Goal: Task Accomplishment & Management: Manage account settings

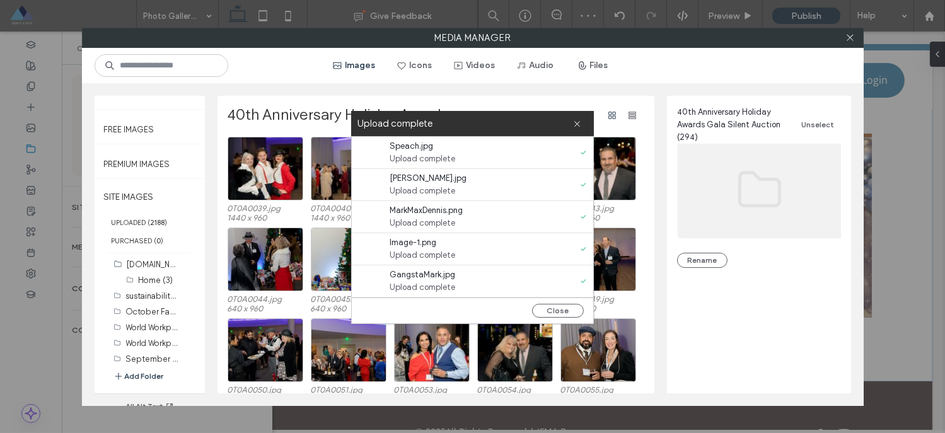
scroll to position [52, 0]
click at [847, 38] on icon at bounding box center [849, 37] width 9 height 9
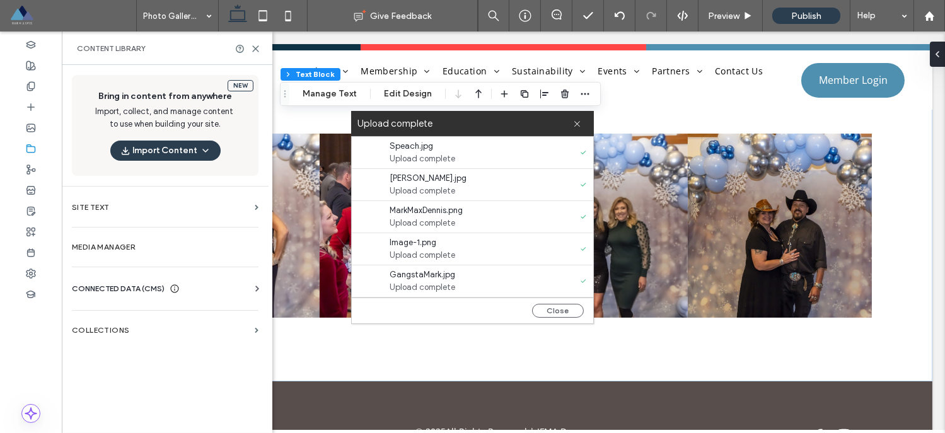
click at [576, 124] on div "Upload complete" at bounding box center [472, 123] width 243 height 25
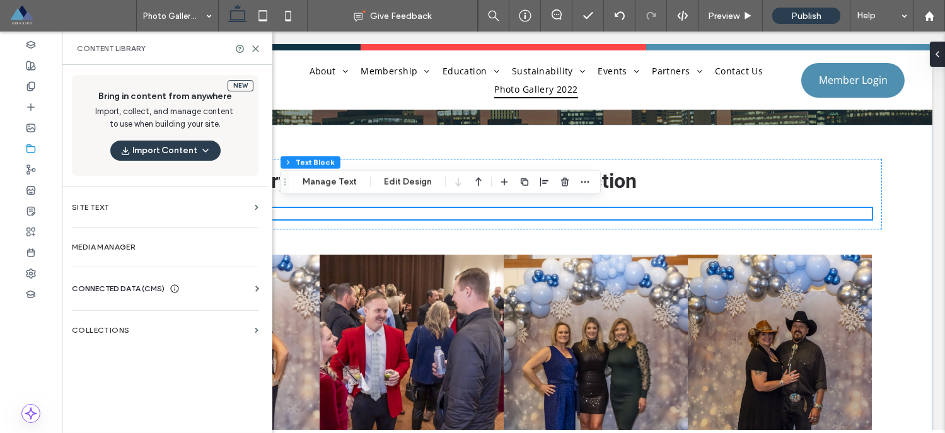
scroll to position [192, 0]
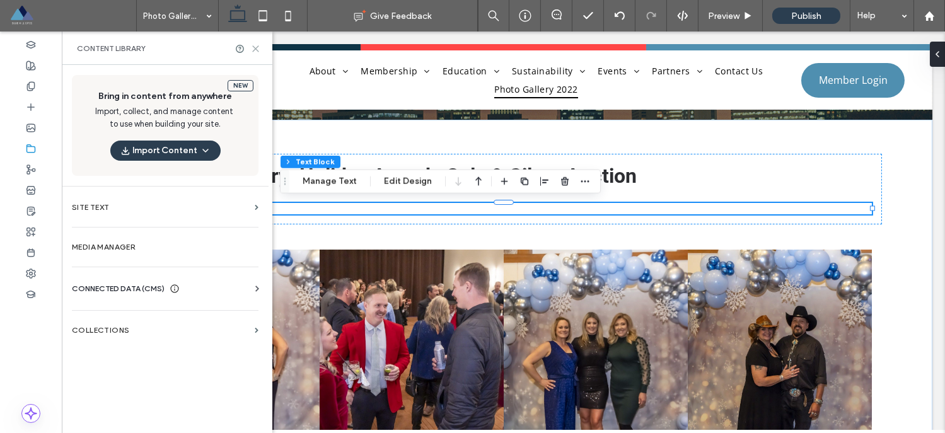
click at [255, 47] on use at bounding box center [256, 49] width 6 height 6
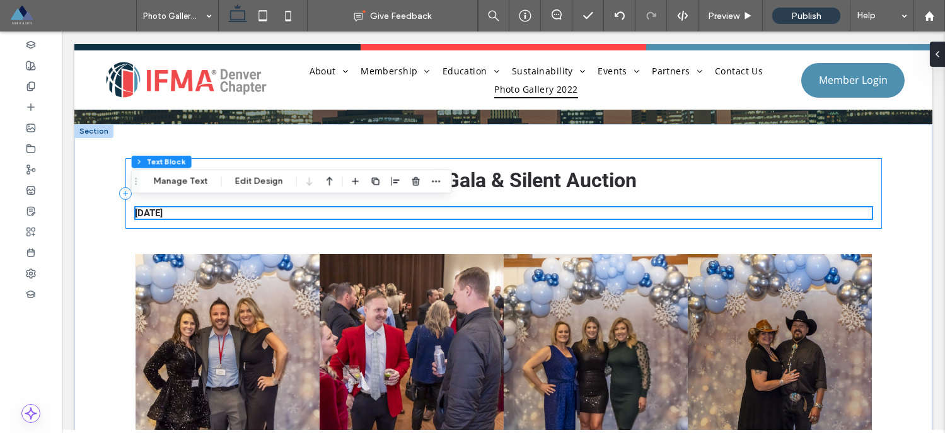
scroll to position [104, 0]
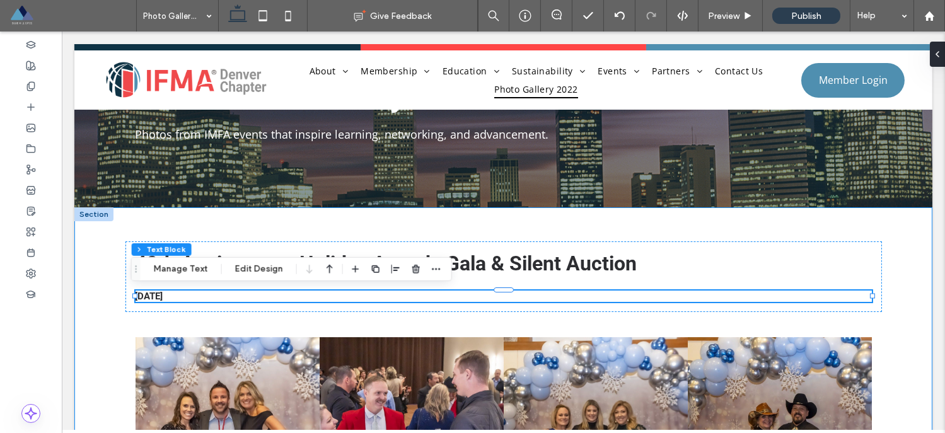
click at [521, 226] on div "40th Anniversary: Holiday Awards Gala & Silent Auction 12/01/2022 Button Button…" at bounding box center [503, 396] width 757 height 378
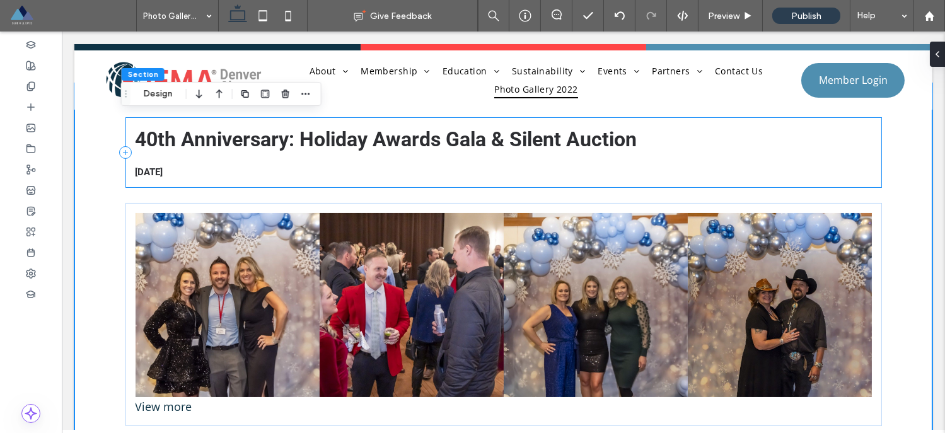
scroll to position [248, 0]
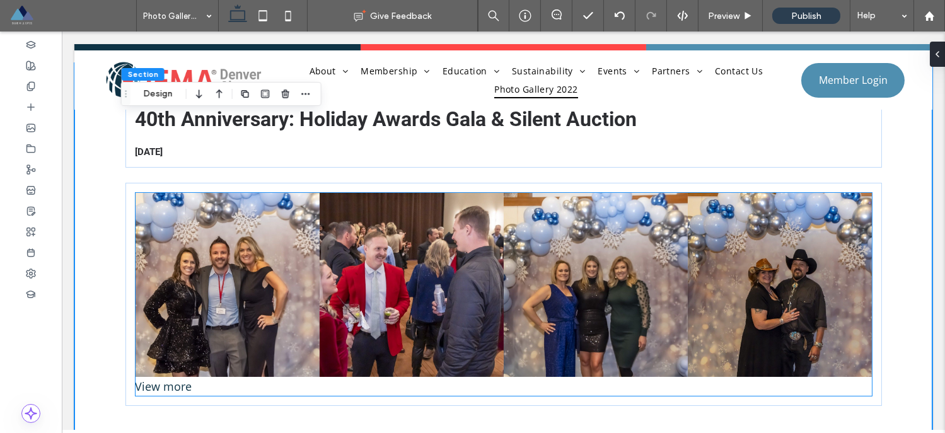
click at [194, 227] on link at bounding box center [228, 285] width 184 height 184
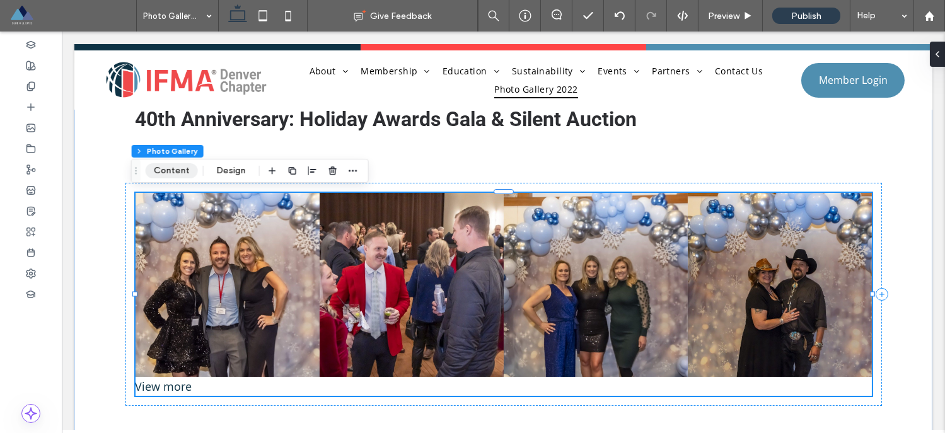
click at [171, 174] on button "Content" at bounding box center [172, 170] width 52 height 15
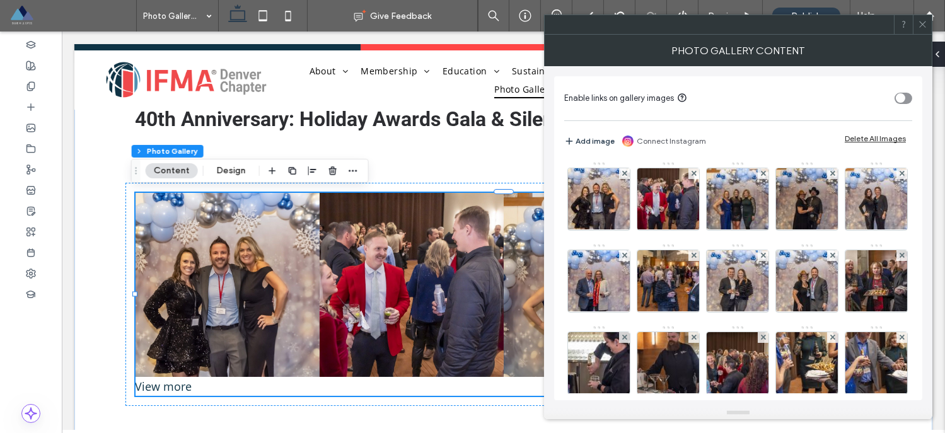
click at [868, 139] on div "Delete All Images" at bounding box center [875, 138] width 61 height 9
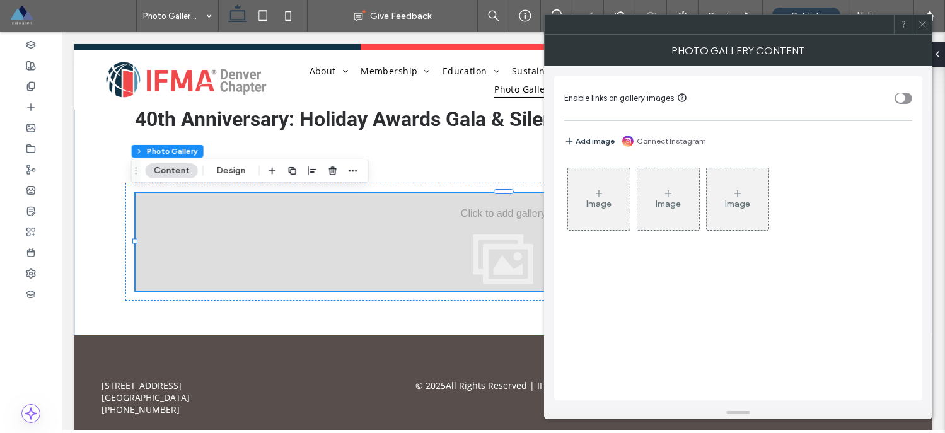
click at [597, 188] on icon at bounding box center [599, 193] width 10 height 10
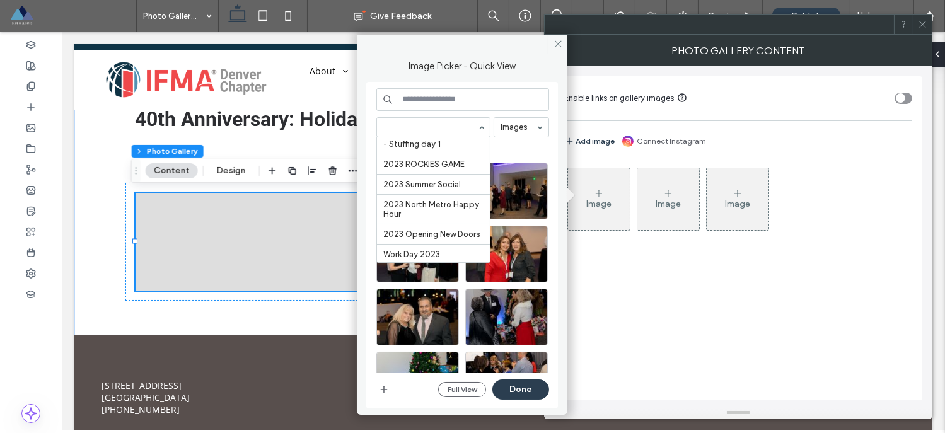
scroll to position [2036, 0]
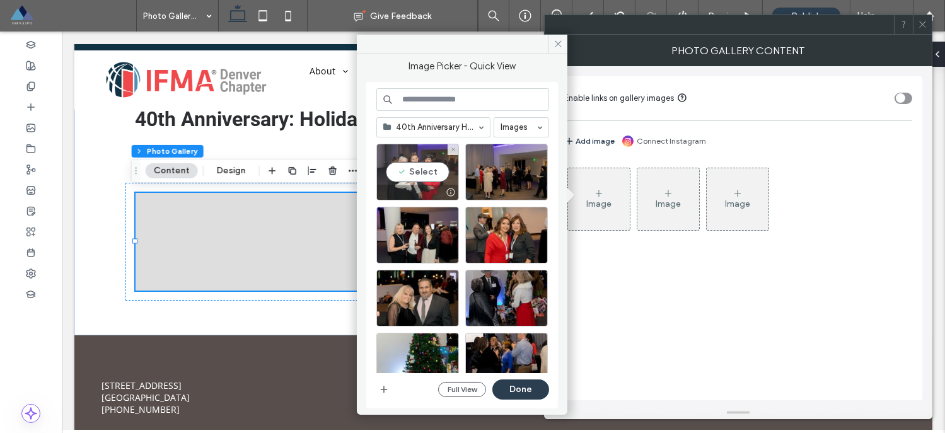
click at [414, 166] on div "Select" at bounding box center [417, 172] width 83 height 57
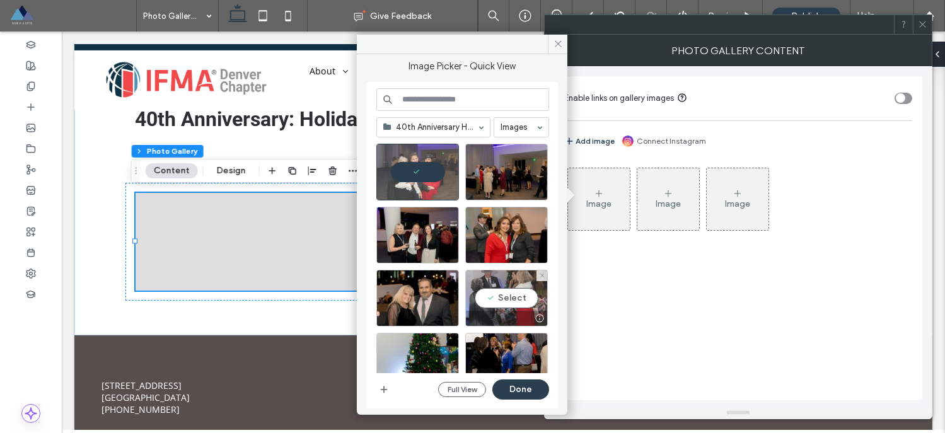
click at [501, 294] on div "Select" at bounding box center [506, 298] width 83 height 57
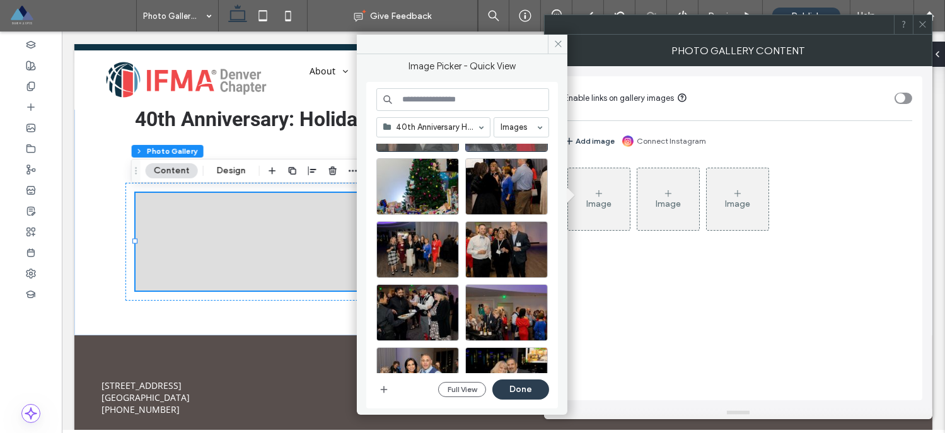
scroll to position [212, 0]
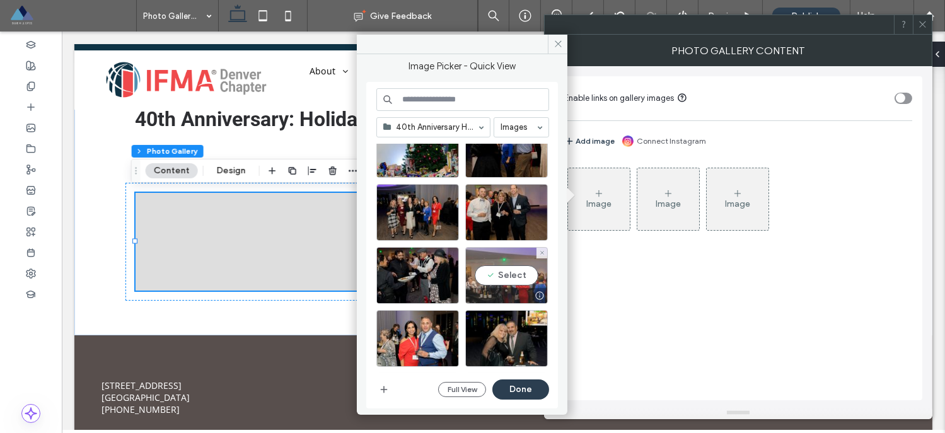
click at [502, 279] on div "Select" at bounding box center [506, 275] width 83 height 57
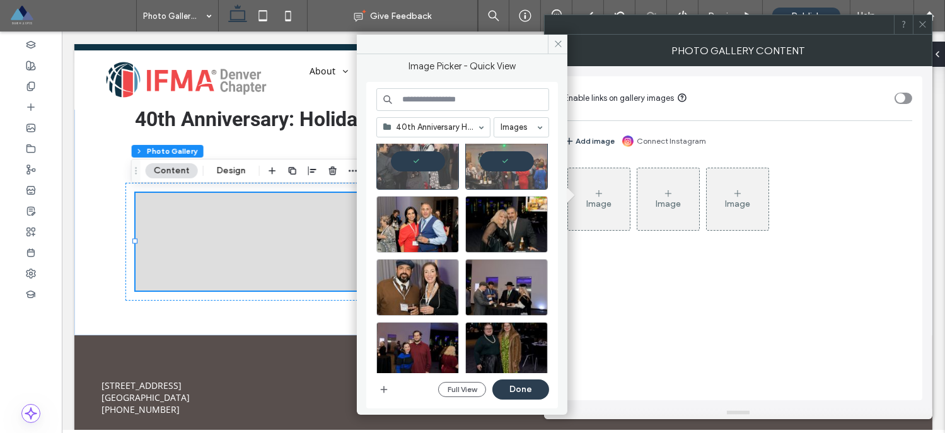
scroll to position [403, 0]
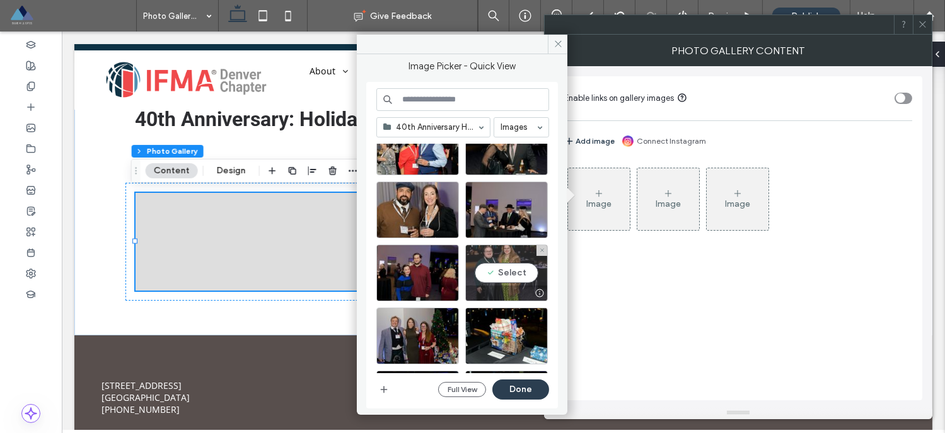
click at [502, 274] on div "Select" at bounding box center [506, 273] width 83 height 57
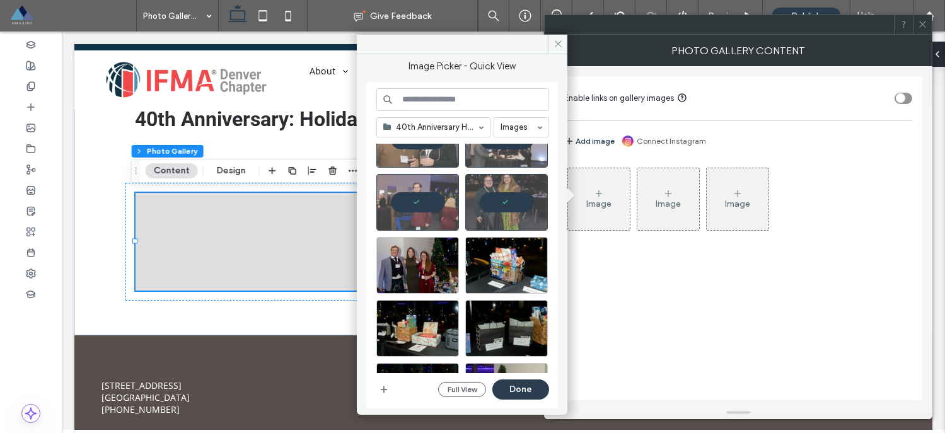
scroll to position [526, 0]
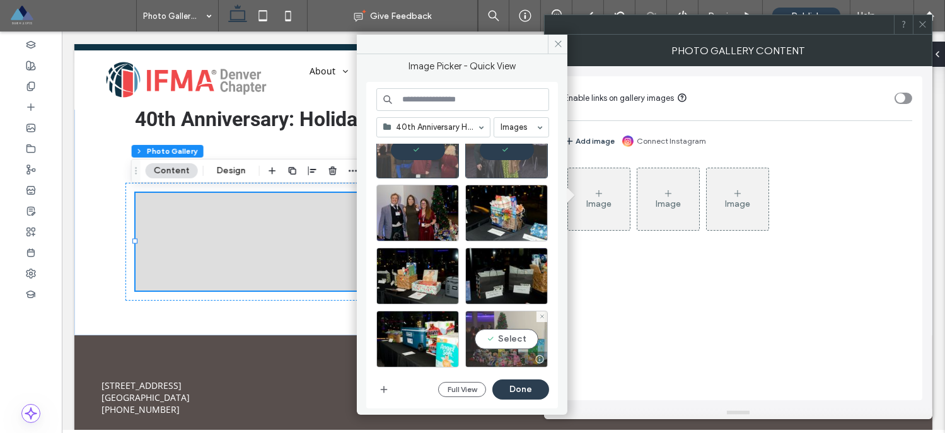
click at [504, 333] on div "Select" at bounding box center [506, 339] width 83 height 57
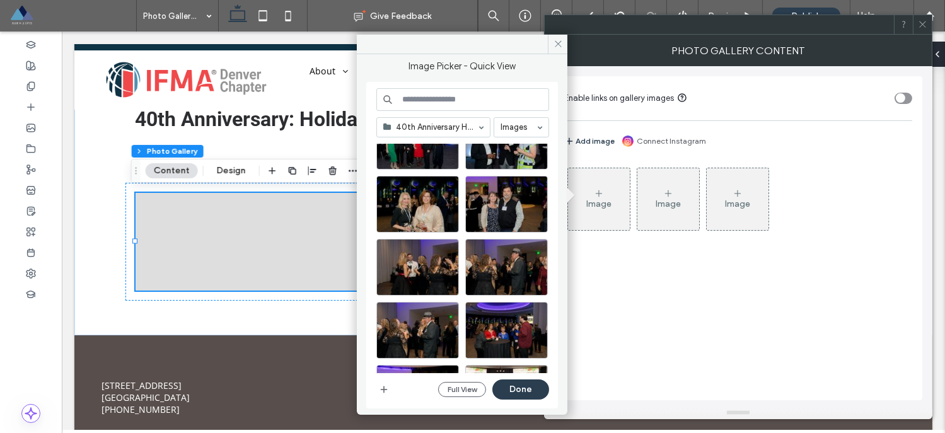
scroll to position [808, 0]
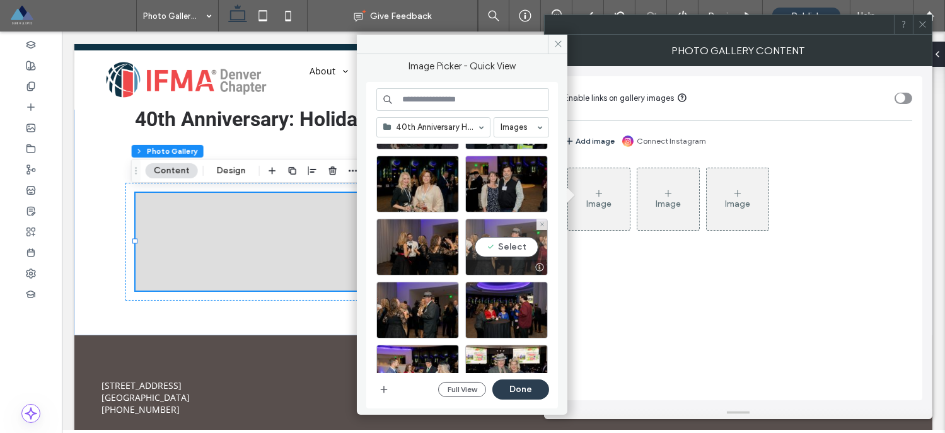
click at [505, 243] on div "Select" at bounding box center [506, 247] width 83 height 57
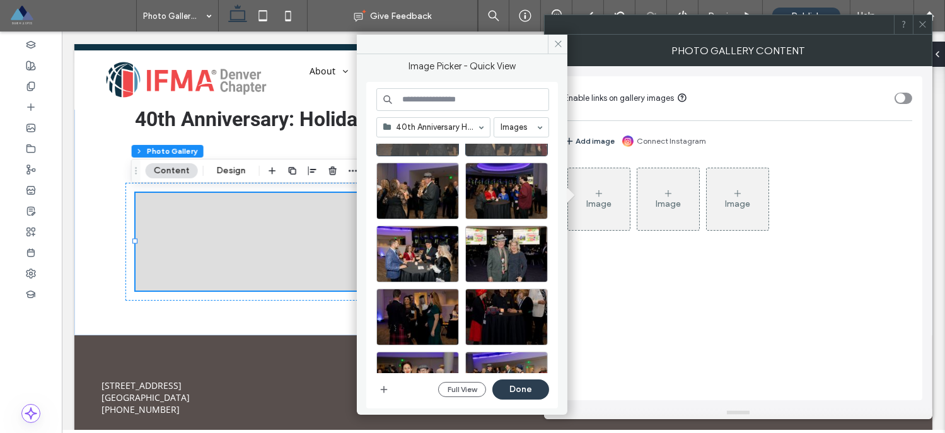
scroll to position [962, 0]
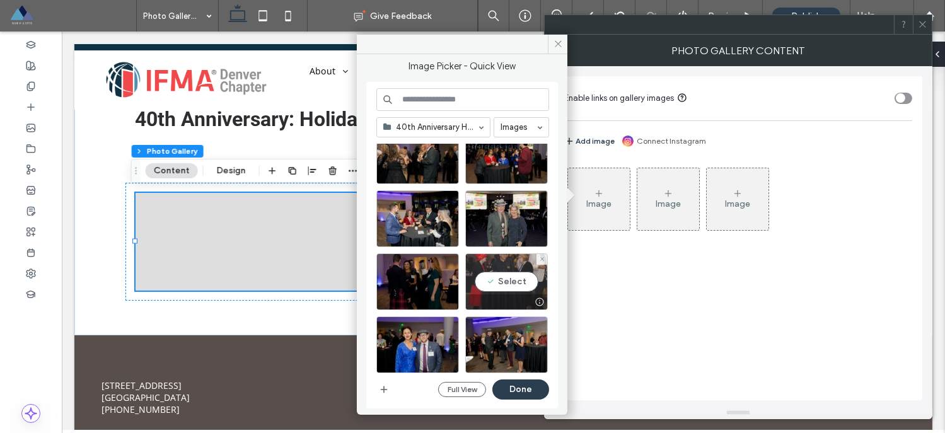
click at [501, 277] on div "Select" at bounding box center [506, 281] width 83 height 57
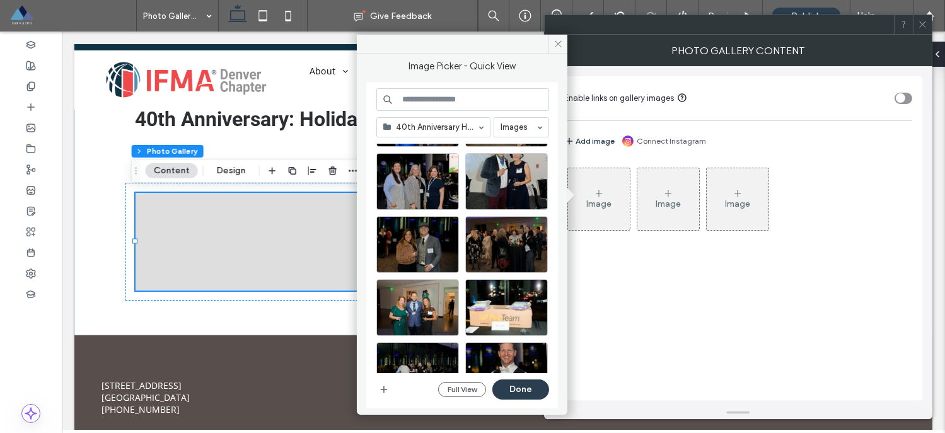
scroll to position [1210, 0]
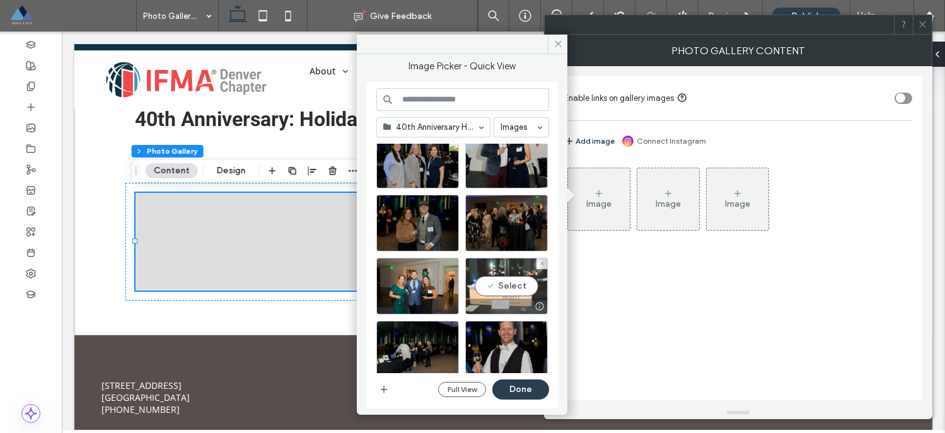
click at [501, 283] on div "Select" at bounding box center [506, 286] width 83 height 57
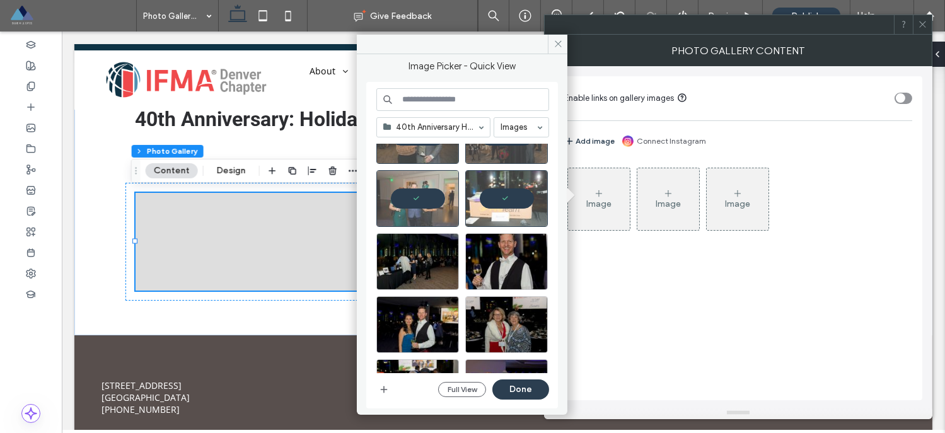
scroll to position [1299, 0]
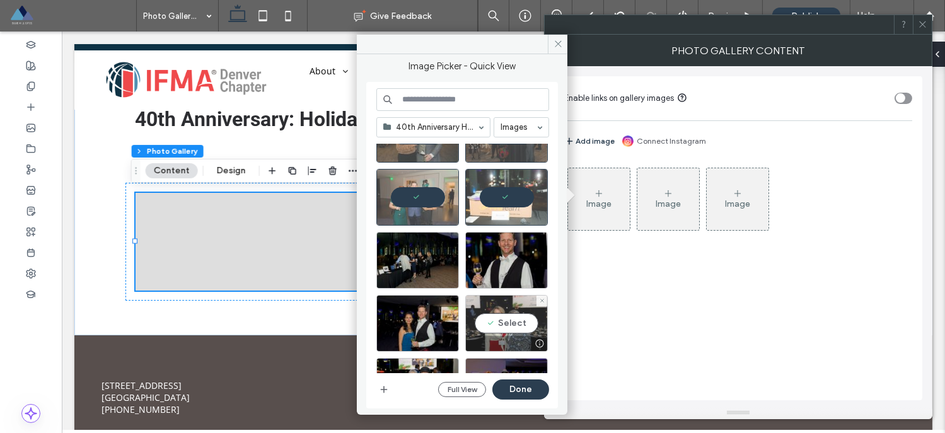
click at [508, 318] on div "Select" at bounding box center [506, 323] width 83 height 57
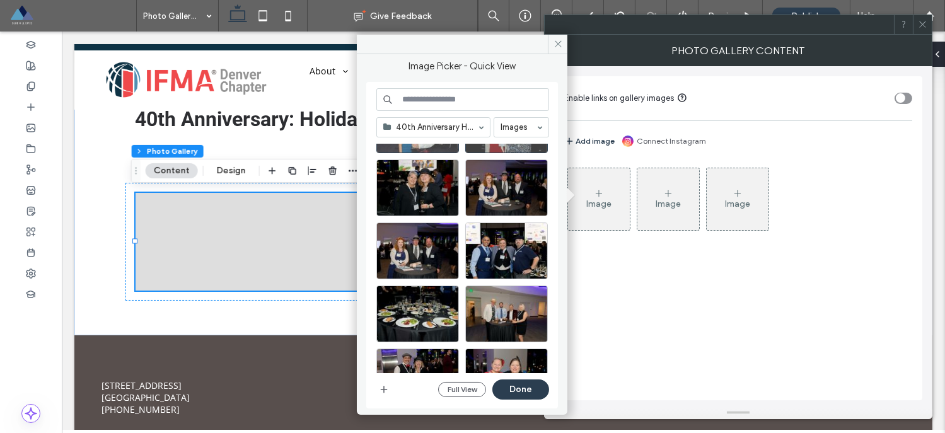
scroll to position [1500, 0]
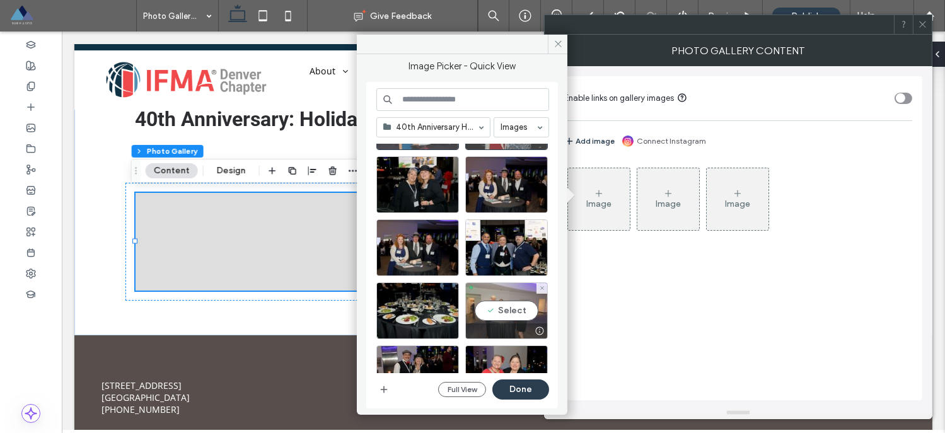
click at [504, 315] on div "Select" at bounding box center [506, 310] width 83 height 57
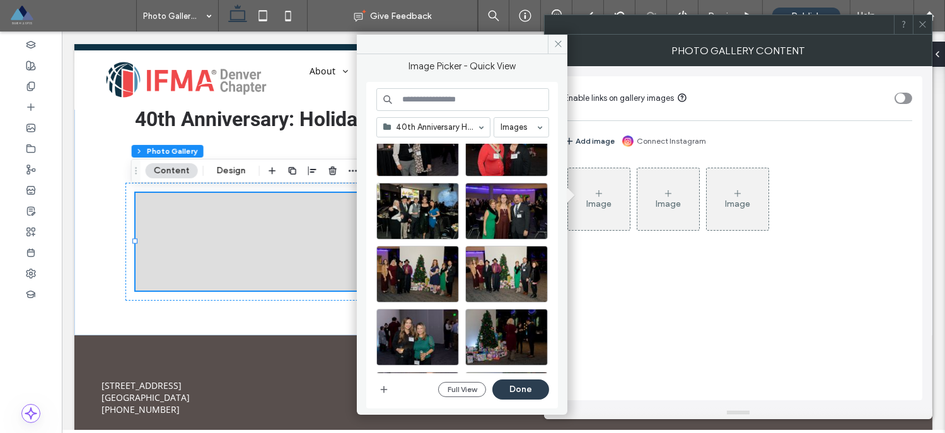
scroll to position [1747, 0]
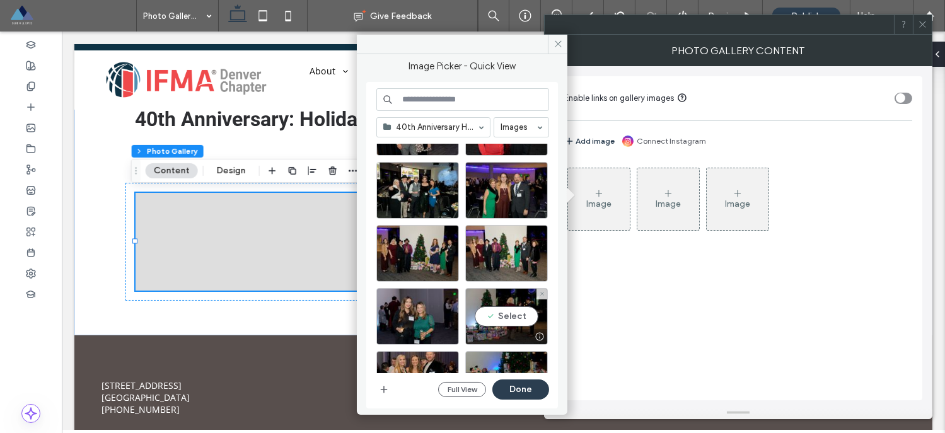
click at [504, 315] on div "Select" at bounding box center [506, 316] width 83 height 57
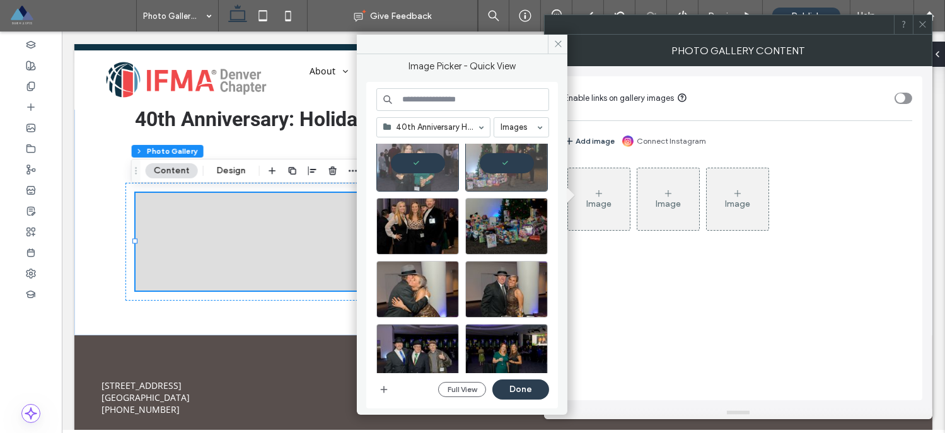
scroll to position [1919, 0]
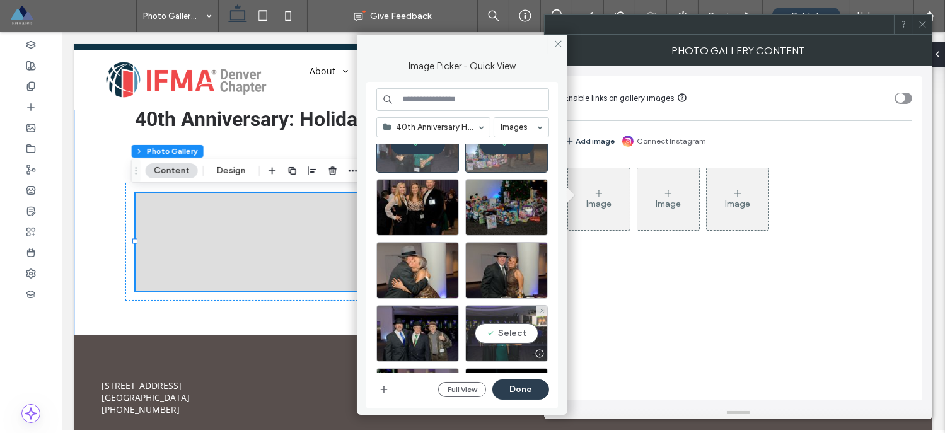
click at [505, 327] on div "Select" at bounding box center [506, 333] width 83 height 57
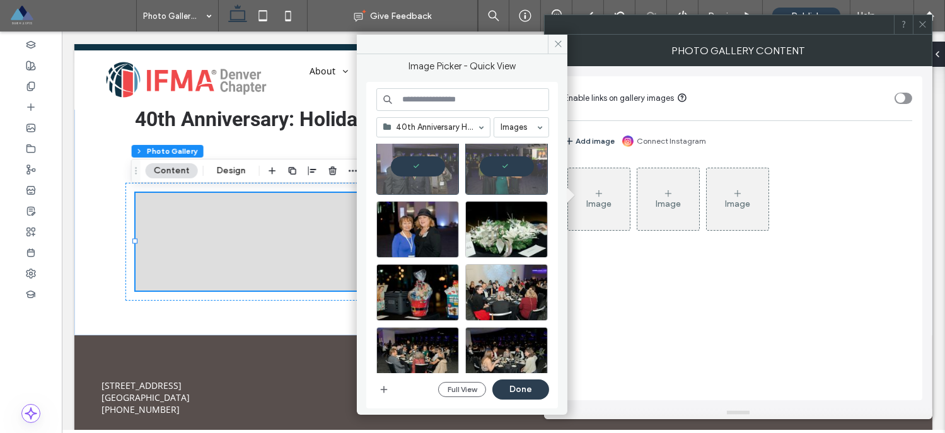
scroll to position [2108, 0]
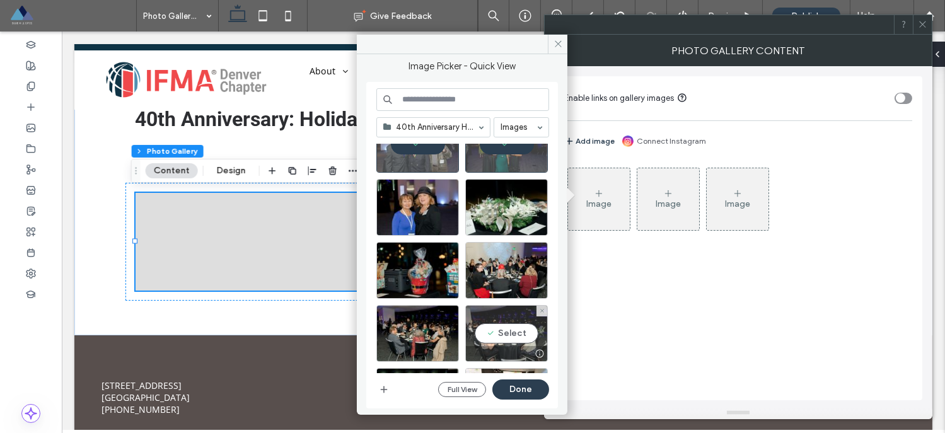
click at [511, 334] on div "Select" at bounding box center [506, 333] width 83 height 57
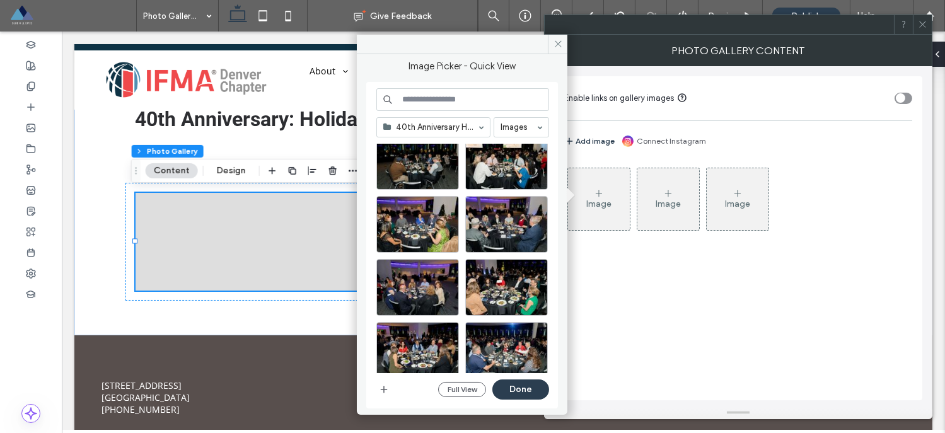
scroll to position [2359, 0]
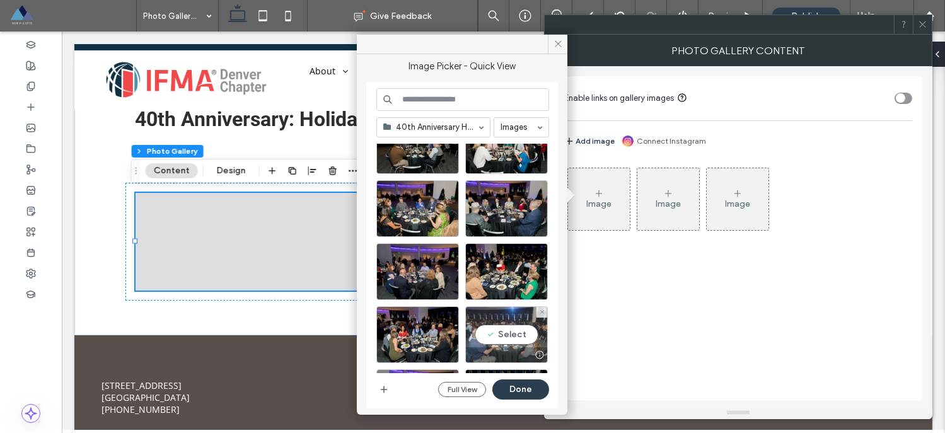
click at [503, 328] on div "Select" at bounding box center [506, 334] width 83 height 57
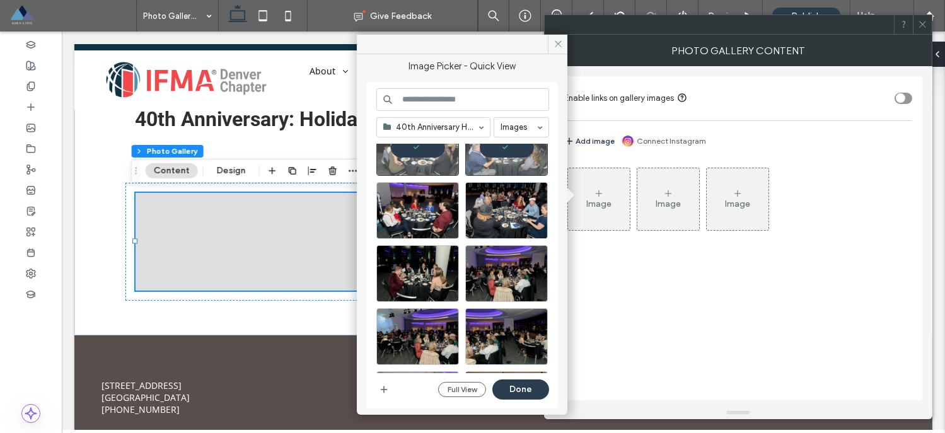
scroll to position [2624, 0]
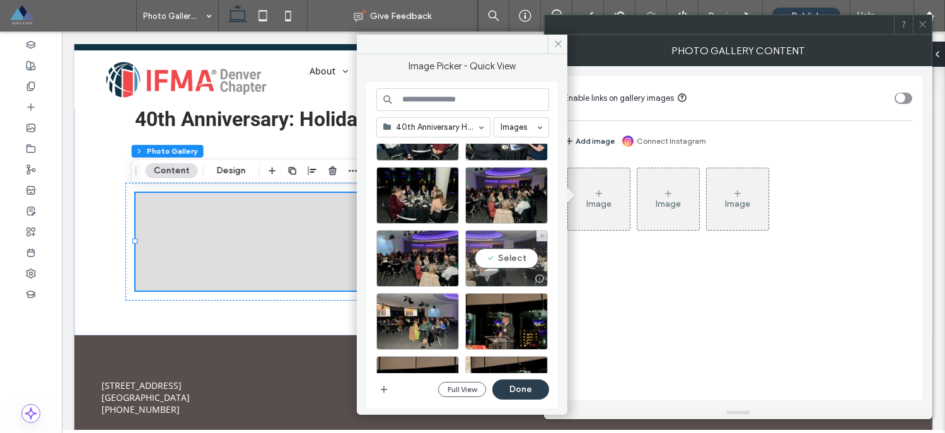
click at [501, 259] on div "Select" at bounding box center [506, 258] width 83 height 57
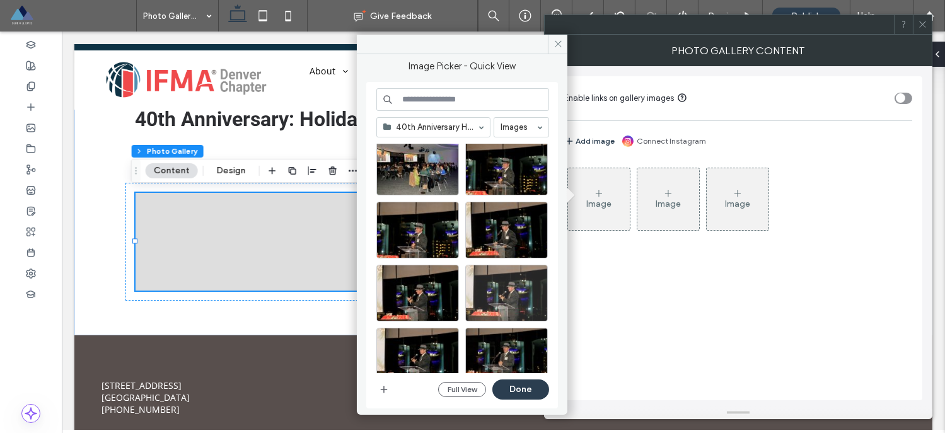
scroll to position [2781, 0]
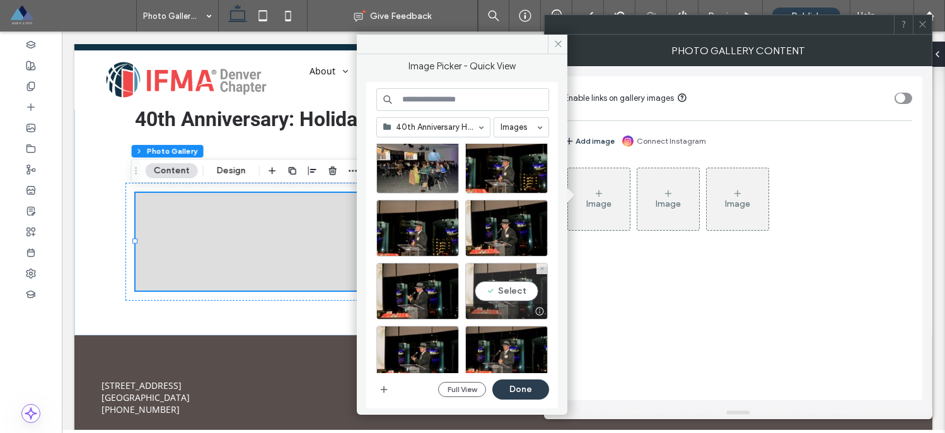
click at [505, 294] on div "Select" at bounding box center [506, 291] width 83 height 57
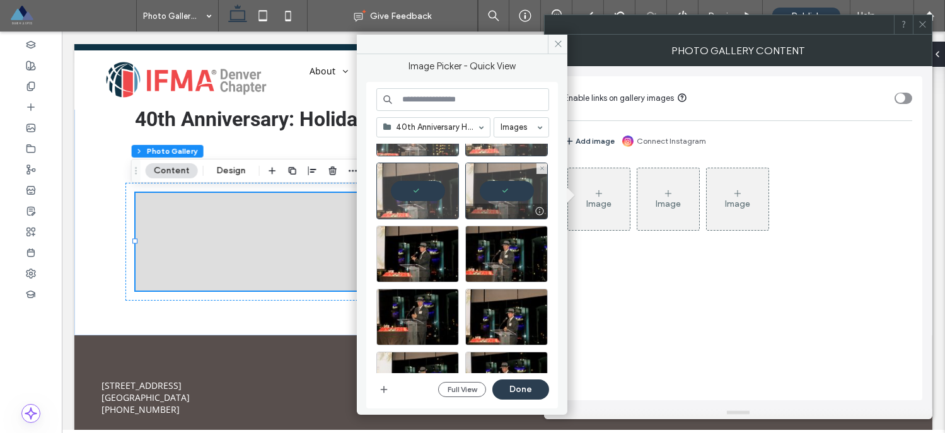
scroll to position [2923, 0]
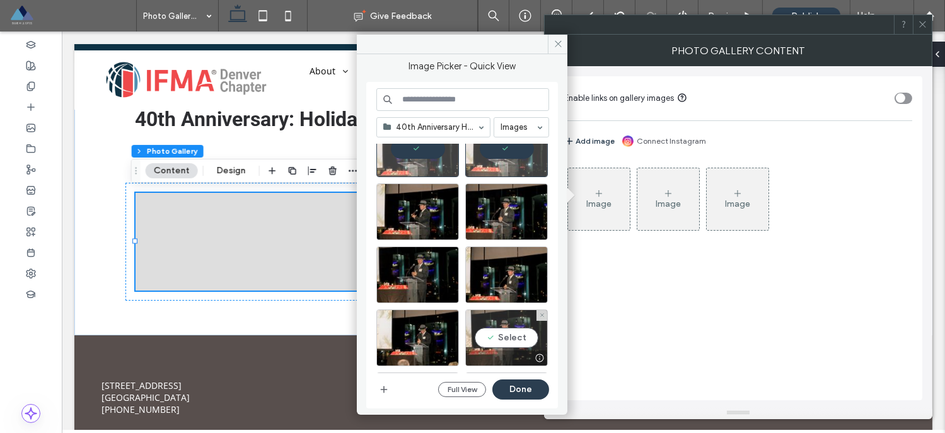
click at [504, 337] on div "Select" at bounding box center [506, 338] width 83 height 57
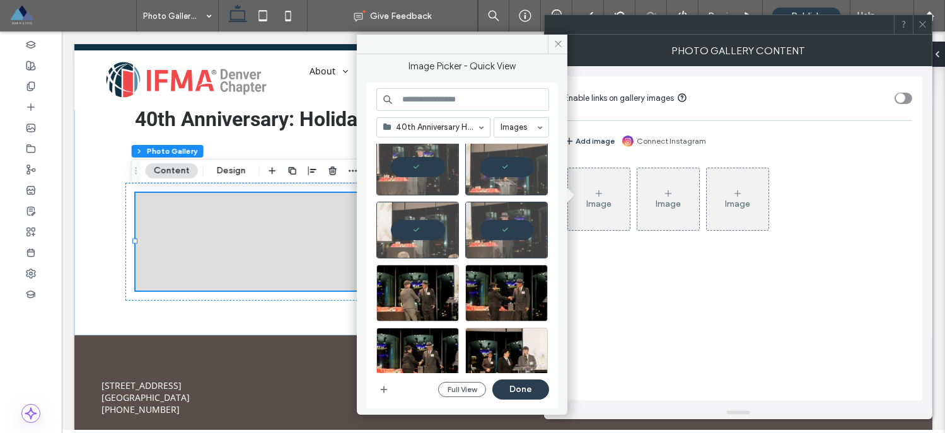
scroll to position [3203, 0]
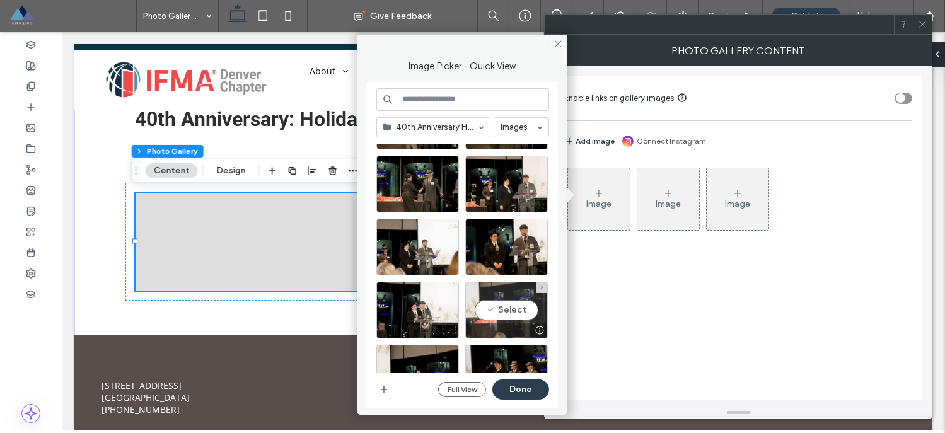
click at [504, 310] on div "Select" at bounding box center [506, 310] width 83 height 57
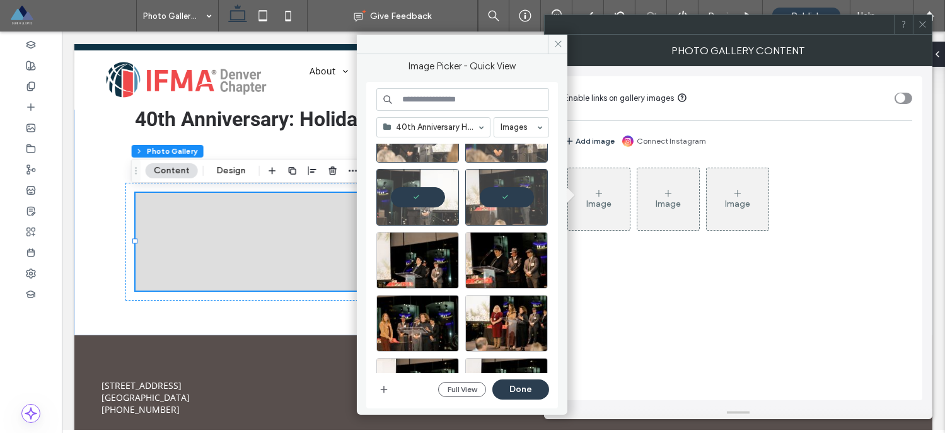
scroll to position [3455, 0]
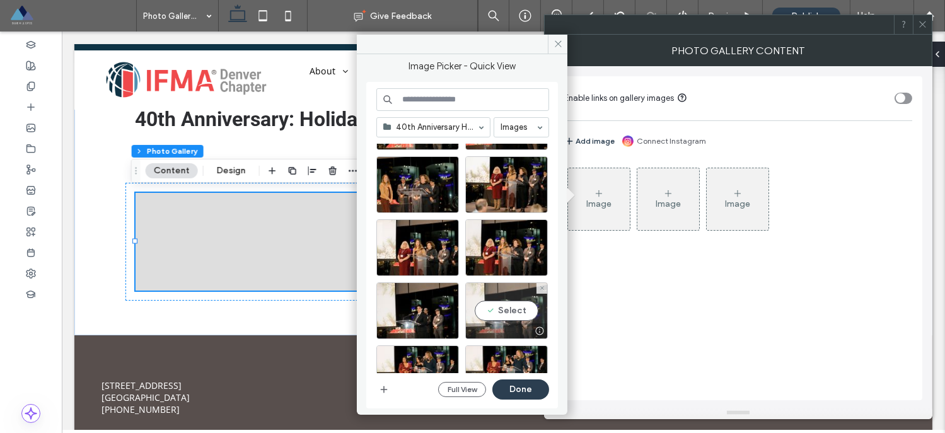
click at [504, 312] on div "Select" at bounding box center [506, 310] width 83 height 57
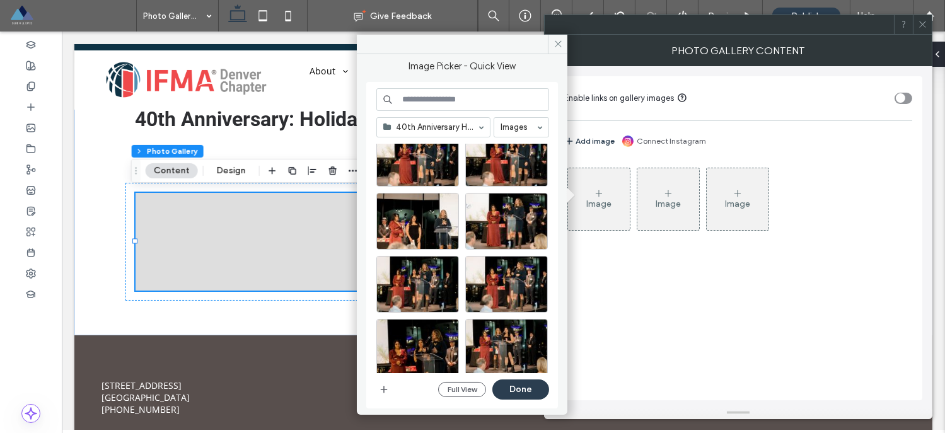
scroll to position [3734, 0]
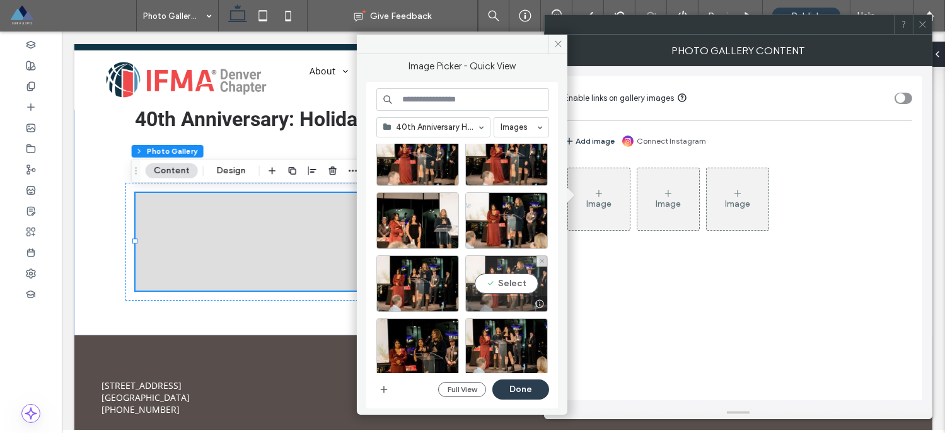
click at [506, 284] on div "Select" at bounding box center [506, 283] width 83 height 57
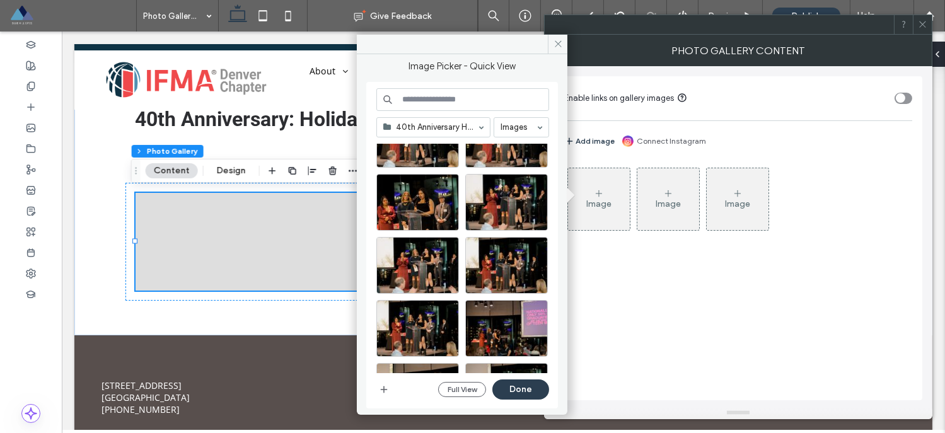
scroll to position [4012, 0]
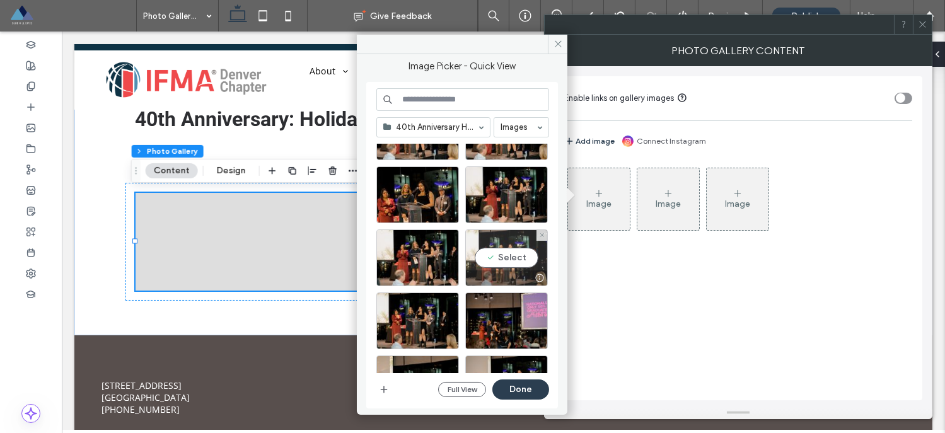
click at [505, 261] on div "Select" at bounding box center [506, 257] width 83 height 57
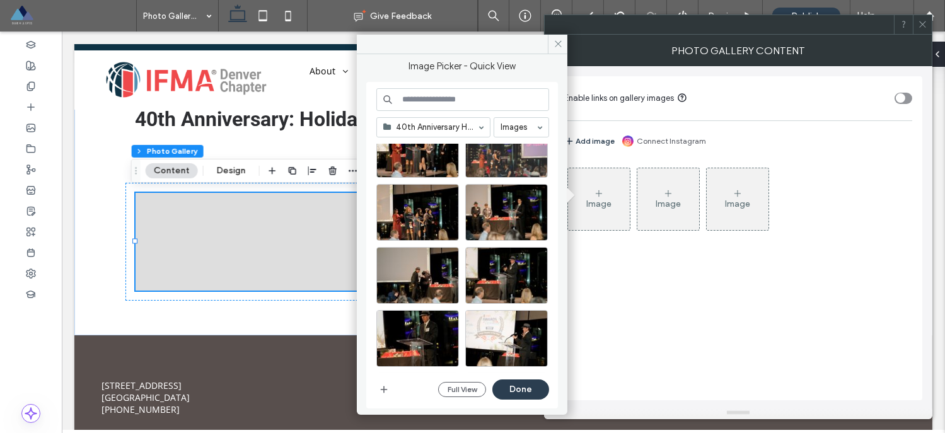
scroll to position [4189, 0]
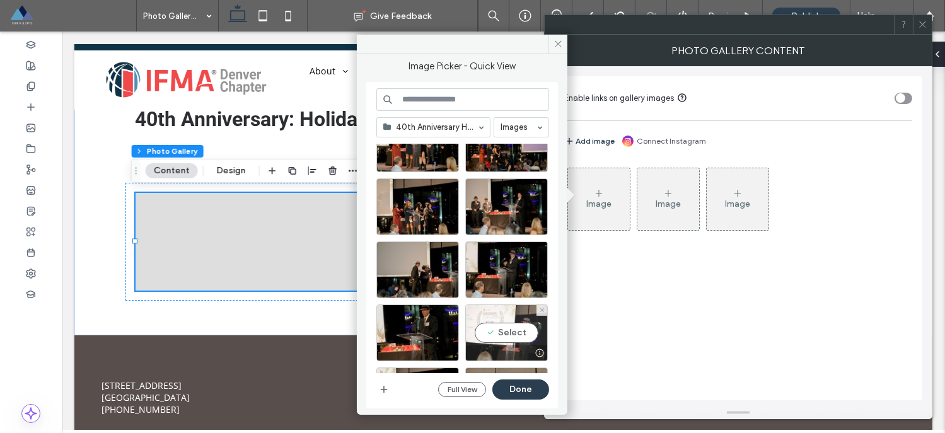
click at [498, 332] on div "Select" at bounding box center [506, 332] width 83 height 57
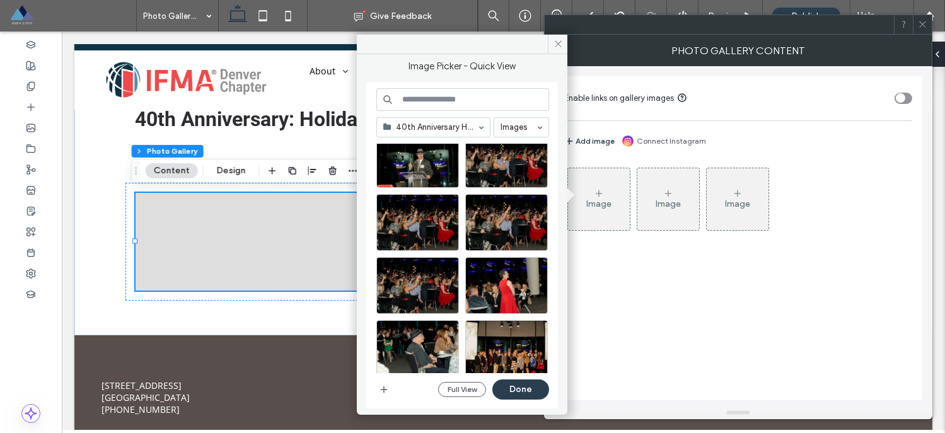
scroll to position [4510, 0]
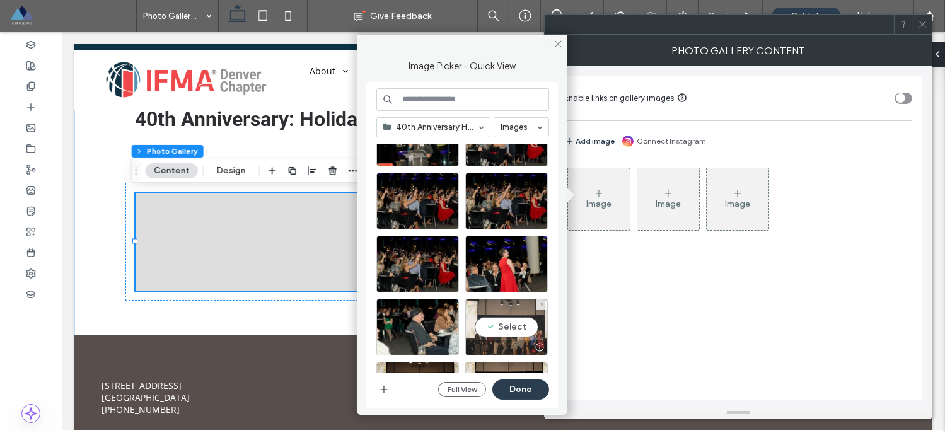
click at [502, 324] on div "Select" at bounding box center [506, 327] width 83 height 57
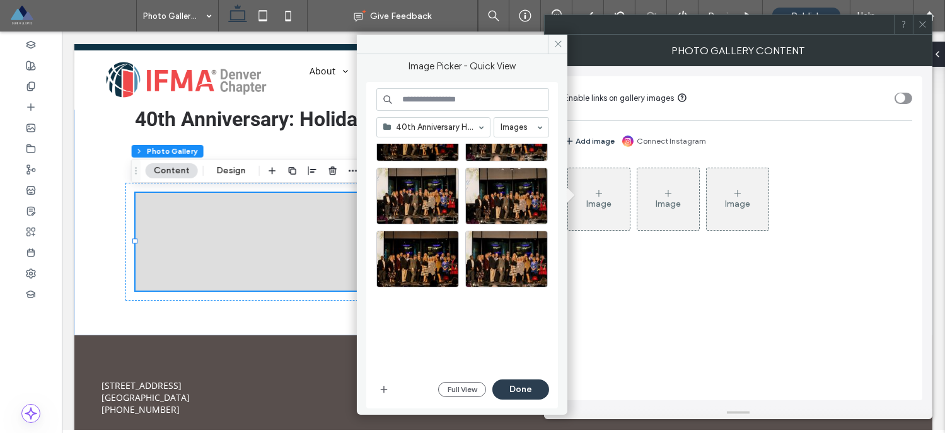
scroll to position [4794, 0]
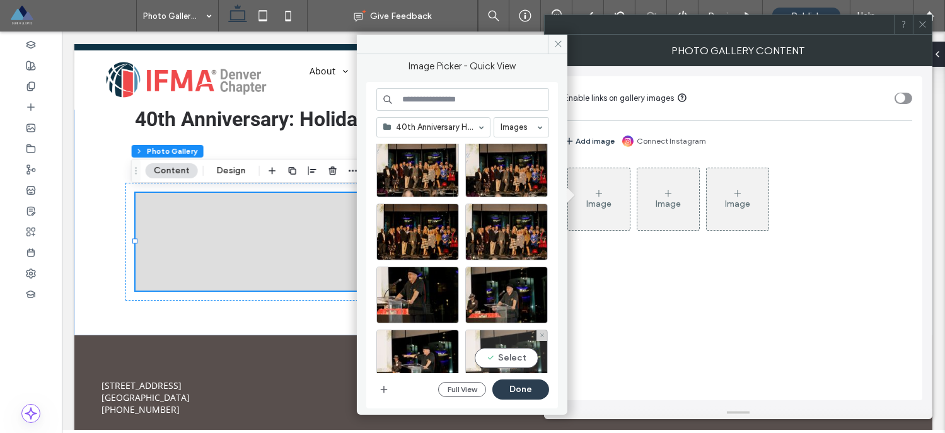
click at [507, 351] on div "Select" at bounding box center [506, 358] width 83 height 57
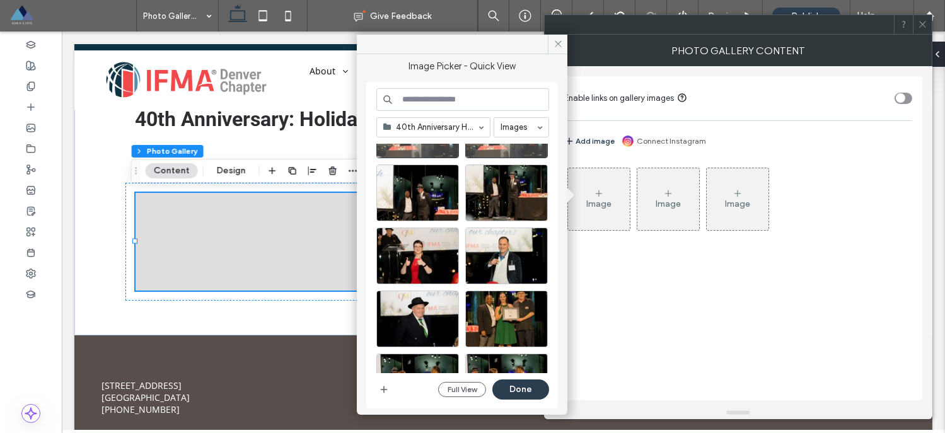
scroll to position [5065, 0]
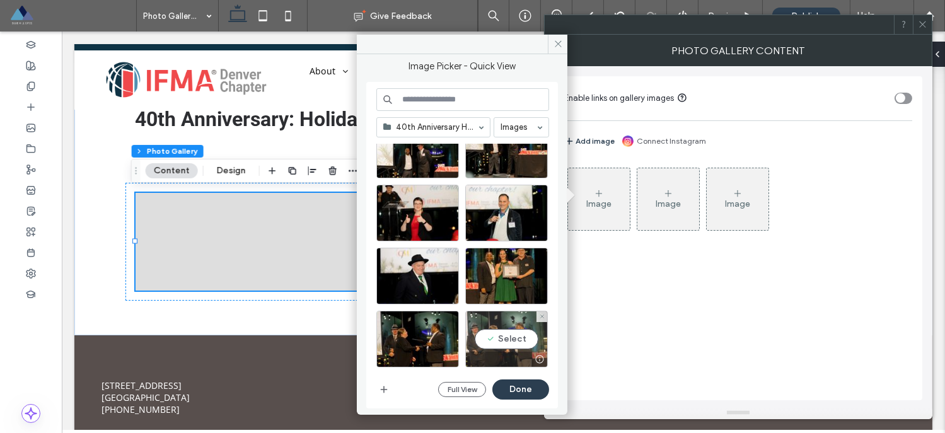
click at [509, 340] on div "Select" at bounding box center [506, 339] width 83 height 57
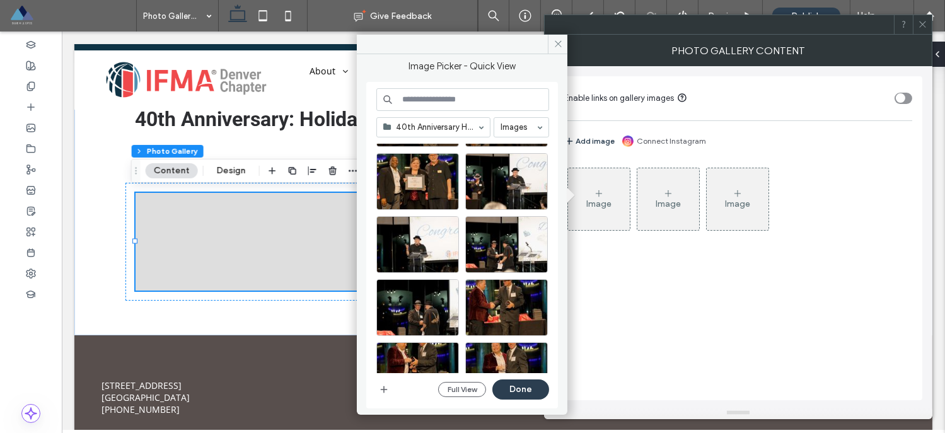
scroll to position [5350, 0]
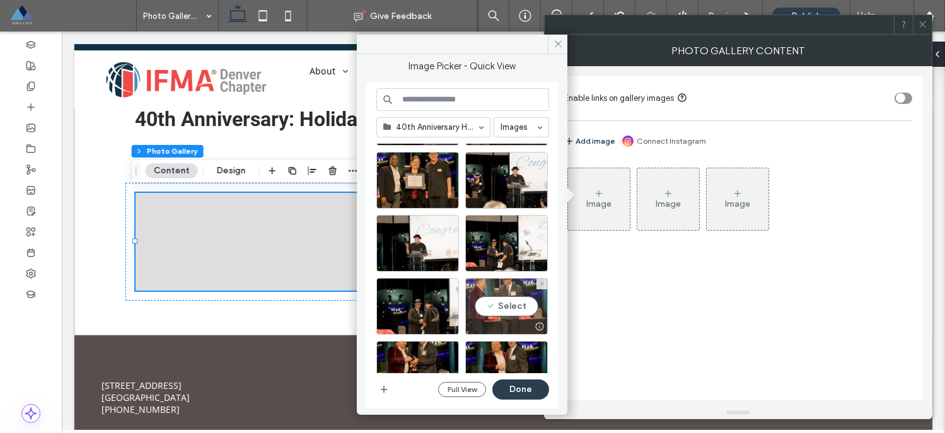
click at [504, 306] on div "Select" at bounding box center [506, 306] width 83 height 57
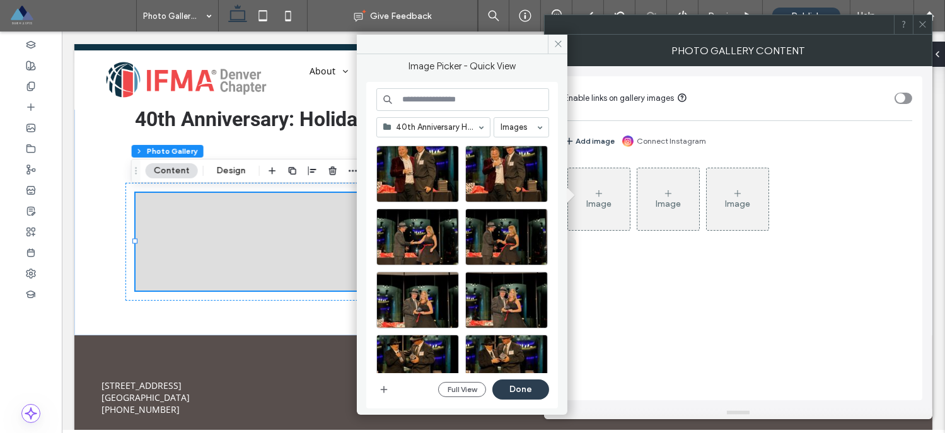
scroll to position [5627, 0]
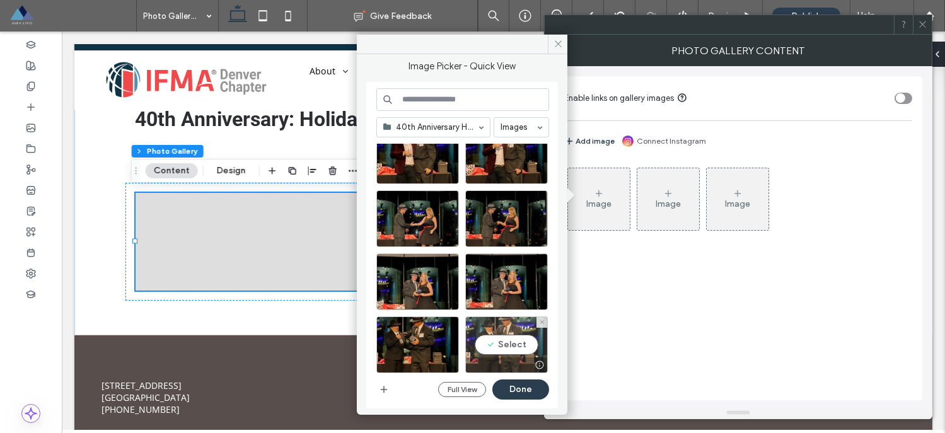
click at [509, 344] on div "Select" at bounding box center [506, 344] width 83 height 57
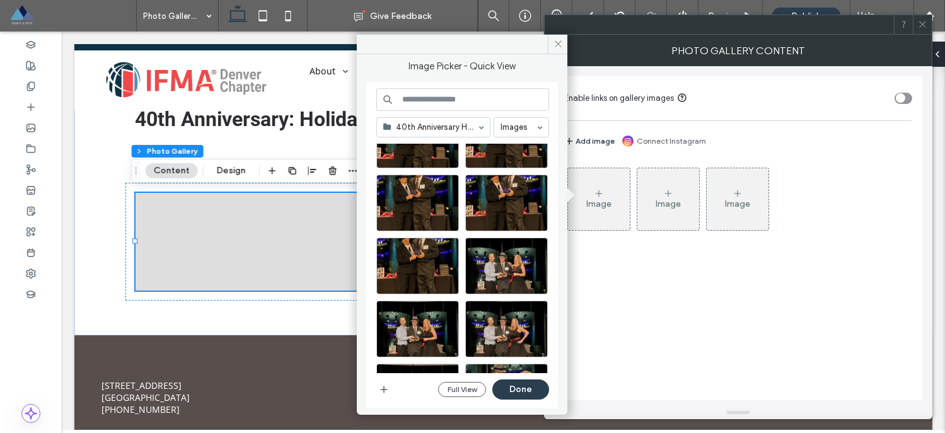
scroll to position [5899, 0]
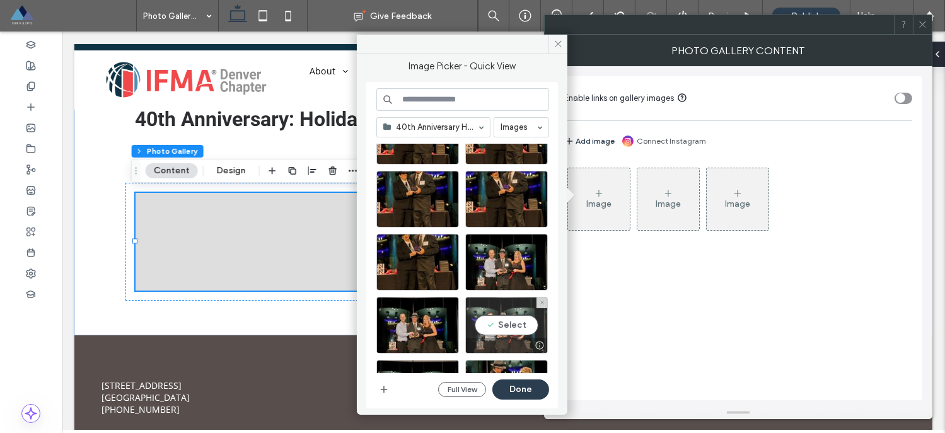
click at [504, 328] on div "Select" at bounding box center [506, 325] width 83 height 57
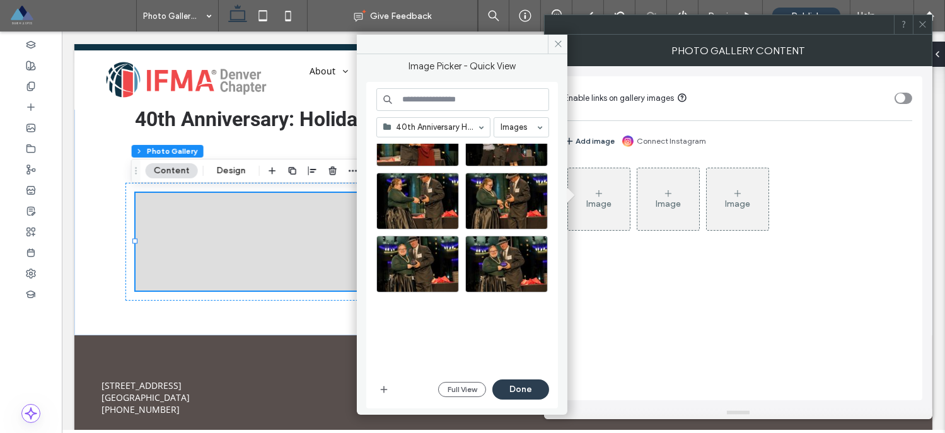
scroll to position [6281, 0]
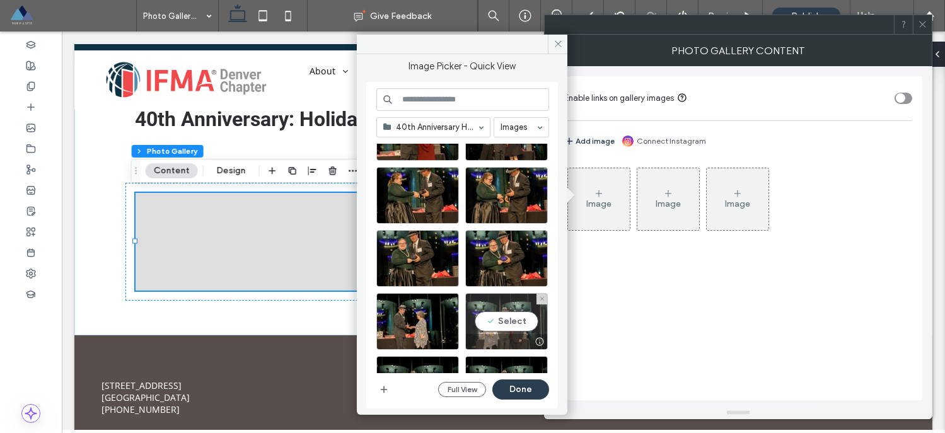
click at [501, 317] on div "Select" at bounding box center [506, 321] width 83 height 57
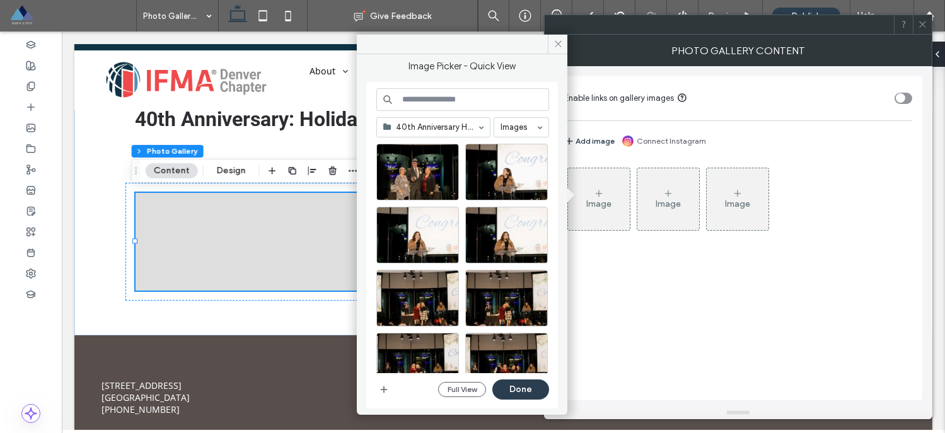
scroll to position [6578, 0]
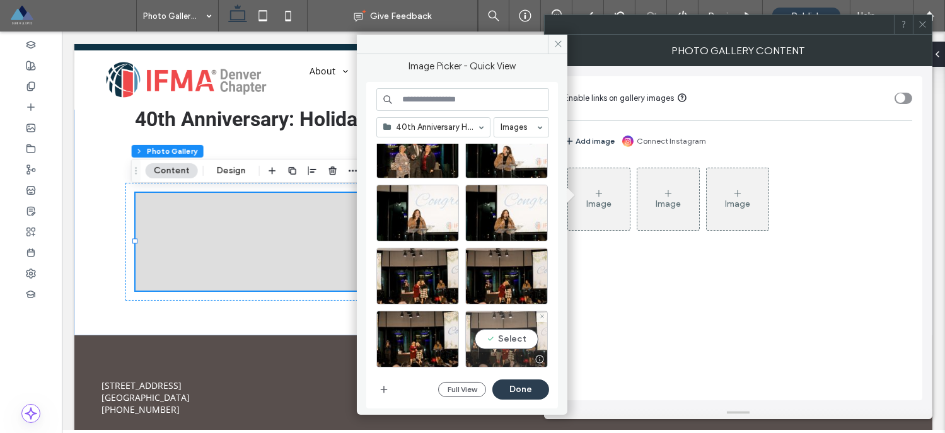
click at [506, 338] on div "Select" at bounding box center [506, 339] width 83 height 57
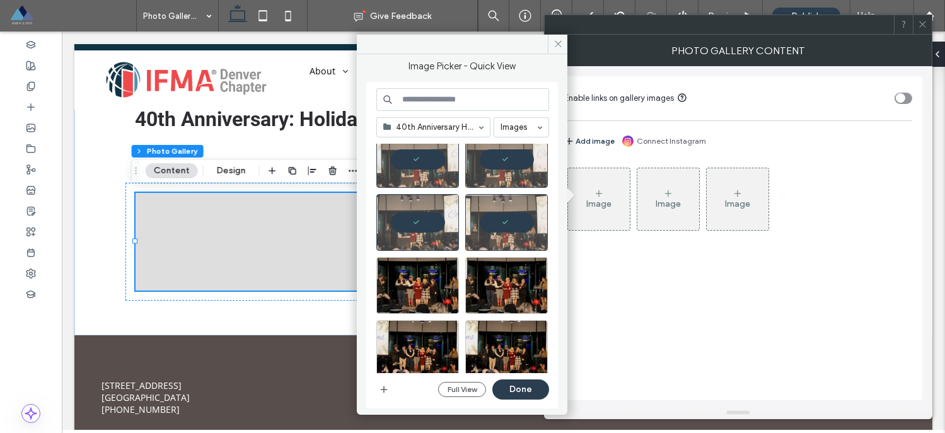
scroll to position [6763, 0]
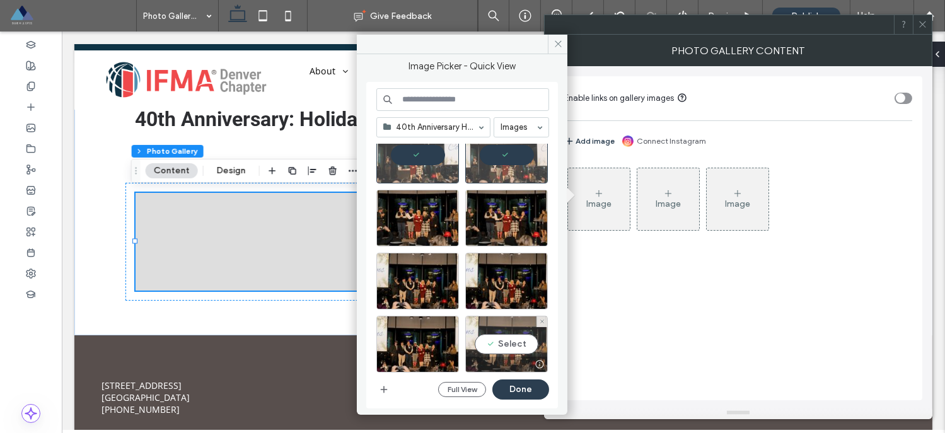
click at [504, 337] on div "Select" at bounding box center [506, 344] width 83 height 57
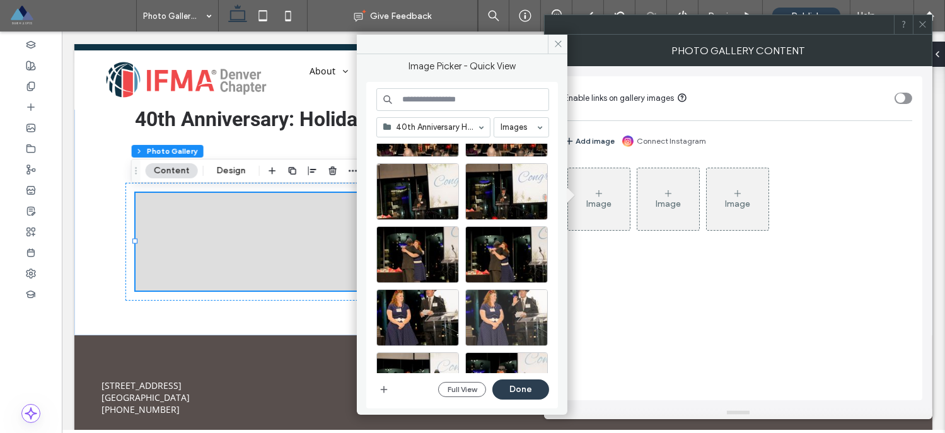
scroll to position [7047, 0]
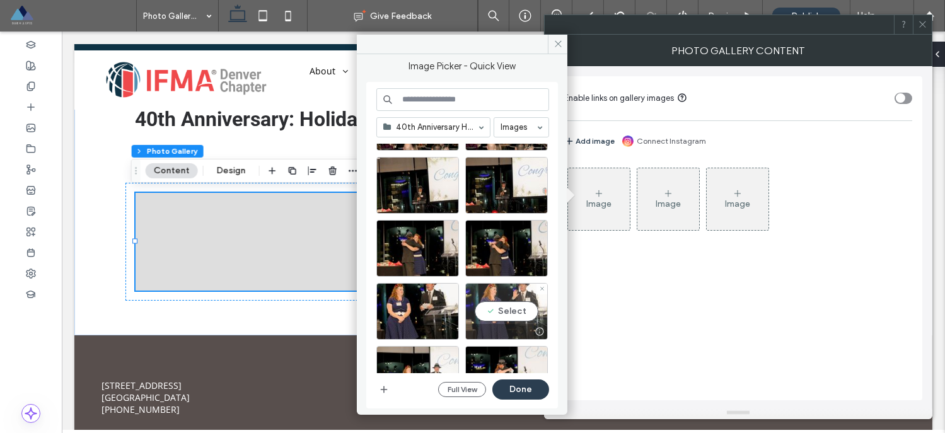
click at [504, 315] on div "Select" at bounding box center [506, 311] width 83 height 57
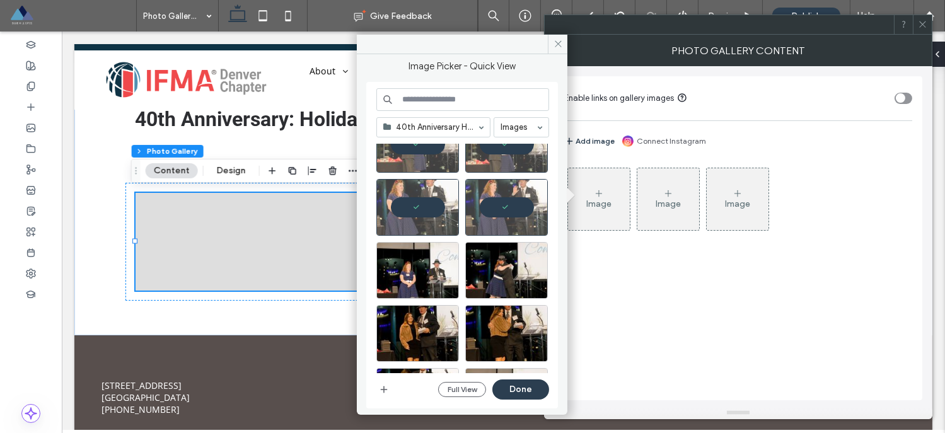
scroll to position [7220, 0]
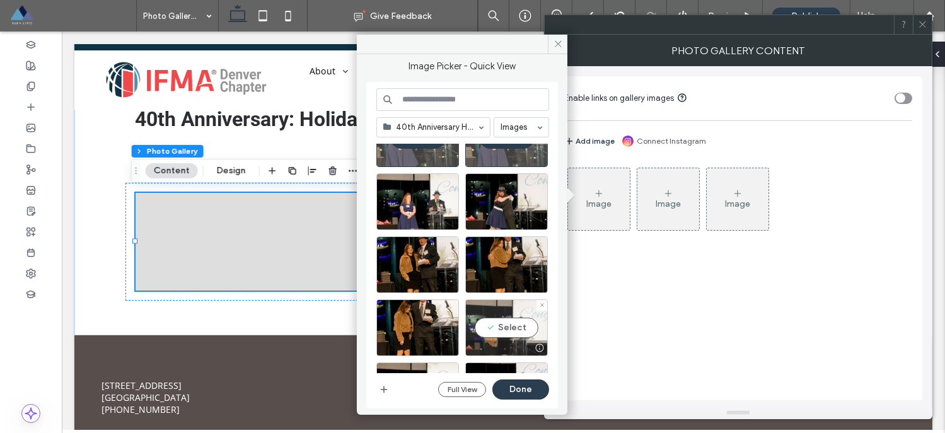
click at [504, 323] on div "Select" at bounding box center [506, 327] width 83 height 57
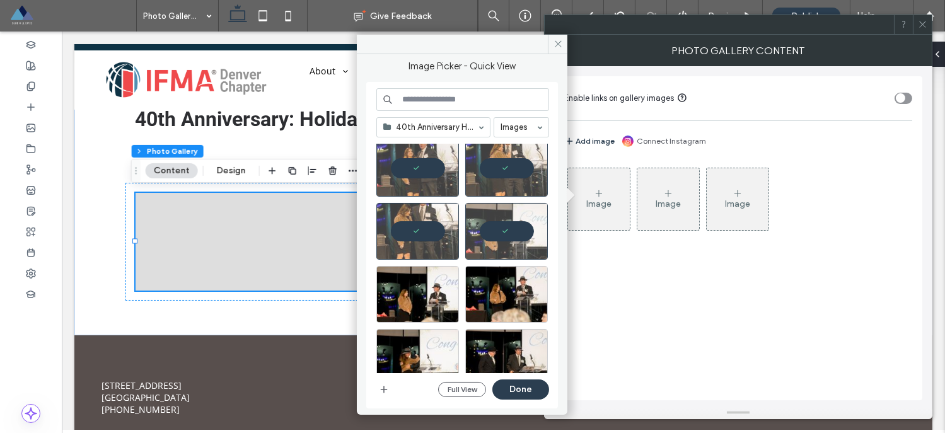
scroll to position [7517, 0]
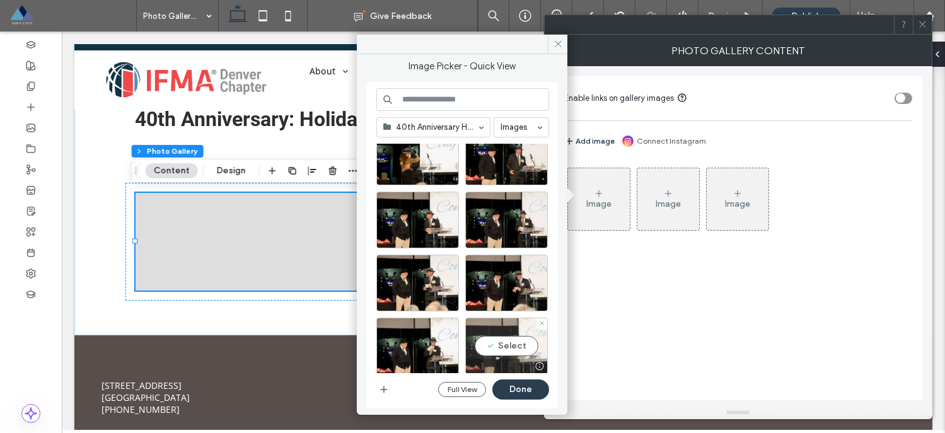
click at [504, 341] on div "Select" at bounding box center [506, 346] width 83 height 57
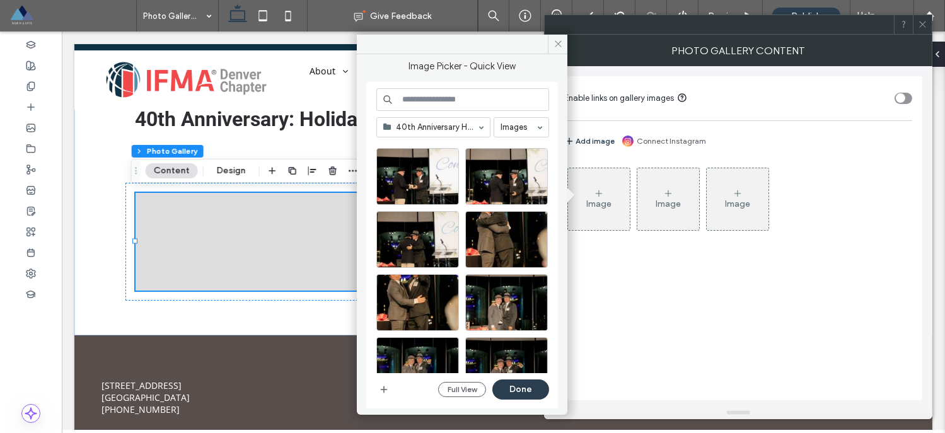
scroll to position [7776, 0]
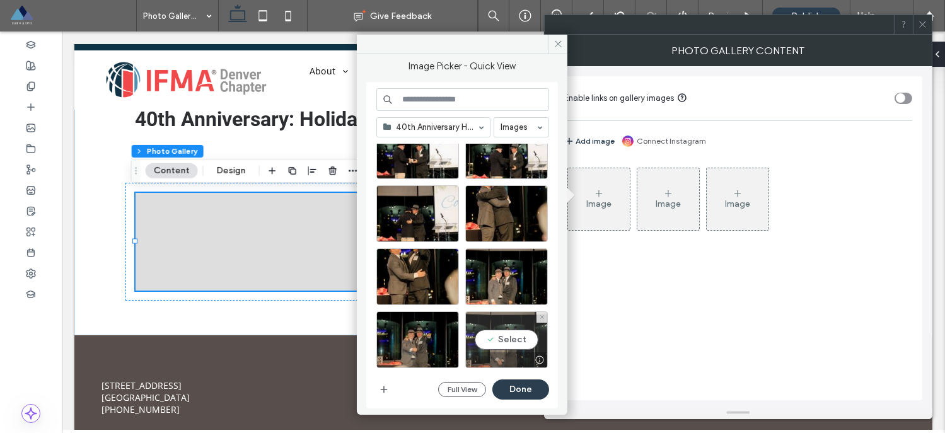
click at [509, 337] on div "Select" at bounding box center [506, 339] width 83 height 57
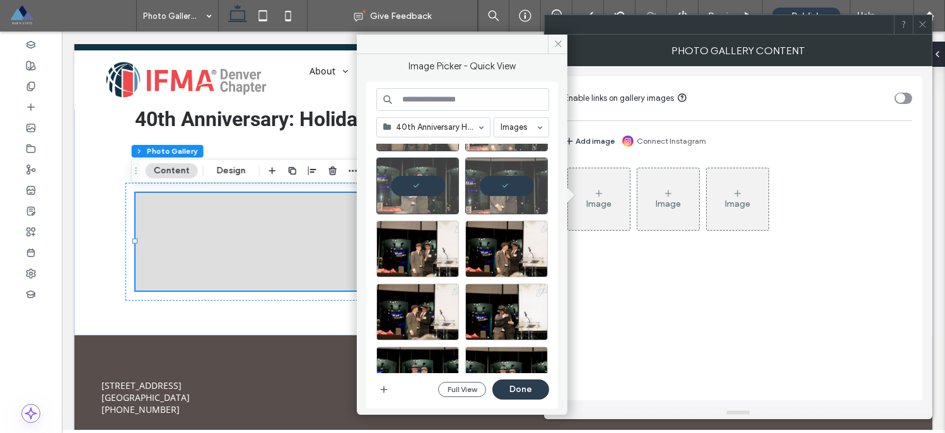
scroll to position [7951, 0]
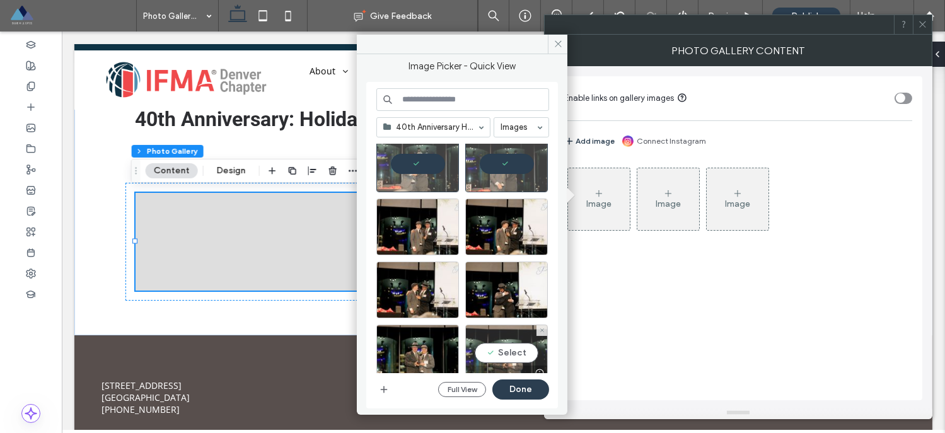
click at [506, 349] on div "Select" at bounding box center [506, 353] width 83 height 57
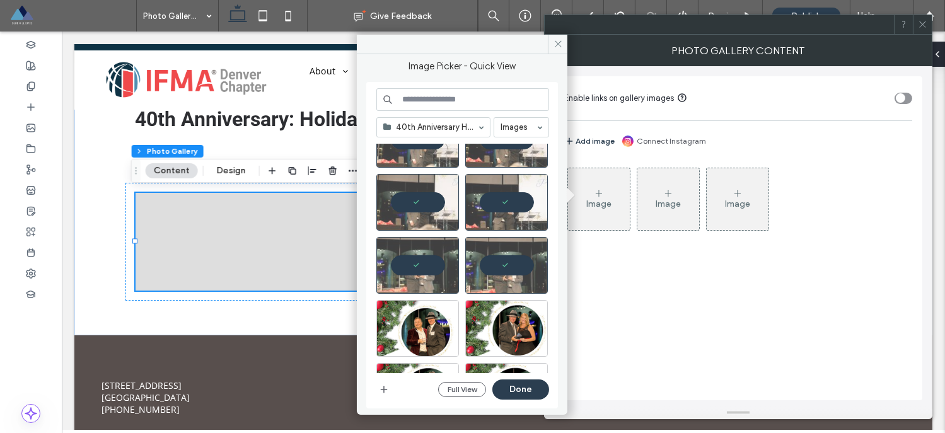
scroll to position [8091, 0]
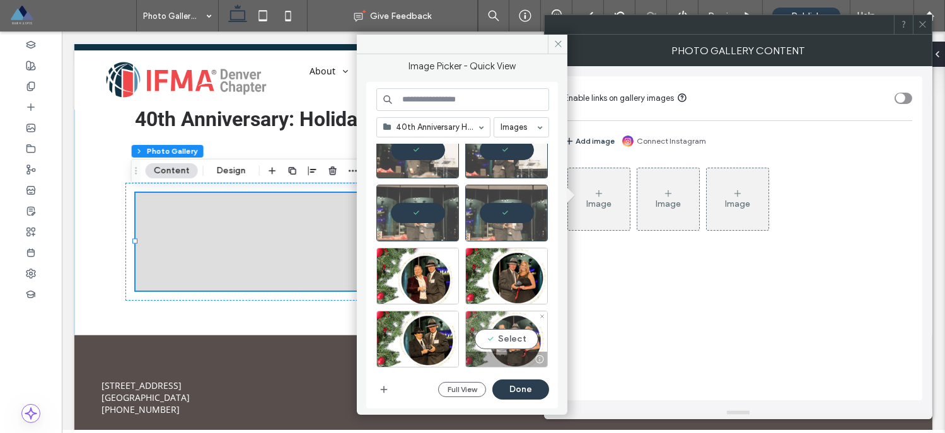
click at [512, 337] on div "Select" at bounding box center [506, 339] width 83 height 57
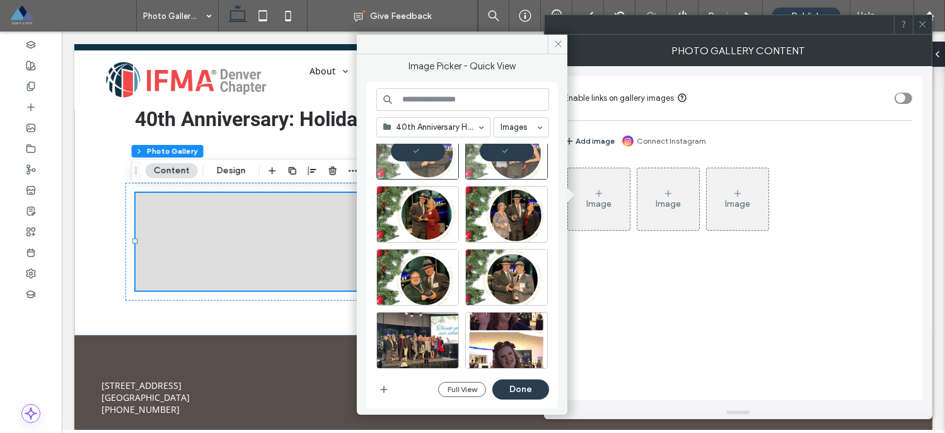
scroll to position [8308, 0]
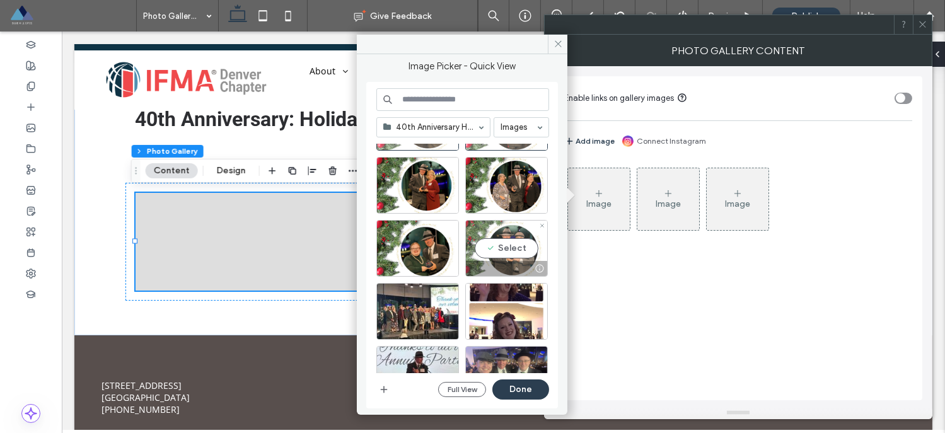
click at [508, 252] on div "Select" at bounding box center [506, 248] width 83 height 57
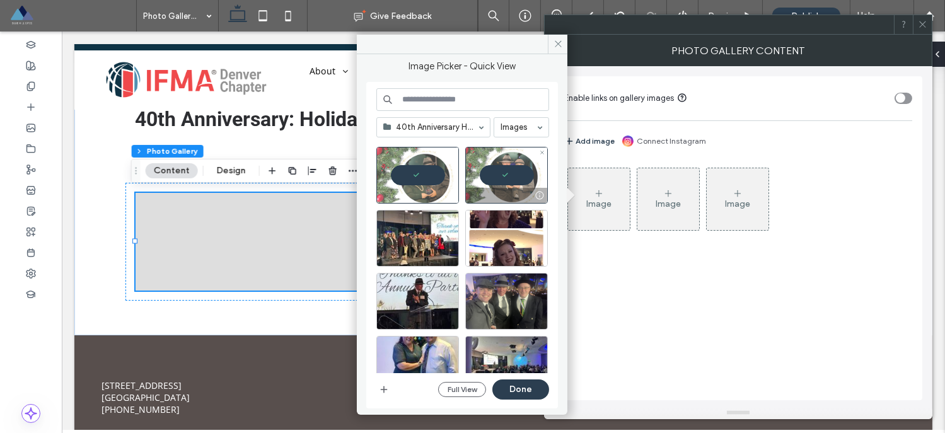
scroll to position [8467, 0]
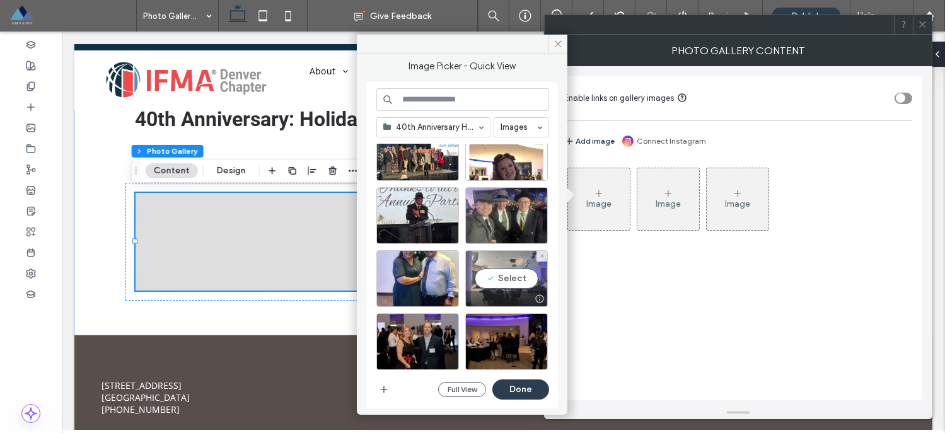
click at [504, 281] on div "Select" at bounding box center [506, 278] width 83 height 57
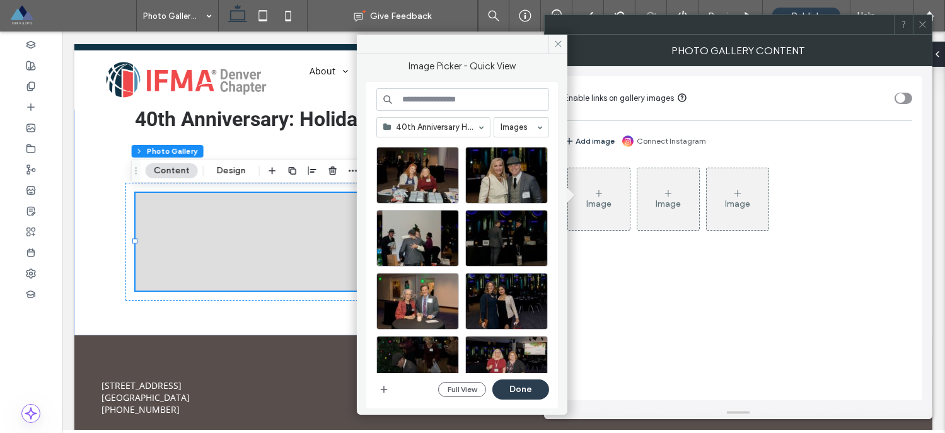
scroll to position [8844, 0]
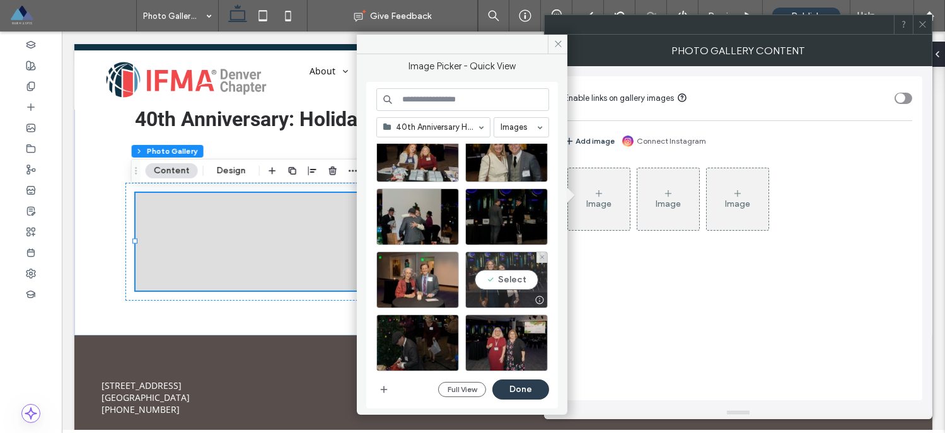
click at [507, 282] on div "Select" at bounding box center [506, 280] width 83 height 57
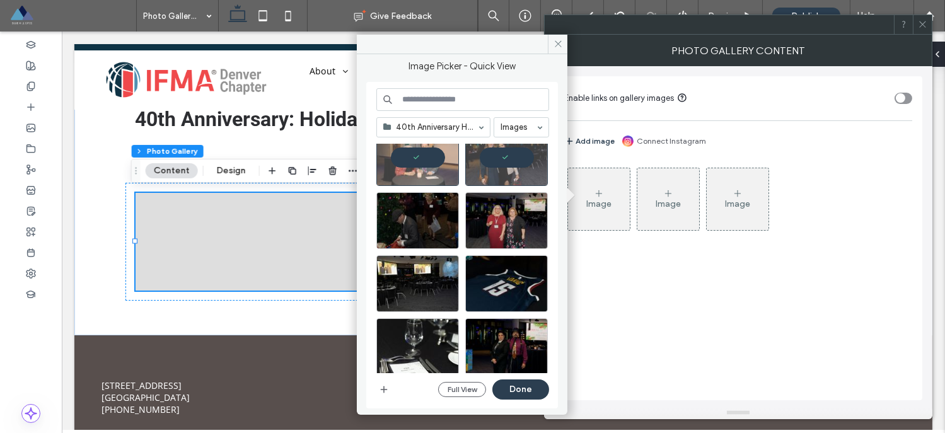
scroll to position [9037, 0]
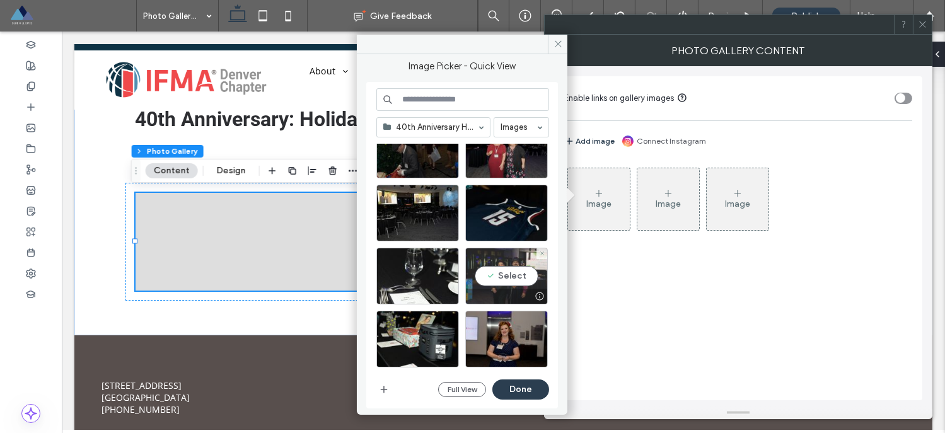
click at [509, 279] on div "Select" at bounding box center [506, 276] width 83 height 57
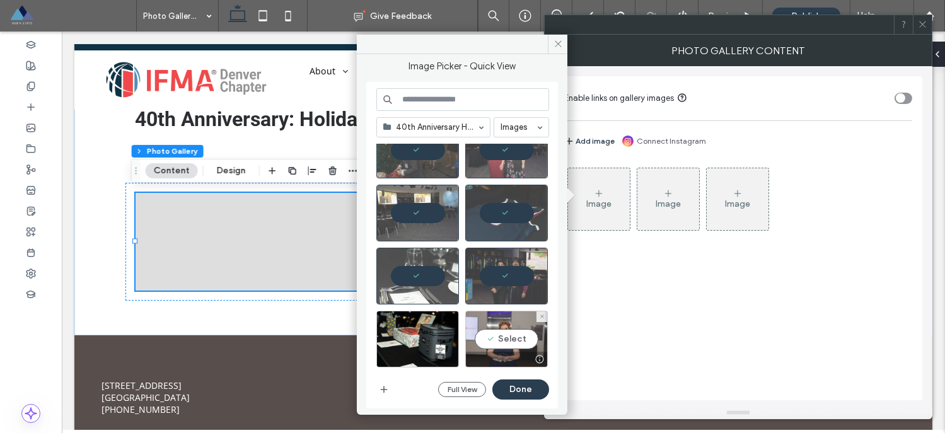
click at [516, 338] on div "Select" at bounding box center [506, 339] width 83 height 57
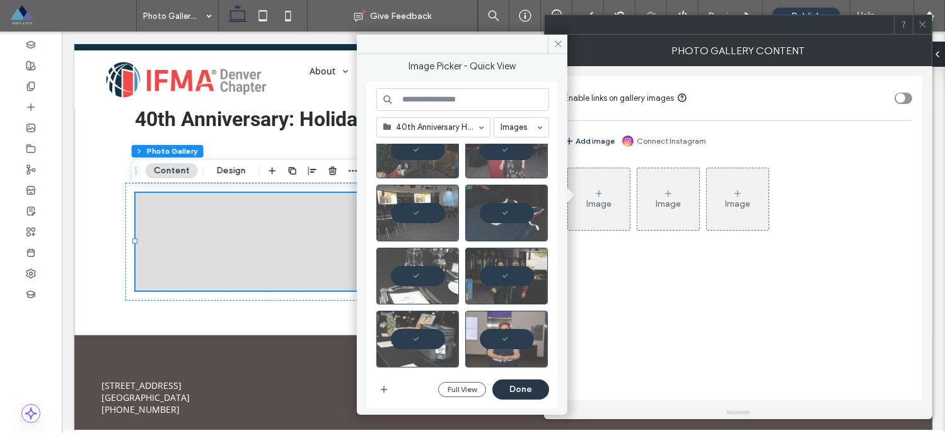
click at [520, 390] on button "Done" at bounding box center [520, 390] width 57 height 20
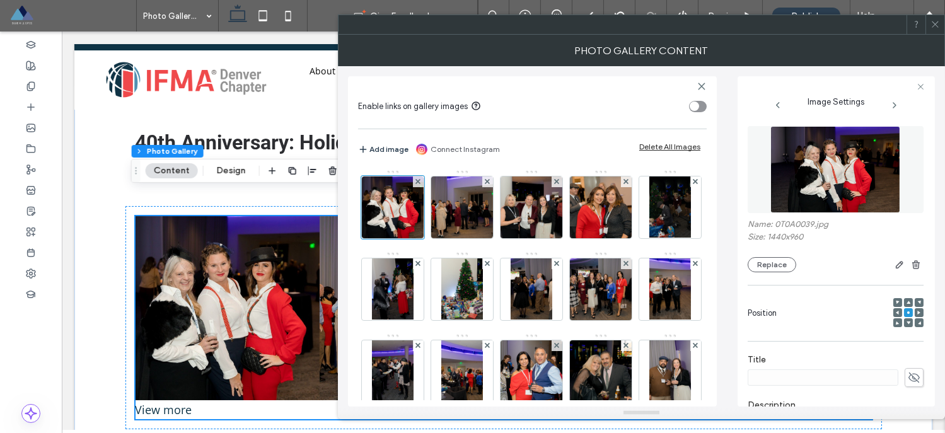
scroll to position [248, 0]
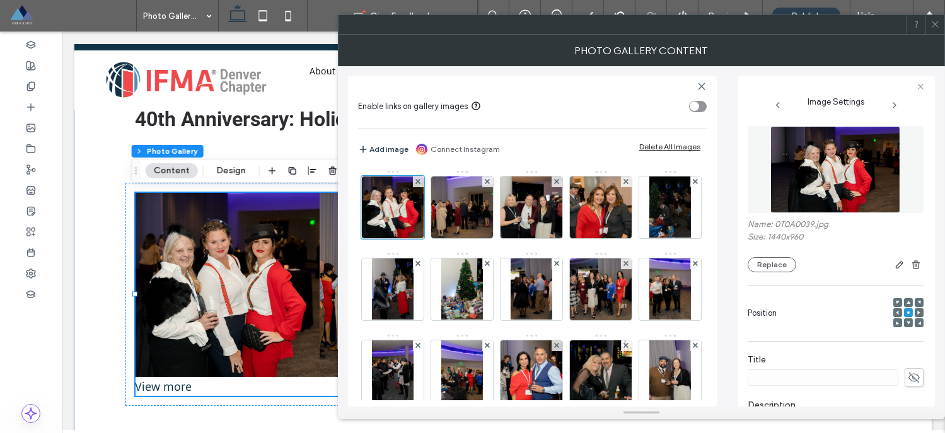
click at [932, 25] on icon at bounding box center [935, 24] width 9 height 9
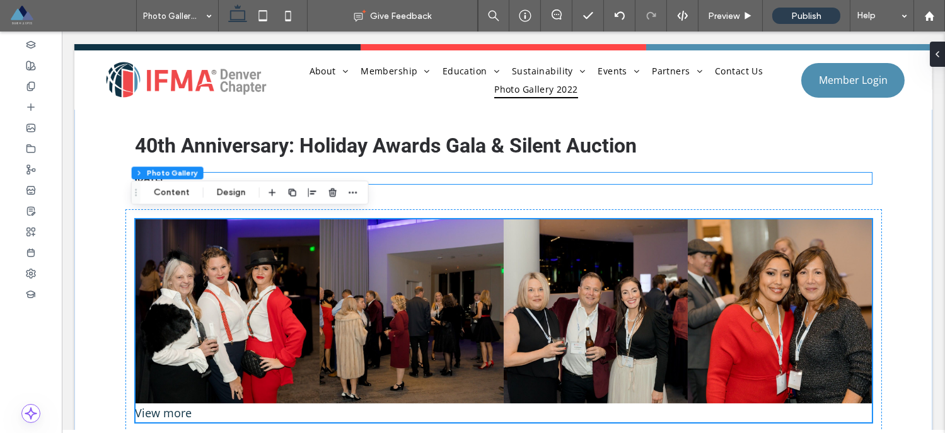
scroll to position [208, 0]
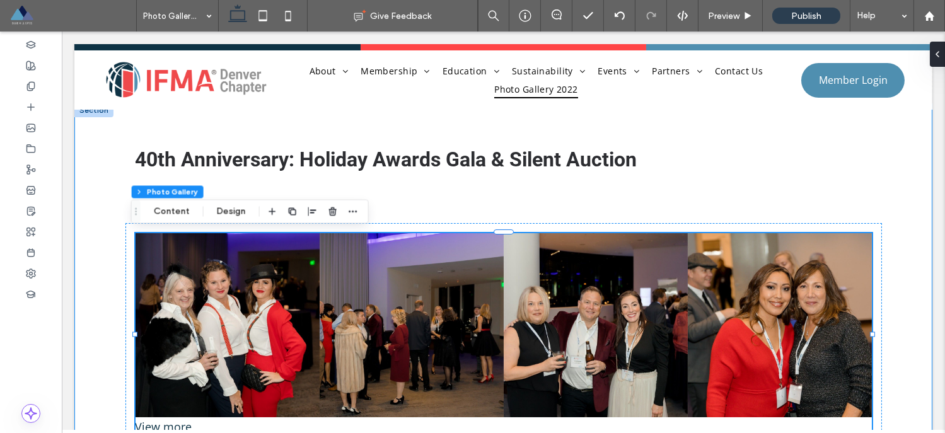
click at [154, 120] on div "40th Anniversary: Holiday Awards Gala & Silent Auction 12/01/2022 Button Button…" at bounding box center [503, 292] width 757 height 378
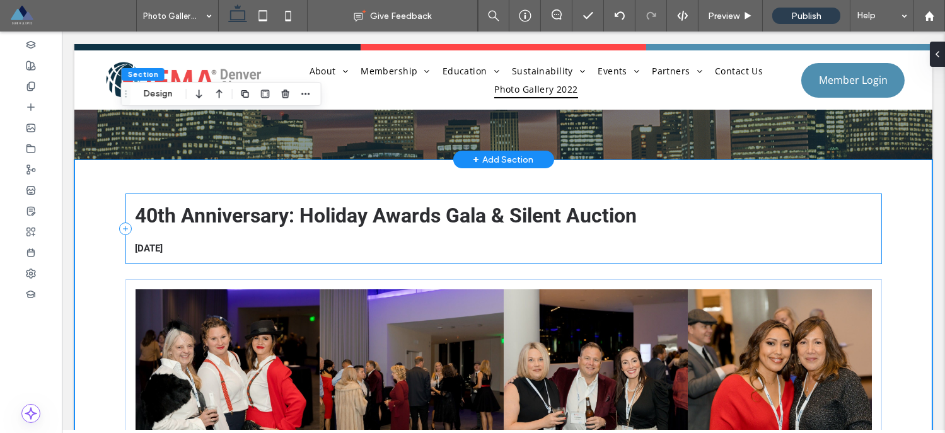
scroll to position [115, 0]
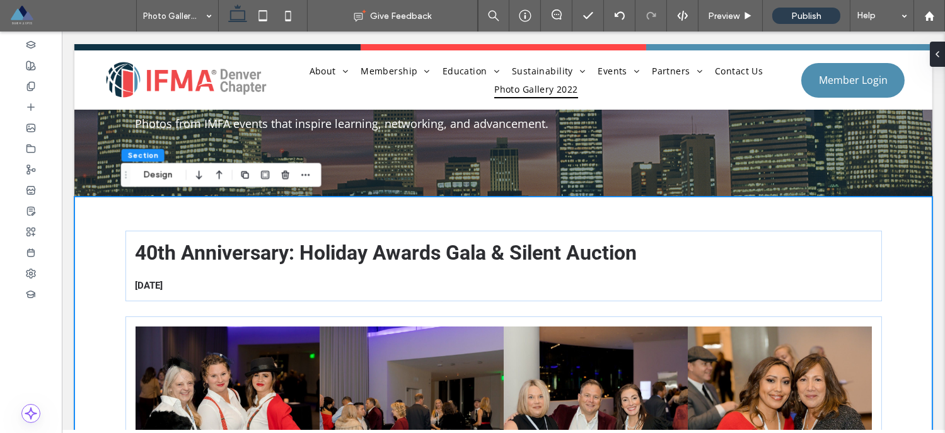
click at [108, 216] on div "40th Anniversary: Holiday Awards Gala & Silent Auction 12/01/2022 Button Button…" at bounding box center [503, 386] width 858 height 378
click at [242, 177] on use "button" at bounding box center [245, 175] width 8 height 8
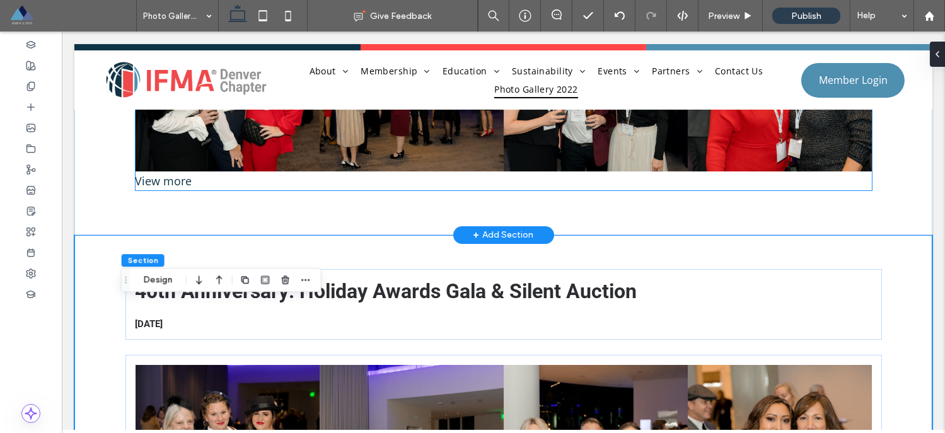
scroll to position [465, 0]
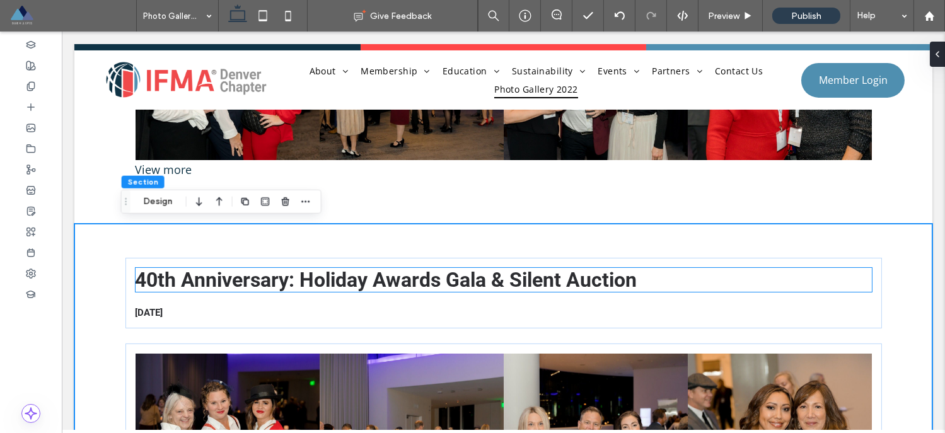
click at [203, 278] on span "40th Anniversary: Holiday Awards Gala & Silent Auction" at bounding box center [387, 280] width 502 height 24
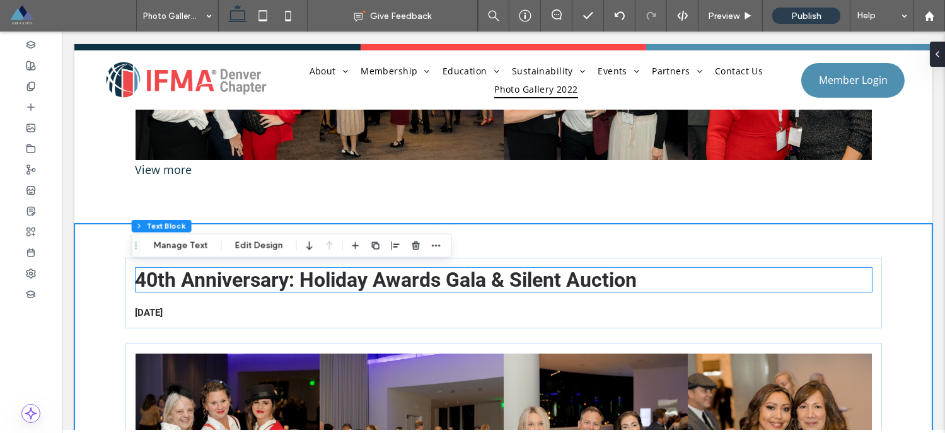
click at [203, 278] on div "40th Anniversary: Holiday Awards Gala & Silent Auction" at bounding box center [504, 280] width 736 height 24
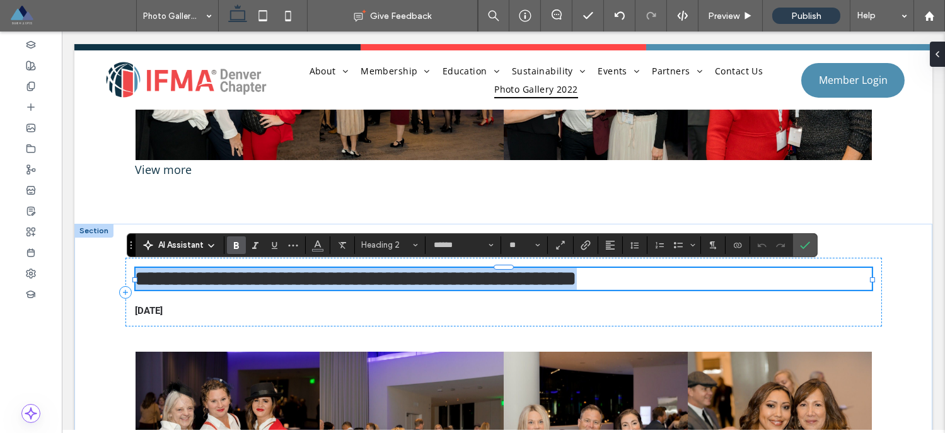
type input "*********"
type input "**"
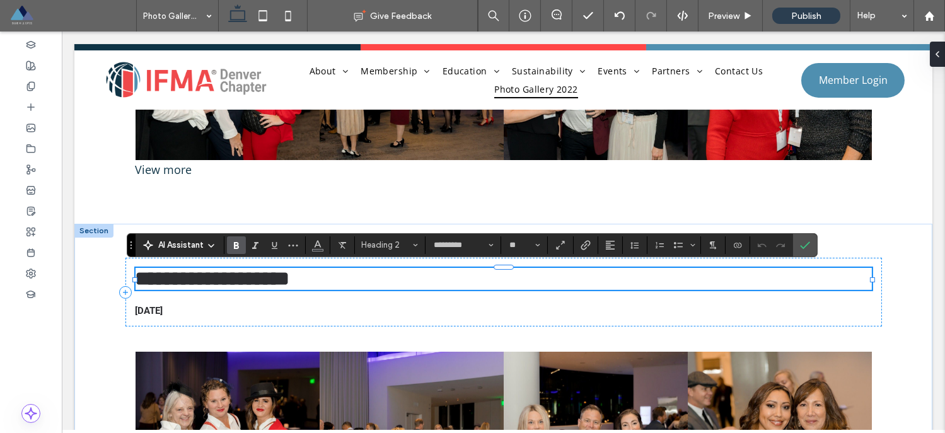
scroll to position [0, 0]
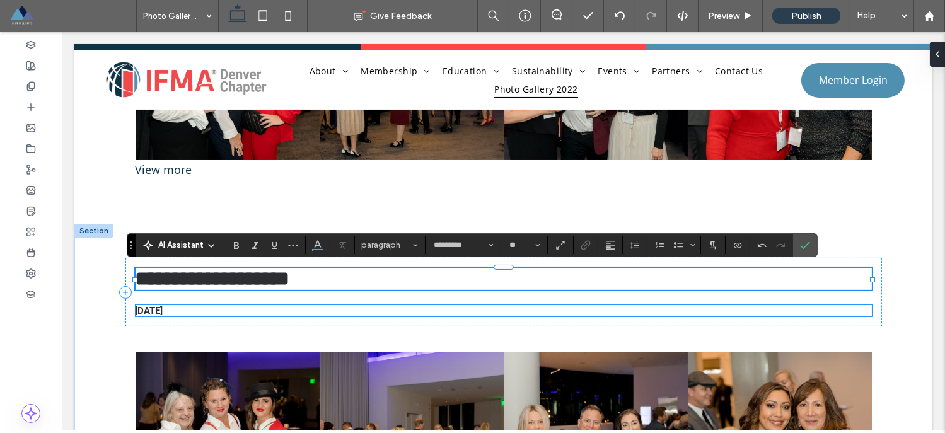
click at [163, 311] on span "[DATE]" at bounding box center [150, 310] width 28 height 11
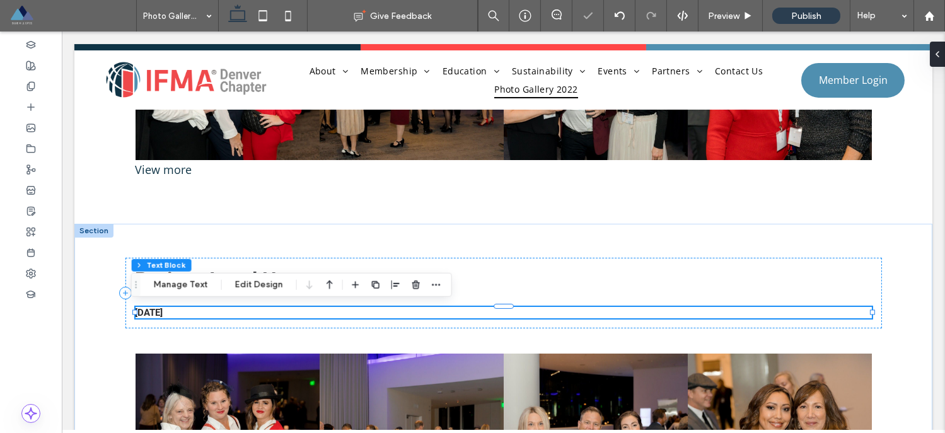
click at [171, 311] on div "[DATE]" at bounding box center [504, 312] width 736 height 11
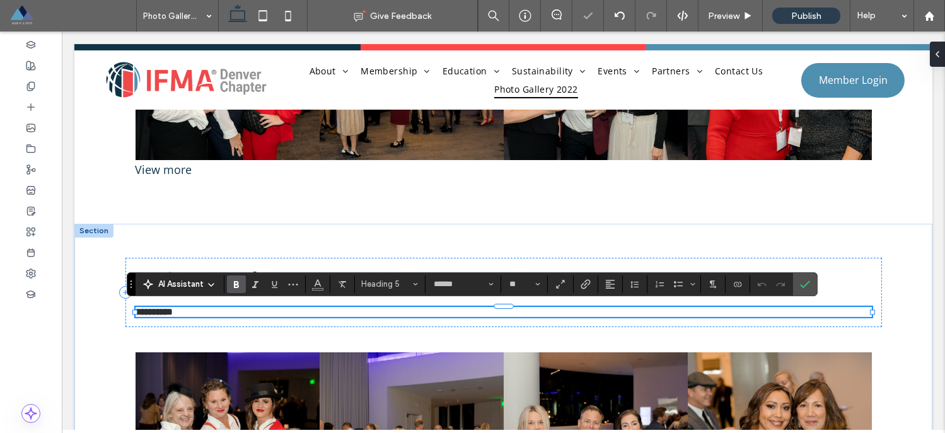
type input "*********"
type input "**"
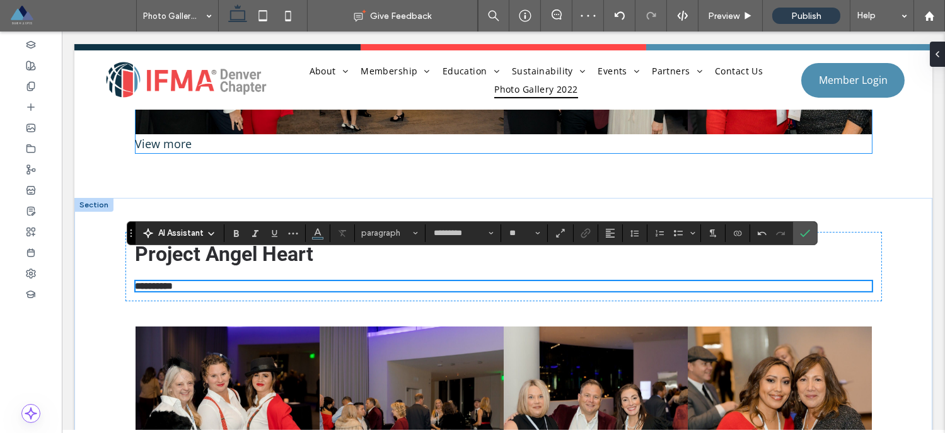
scroll to position [487, 0]
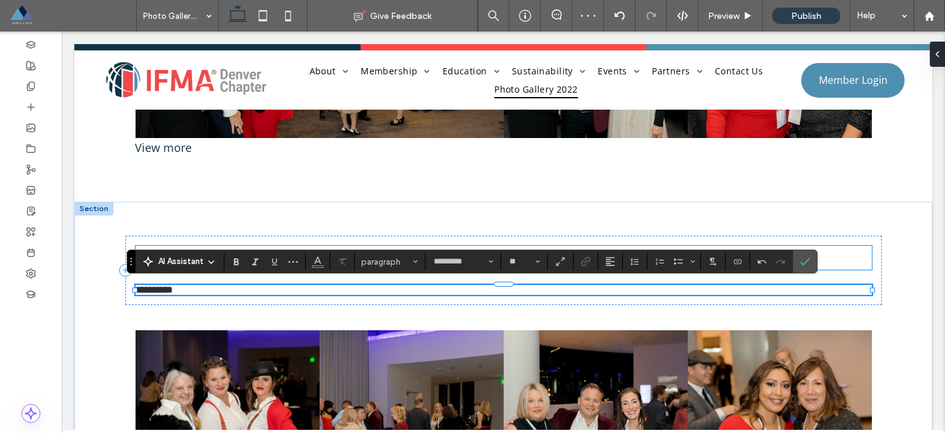
click at [164, 248] on span "Project Angel Heart" at bounding box center [225, 258] width 178 height 24
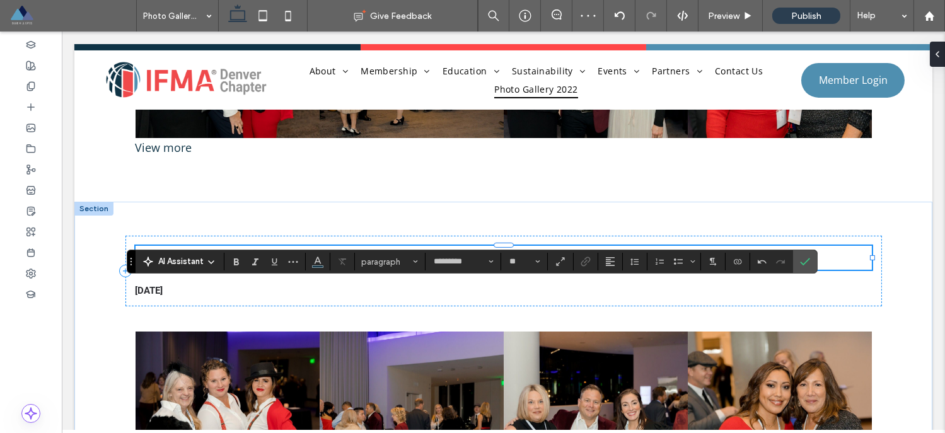
click at [164, 248] on div "Project Angel Heart" at bounding box center [504, 258] width 736 height 24
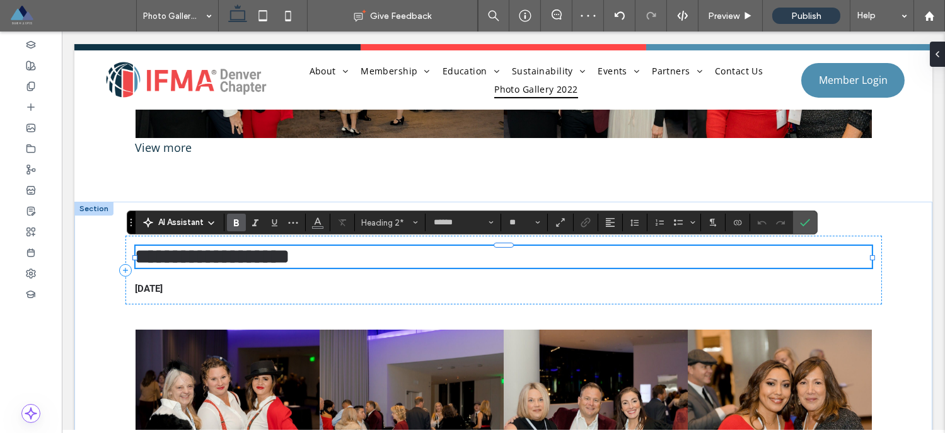
click at [164, 258] on span "**********" at bounding box center [213, 256] width 154 height 20
copy span "**********"
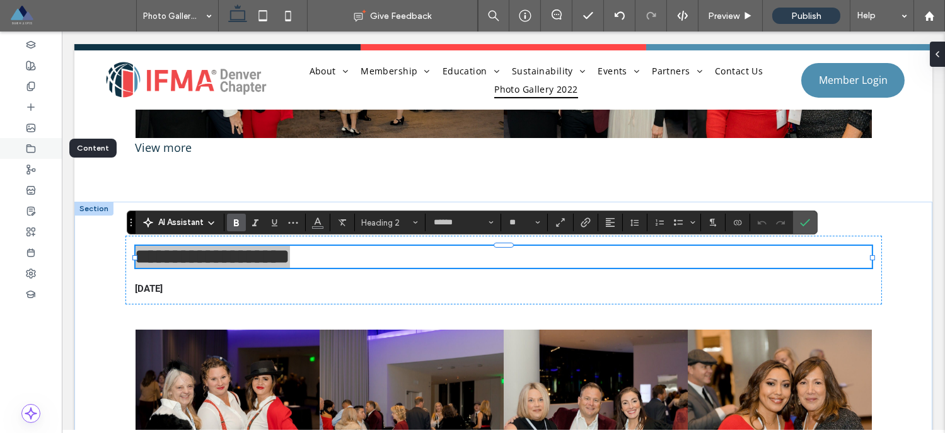
click at [28, 152] on use at bounding box center [31, 148] width 8 height 8
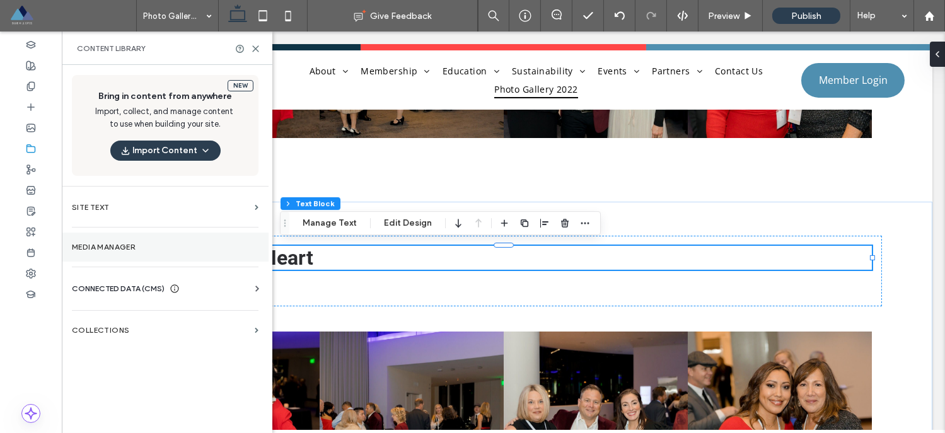
click at [120, 253] on section "Media Manager" at bounding box center [165, 247] width 207 height 29
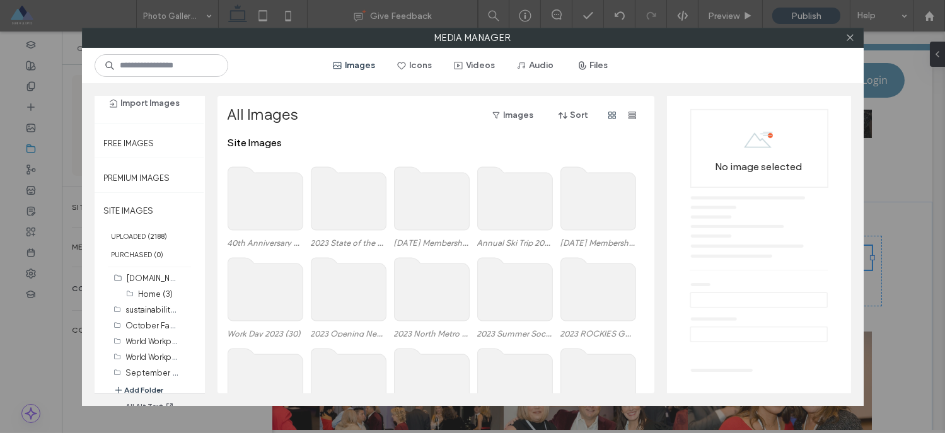
scroll to position [52, 0]
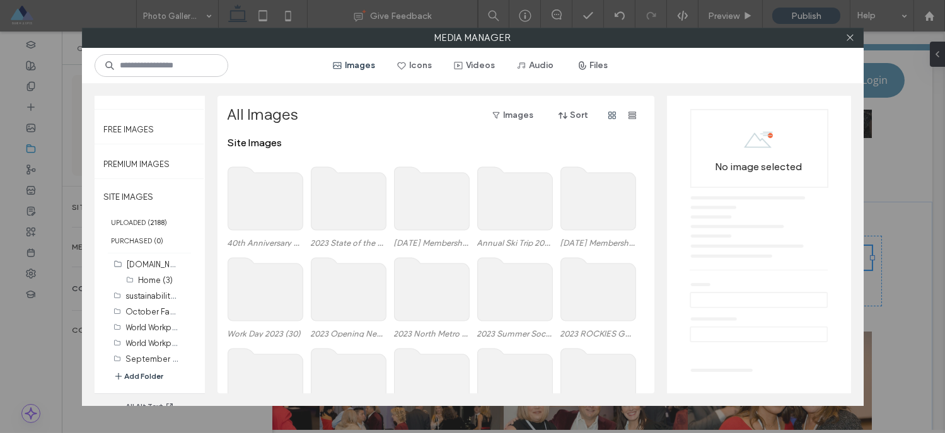
click at [146, 376] on button "Add Folder" at bounding box center [138, 376] width 50 height 13
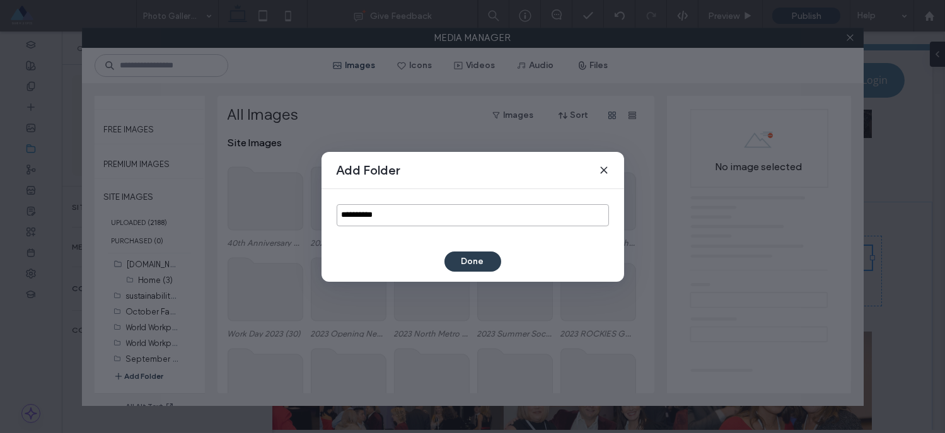
click at [359, 222] on input "**********" at bounding box center [473, 215] width 272 height 22
click at [359, 221] on input "**********" at bounding box center [473, 215] width 272 height 22
paste input "**********"
type input "**********"
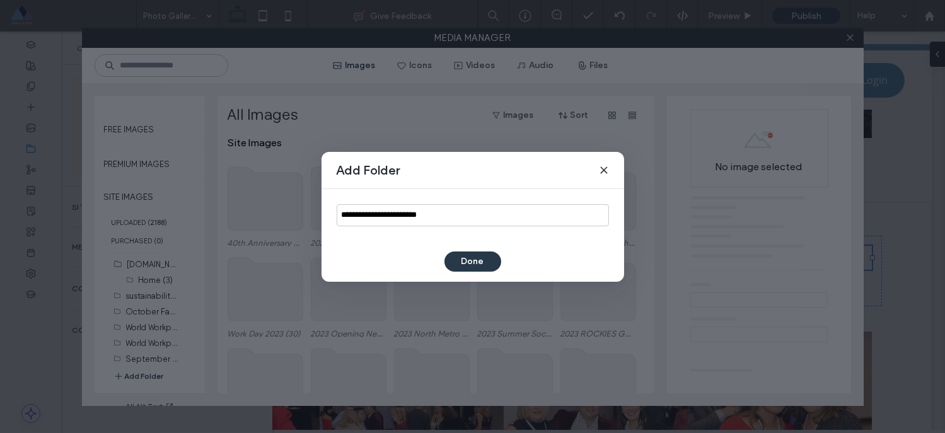
click at [484, 257] on button "Done" at bounding box center [472, 262] width 57 height 20
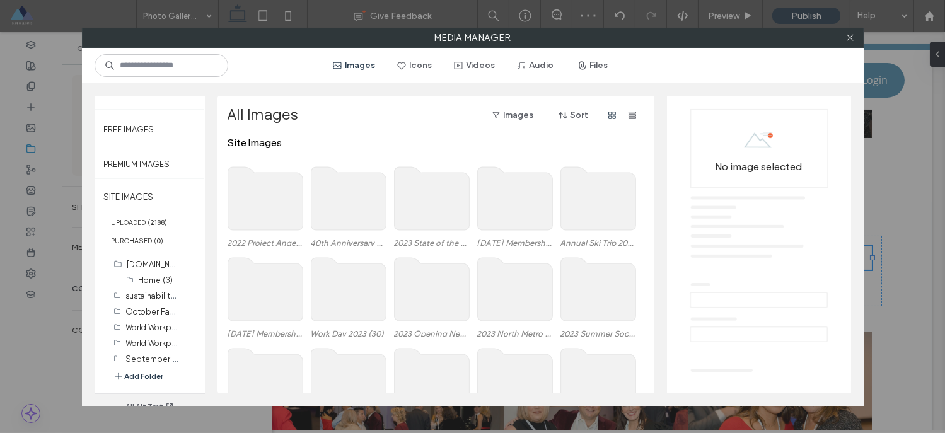
click at [269, 202] on use at bounding box center [265, 198] width 75 height 63
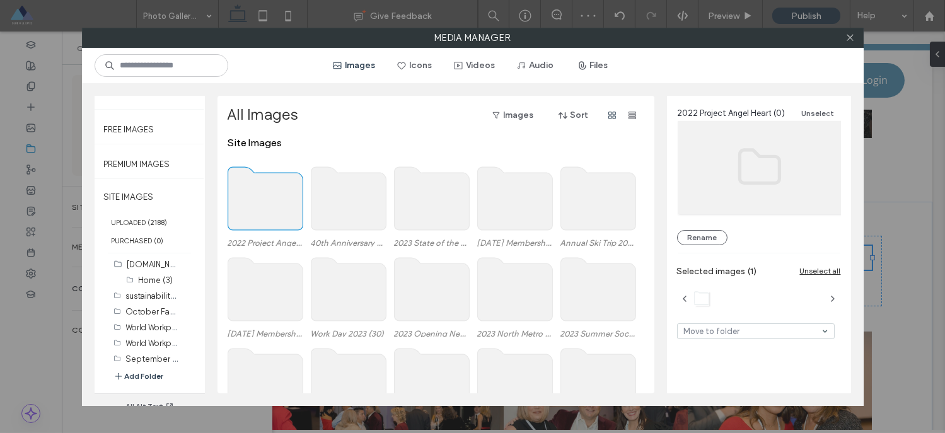
click at [269, 202] on use at bounding box center [265, 198] width 75 height 63
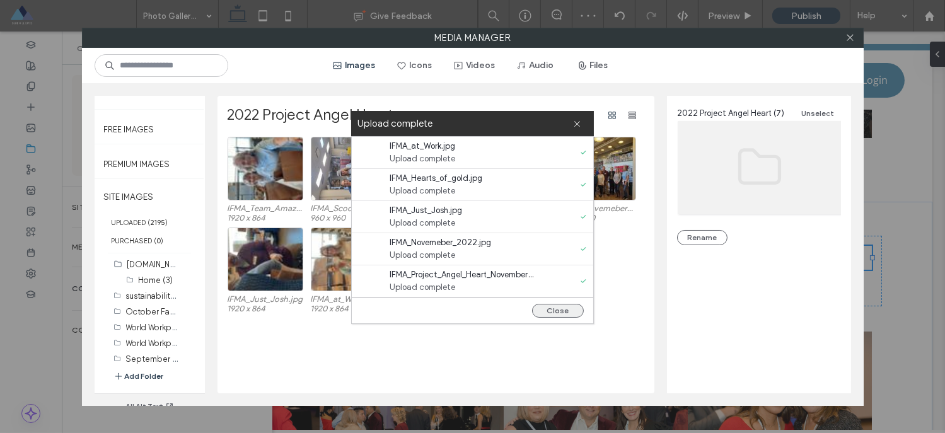
click at [560, 310] on button "Close" at bounding box center [558, 311] width 52 height 14
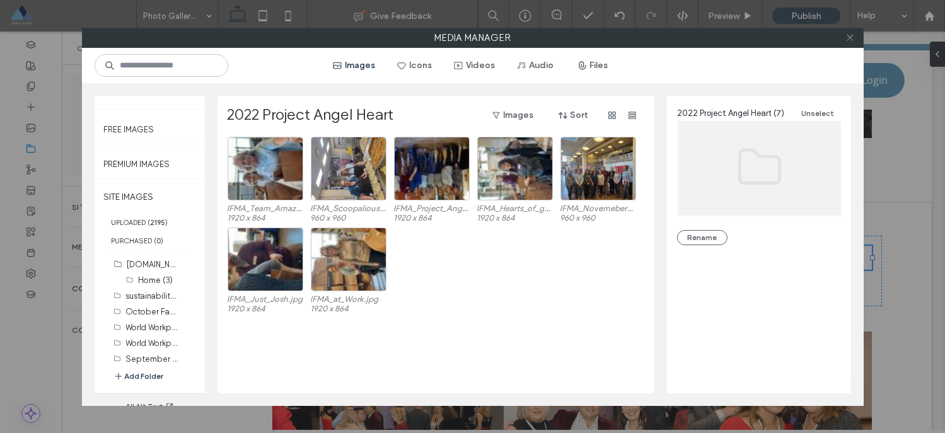
click at [851, 40] on icon at bounding box center [849, 37] width 9 height 9
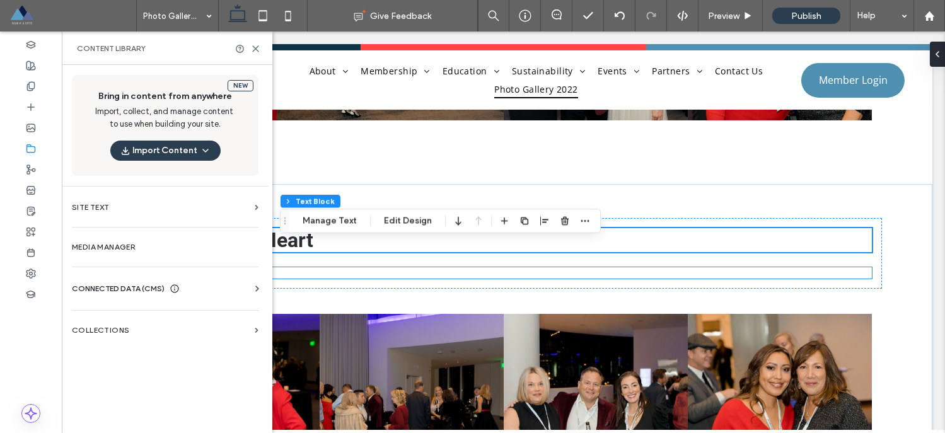
scroll to position [506, 0]
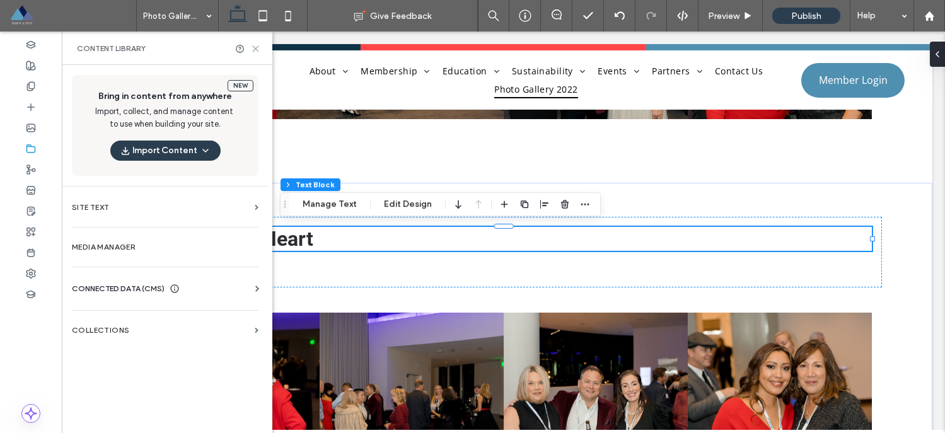
click at [255, 50] on icon at bounding box center [255, 48] width 9 height 9
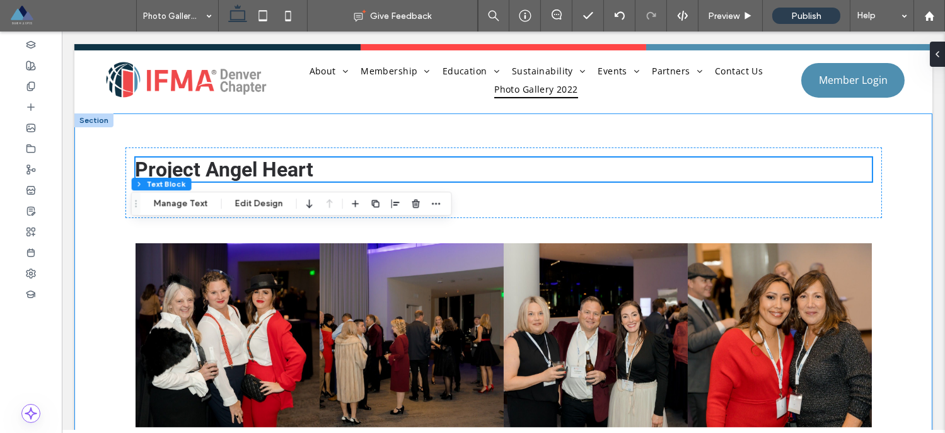
scroll to position [617, 0]
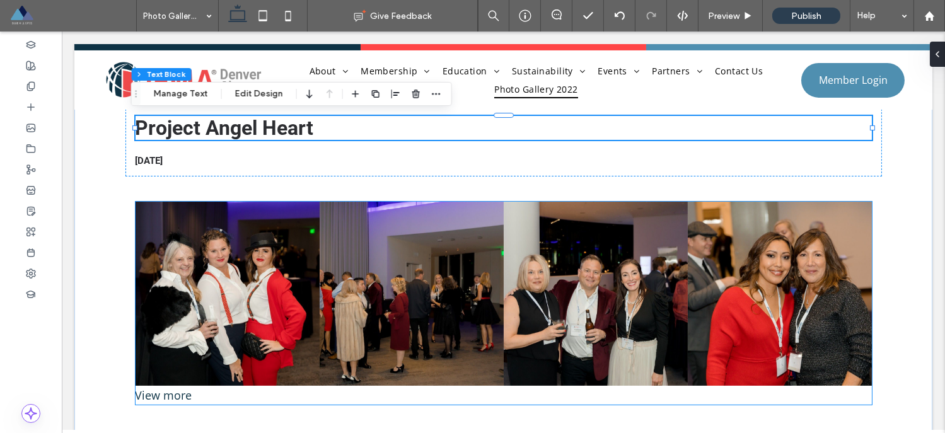
click at [240, 282] on link at bounding box center [228, 294] width 184 height 184
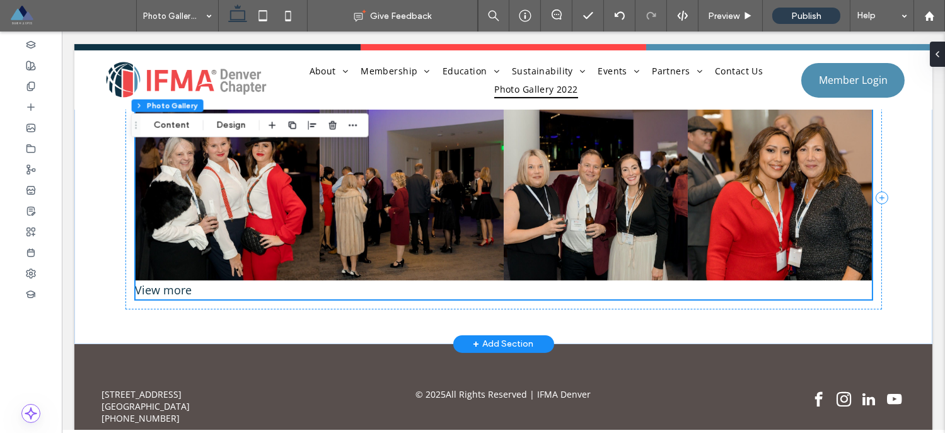
scroll to position [659, 0]
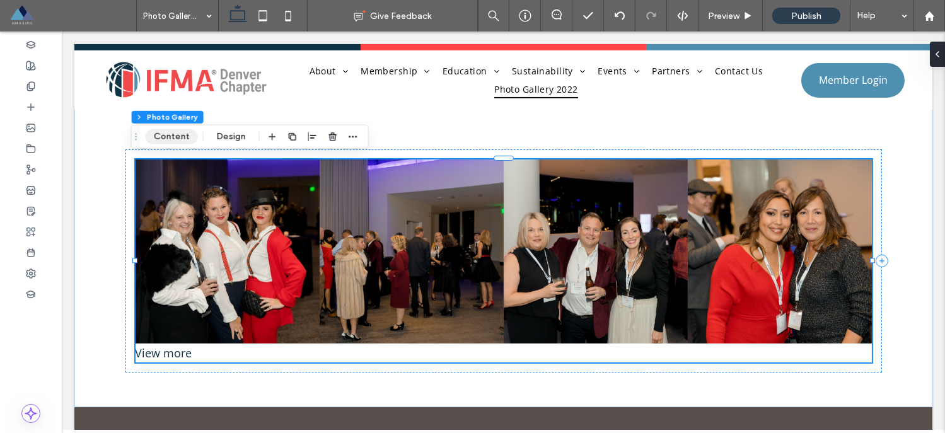
click at [168, 139] on button "Content" at bounding box center [172, 136] width 52 height 15
click at [173, 137] on button "Content" at bounding box center [172, 136] width 52 height 15
click at [177, 183] on link at bounding box center [228, 251] width 184 height 184
click at [174, 140] on button "Content" at bounding box center [172, 136] width 52 height 15
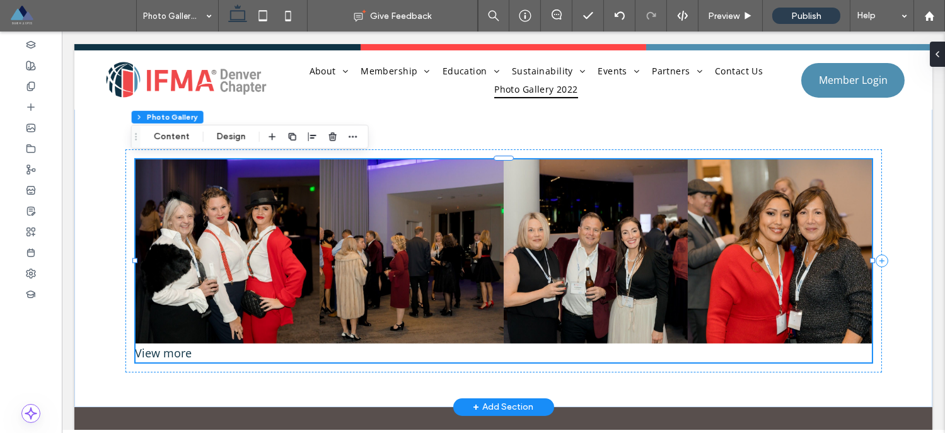
click at [216, 209] on link at bounding box center [228, 251] width 184 height 184
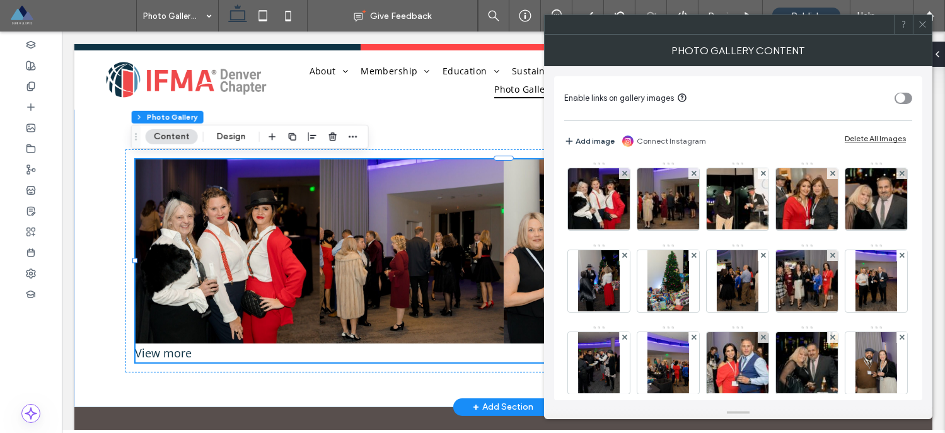
click at [176, 134] on button "Content" at bounding box center [172, 136] width 52 height 15
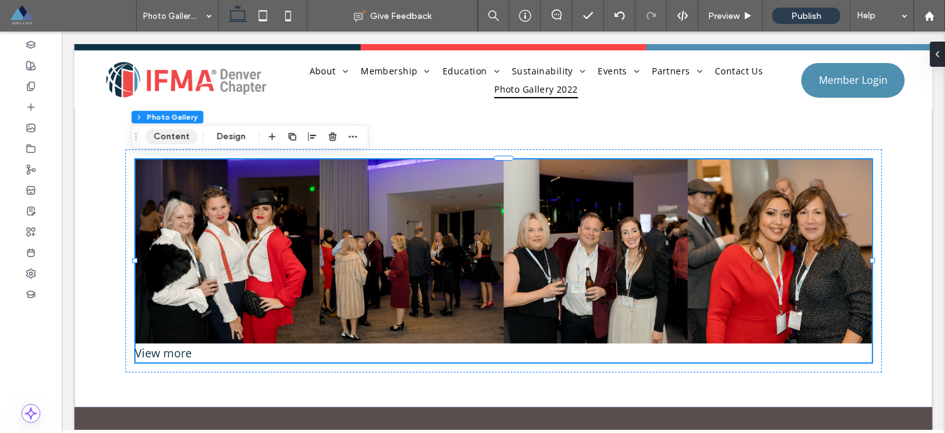
click at [161, 139] on button "Content" at bounding box center [172, 136] width 52 height 15
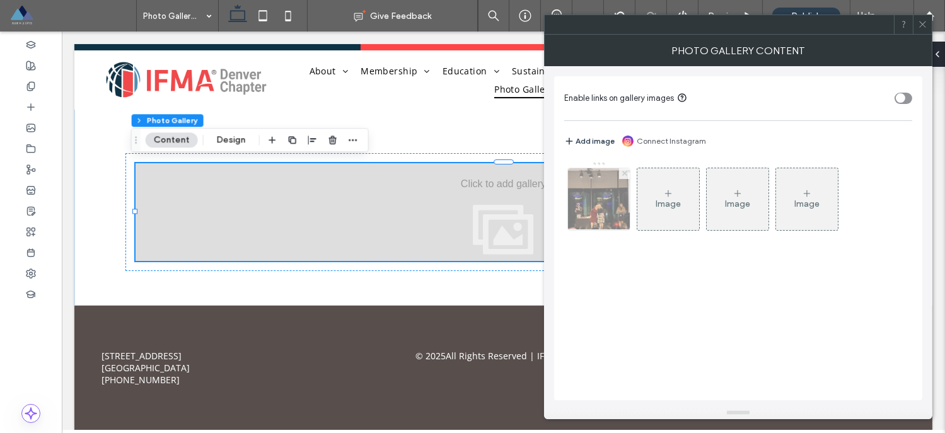
click at [625, 172] on icon at bounding box center [624, 173] width 5 height 5
click at [622, 171] on icon at bounding box center [624, 173] width 5 height 5
click at [926, 26] on icon at bounding box center [922, 24] width 9 height 9
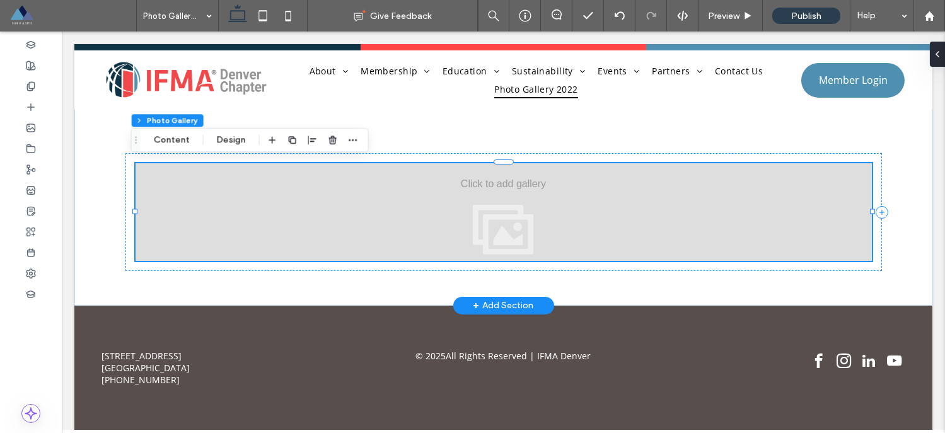
click at [562, 218] on div at bounding box center [504, 212] width 736 height 98
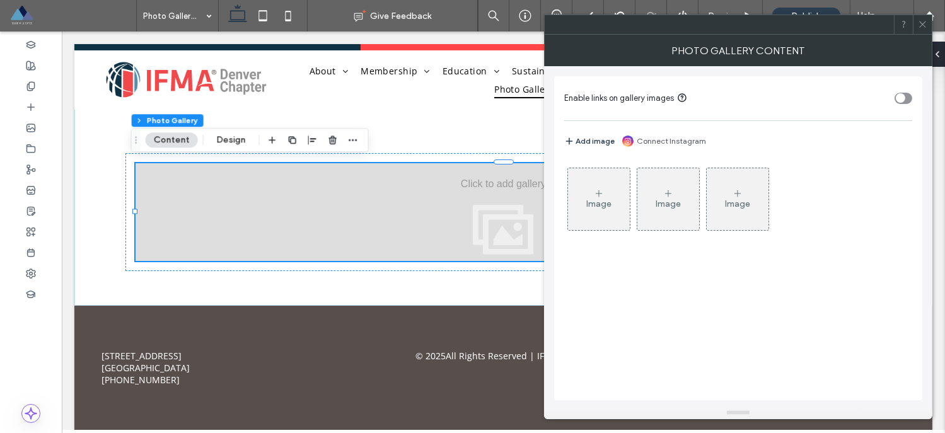
click at [608, 188] on div "Image" at bounding box center [599, 199] width 62 height 59
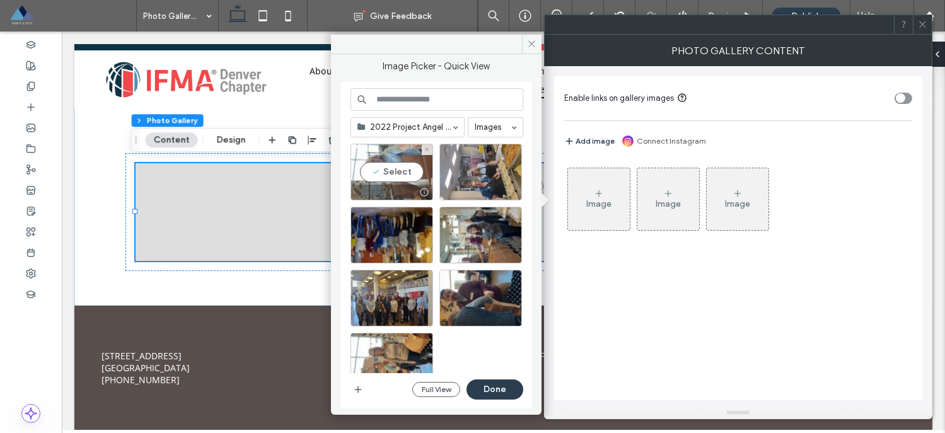
click at [385, 174] on div "Select" at bounding box center [392, 172] width 83 height 57
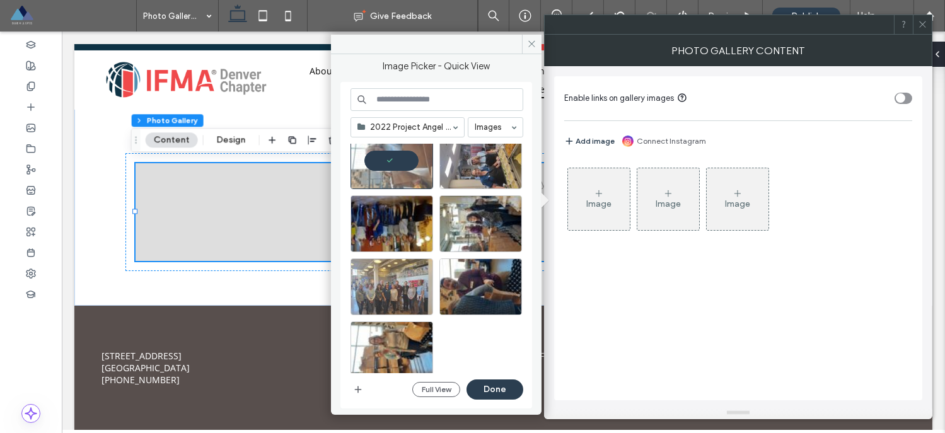
scroll to position [22, 0]
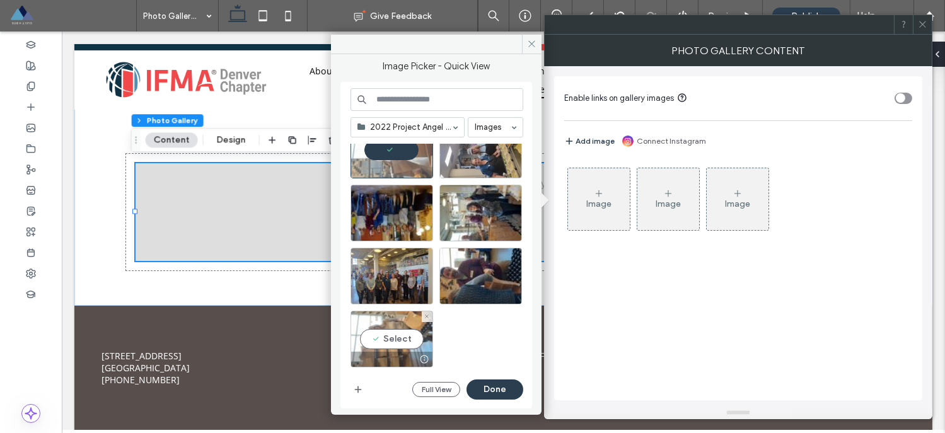
click at [397, 338] on div "Select" at bounding box center [392, 339] width 83 height 57
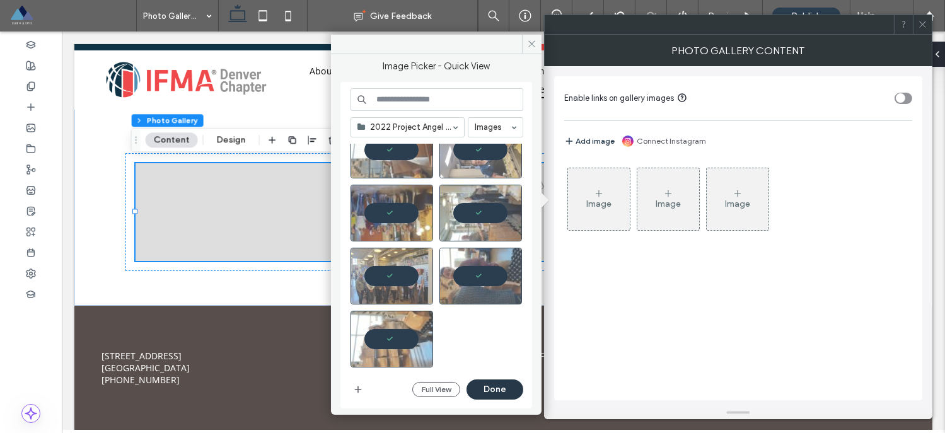
drag, startPoint x: 493, startPoint y: 392, endPoint x: 432, endPoint y: 361, distance: 68.8
click at [493, 392] on button "Done" at bounding box center [495, 390] width 57 height 20
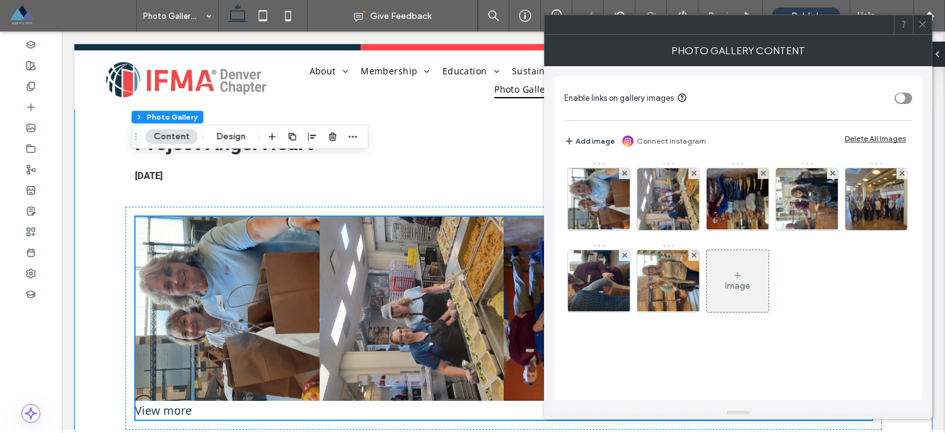
scroll to position [659, 0]
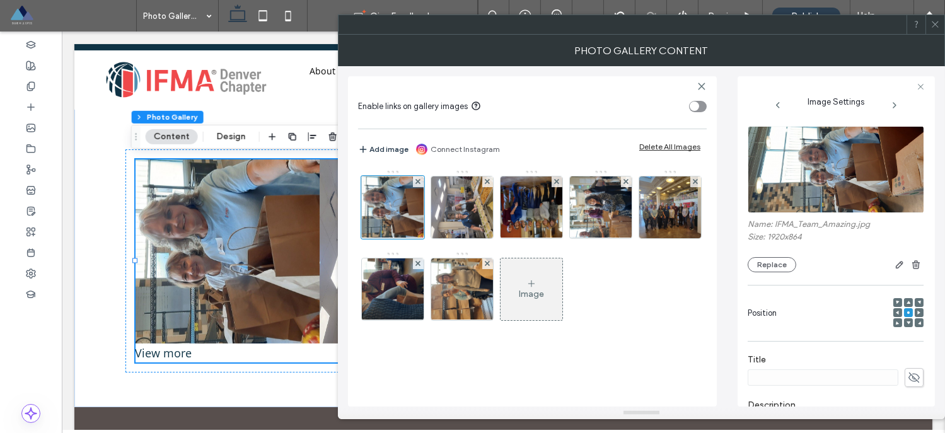
click at [933, 23] on icon at bounding box center [935, 24] width 9 height 9
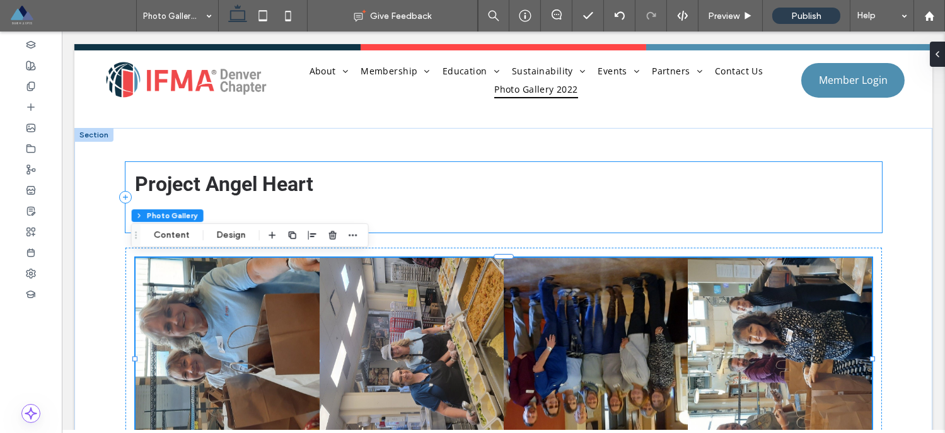
scroll to position [561, 0]
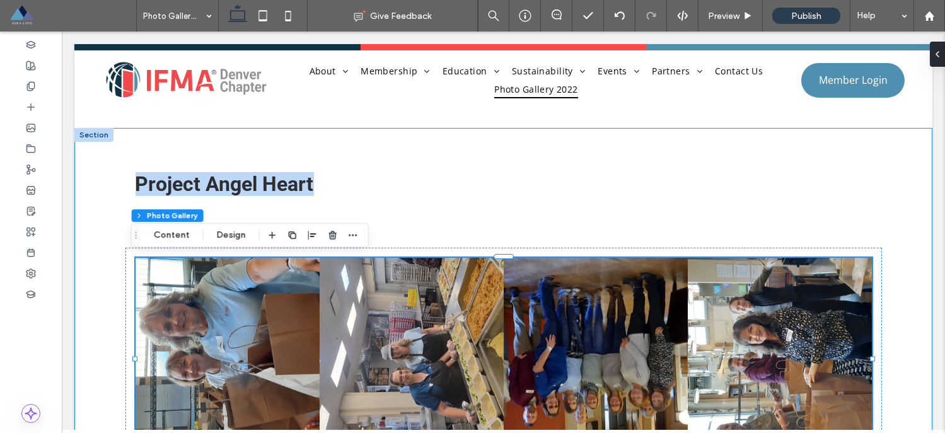
click at [215, 144] on div "Project Angel Heart 11/30/2022" at bounding box center [503, 317] width 757 height 378
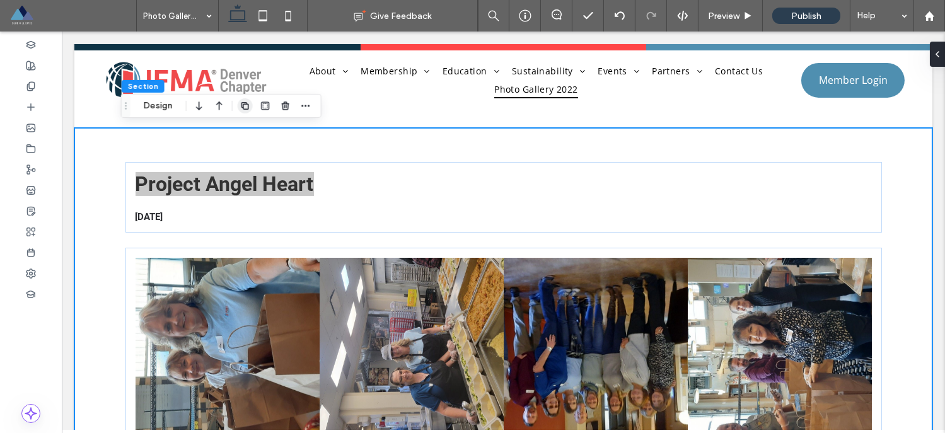
click at [248, 106] on use "button" at bounding box center [245, 106] width 8 height 8
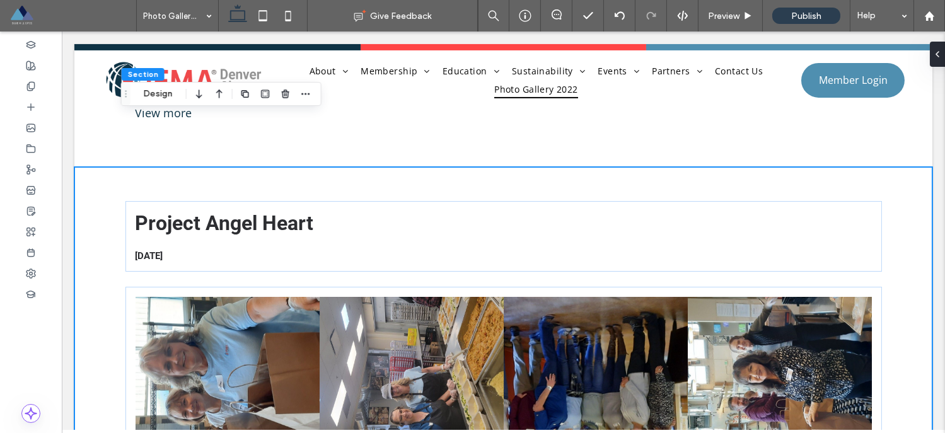
scroll to position [896, 0]
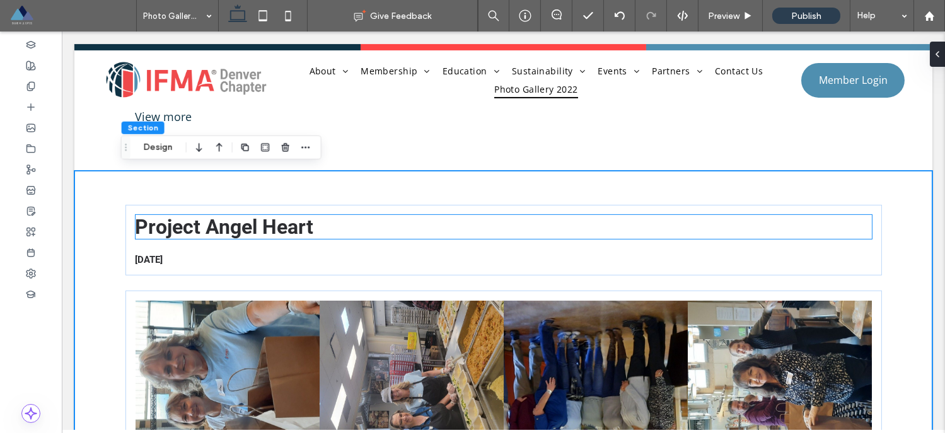
click at [188, 224] on span "Project Angel Heart" at bounding box center [225, 227] width 178 height 24
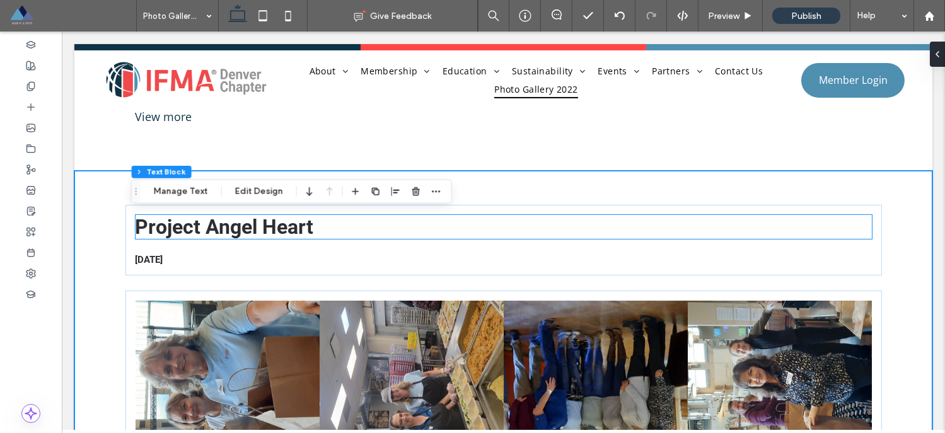
click at [188, 224] on div "Project Angel Heart" at bounding box center [504, 227] width 736 height 24
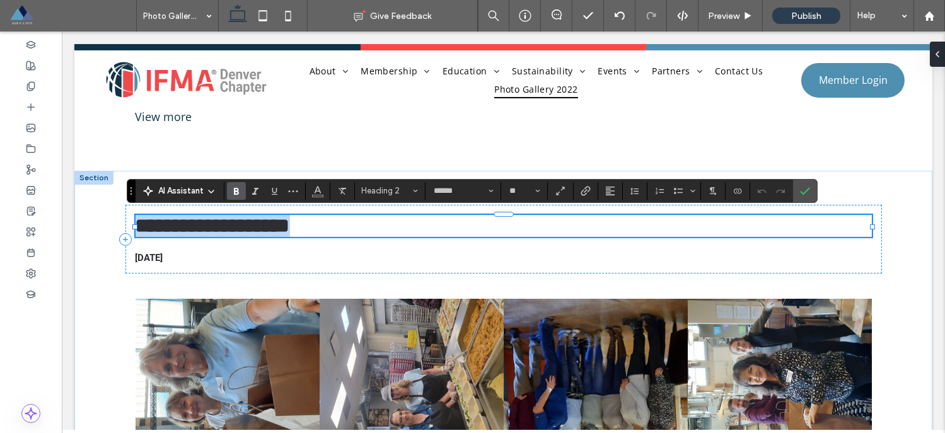
type input "*********"
type input "**"
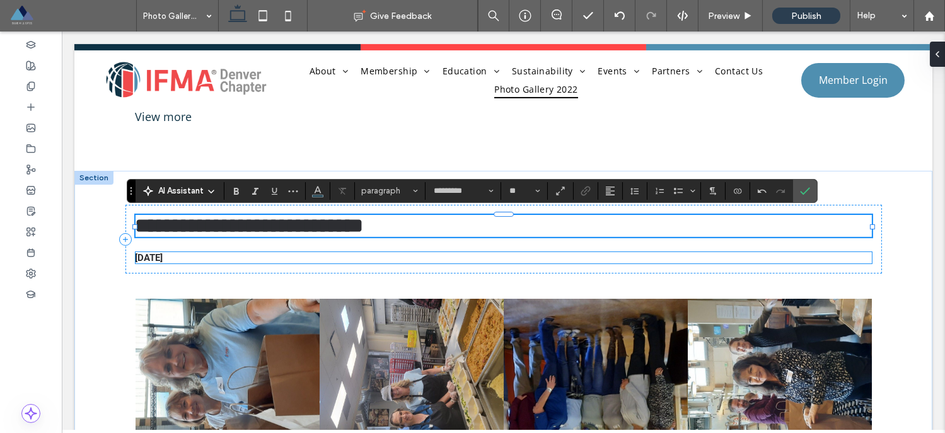
click at [163, 255] on span "[DATE]" at bounding box center [150, 257] width 28 height 11
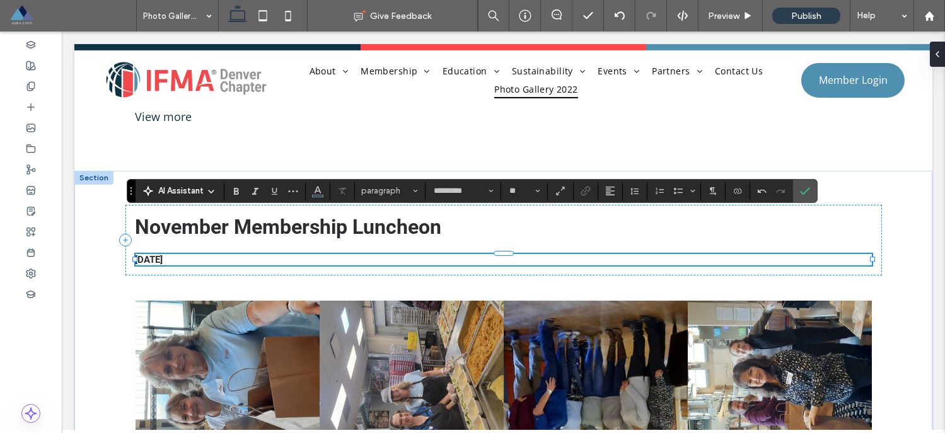
click at [163, 255] on div "[DATE]" at bounding box center [504, 259] width 736 height 11
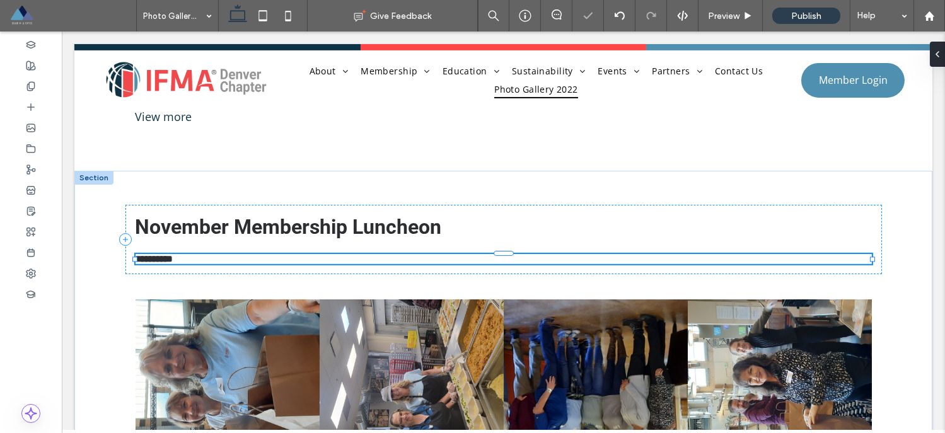
type input "******"
type input "**"
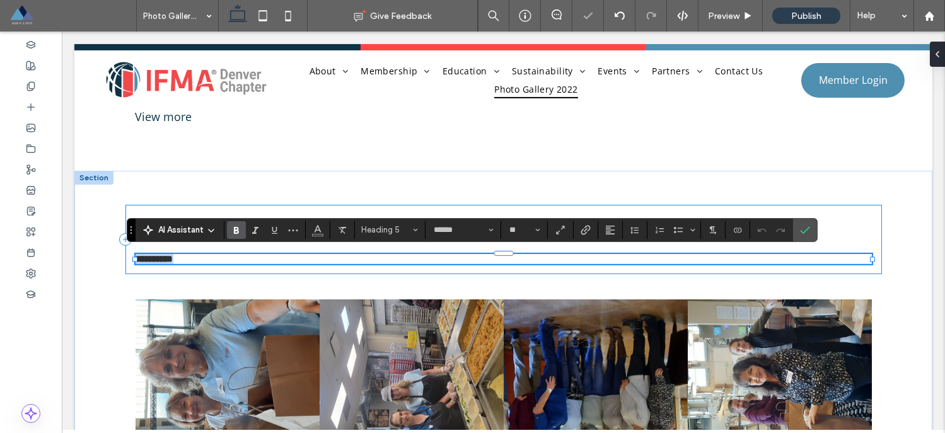
type input "*********"
type input "**"
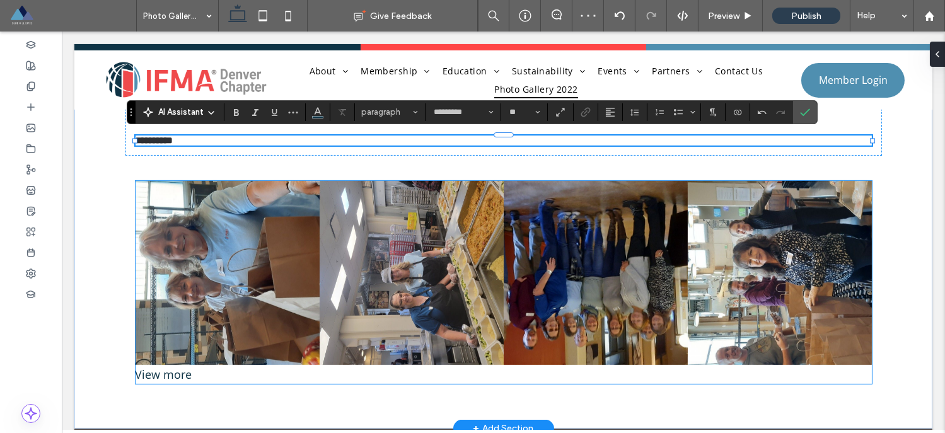
scroll to position [1034, 0]
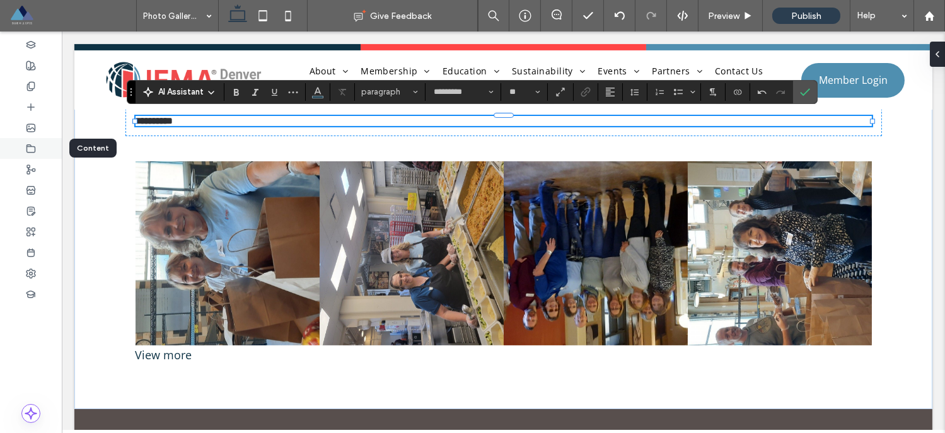
click at [40, 144] on div at bounding box center [31, 148] width 62 height 21
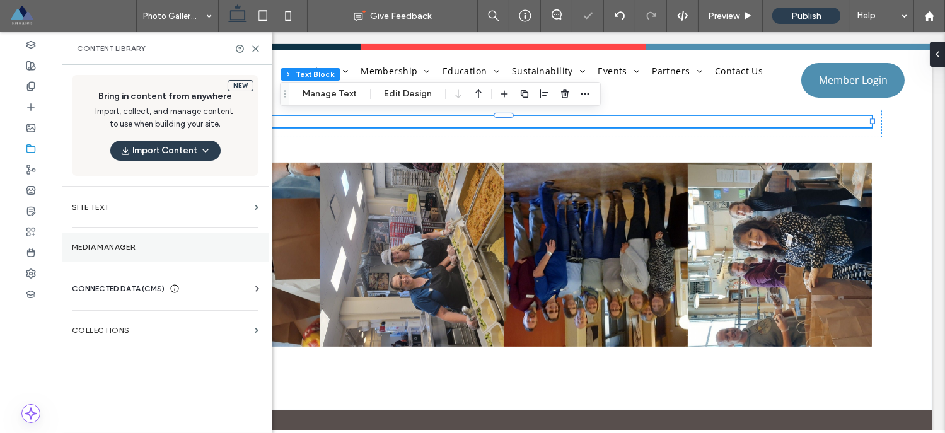
click at [159, 254] on section "Media Manager" at bounding box center [165, 247] width 207 height 29
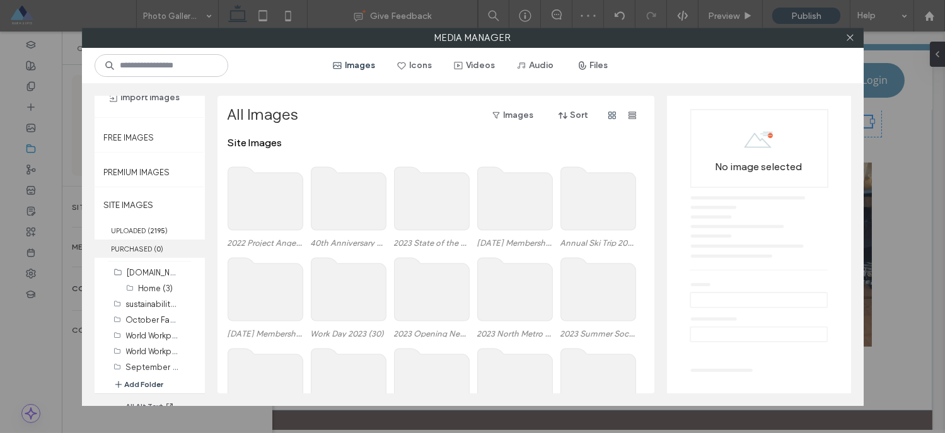
scroll to position [52, 0]
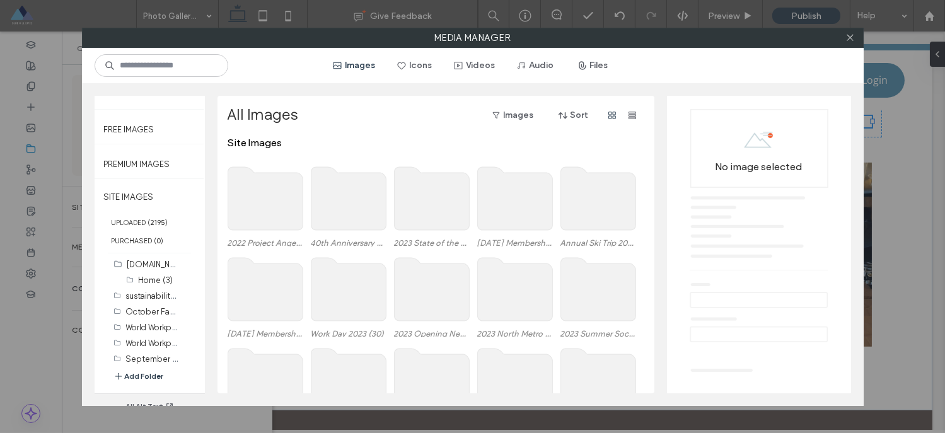
click at [153, 375] on button "Add Folder" at bounding box center [138, 376] width 50 height 13
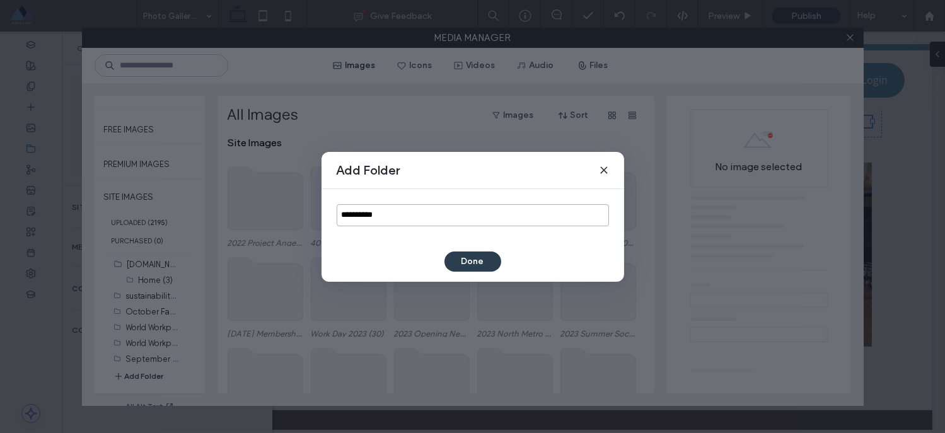
click at [369, 217] on input "**********" at bounding box center [473, 215] width 272 height 22
paste input "**********"
type input "**********"
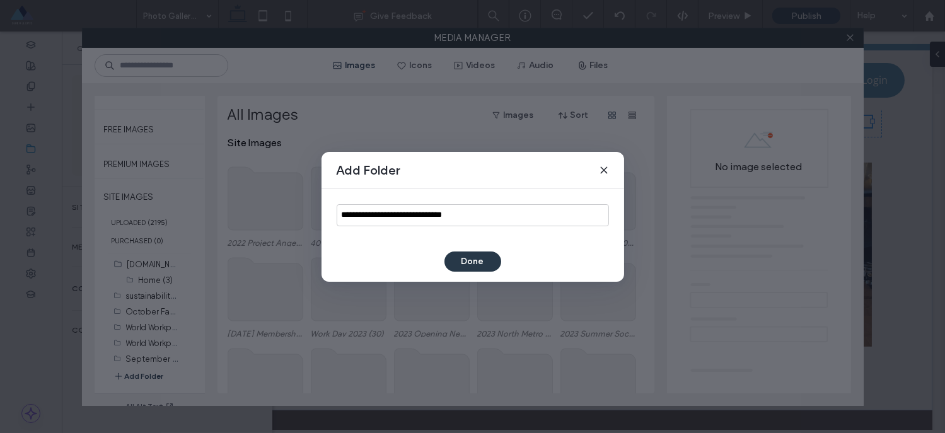
click at [465, 258] on button "Done" at bounding box center [472, 262] width 57 height 20
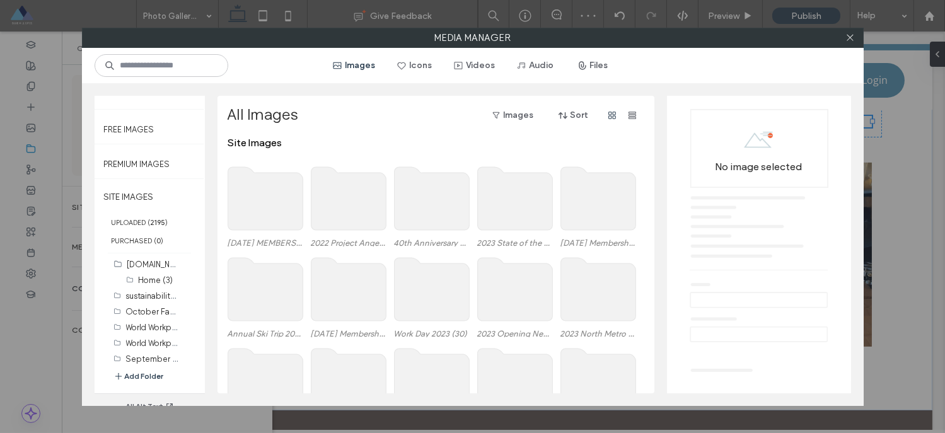
click at [268, 207] on use at bounding box center [265, 198] width 75 height 63
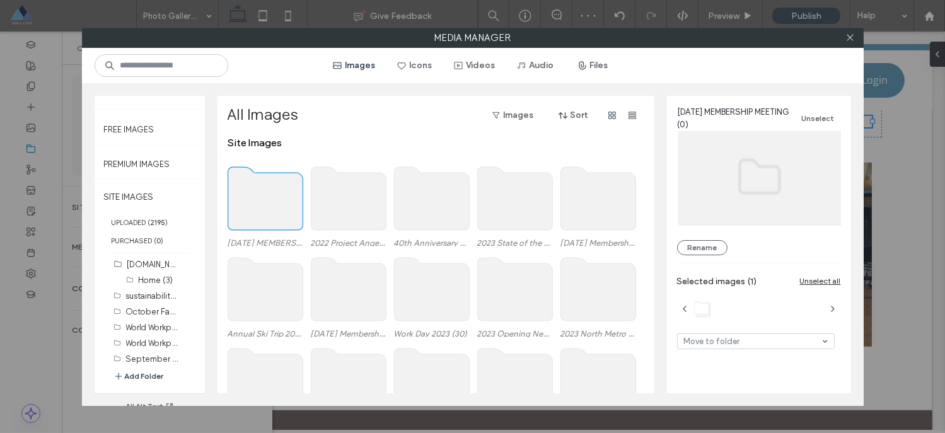
click at [268, 207] on use at bounding box center [265, 198] width 75 height 63
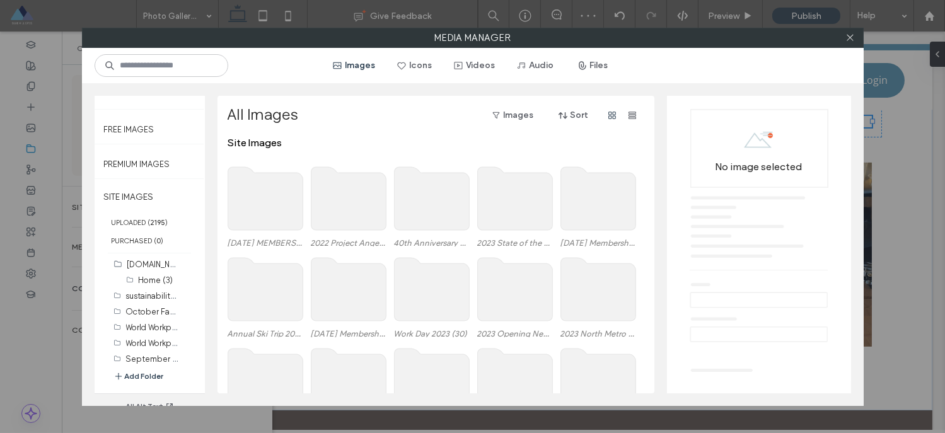
click at [268, 207] on use at bounding box center [265, 198] width 75 height 63
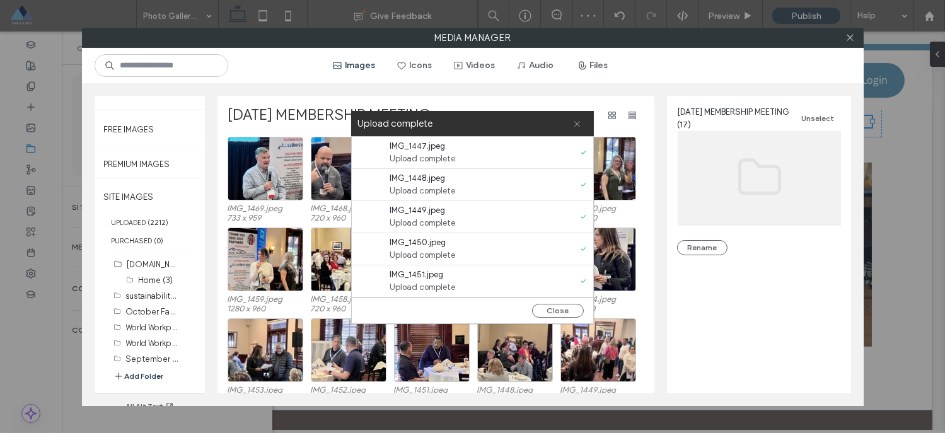
click at [575, 127] on span at bounding box center [577, 123] width 8 height 25
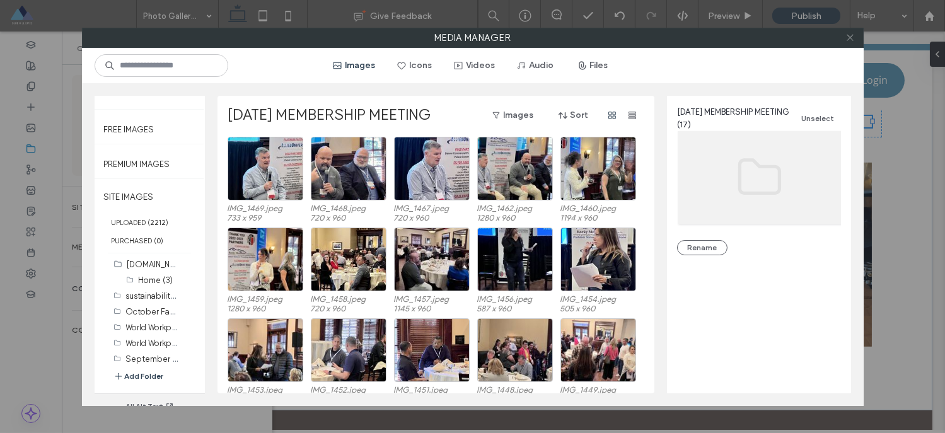
click at [854, 36] on icon at bounding box center [849, 37] width 9 height 9
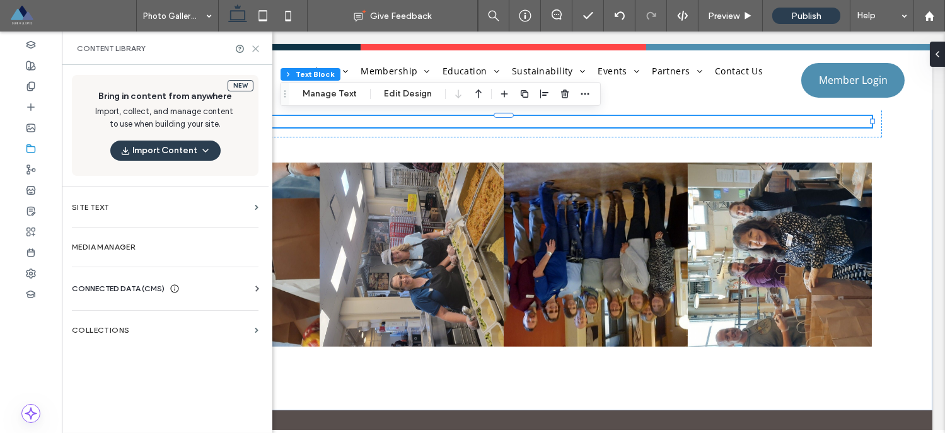
click at [258, 49] on icon at bounding box center [255, 48] width 9 height 9
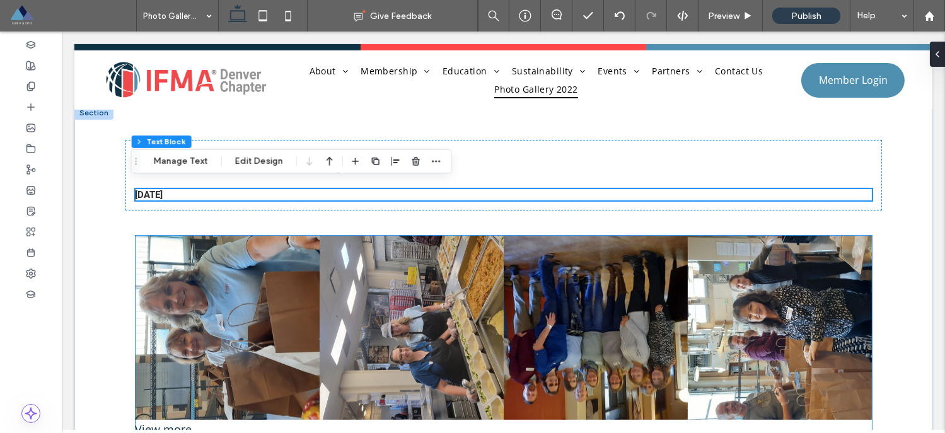
scroll to position [1042, 0]
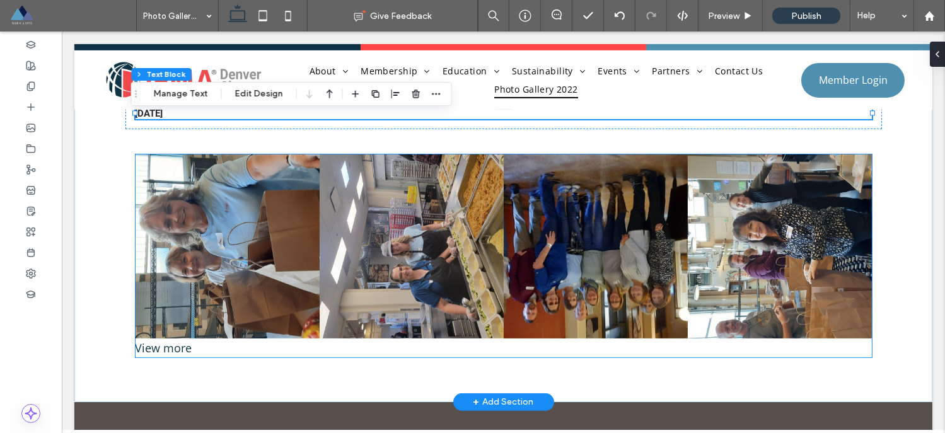
click at [239, 243] on link at bounding box center [228, 246] width 184 height 184
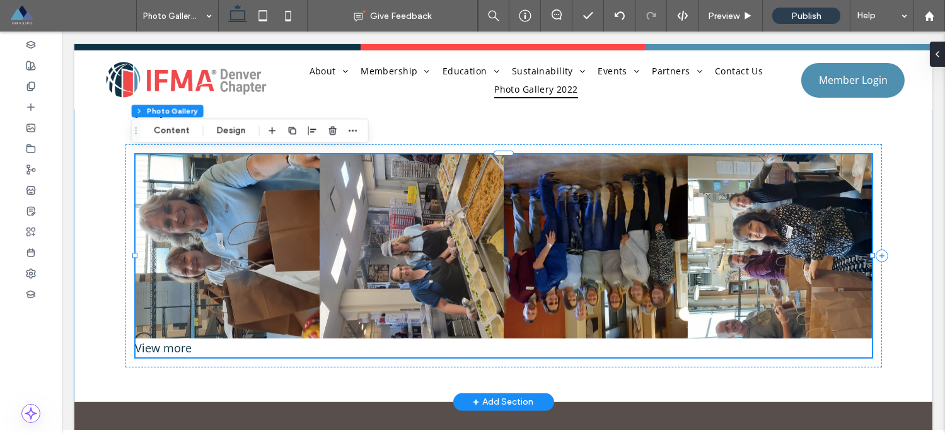
click at [239, 243] on link at bounding box center [228, 246] width 184 height 184
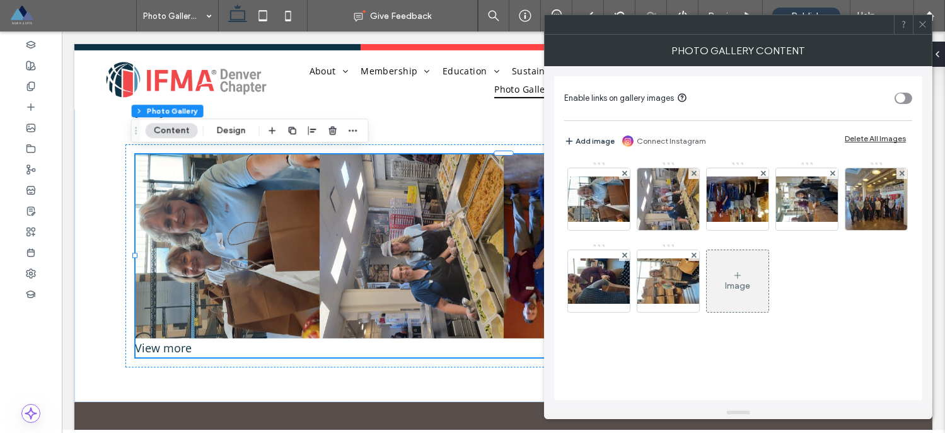
click at [862, 134] on div "Delete All Images" at bounding box center [875, 138] width 61 height 9
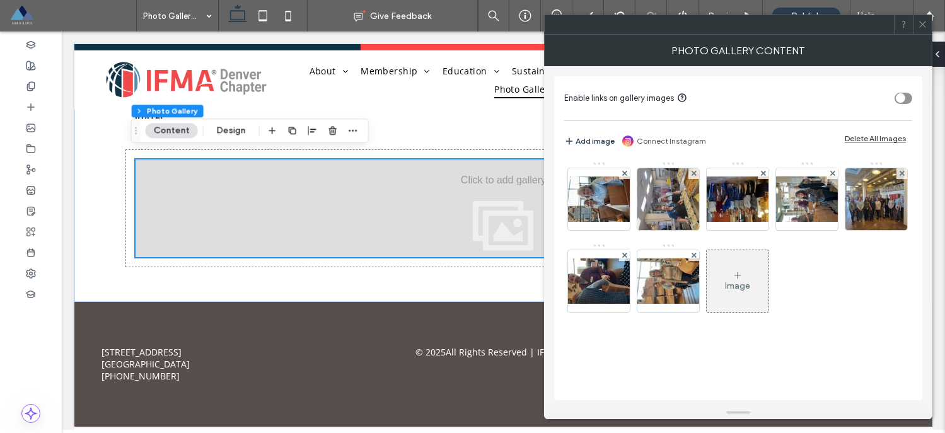
scroll to position [1033, 0]
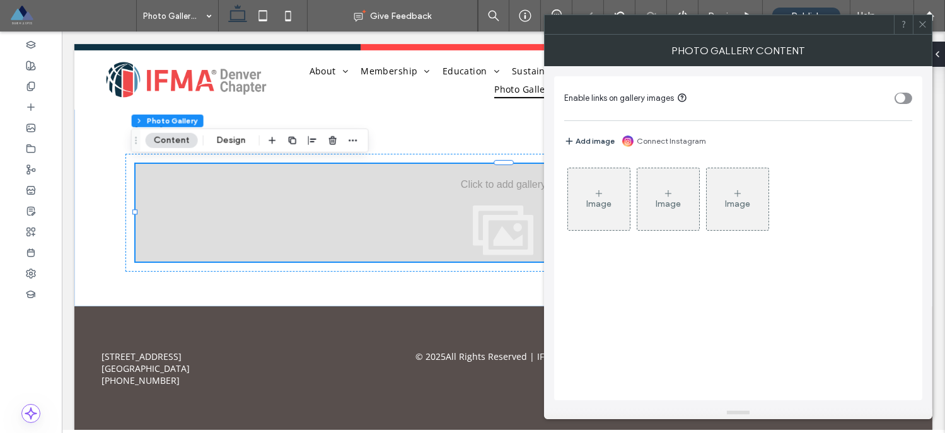
click at [601, 192] on icon at bounding box center [599, 193] width 10 height 10
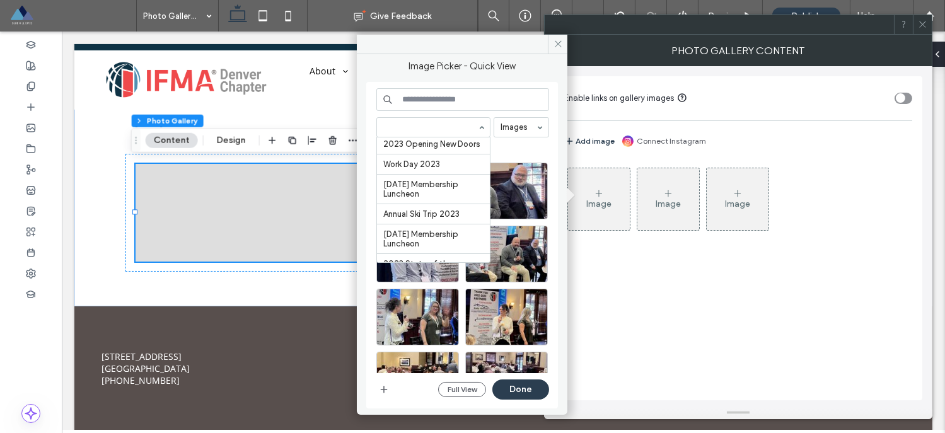
scroll to position [2088, 0]
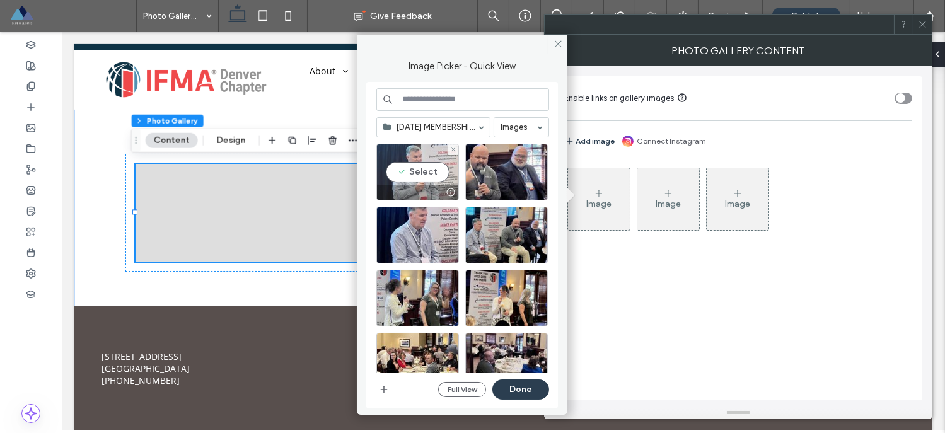
click at [422, 175] on div "Select" at bounding box center [417, 172] width 83 height 57
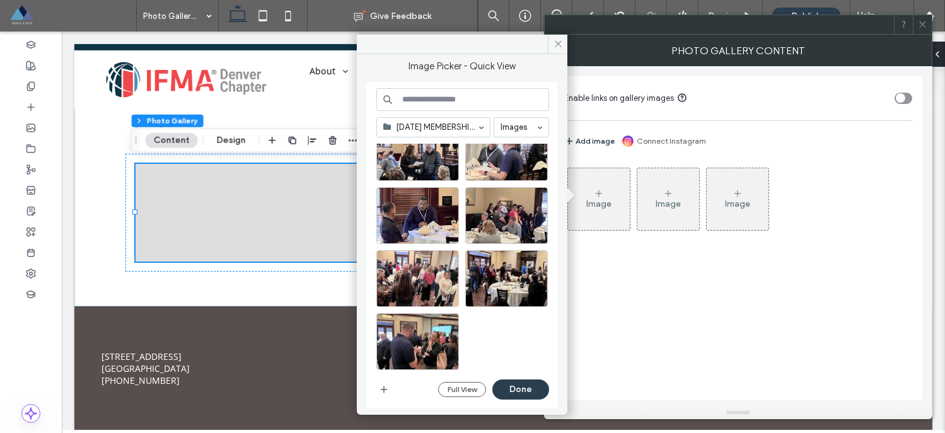
scroll to position [337, 0]
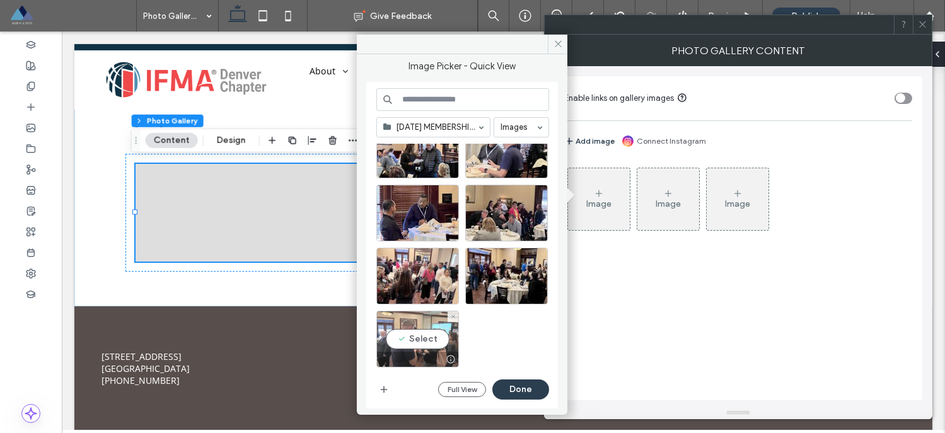
click at [414, 336] on div "Select" at bounding box center [417, 339] width 83 height 57
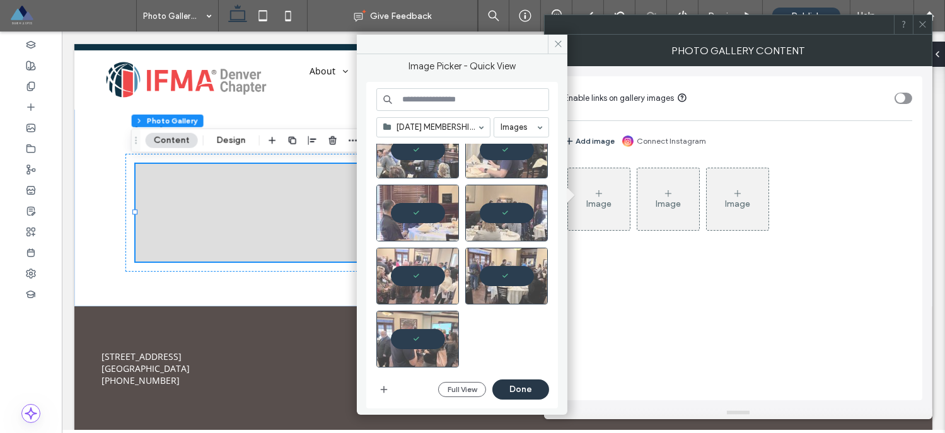
click at [501, 380] on button "Done" at bounding box center [520, 390] width 57 height 20
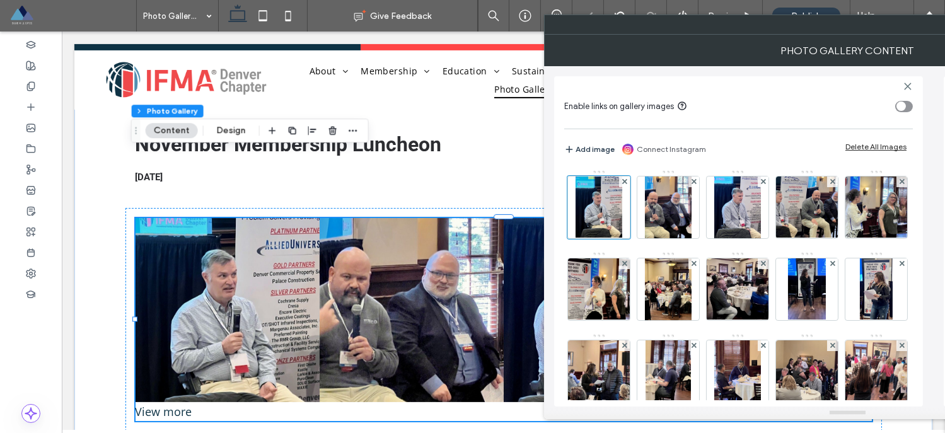
scroll to position [1042, 0]
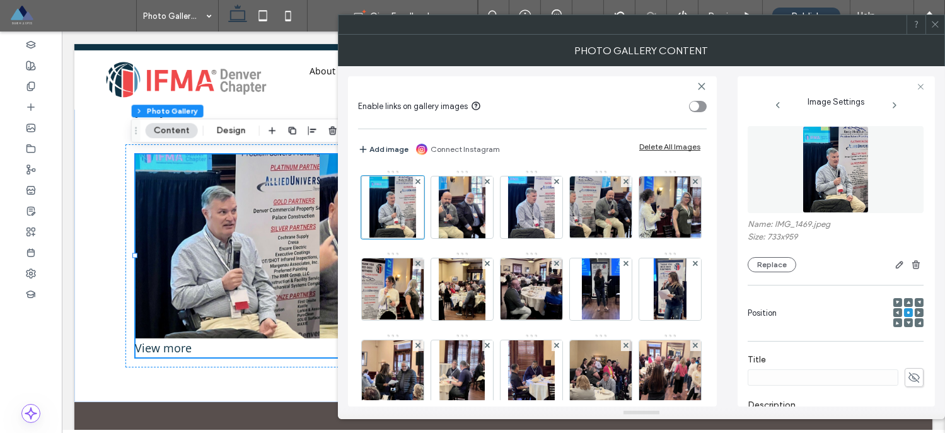
click at [937, 25] on icon at bounding box center [935, 24] width 9 height 9
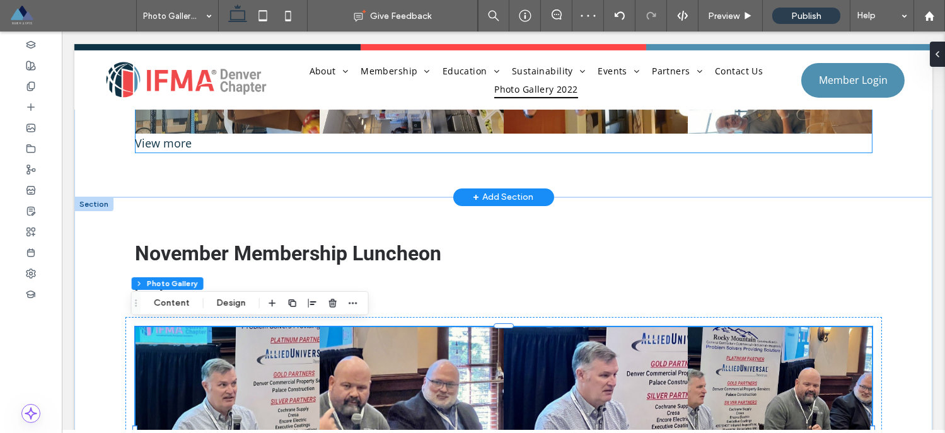
scroll to position [870, 0]
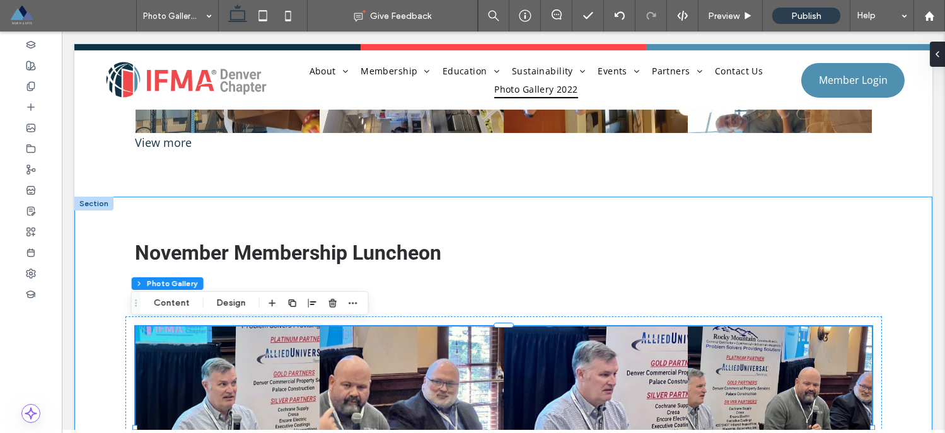
click at [132, 201] on div "November Membership Luncheon 11/08/2022 Button Button Button Button Button Butt…" at bounding box center [503, 386] width 757 height 378
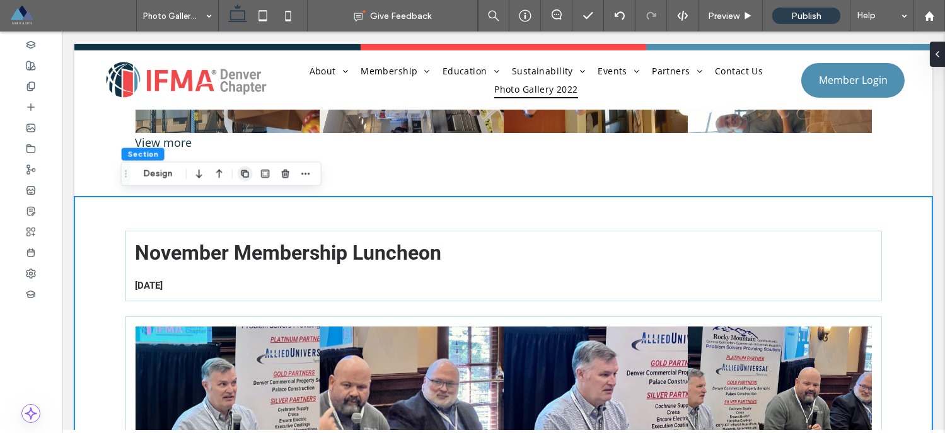
click at [248, 175] on use "button" at bounding box center [245, 174] width 8 height 8
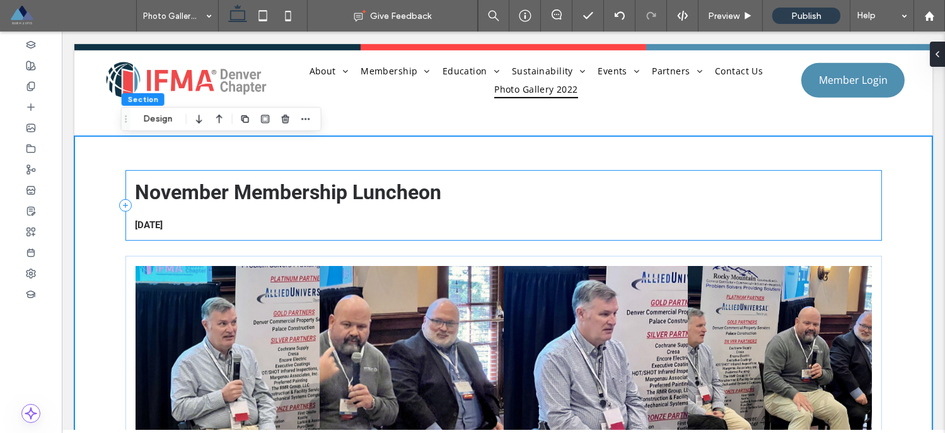
scroll to position [1301, 0]
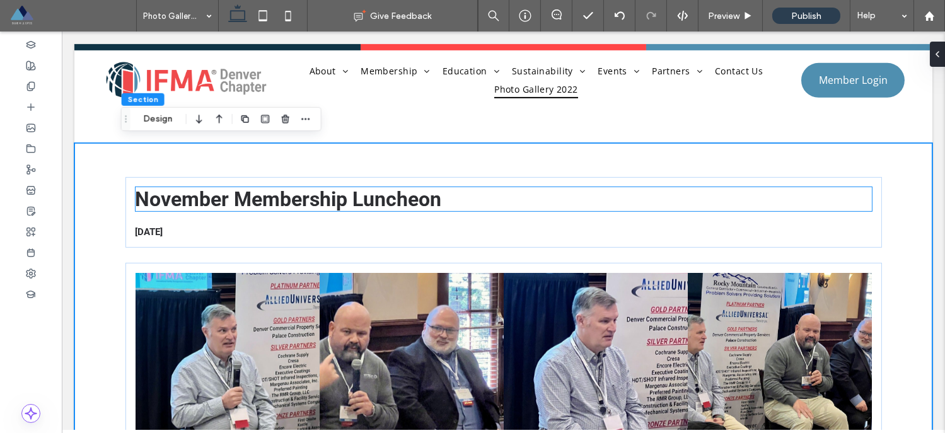
click at [264, 200] on span "November Membership Luncheon" at bounding box center [289, 199] width 306 height 24
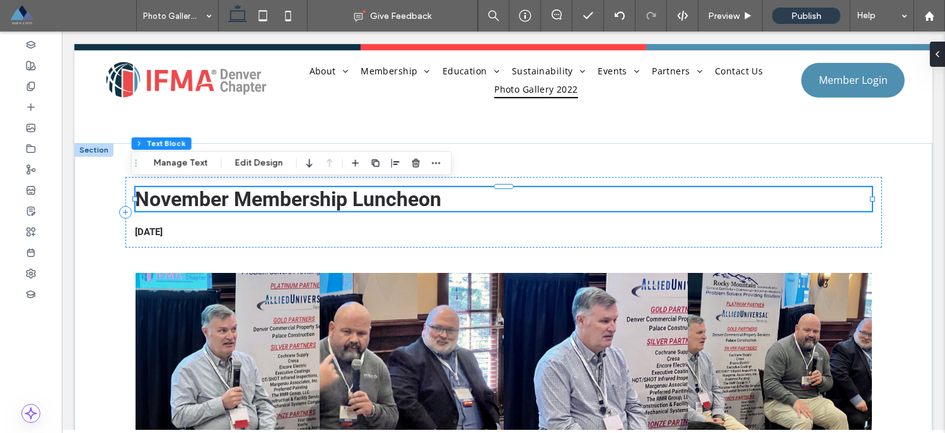
click at [264, 200] on div "November Membership Luncheon" at bounding box center [504, 199] width 736 height 24
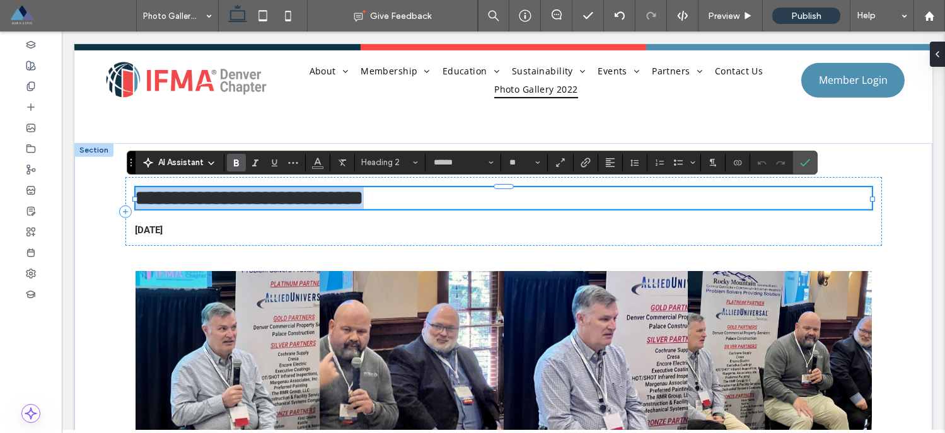
type input "*********"
type input "**"
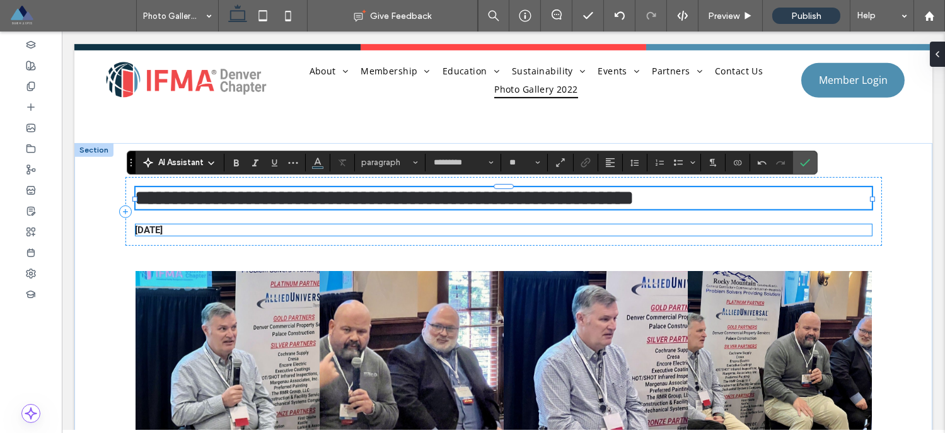
click at [163, 224] on span "[DATE]" at bounding box center [150, 229] width 28 height 11
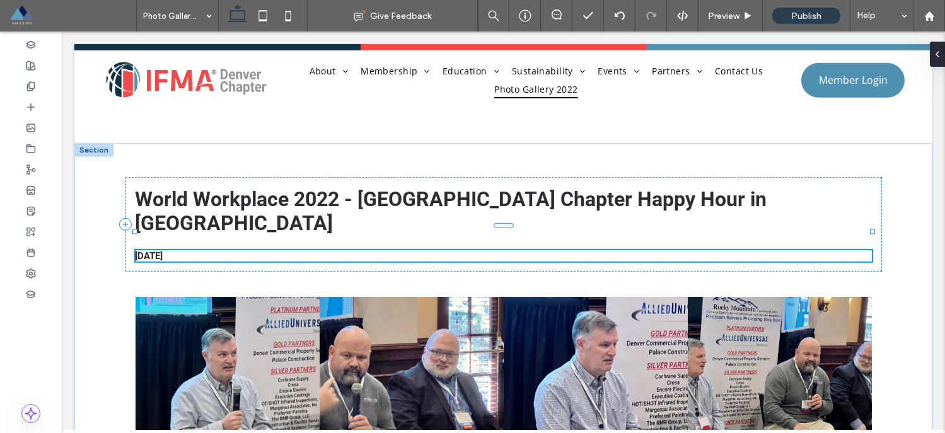
click at [163, 250] on div "[DATE]" at bounding box center [504, 255] width 736 height 11
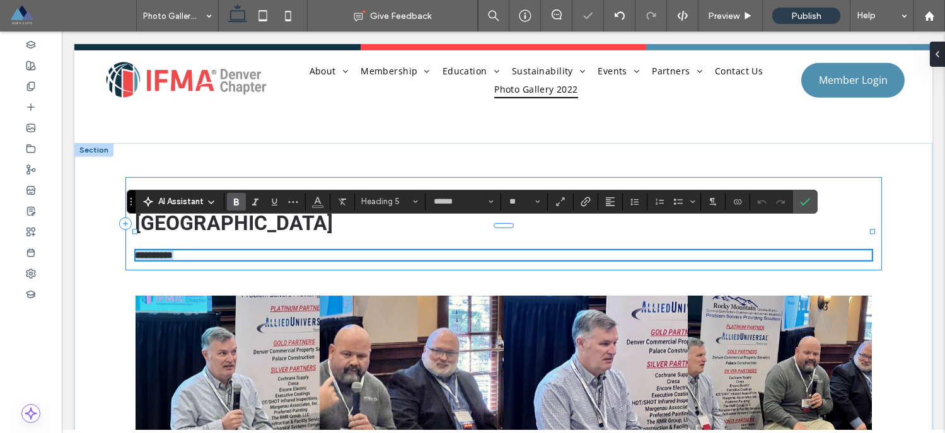
type input "*********"
type input "**"
click at [16, 136] on div at bounding box center [31, 127] width 62 height 21
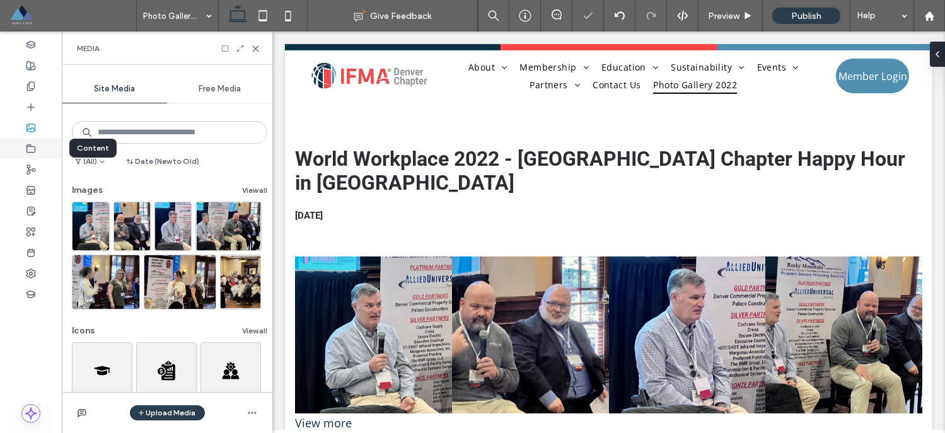
click at [25, 147] on div at bounding box center [31, 148] width 62 height 21
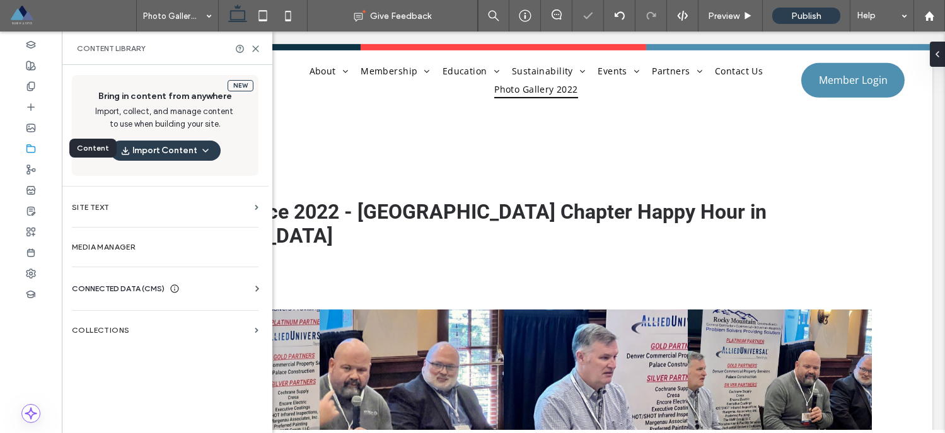
scroll to position [1301, 0]
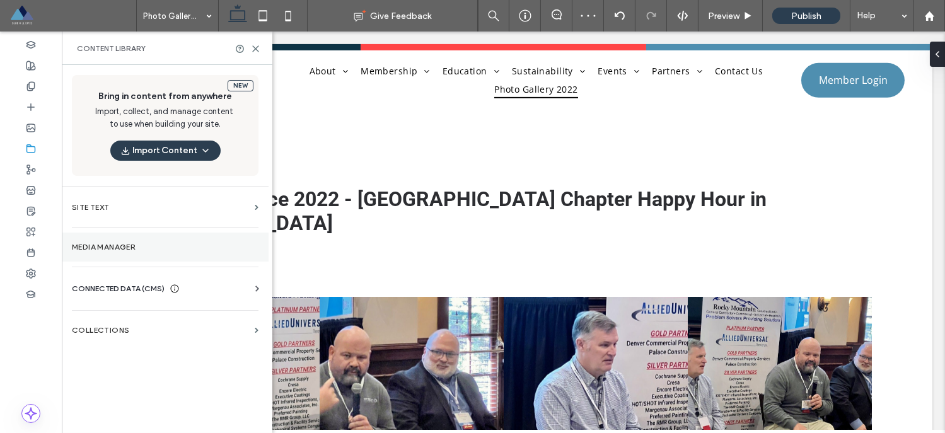
click at [120, 248] on label "Media Manager" at bounding box center [165, 247] width 187 height 9
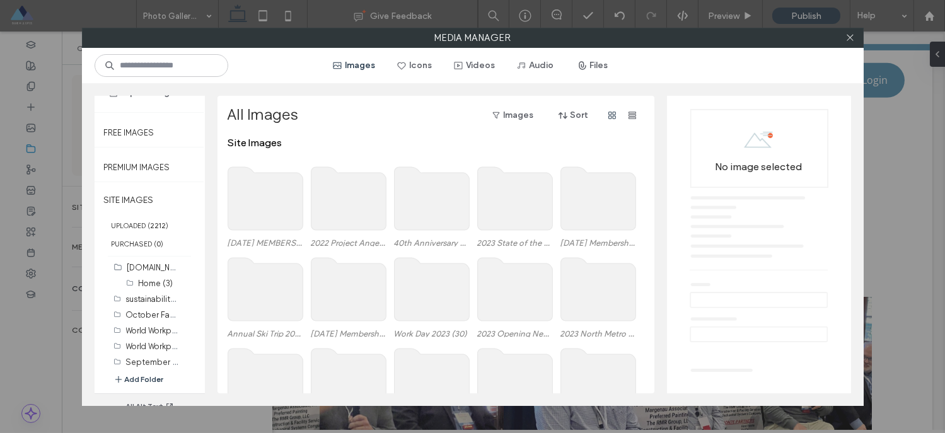
scroll to position [52, 0]
click at [144, 378] on button "Add Folder" at bounding box center [138, 376] width 50 height 13
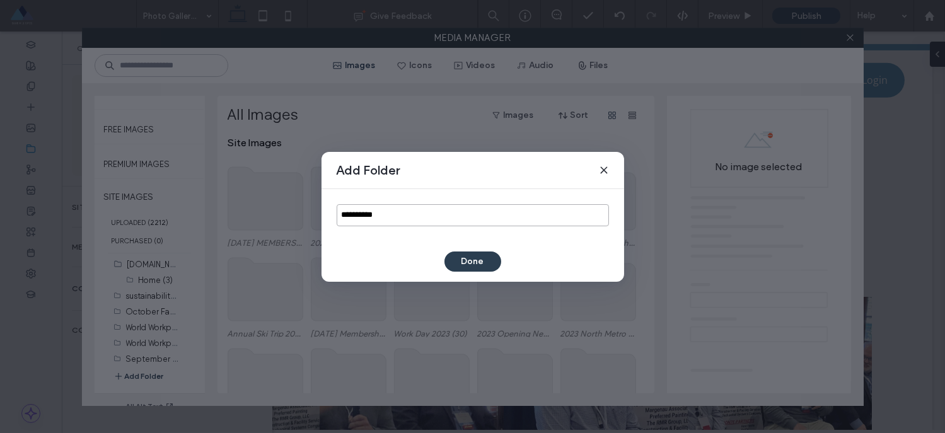
click at [360, 221] on input "**********" at bounding box center [473, 215] width 272 height 22
paste input "**********"
type input "**********"
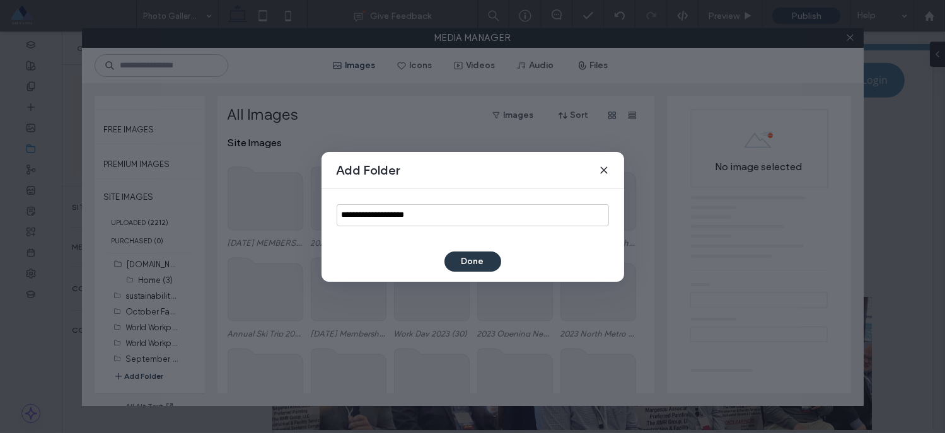
click at [484, 255] on button "Done" at bounding box center [472, 262] width 57 height 20
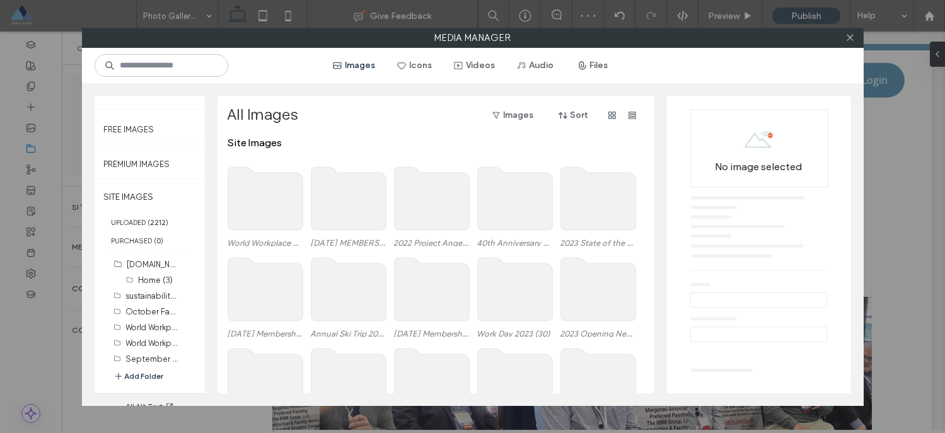
click at [244, 200] on use at bounding box center [265, 198] width 75 height 63
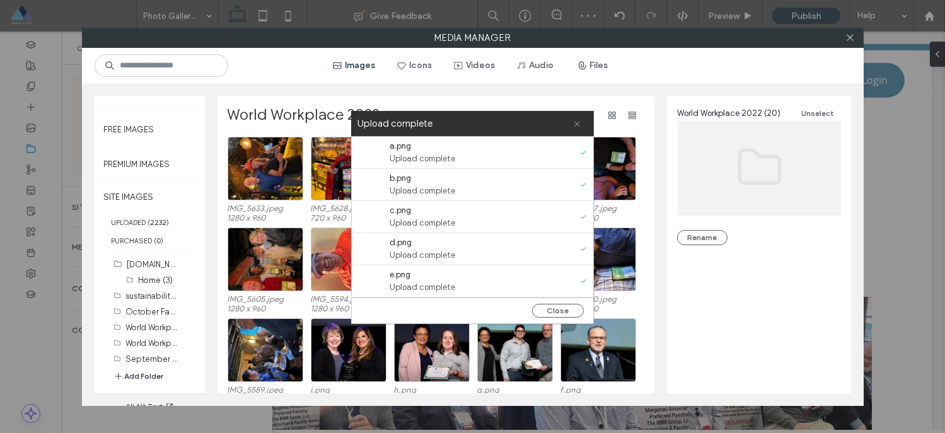
click at [578, 125] on icon at bounding box center [577, 124] width 8 height 8
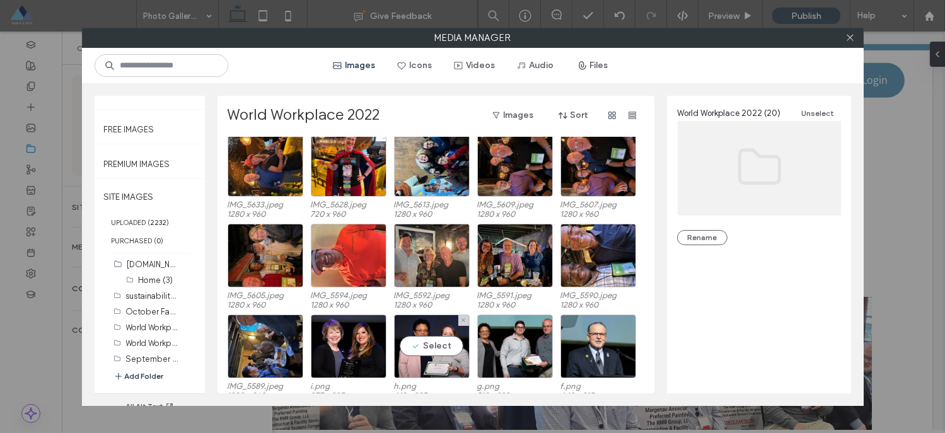
scroll to position [0, 0]
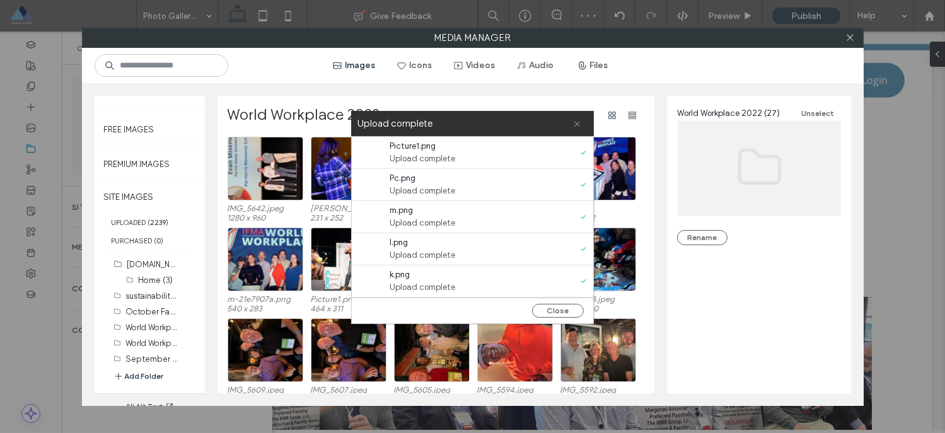
click at [573, 124] on icon at bounding box center [577, 124] width 8 height 8
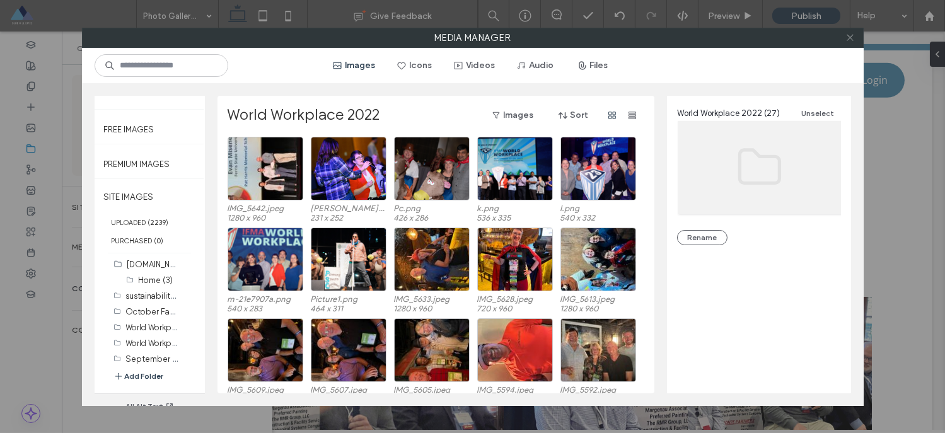
click at [850, 41] on icon at bounding box center [849, 37] width 9 height 9
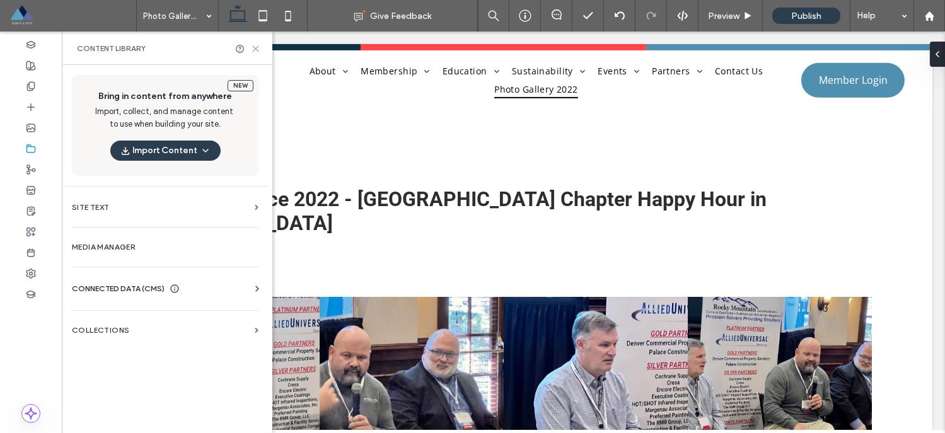
click at [255, 49] on icon at bounding box center [255, 48] width 9 height 9
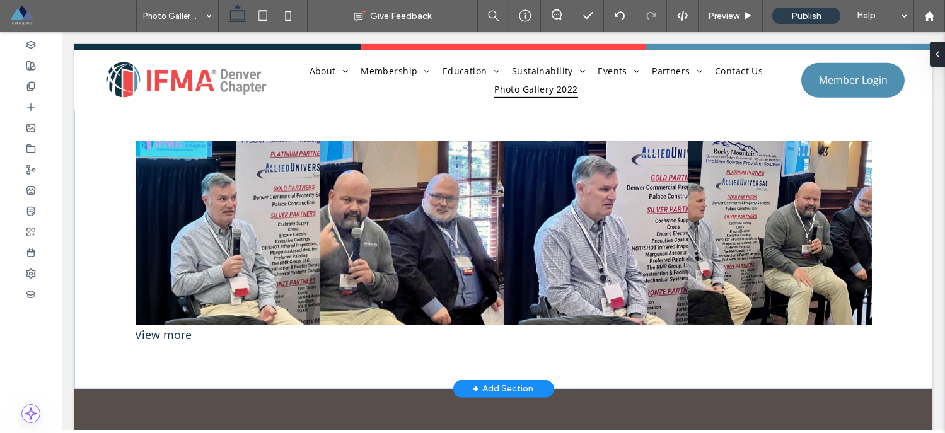
scroll to position [1476, 0]
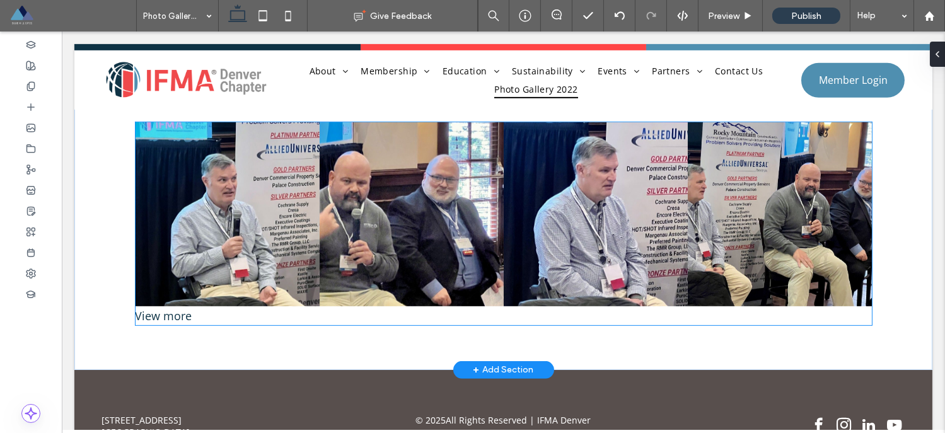
click at [258, 254] on link at bounding box center [228, 214] width 184 height 184
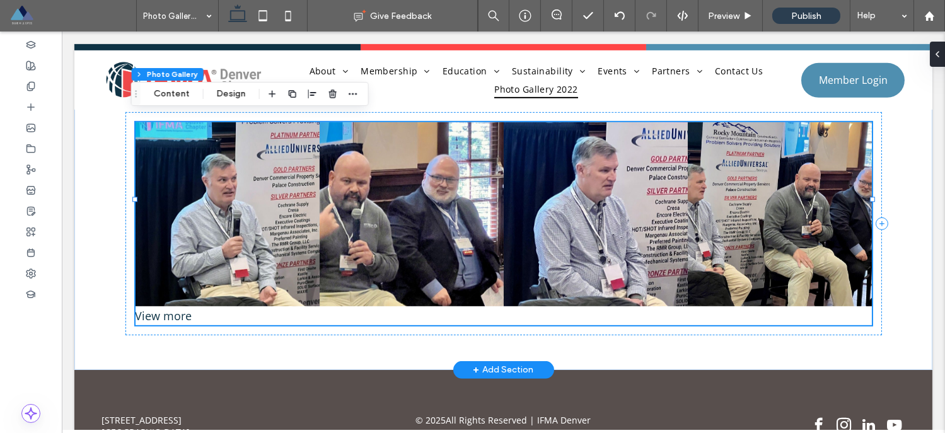
click at [246, 231] on link at bounding box center [228, 214] width 184 height 184
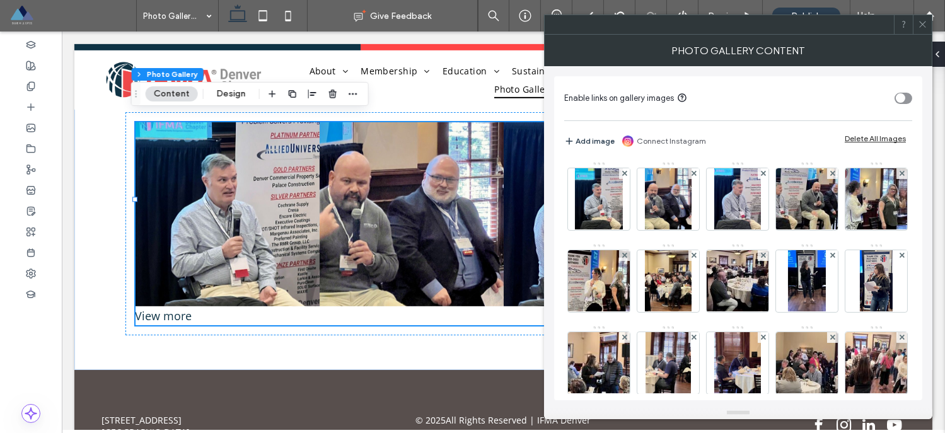
click at [870, 137] on div "Delete All Images" at bounding box center [875, 138] width 61 height 9
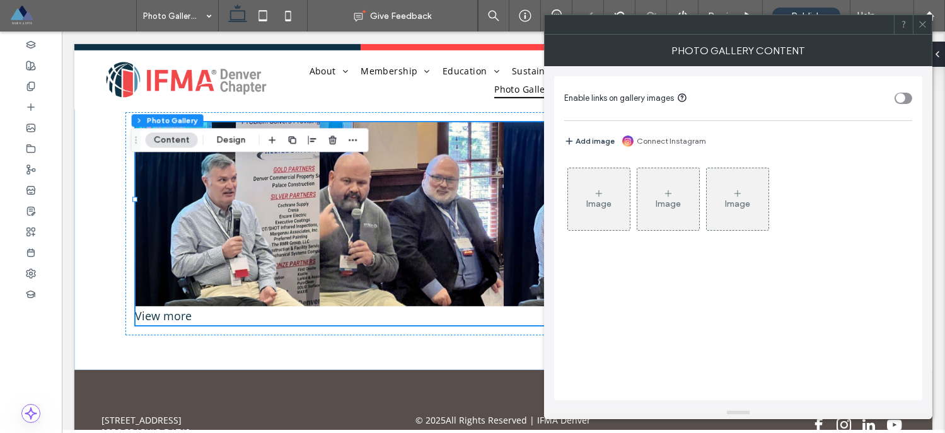
scroll to position [1410, 0]
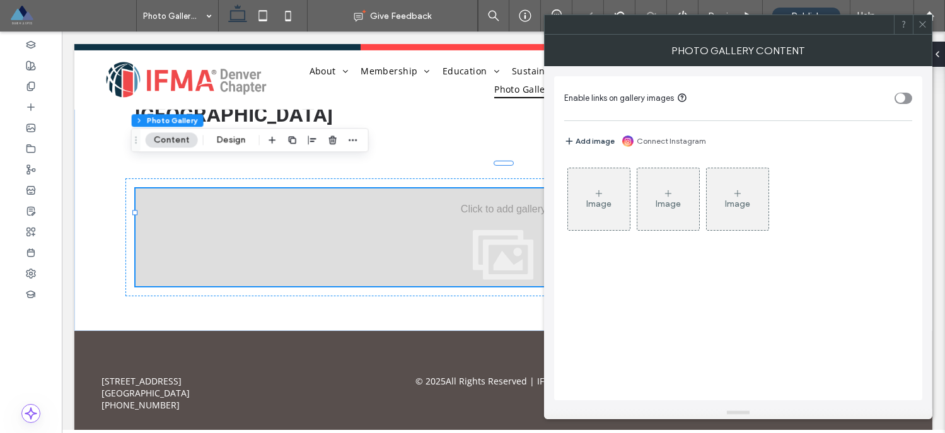
click at [593, 190] on div "Image" at bounding box center [599, 199] width 62 height 59
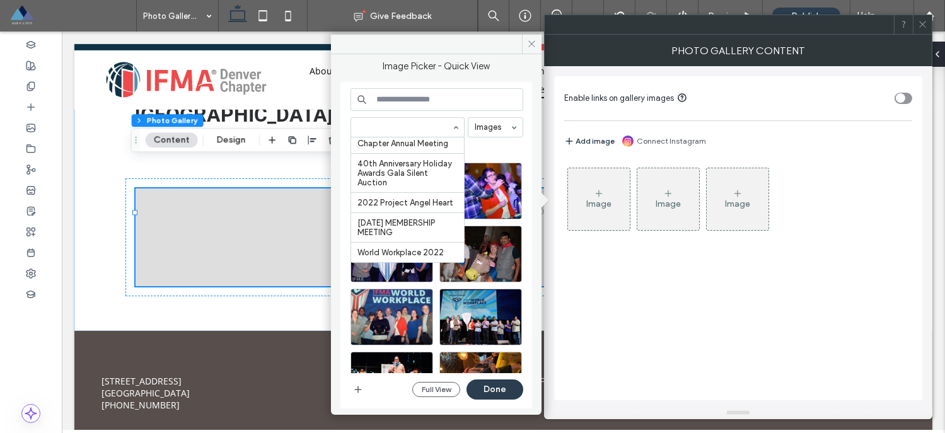
scroll to position [2109, 0]
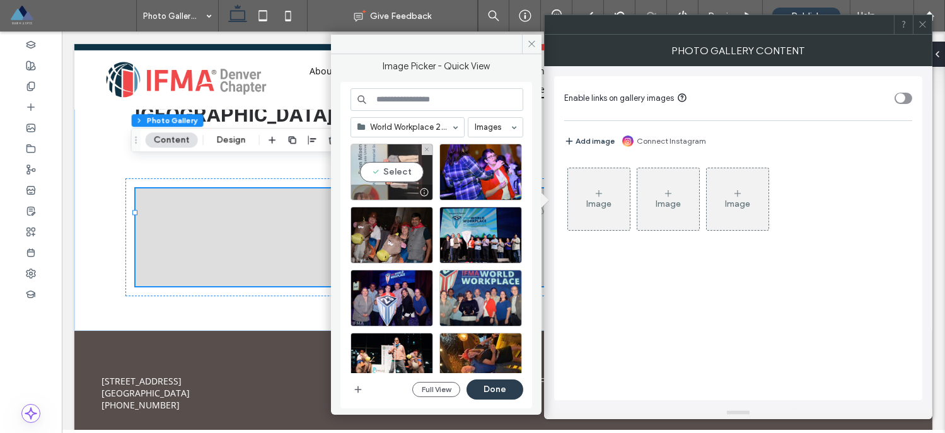
click at [395, 171] on div "Select" at bounding box center [392, 172] width 83 height 57
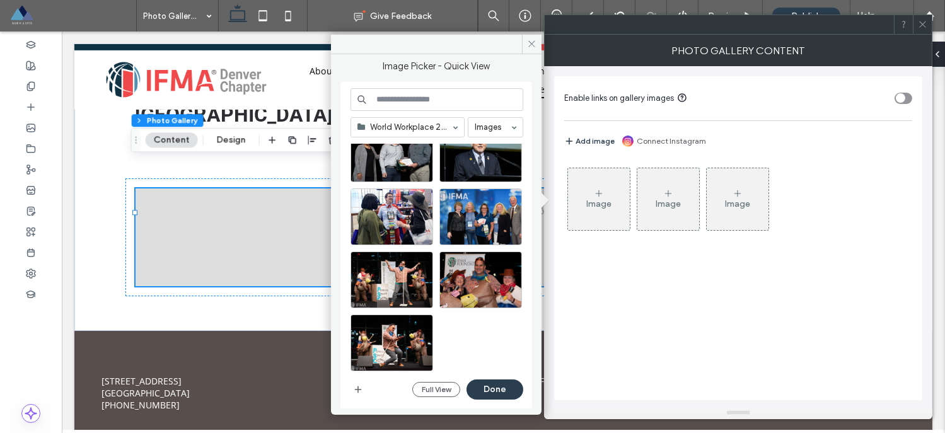
scroll to position [652, 0]
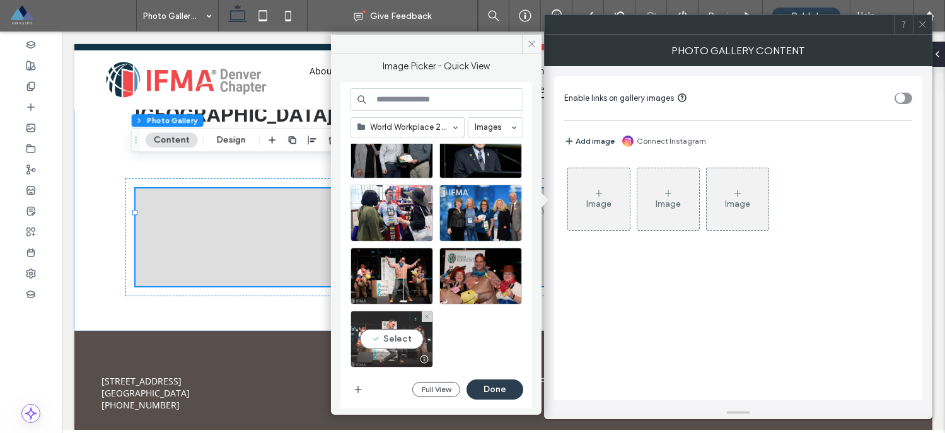
click at [381, 333] on div "Select" at bounding box center [392, 339] width 83 height 57
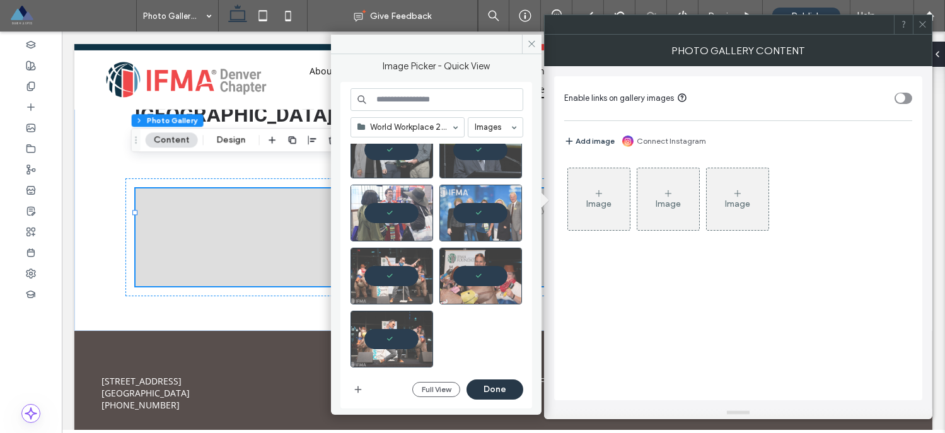
click at [485, 388] on button "Done" at bounding box center [495, 390] width 57 height 20
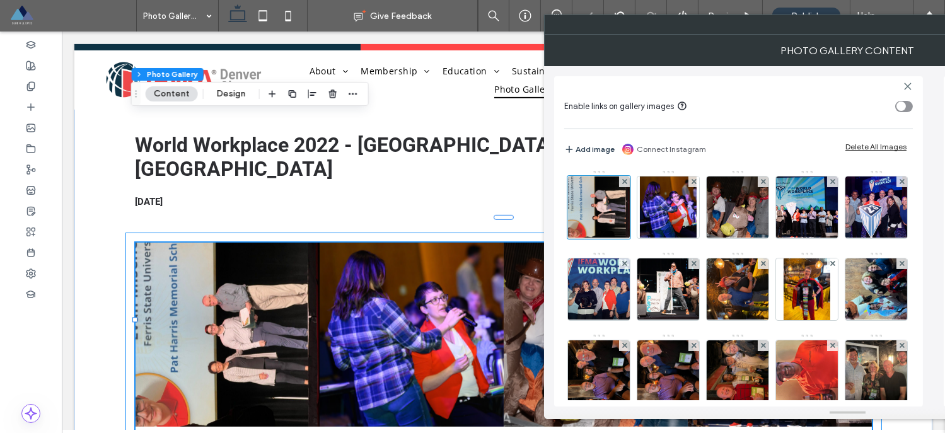
scroll to position [1476, 0]
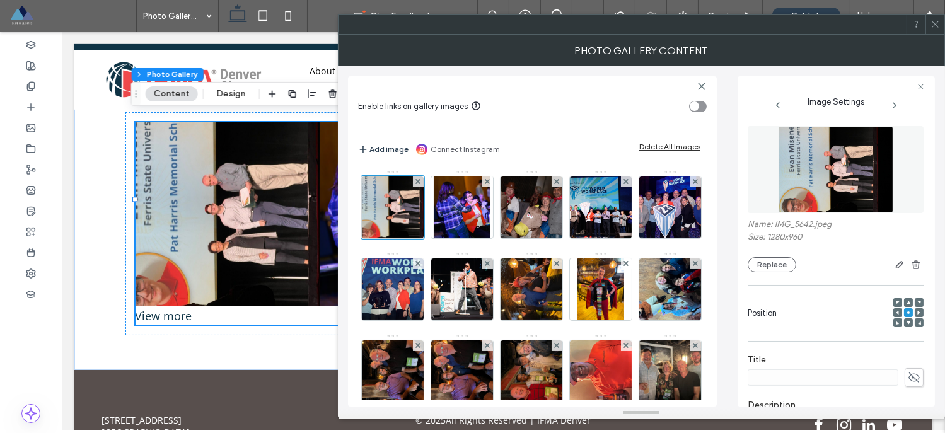
click at [935, 26] on icon at bounding box center [935, 24] width 9 height 9
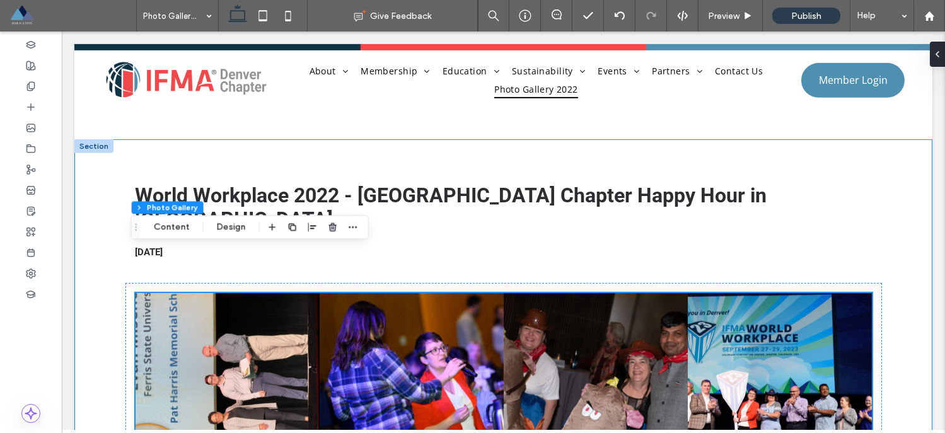
scroll to position [1303, 0]
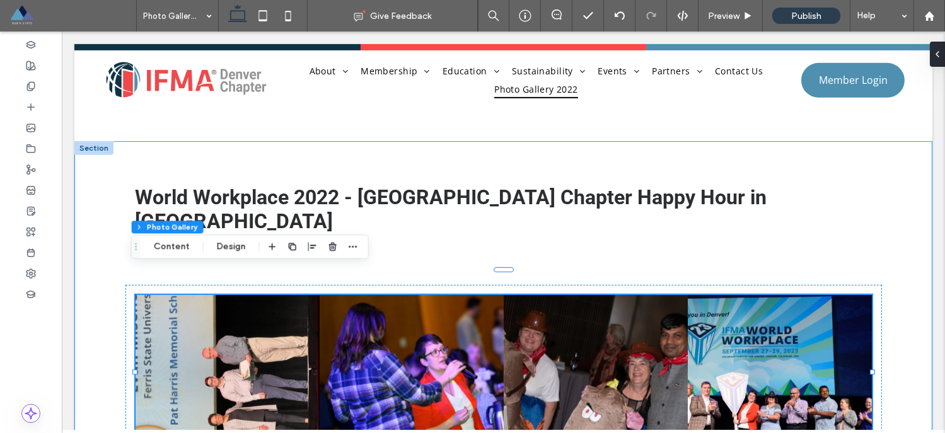
click at [161, 147] on div "World Workplace 2022 - Denver Chapter Happy Hour in Nashville 09/28/2022 Button…" at bounding box center [503, 342] width 757 height 402
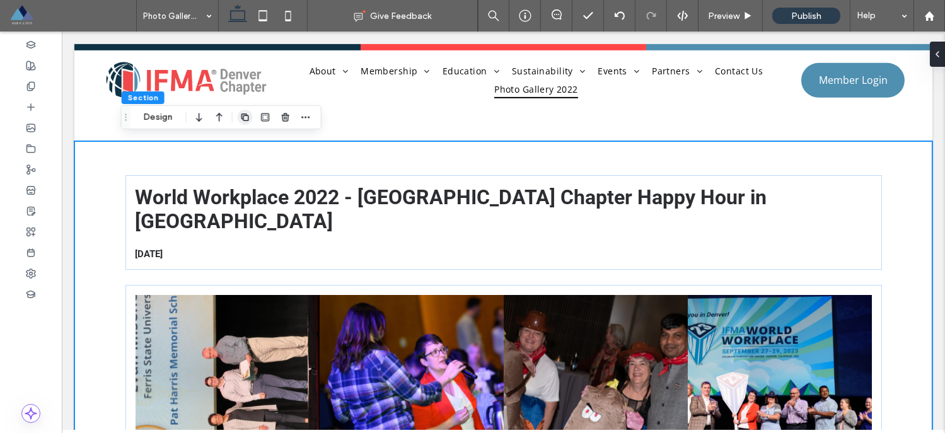
click at [247, 120] on use "button" at bounding box center [245, 117] width 8 height 8
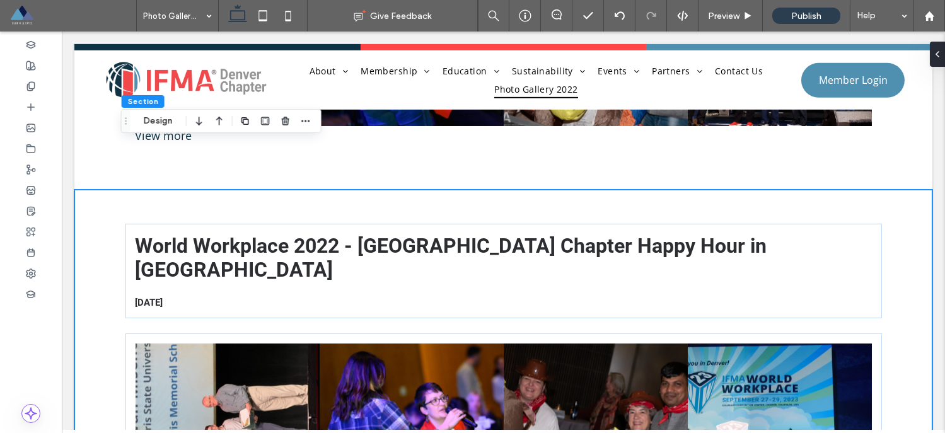
scroll to position [1676, 0]
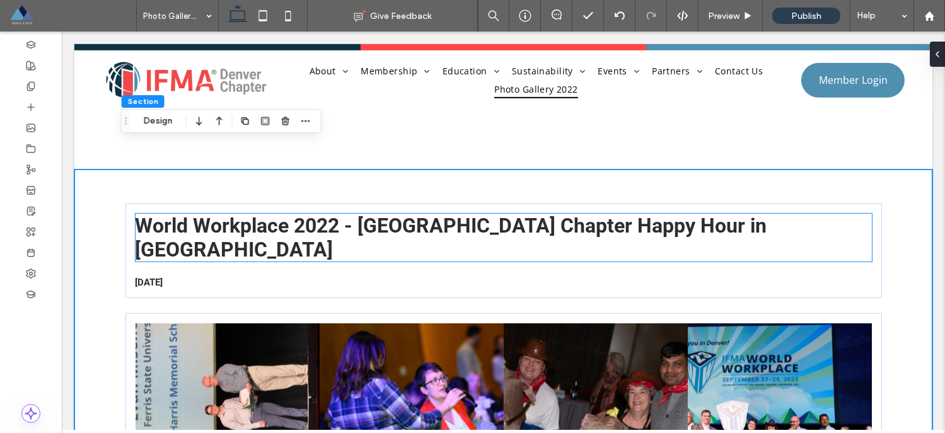
click at [232, 214] on span "World Workplace 2022 - [GEOGRAPHIC_DATA] Chapter Happy Hour in [GEOGRAPHIC_DATA]" at bounding box center [452, 238] width 632 height 48
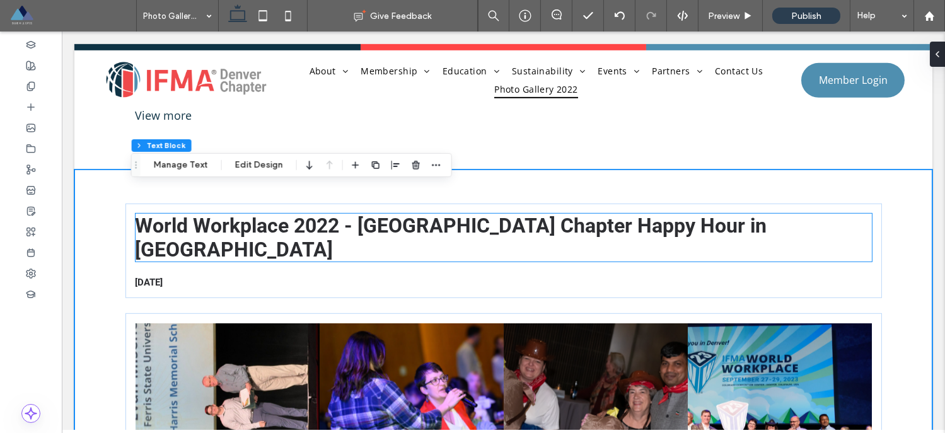
click at [232, 214] on div "World Workplace 2022 - [GEOGRAPHIC_DATA] Chapter Happy Hour in [GEOGRAPHIC_DATA]" at bounding box center [504, 238] width 736 height 48
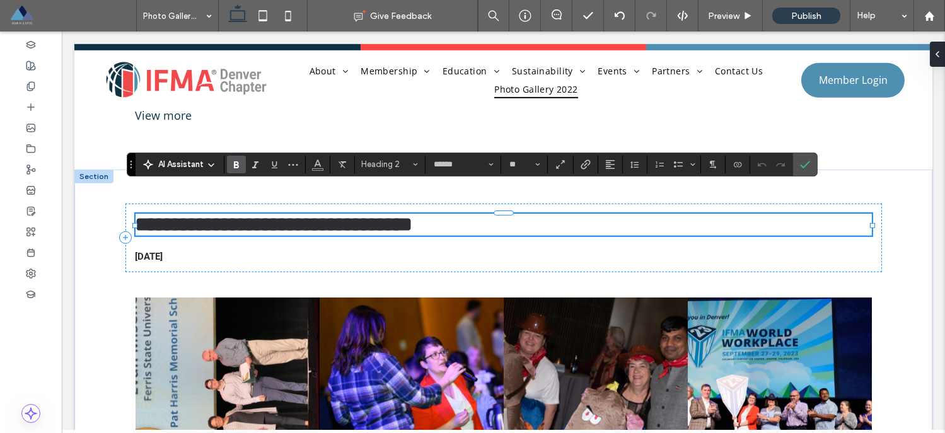
type input "*********"
type input "**"
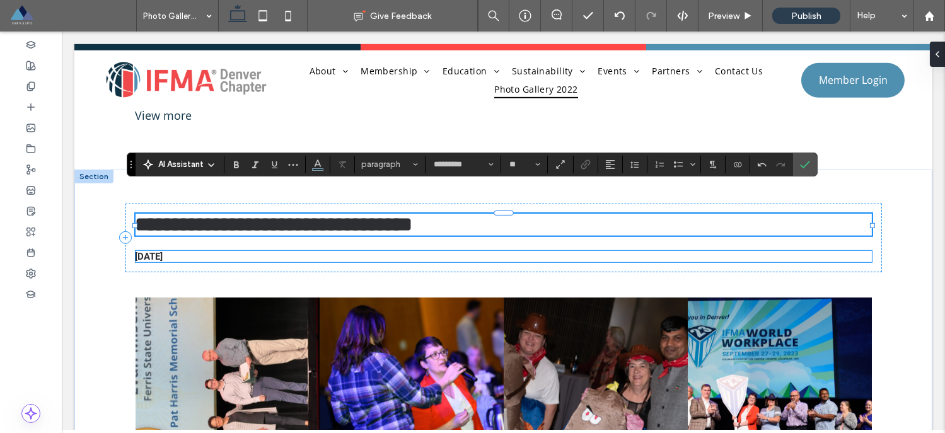
click at [149, 251] on span "[DATE]" at bounding box center [150, 256] width 28 height 11
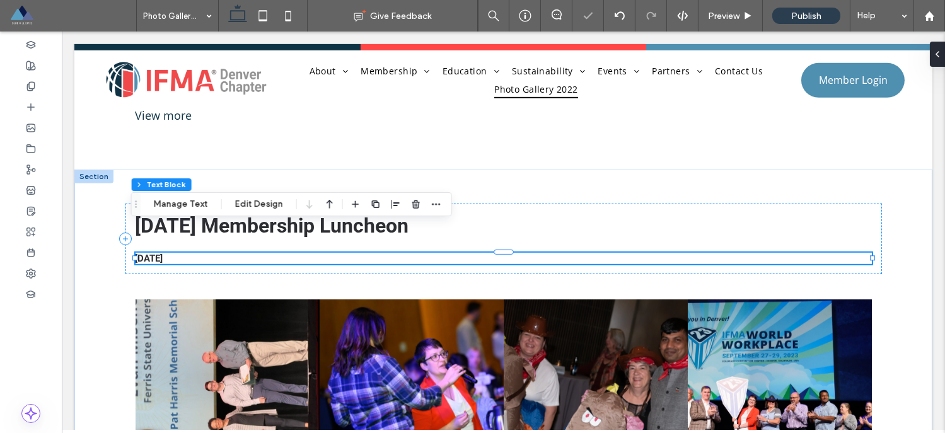
click at [149, 253] on div "[DATE]" at bounding box center [504, 258] width 736 height 11
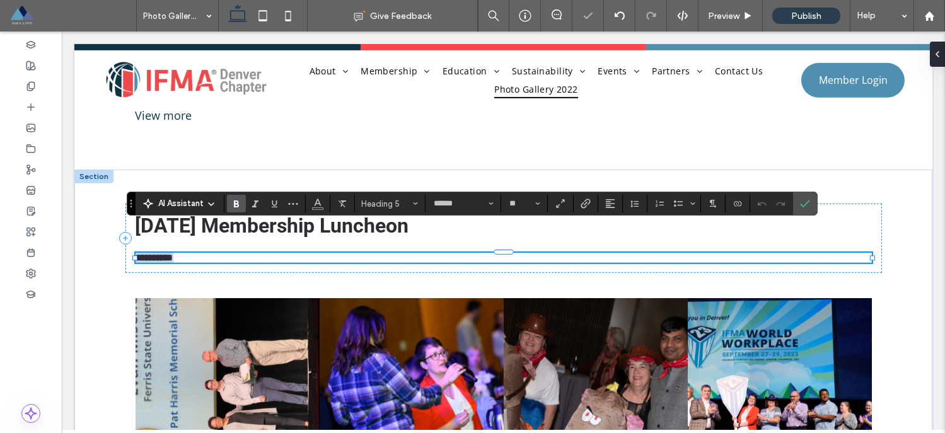
type input "*********"
type input "**"
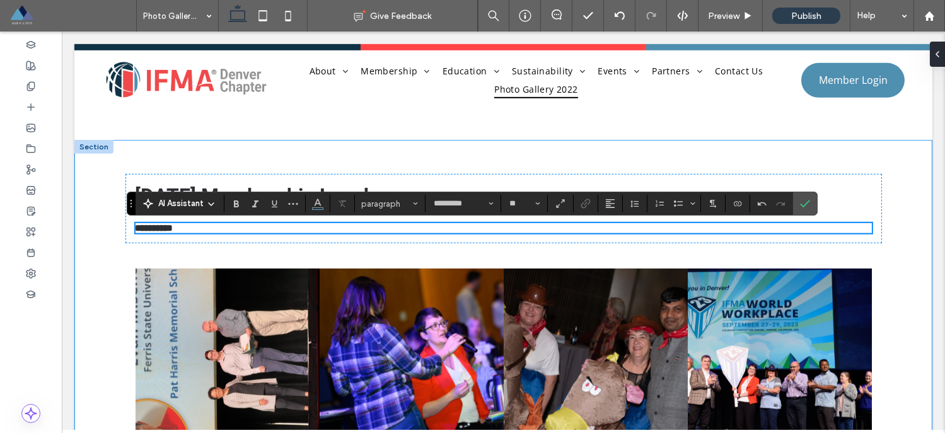
scroll to position [1764, 0]
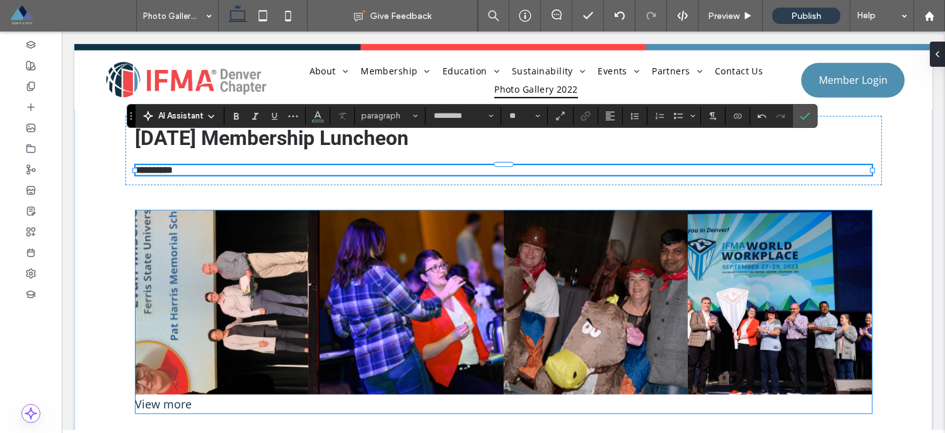
click at [229, 255] on link at bounding box center [228, 303] width 184 height 184
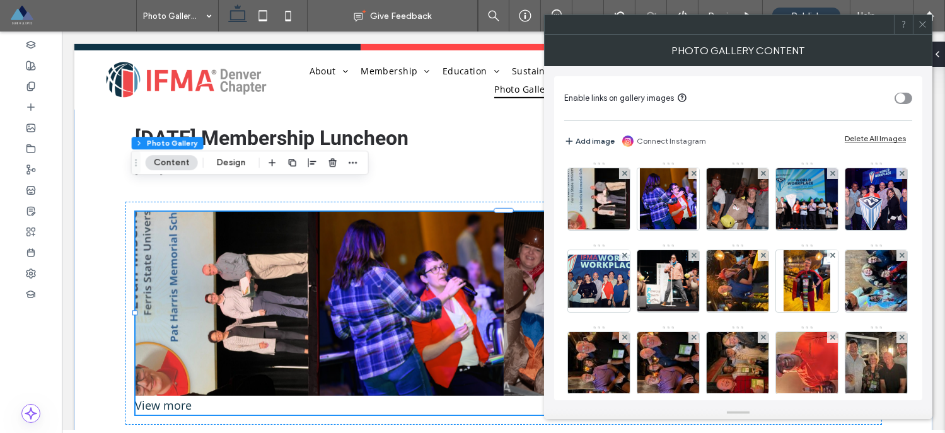
click at [883, 139] on div "Delete All Images" at bounding box center [875, 138] width 61 height 9
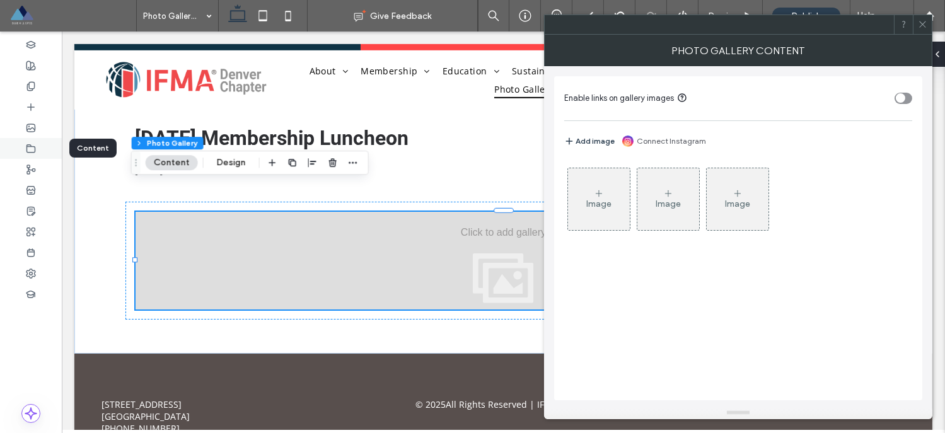
click at [31, 149] on icon at bounding box center [31, 149] width 10 height 10
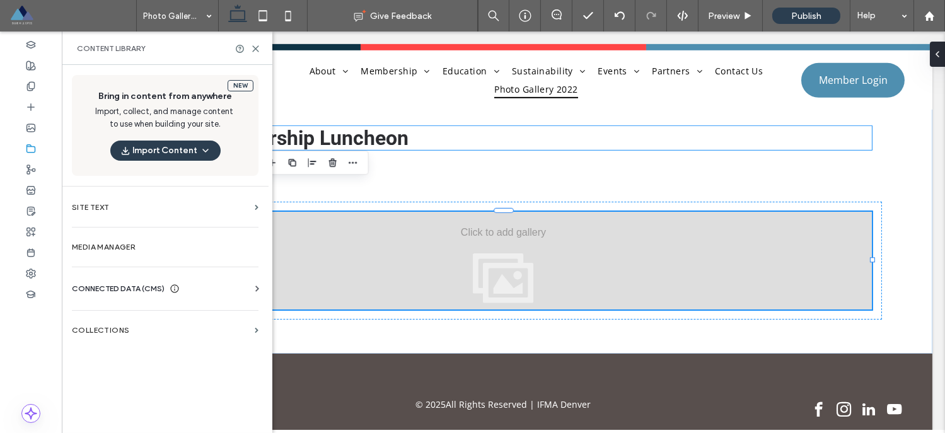
click at [344, 126] on span "[DATE] Membership Luncheon" at bounding box center [273, 138] width 274 height 24
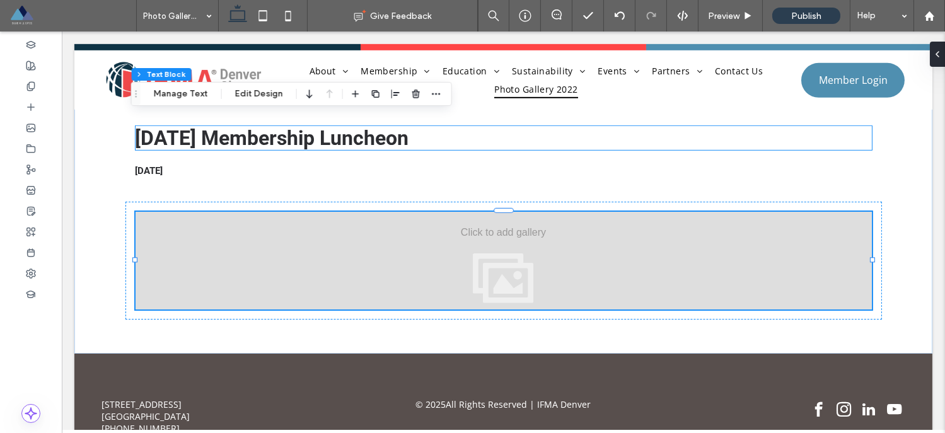
click at [344, 126] on div "[DATE] Membership Luncheon" at bounding box center [504, 138] width 736 height 24
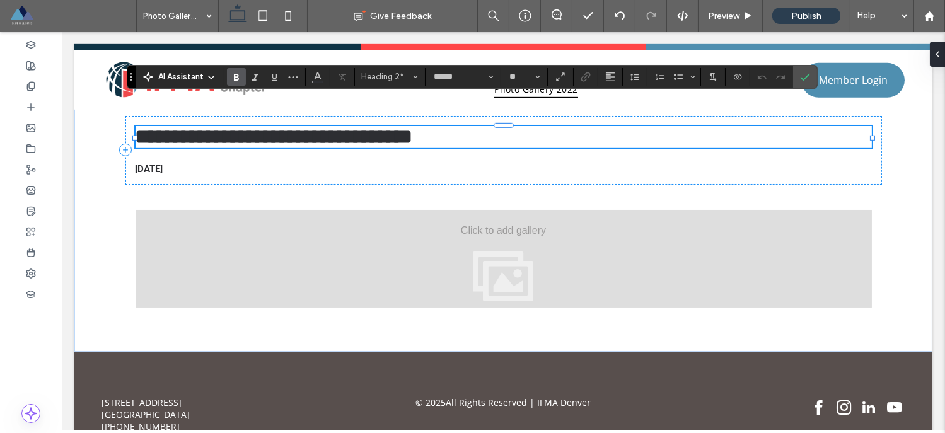
click at [344, 127] on span "**********" at bounding box center [274, 137] width 277 height 20
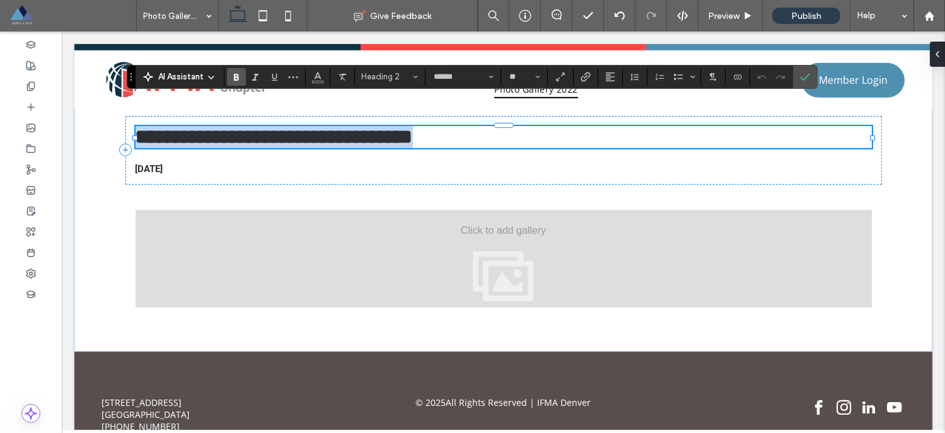
click at [344, 127] on span "**********" at bounding box center [274, 137] width 277 height 20
copy span "**********"
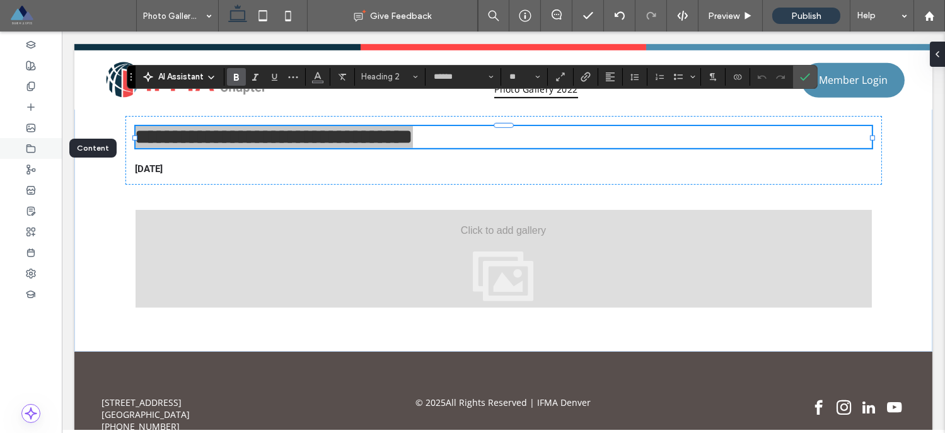
click at [24, 149] on div at bounding box center [31, 148] width 62 height 21
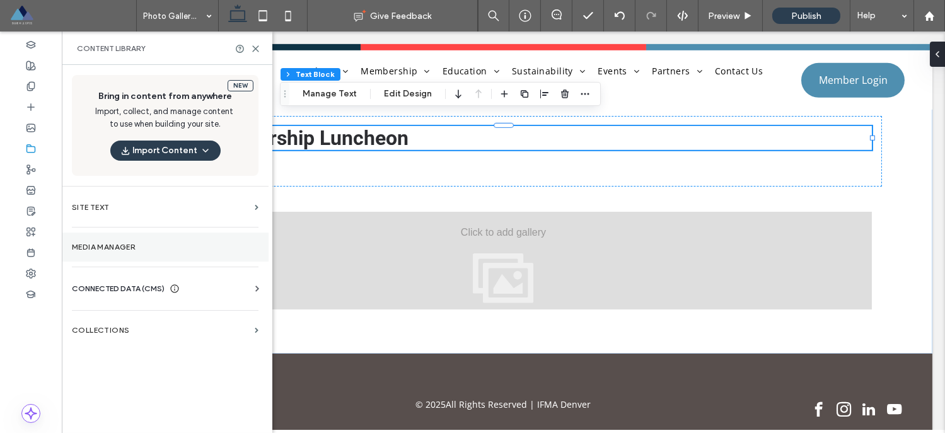
click at [122, 250] on label "Media Manager" at bounding box center [165, 247] width 187 height 9
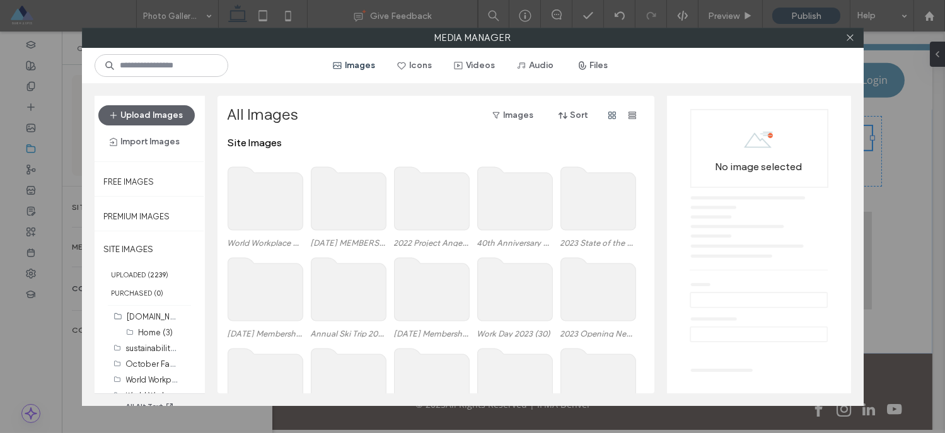
scroll to position [52, 0]
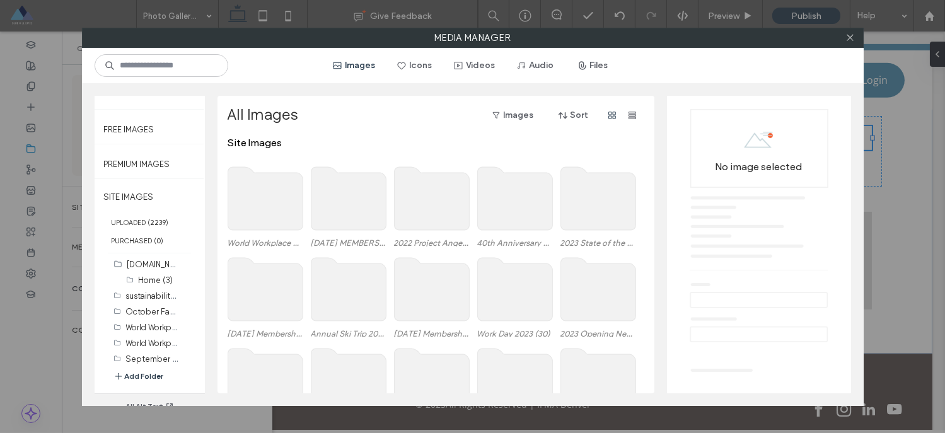
click at [137, 371] on button "Add Folder" at bounding box center [138, 376] width 50 height 13
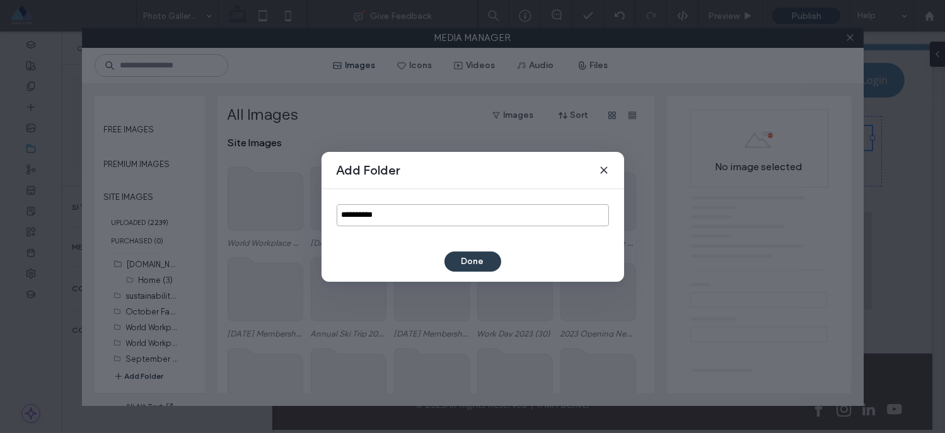
click at [366, 216] on input "**********" at bounding box center [473, 215] width 272 height 22
paste input "**********"
type input "**********"
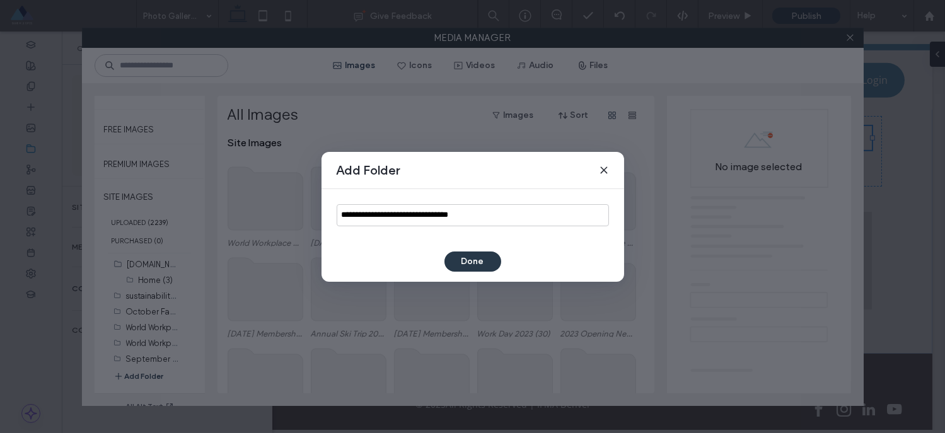
click at [467, 257] on button "Done" at bounding box center [472, 262] width 57 height 20
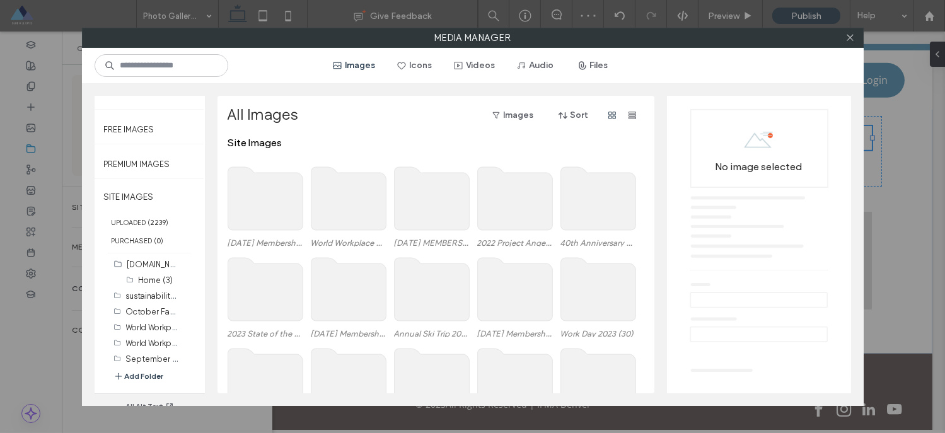
click at [253, 202] on use at bounding box center [265, 198] width 75 height 63
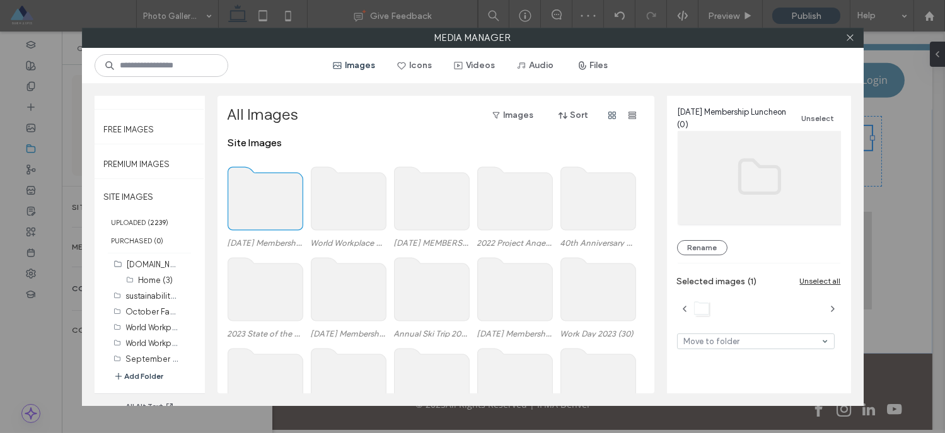
click at [253, 202] on use at bounding box center [265, 198] width 75 height 63
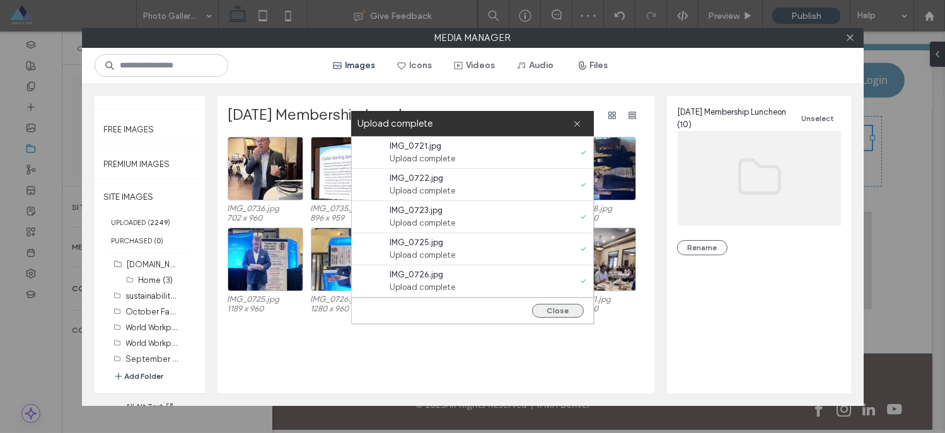
click at [579, 309] on button "Close" at bounding box center [558, 311] width 52 height 14
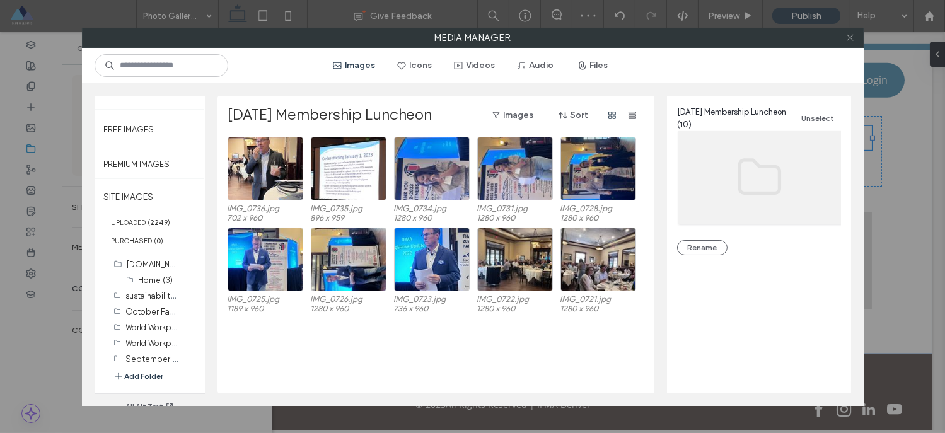
click at [850, 40] on icon at bounding box center [849, 37] width 9 height 9
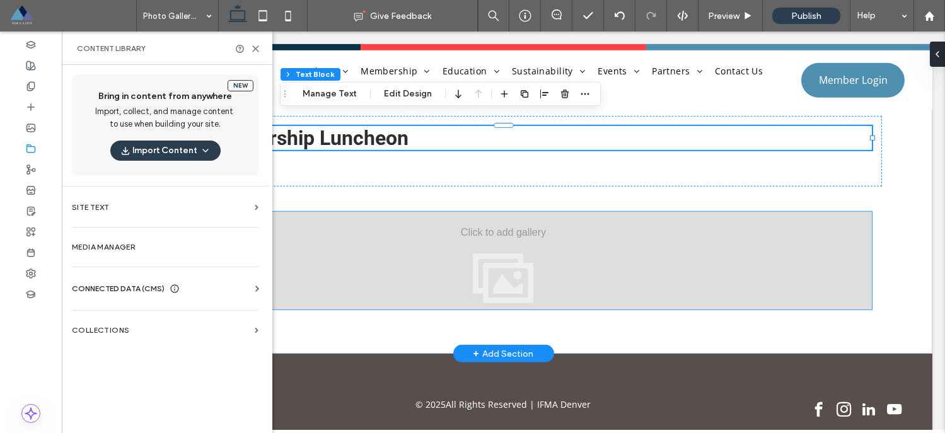
click at [330, 212] on div "View more" at bounding box center [504, 261] width 736 height 98
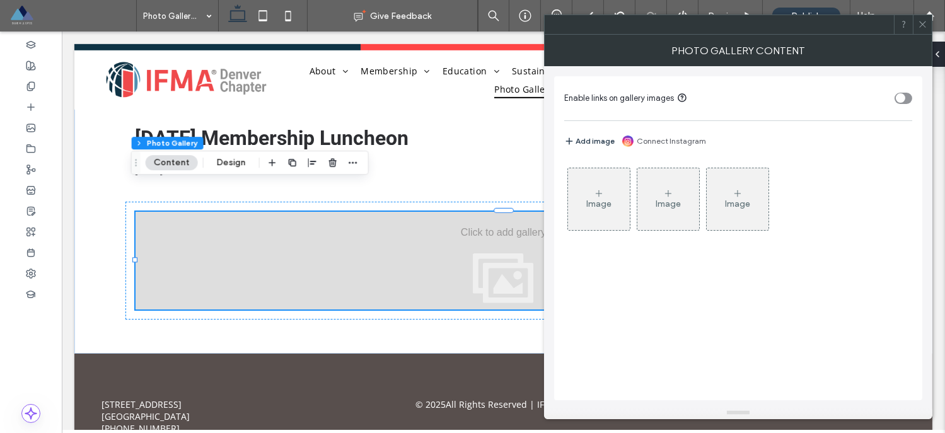
click at [608, 199] on div "Image" at bounding box center [598, 204] width 25 height 11
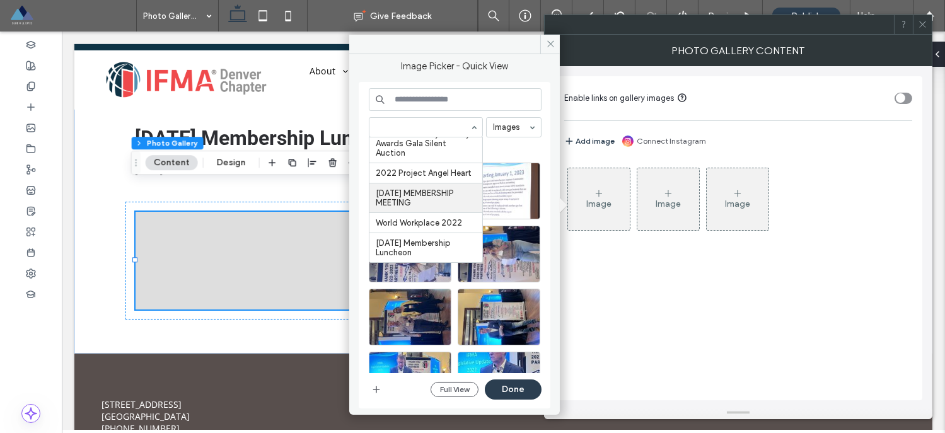
scroll to position [2141, 0]
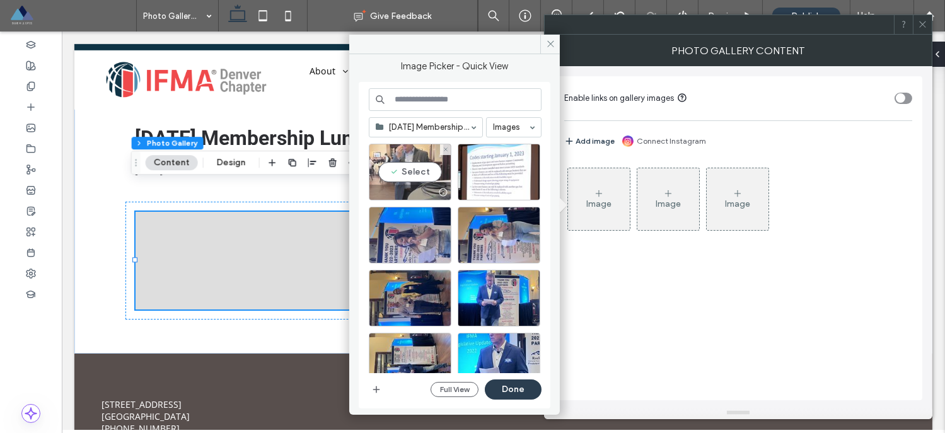
drag, startPoint x: 402, startPoint y: 171, endPoint x: 416, endPoint y: 197, distance: 29.6
click at [402, 171] on div "Select" at bounding box center [410, 172] width 83 height 57
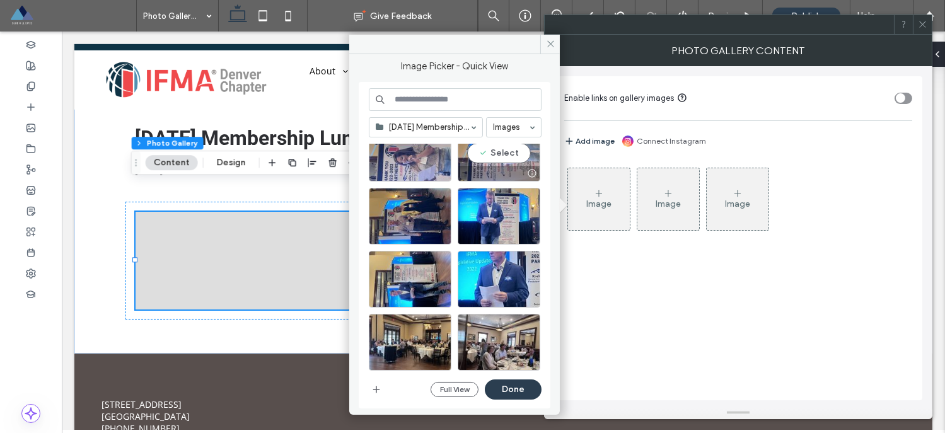
scroll to position [85, 0]
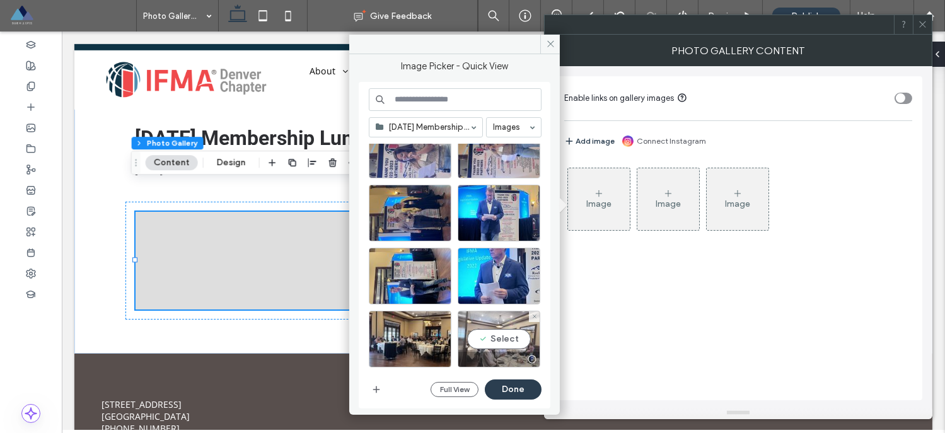
click at [507, 343] on div "Select" at bounding box center [499, 339] width 83 height 57
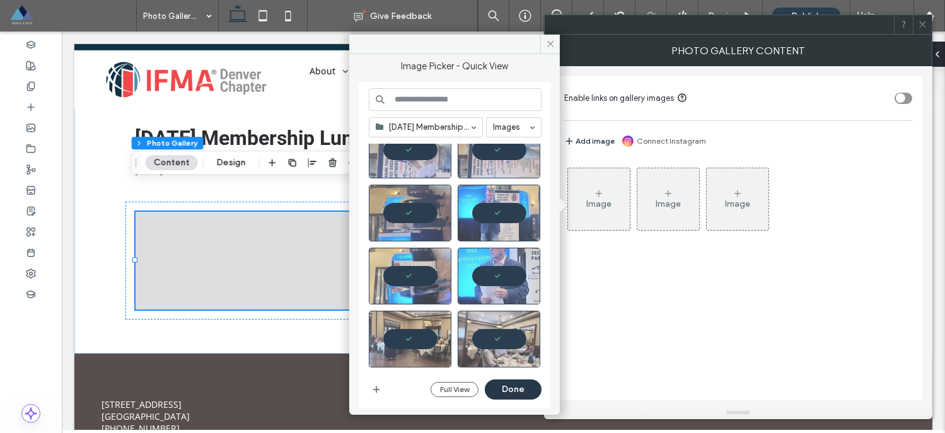
click at [516, 393] on button "Done" at bounding box center [513, 390] width 57 height 20
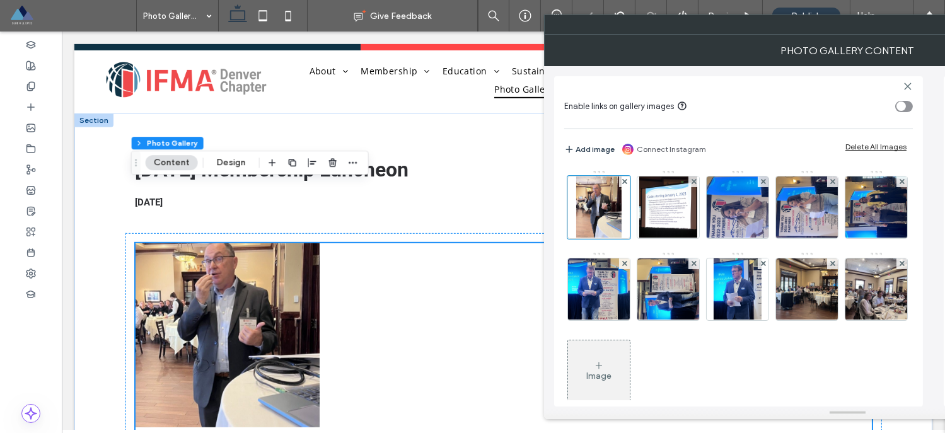
scroll to position [1764, 0]
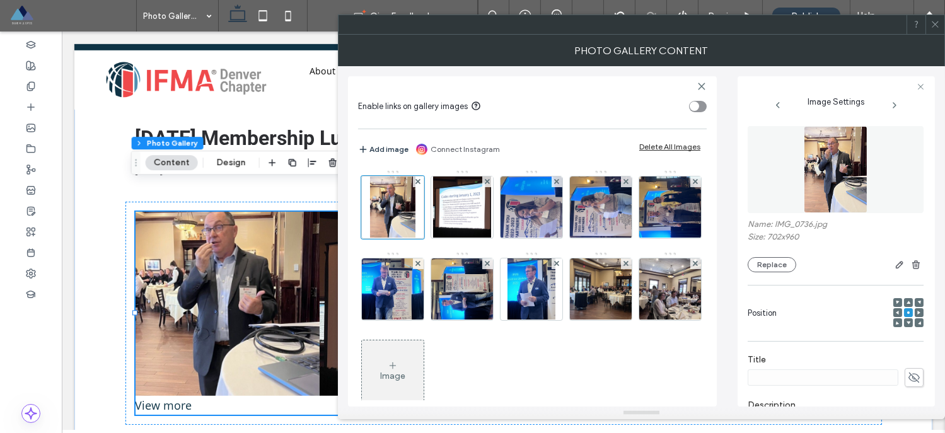
click at [936, 20] on icon at bounding box center [935, 24] width 9 height 9
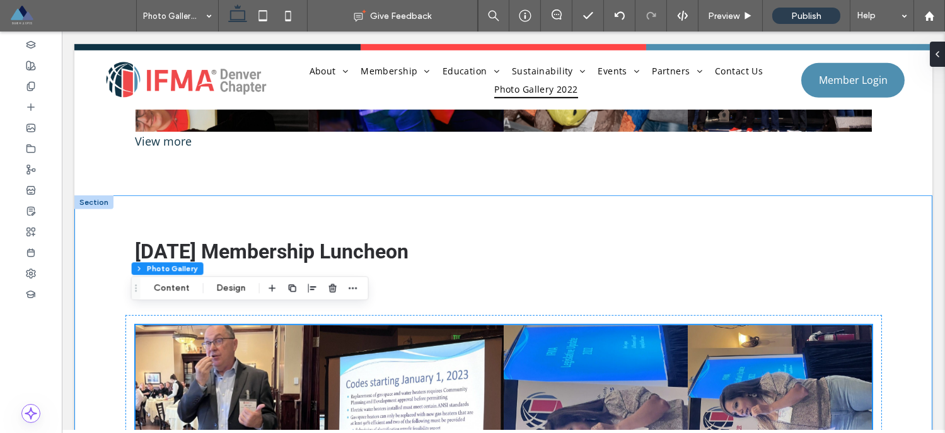
scroll to position [1652, 0]
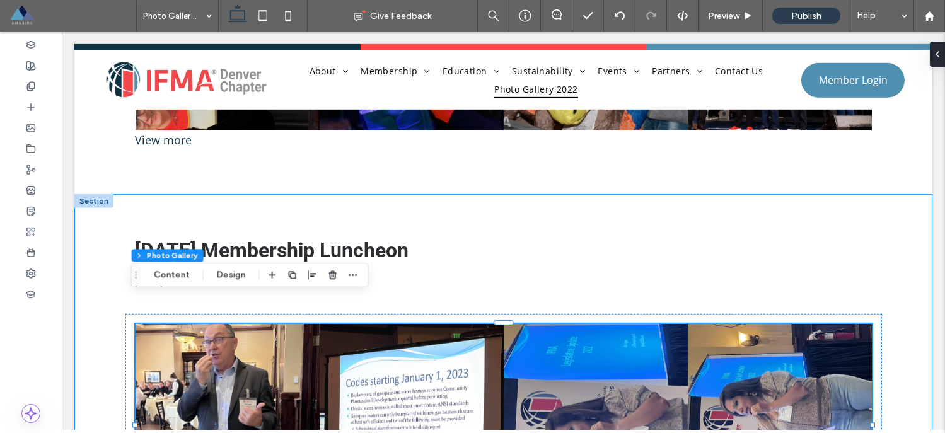
click at [187, 194] on div "September 2022 Membership Luncheon 09/13/2022 Button Button Button Button Butto…" at bounding box center [503, 383] width 757 height 378
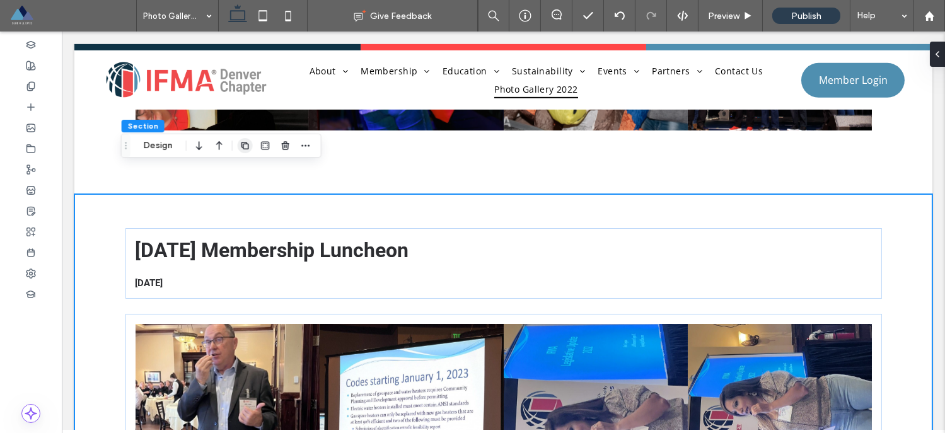
click at [246, 142] on use "button" at bounding box center [245, 146] width 8 height 8
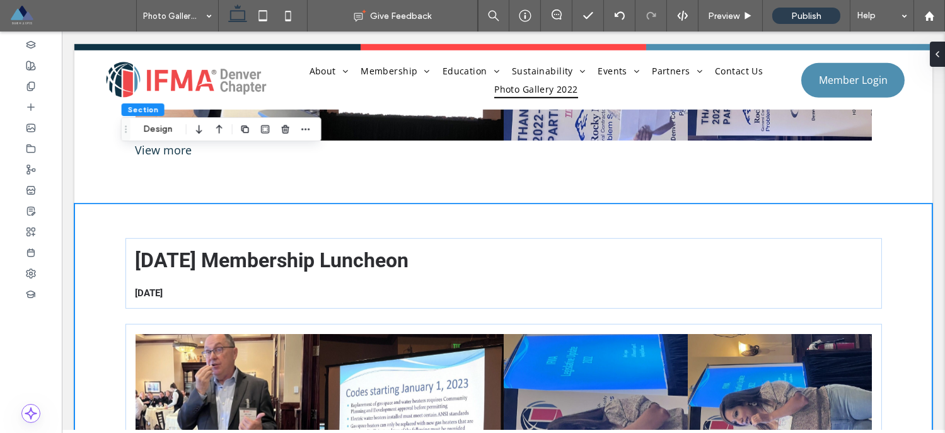
scroll to position [2047, 0]
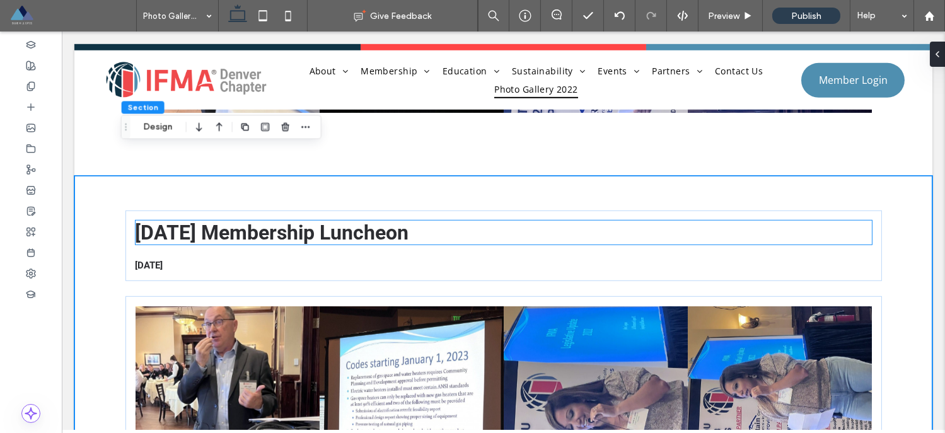
click at [262, 221] on span "[DATE] Membership Luncheon" at bounding box center [273, 233] width 274 height 24
click at [262, 221] on div "[DATE] Membership Luncheon" at bounding box center [504, 233] width 736 height 24
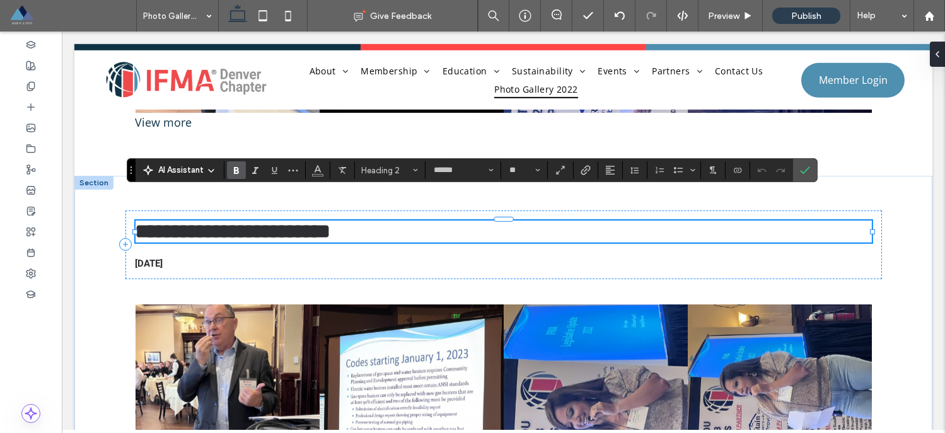
type input "*********"
type input "**"
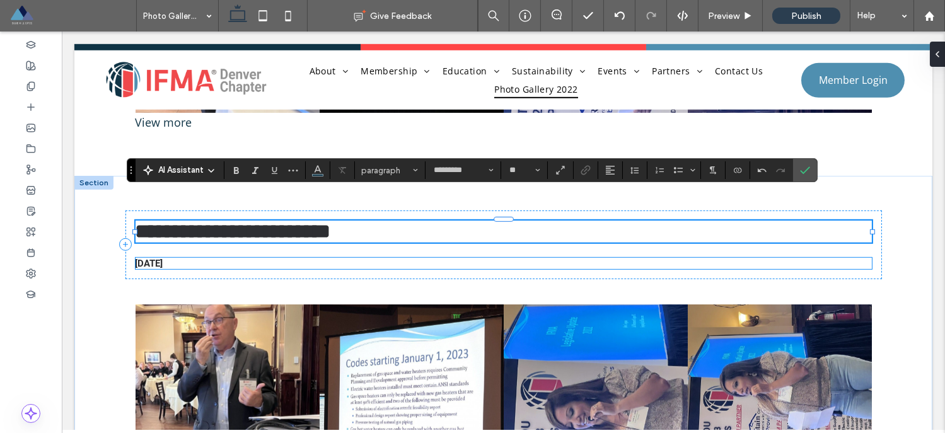
click at [146, 258] on span "[DATE]" at bounding box center [150, 263] width 28 height 11
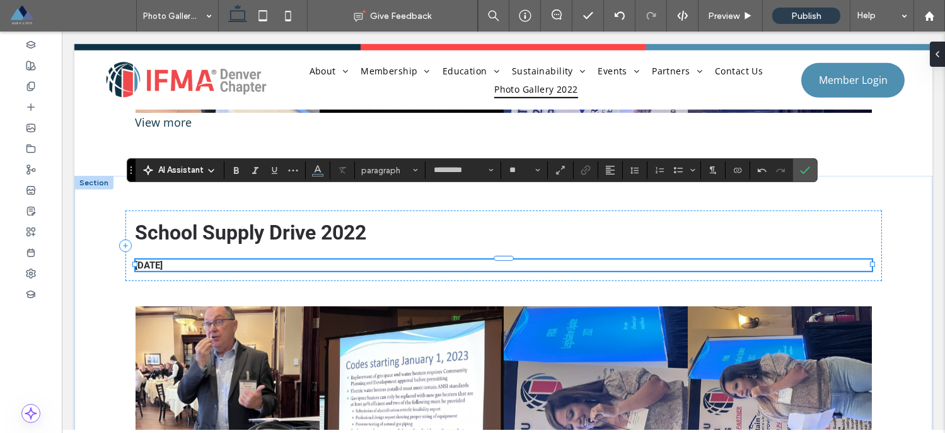
click at [146, 260] on div "[DATE]" at bounding box center [504, 265] width 736 height 11
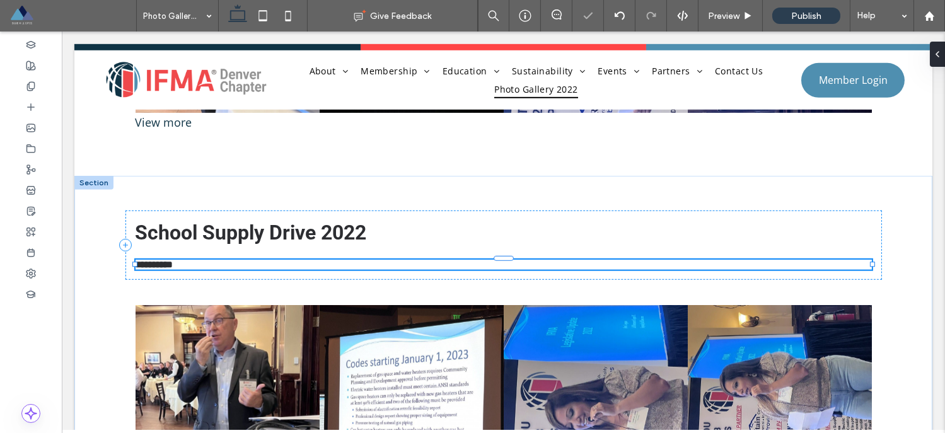
type input "******"
type input "**"
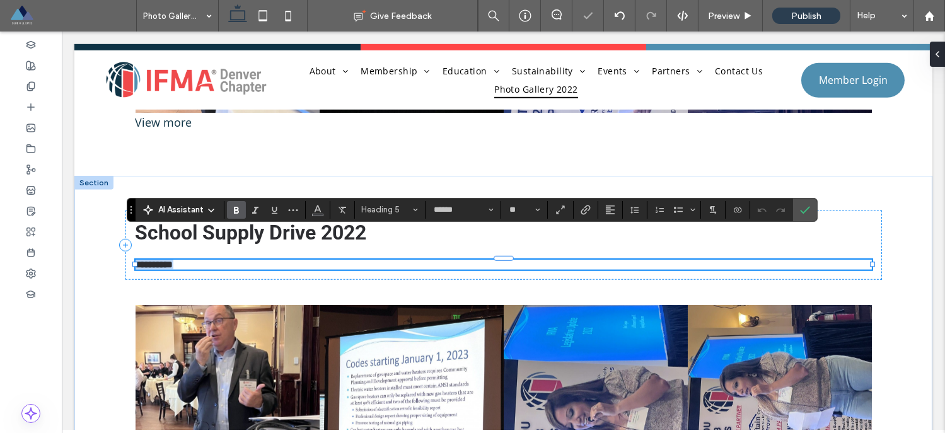
type input "*********"
type input "**"
click at [43, 144] on div at bounding box center [31, 148] width 62 height 21
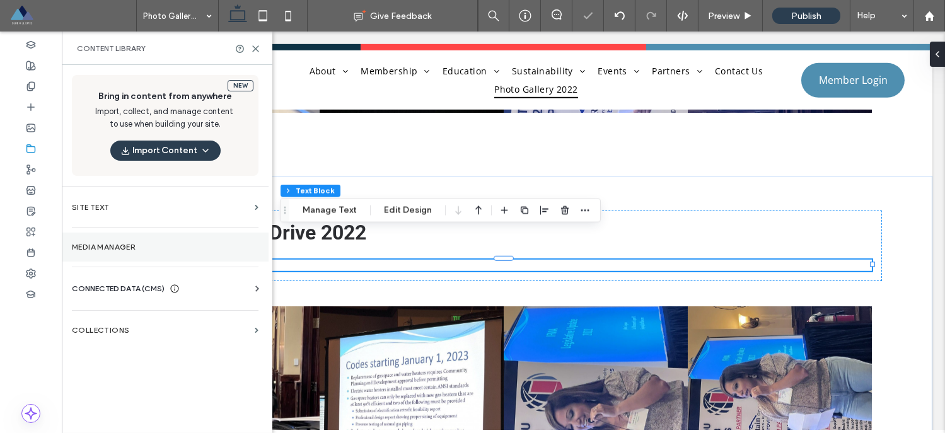
click at [122, 253] on section "Media Manager" at bounding box center [165, 247] width 207 height 29
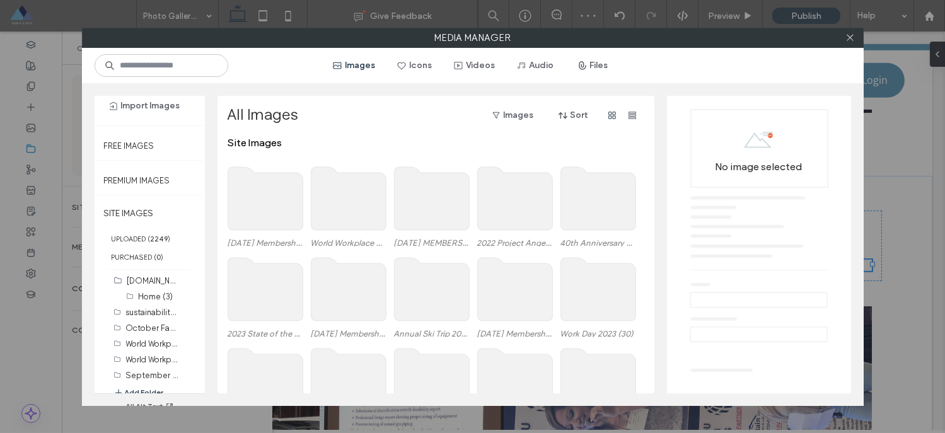
scroll to position [52, 0]
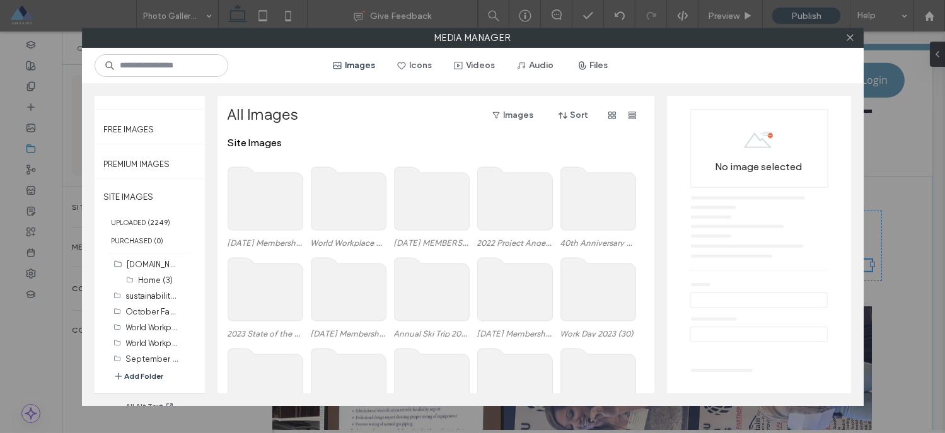
click at [146, 371] on button "Add Folder" at bounding box center [138, 376] width 50 height 13
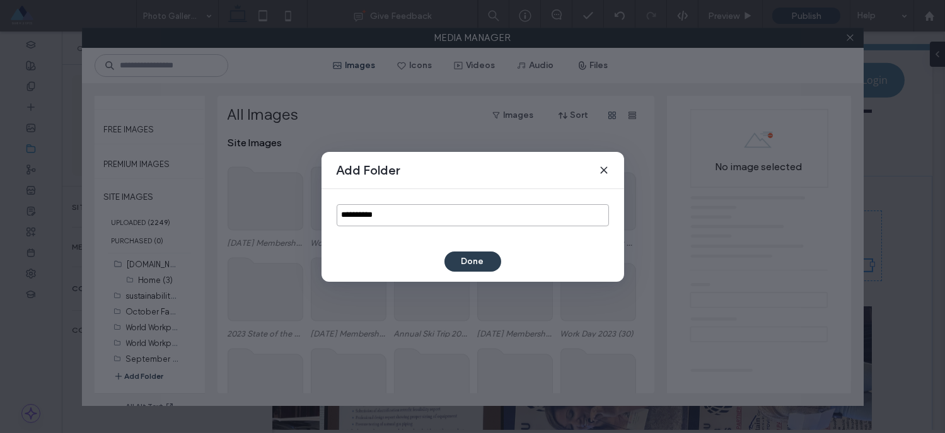
click at [366, 214] on input "**********" at bounding box center [473, 215] width 272 height 22
paste input "**********"
type input "**********"
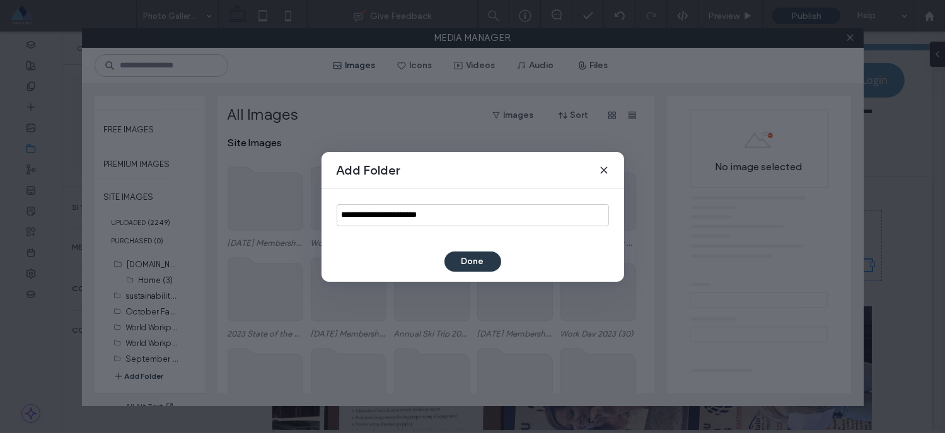
click at [484, 257] on button "Done" at bounding box center [472, 262] width 57 height 20
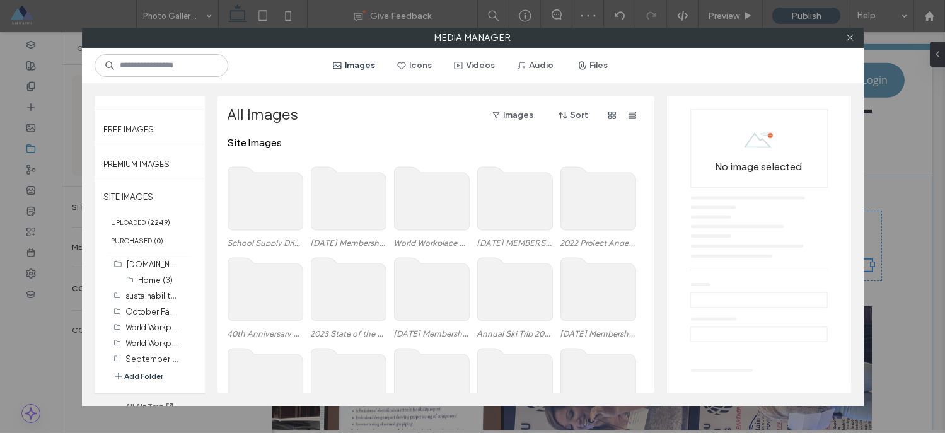
click at [245, 199] on use at bounding box center [265, 198] width 75 height 63
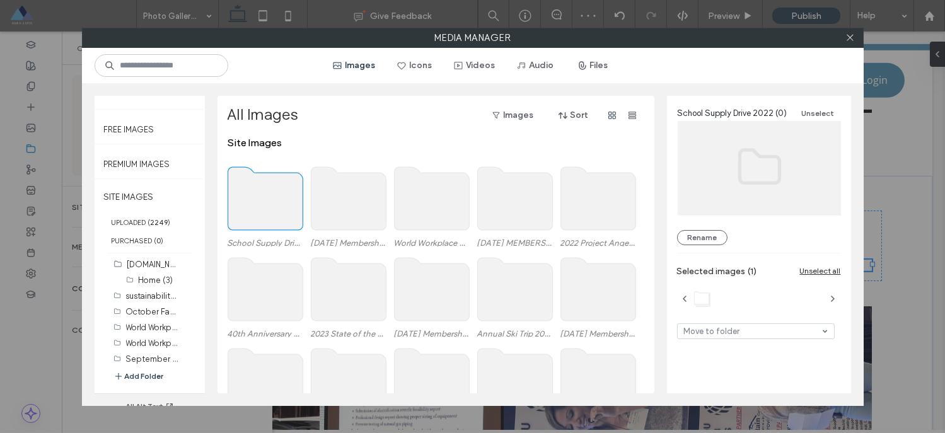
click at [245, 199] on use at bounding box center [265, 198] width 75 height 63
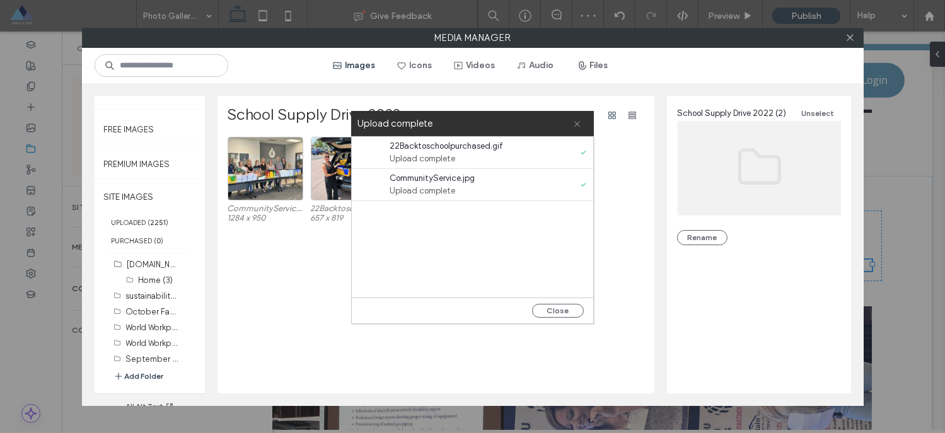
click at [576, 122] on use at bounding box center [577, 124] width 6 height 6
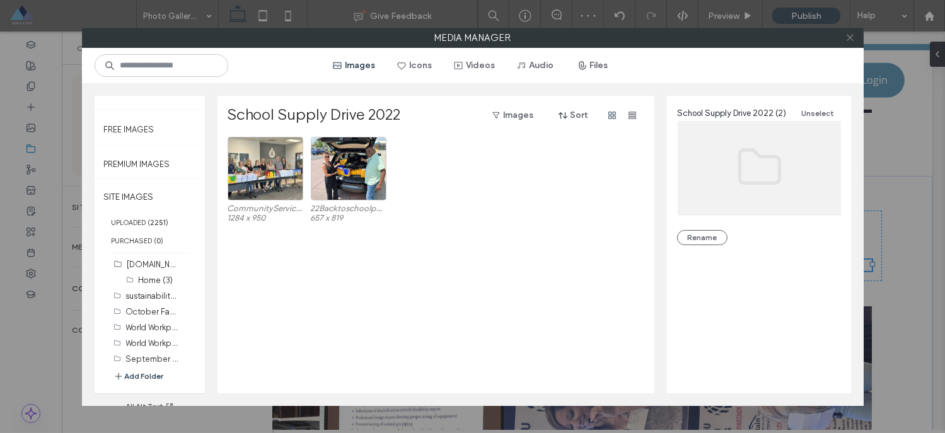
click at [854, 32] on span at bounding box center [849, 37] width 9 height 19
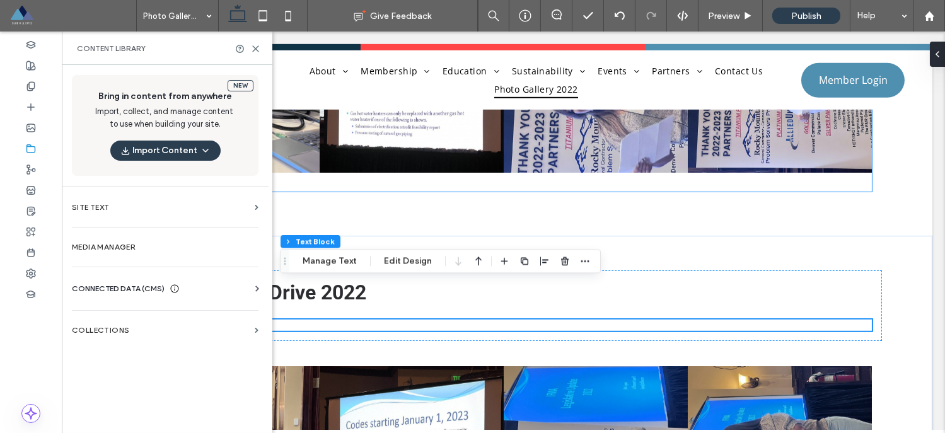
scroll to position [1996, 0]
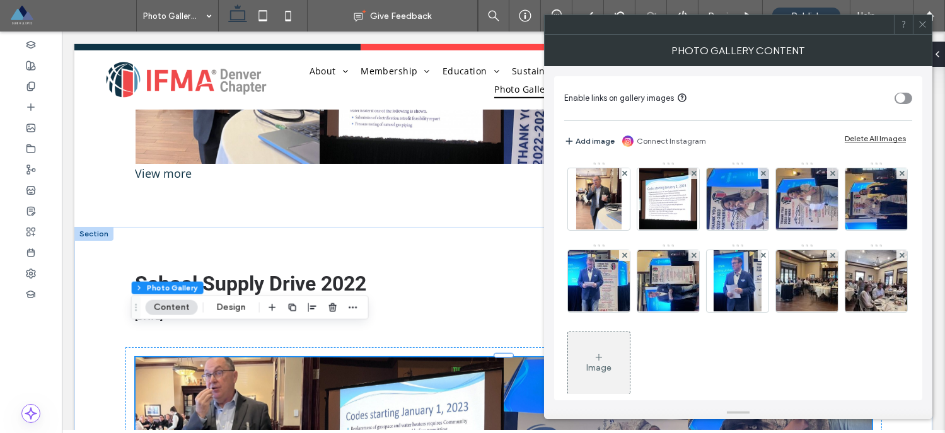
click at [876, 139] on div "Delete All Images" at bounding box center [875, 138] width 61 height 9
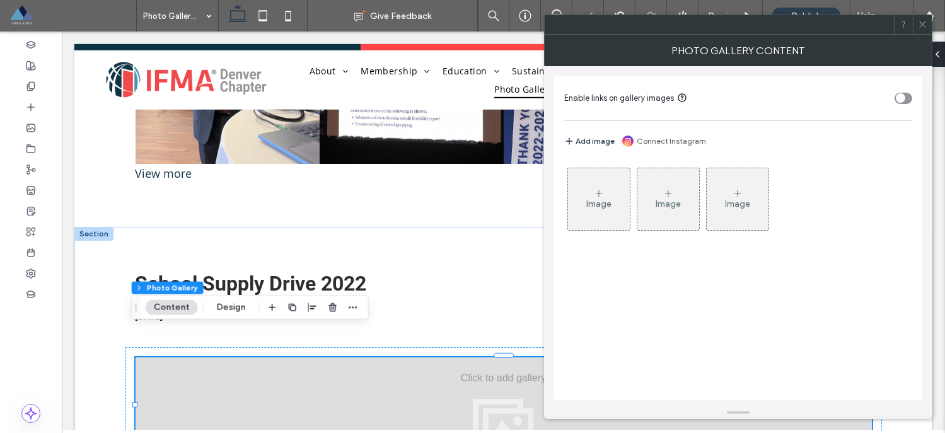
click at [594, 196] on icon at bounding box center [599, 193] width 10 height 10
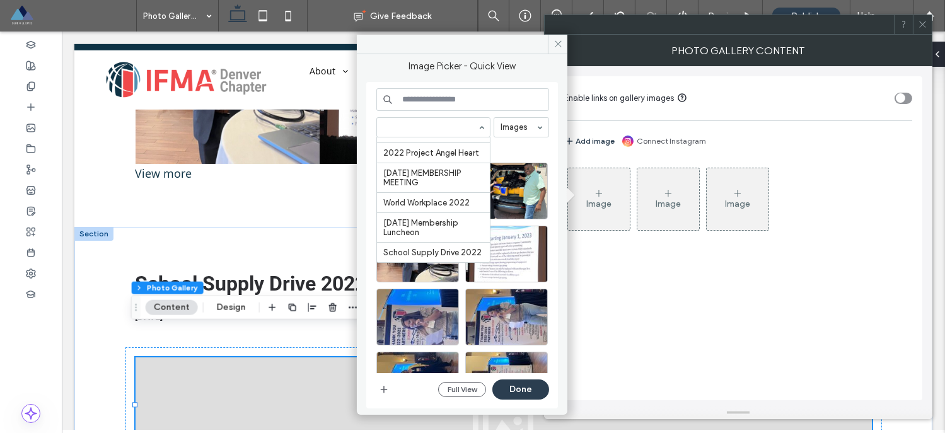
scroll to position [2172, 0]
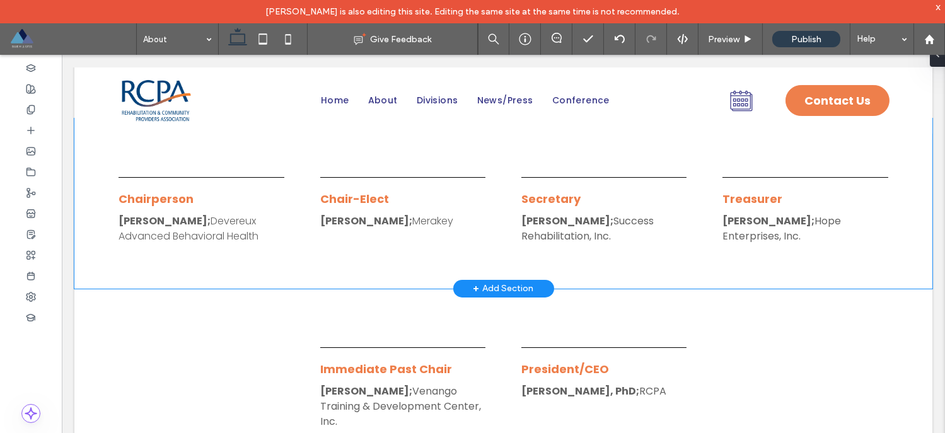
scroll to position [233, 0]
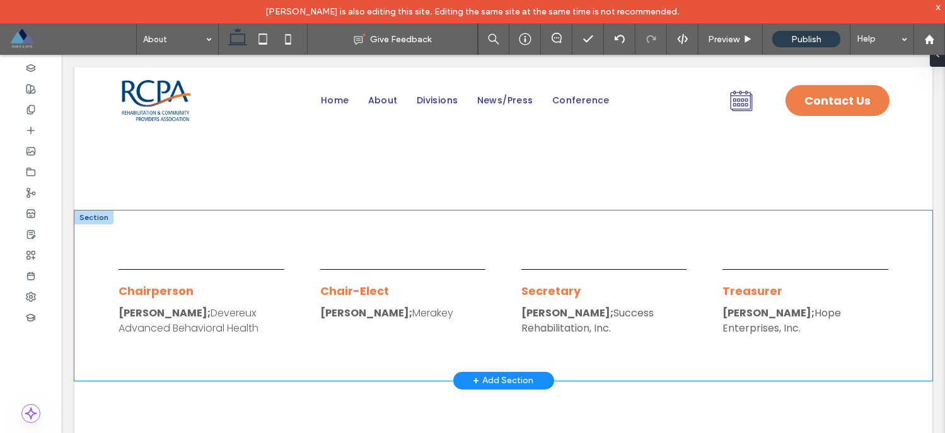
click at [565, 237] on div "Chairperson Carl Clark; Devereux Advanced Behavioral Health Chair-Elect Ted Dal…" at bounding box center [503, 296] width 858 height 170
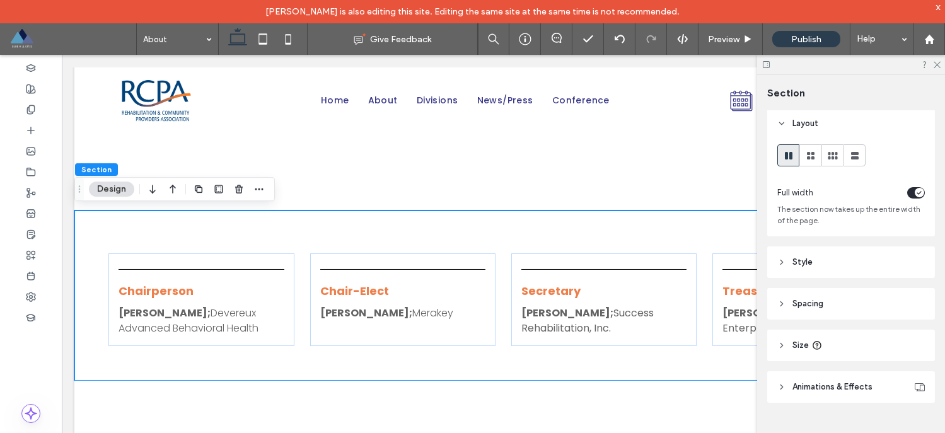
scroll to position [5, 0]
click at [780, 343] on icon at bounding box center [781, 343] width 9 height 9
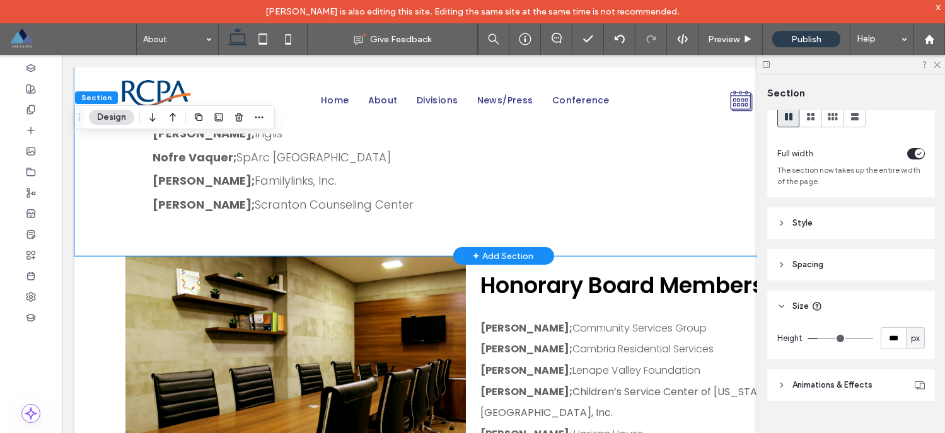
scroll to position [1023, 0]
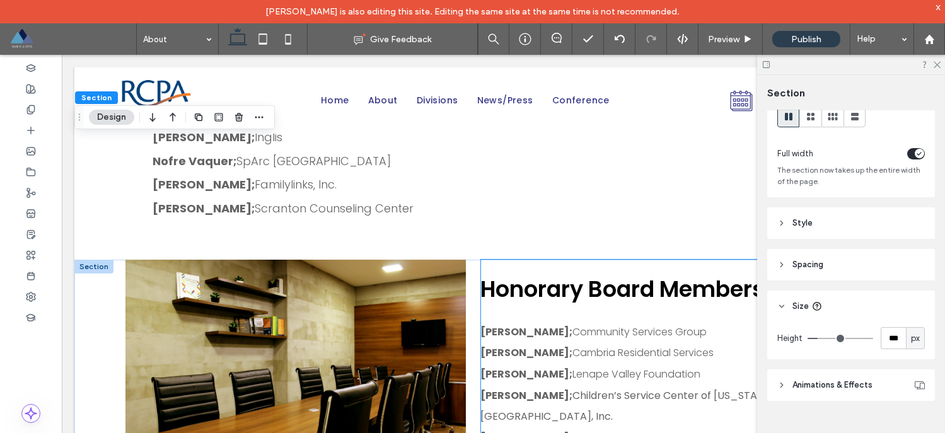
click at [499, 260] on div "Honorary Board Members Susan Blue; Community Services Group Jim Cook; Cambria R…" at bounding box center [681, 361] width 401 height 202
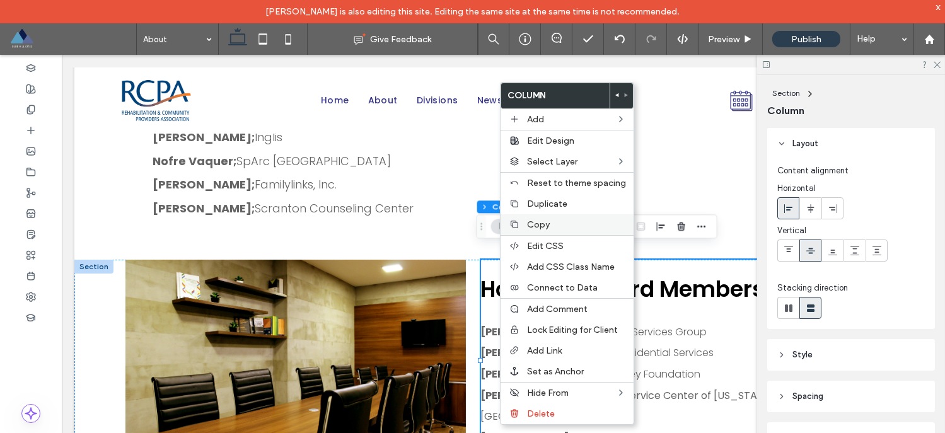
click at [524, 227] on div "Copy" at bounding box center [567, 224] width 133 height 21
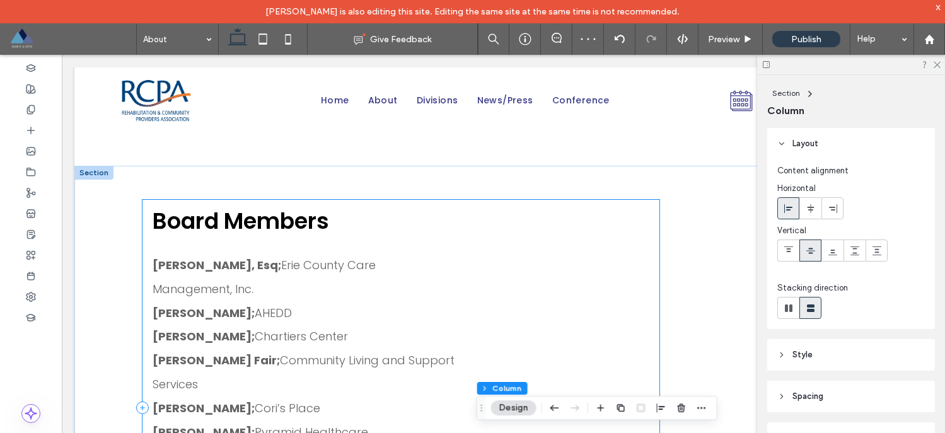
scroll to position [641, 0]
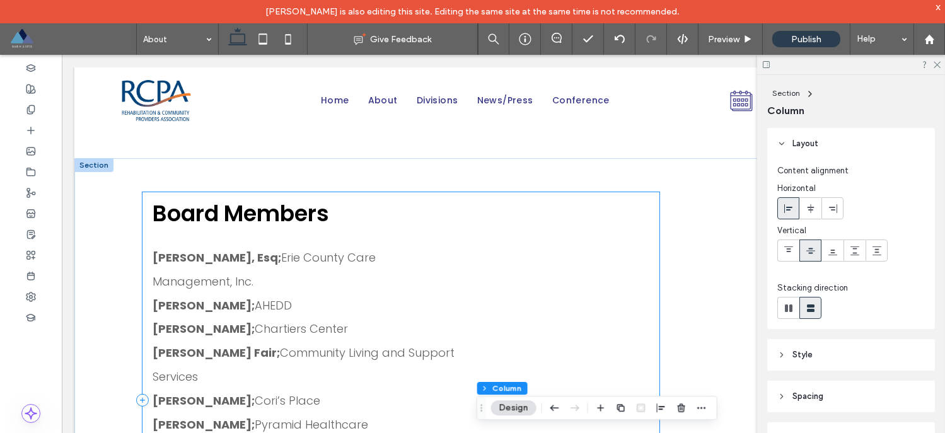
click at [505, 194] on div "Board Members Charlie Barber, Esq; Erie County Care Management, Inc. Brandy Bur…" at bounding box center [400, 399] width 517 height 415
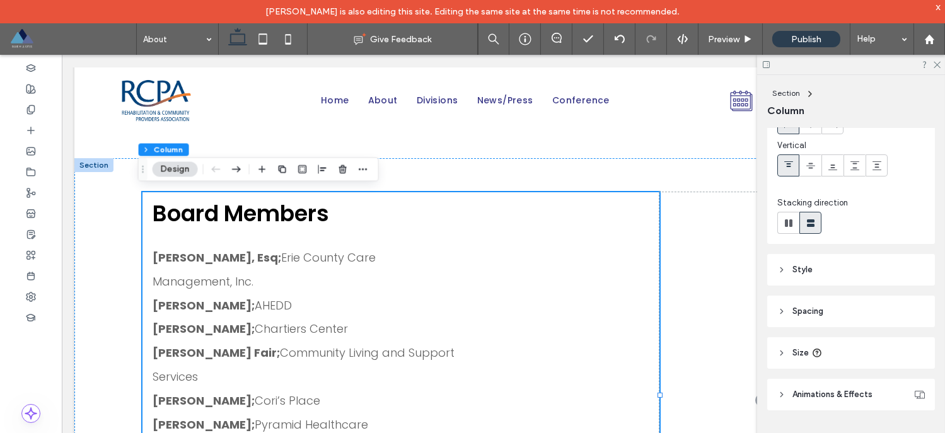
scroll to position [94, 0]
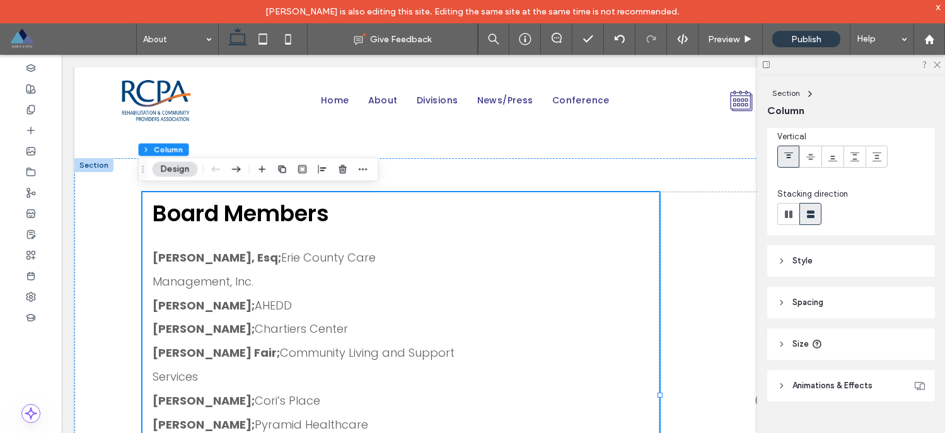
click at [782, 337] on header "Size" at bounding box center [851, 344] width 168 height 32
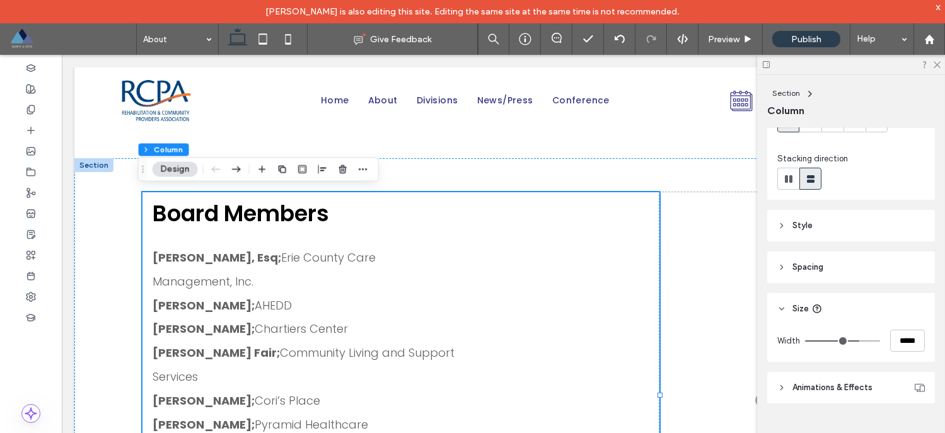
scroll to position [131, 0]
click at [898, 342] on input "*****" at bounding box center [907, 339] width 35 height 22
type input "**"
type input "***"
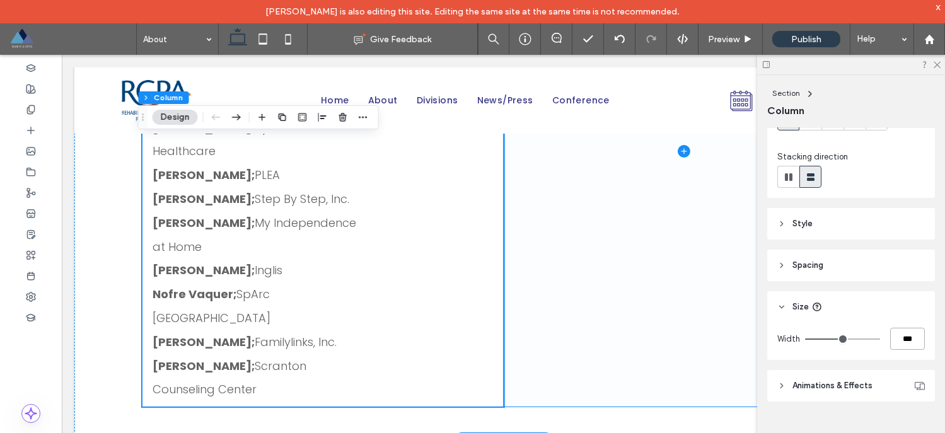
scroll to position [925, 0]
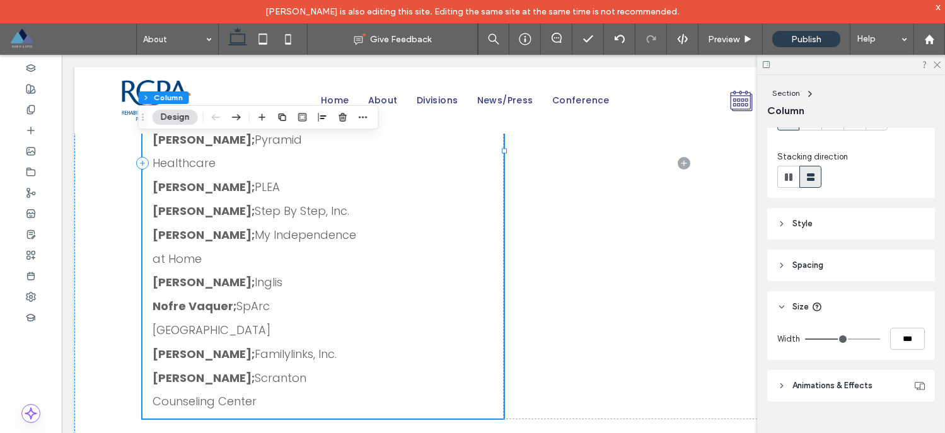
click at [477, 294] on div "Board Members Charlie Barber, Esq; Erie County Care Management, Inc. Brandy Bur…" at bounding box center [322, 162] width 361 height 511
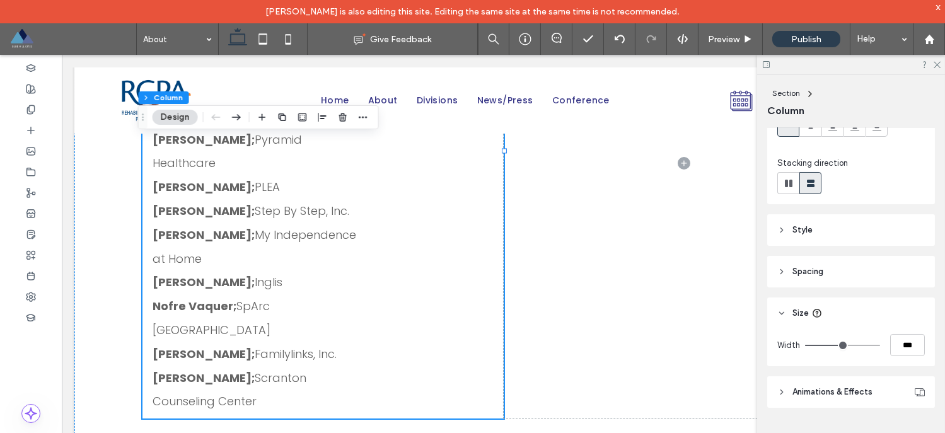
click at [784, 274] on icon at bounding box center [781, 271] width 9 height 9
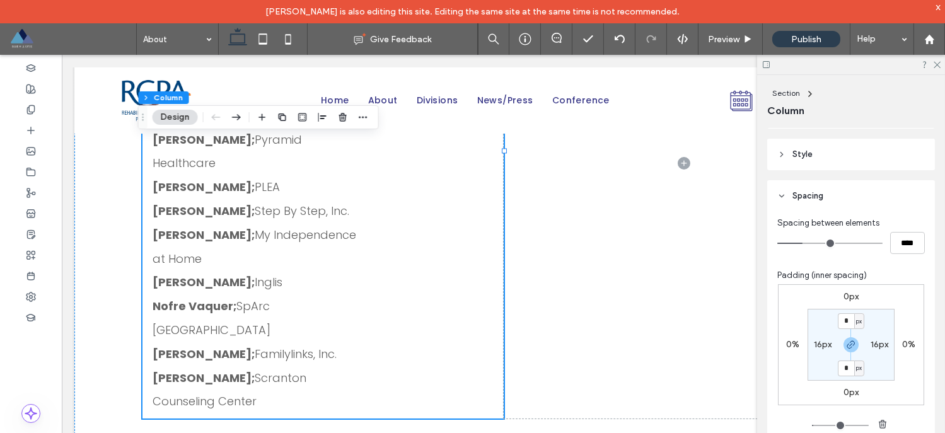
scroll to position [206, 0]
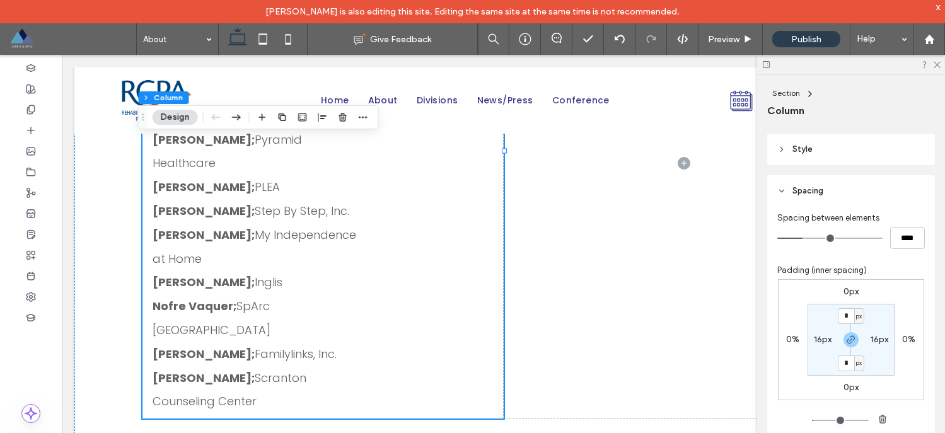
click at [878, 341] on label "16px" at bounding box center [880, 339] width 18 height 11
type input "**"
type input "*"
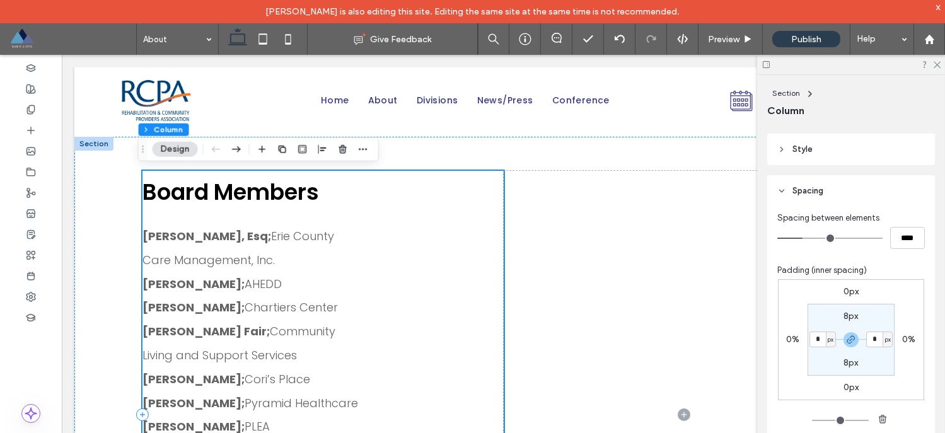
scroll to position [661, 0]
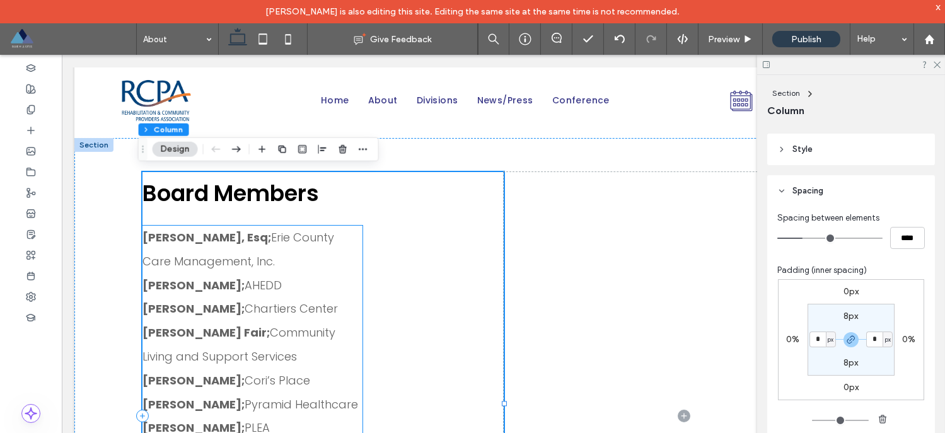
click at [315, 260] on p "Charlie Barber, Esq; Erie County Care Management, Inc." at bounding box center [252, 250] width 220 height 48
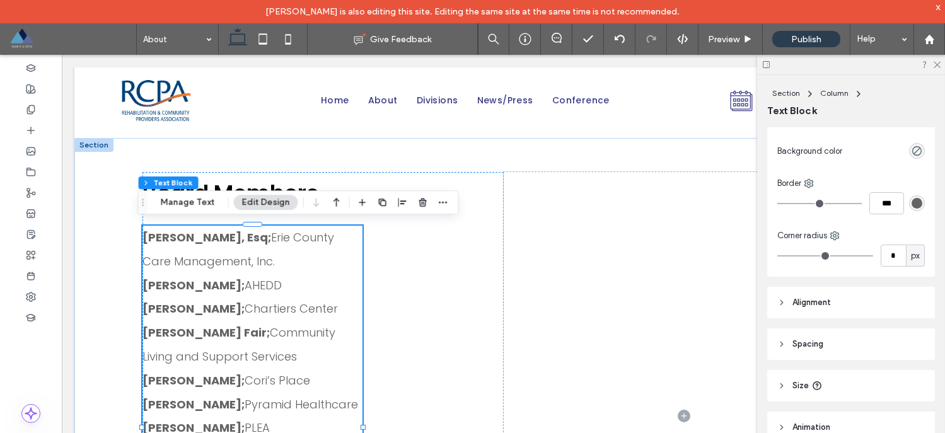
scroll to position [95, 0]
click at [782, 340] on use at bounding box center [781, 341] width 3 height 4
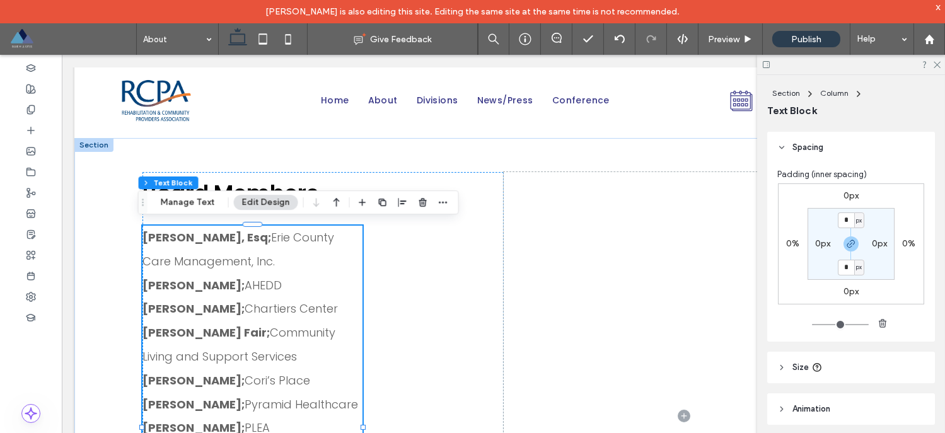
click at [786, 364] on icon at bounding box center [781, 367] width 9 height 9
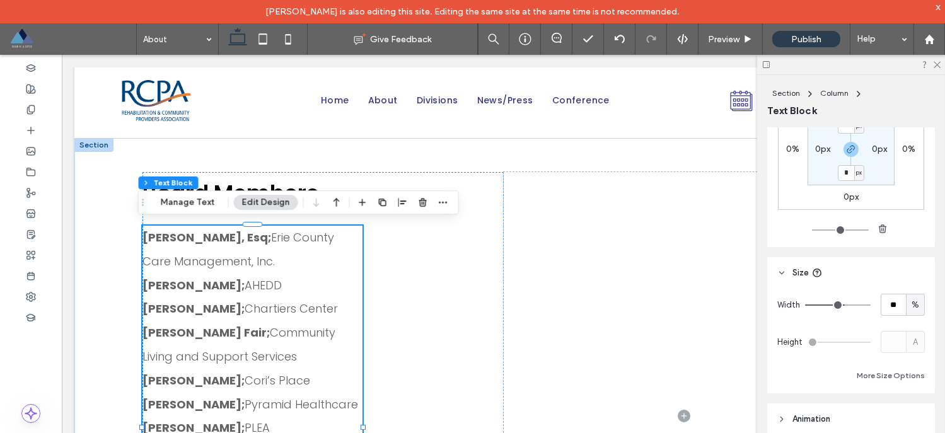
scroll to position [457, 0]
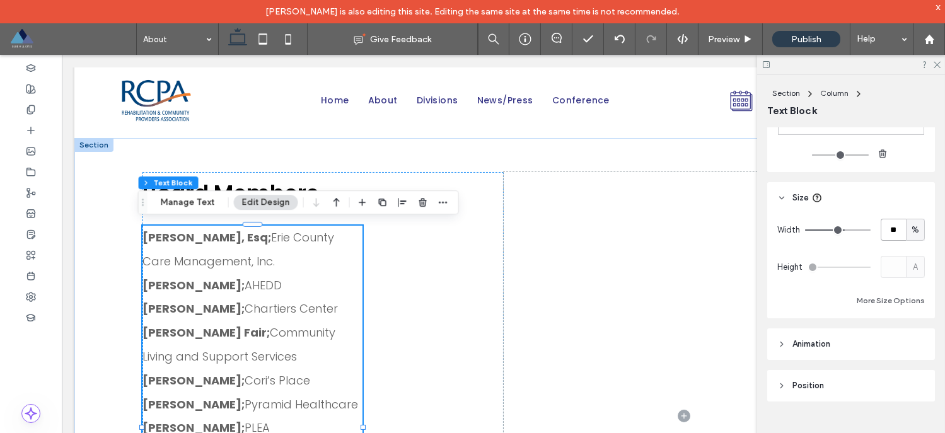
click at [890, 229] on input "**" at bounding box center [893, 230] width 25 height 22
type input "***"
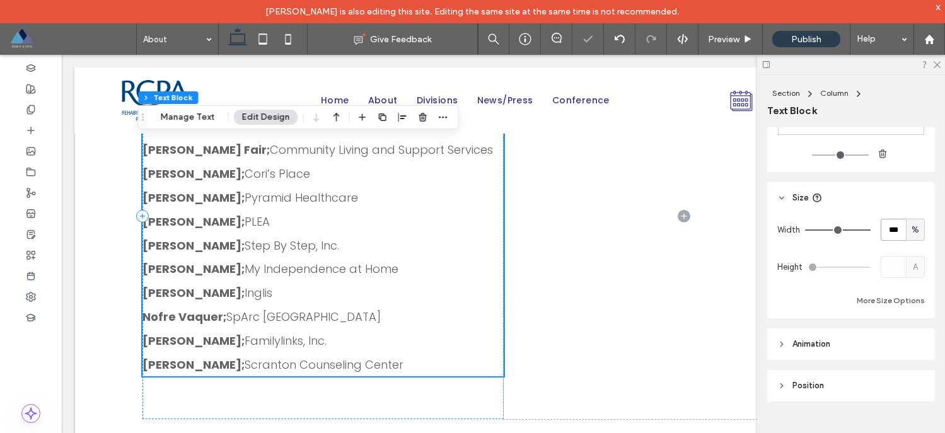
scroll to position [823, 0]
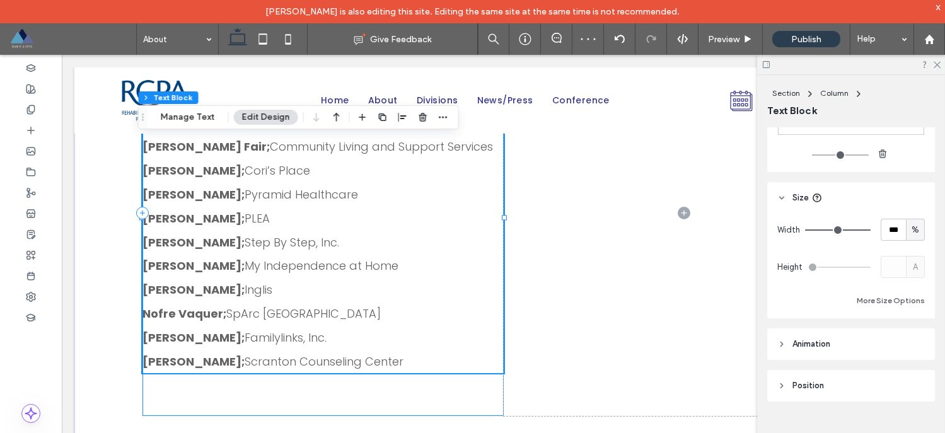
click at [478, 390] on div "Board Members Charlie Barber, Esq; Erie County Care Management, Inc. Brandy Bur…" at bounding box center [322, 212] width 361 height 405
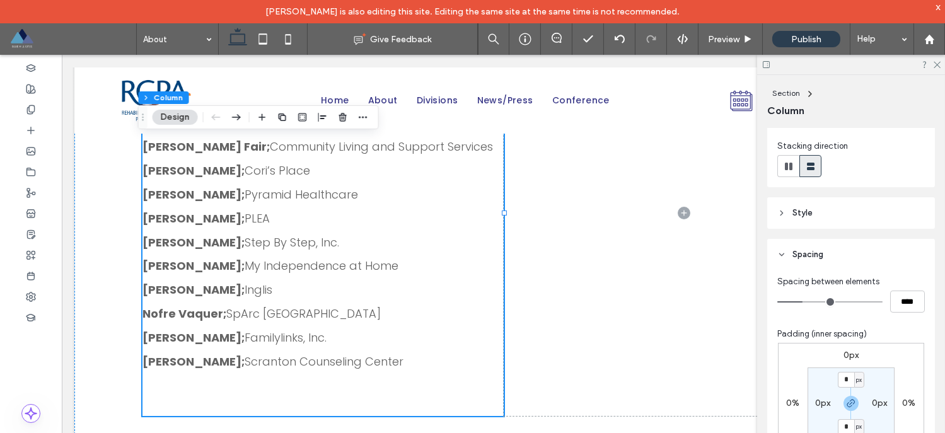
scroll to position [154, 0]
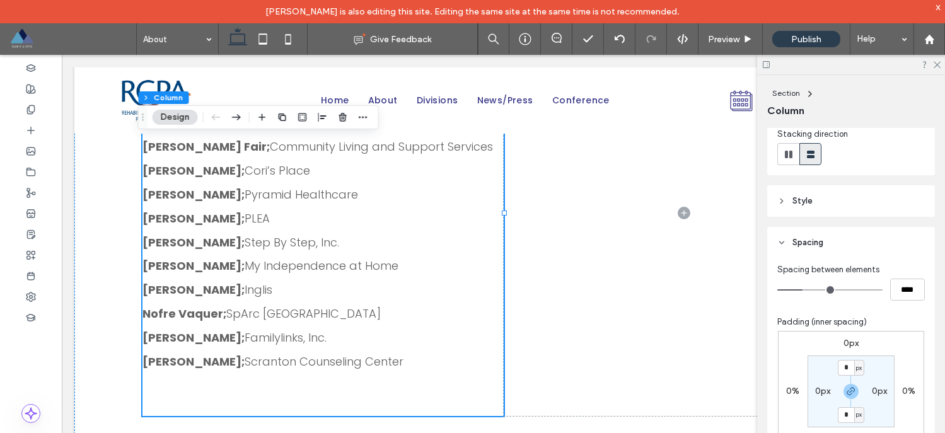
click at [820, 390] on label "0px" at bounding box center [822, 391] width 15 height 11
type input "*"
type input "**"
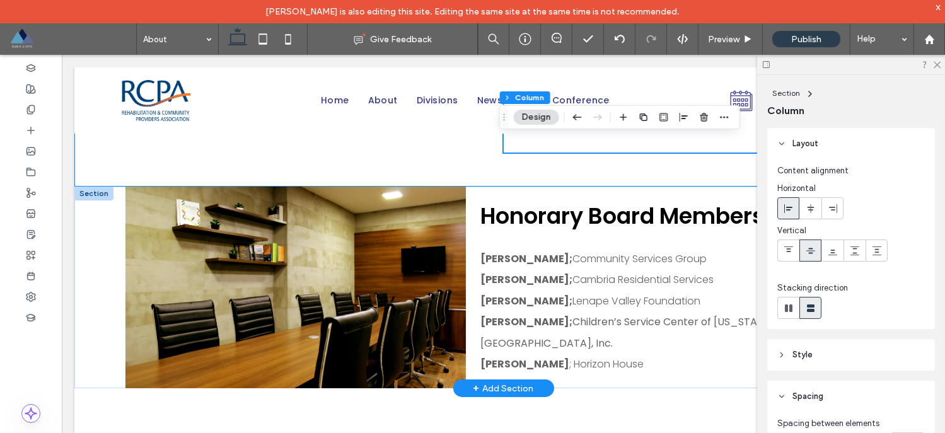
scroll to position [1088, 0]
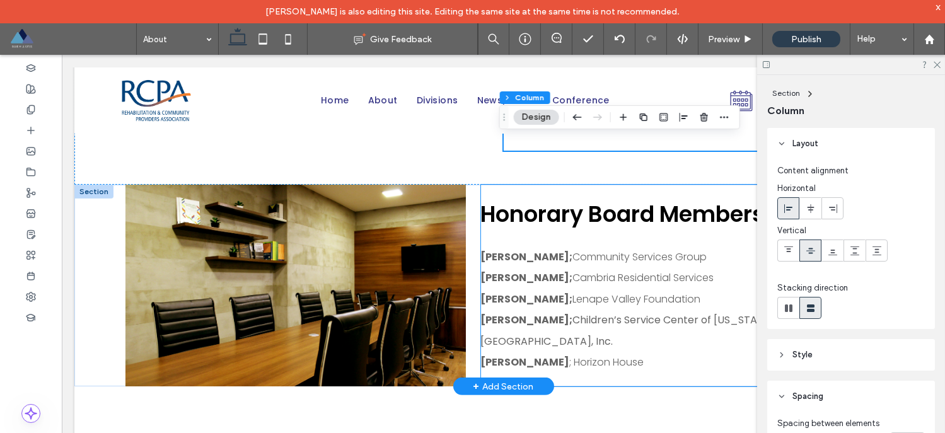
click at [501, 197] on div "Honorary Board Members Susan Blue; Community Services Group Jim Cook; Cambria R…" at bounding box center [681, 286] width 401 height 202
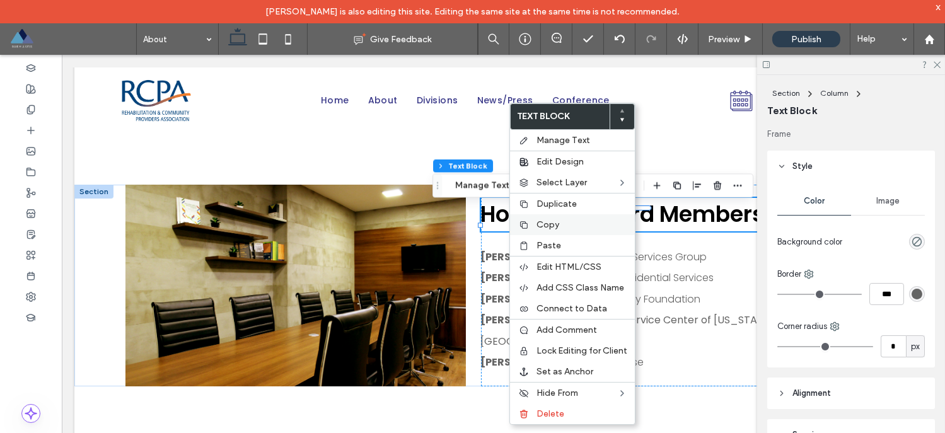
click at [539, 222] on span "Copy" at bounding box center [547, 224] width 23 height 11
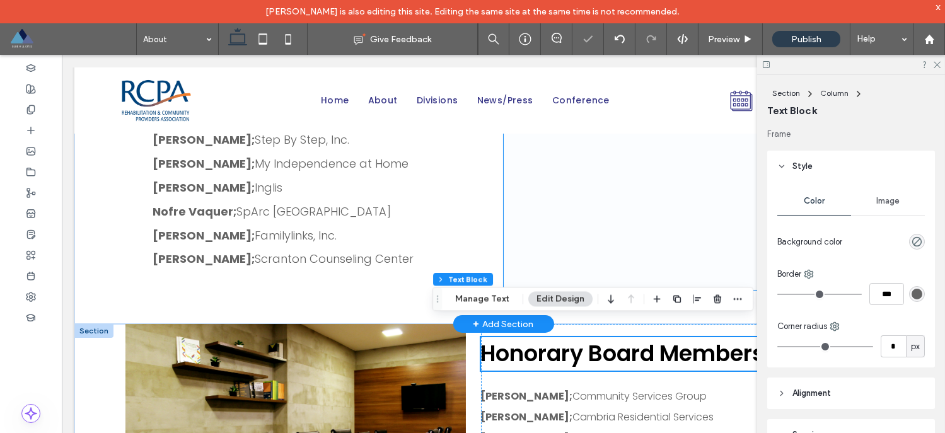
scroll to position [775, 0]
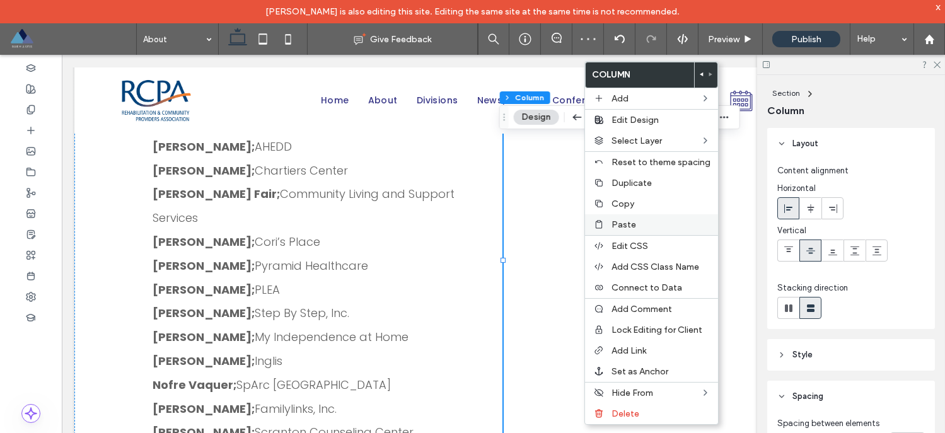
click at [609, 222] on div "Paste" at bounding box center [651, 224] width 133 height 21
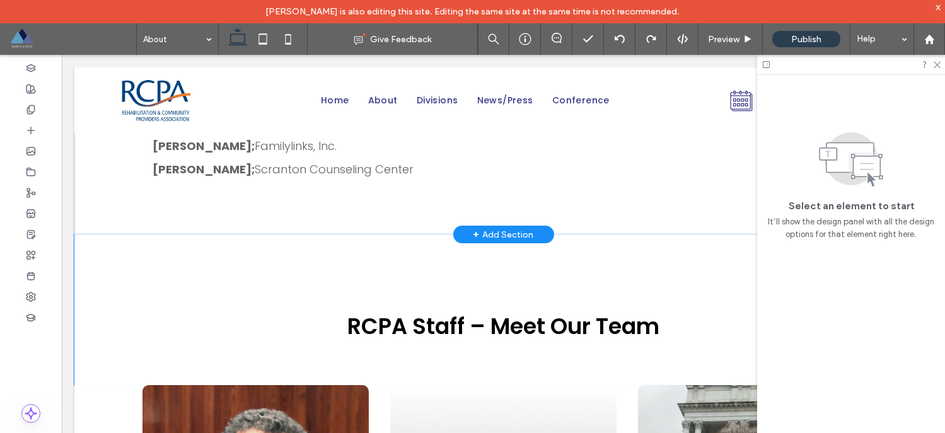
scroll to position [1036, 0]
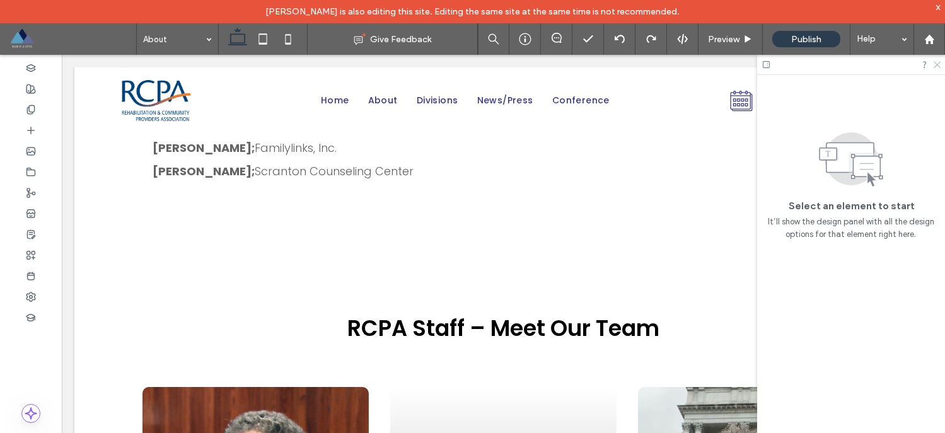
click at [939, 63] on use at bounding box center [937, 65] width 7 height 7
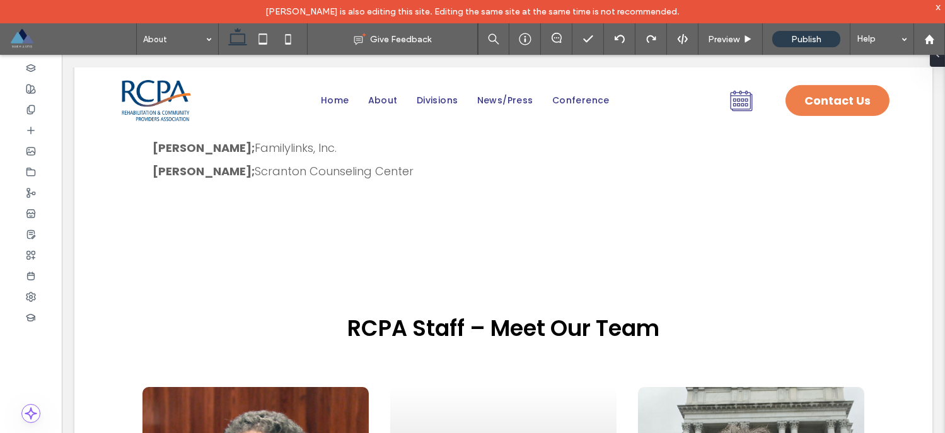
click at [22, 38] on span at bounding box center [72, 38] width 127 height 25
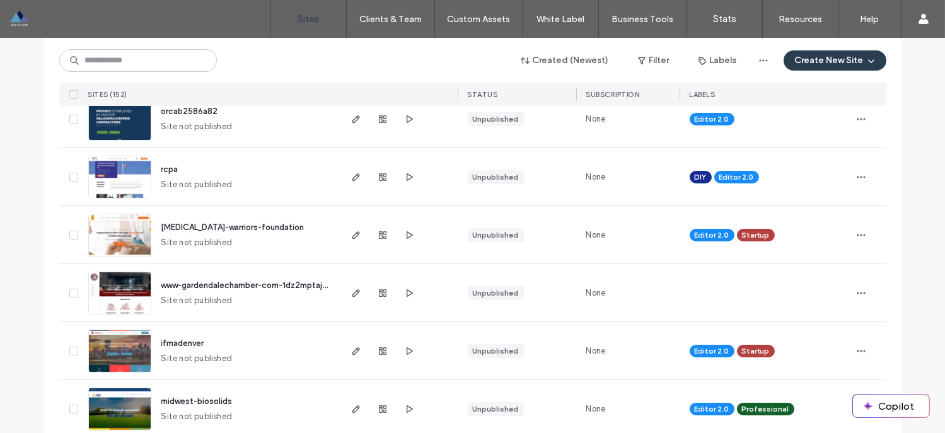
scroll to position [225, 0]
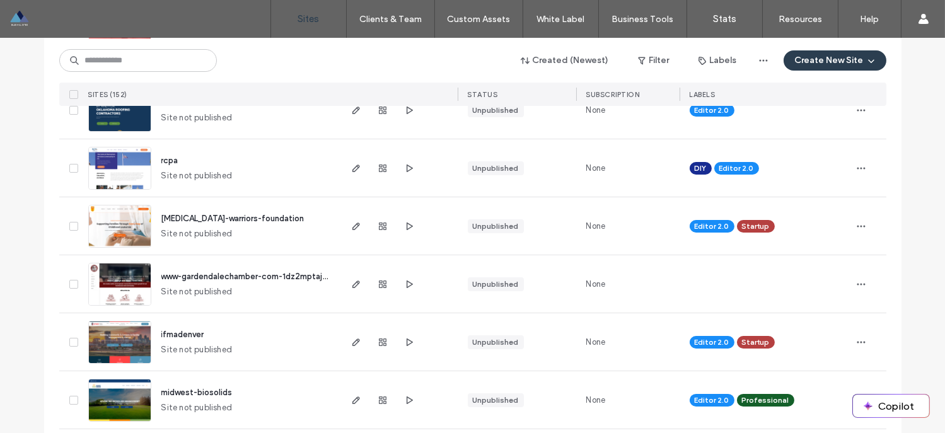
click at [180, 335] on span "ifmadenver" at bounding box center [182, 334] width 43 height 9
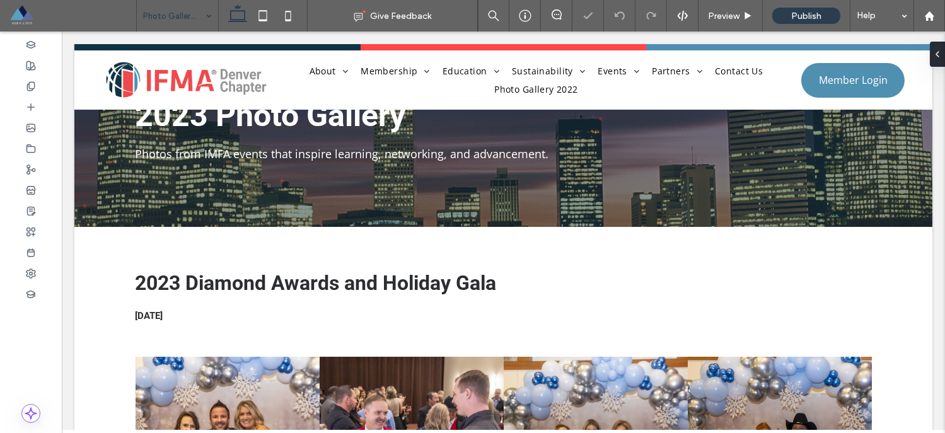
scroll to position [84, 0]
click at [183, 9] on input at bounding box center [174, 16] width 62 height 32
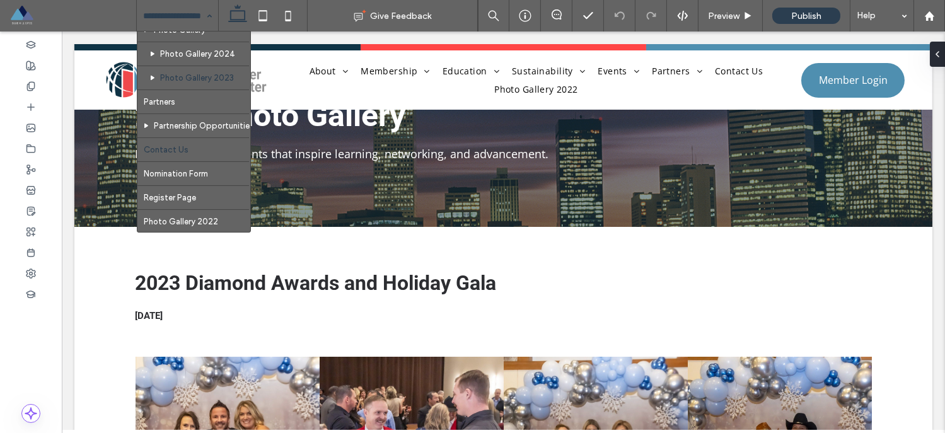
scroll to position [466, 0]
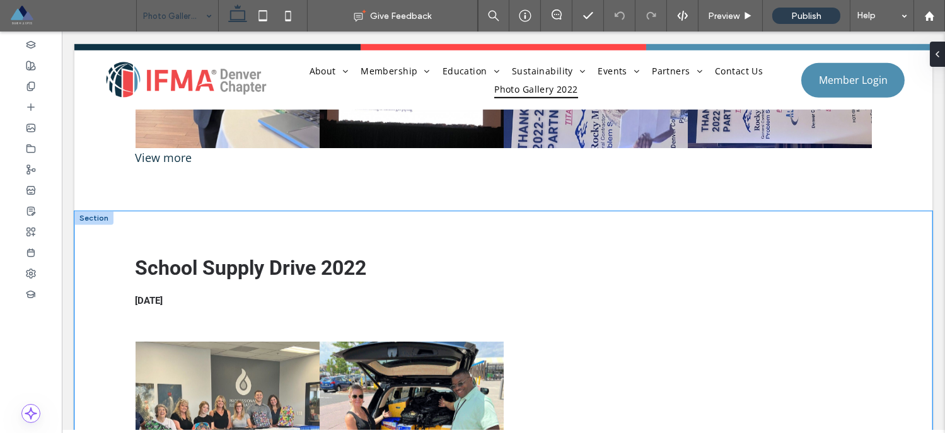
click at [204, 211] on div "School Supply Drive 2022 [DATE] Button Button View more" at bounding box center [503, 390] width 757 height 359
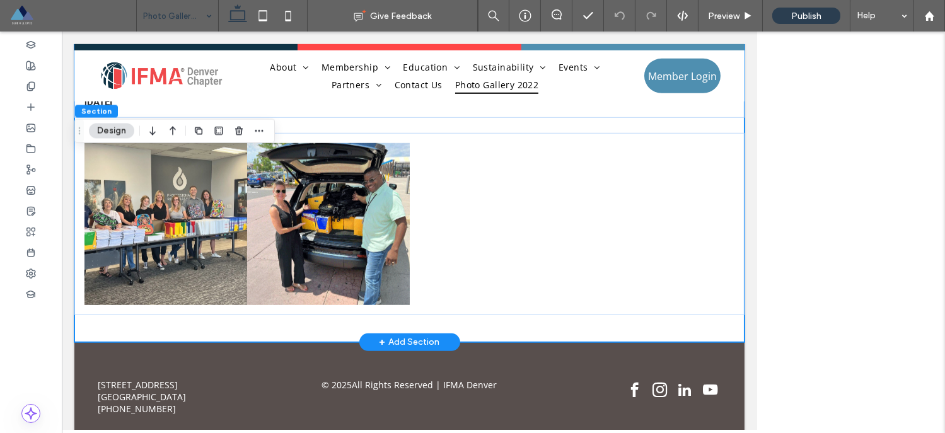
scroll to position [1841, 0]
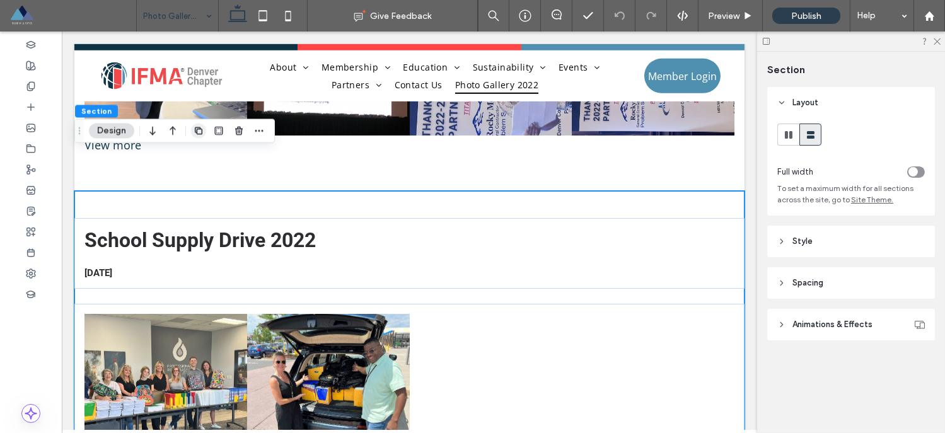
click at [199, 132] on icon "button" at bounding box center [199, 130] width 10 height 10
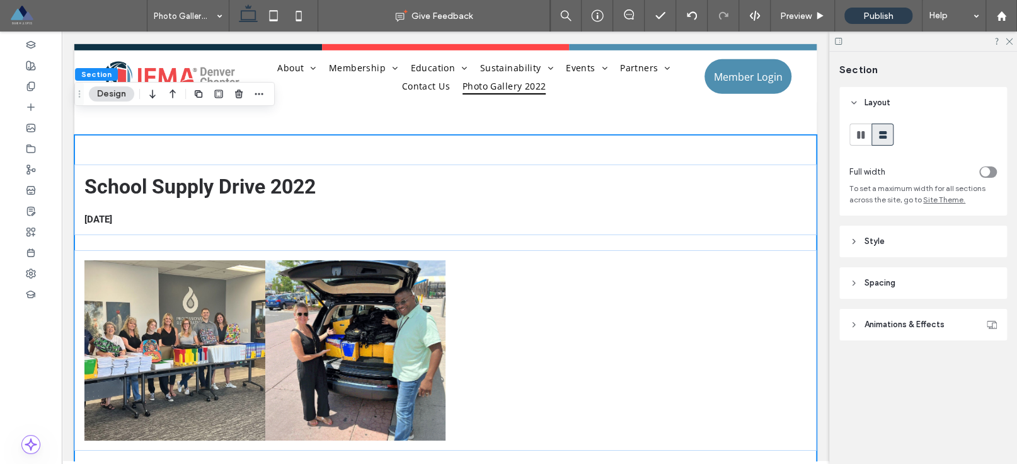
scroll to position [2227, 0]
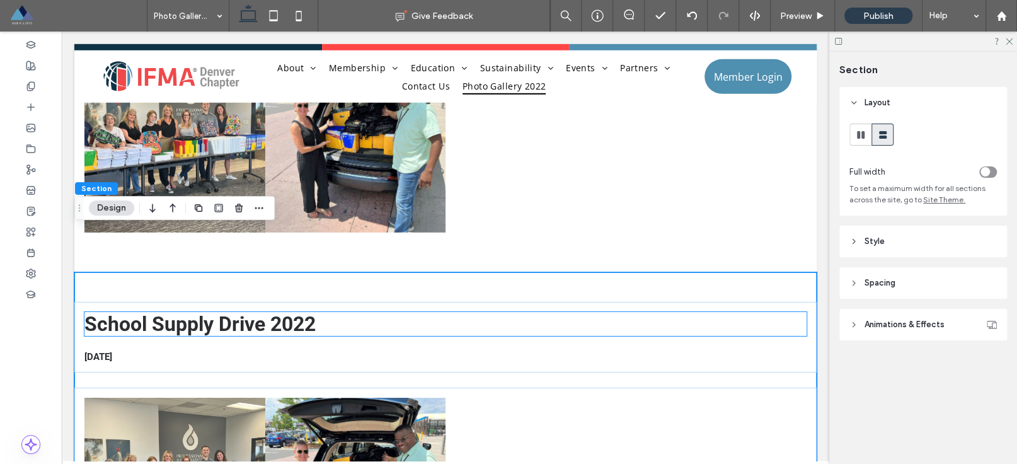
click at [231, 312] on span "School Supply Drive 2022" at bounding box center [199, 324] width 231 height 24
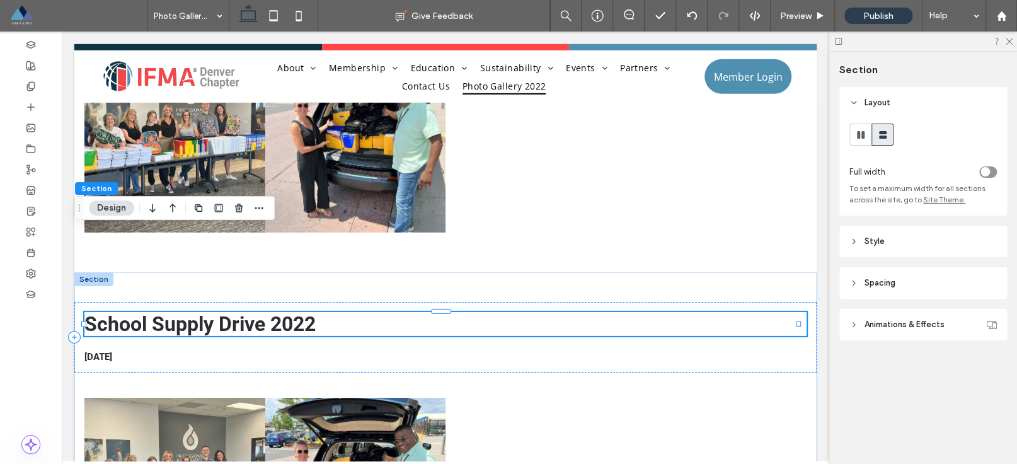
click at [231, 312] on div "School Supply Drive 2022" at bounding box center [445, 324] width 722 height 24
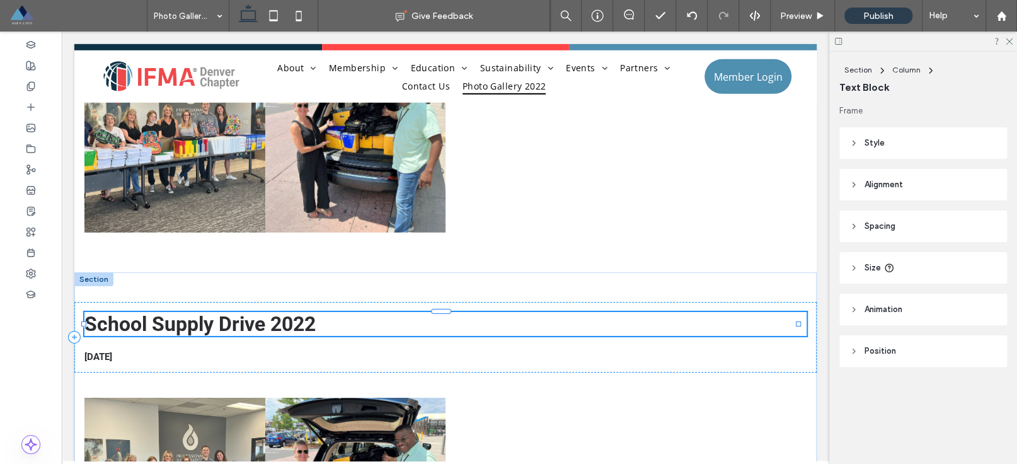
type input "******"
type input "**"
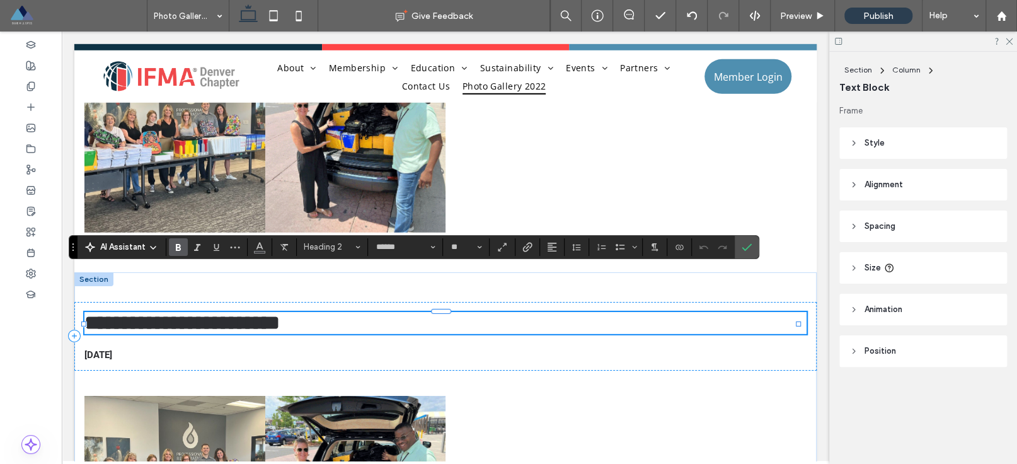
type input "*********"
type input "**"
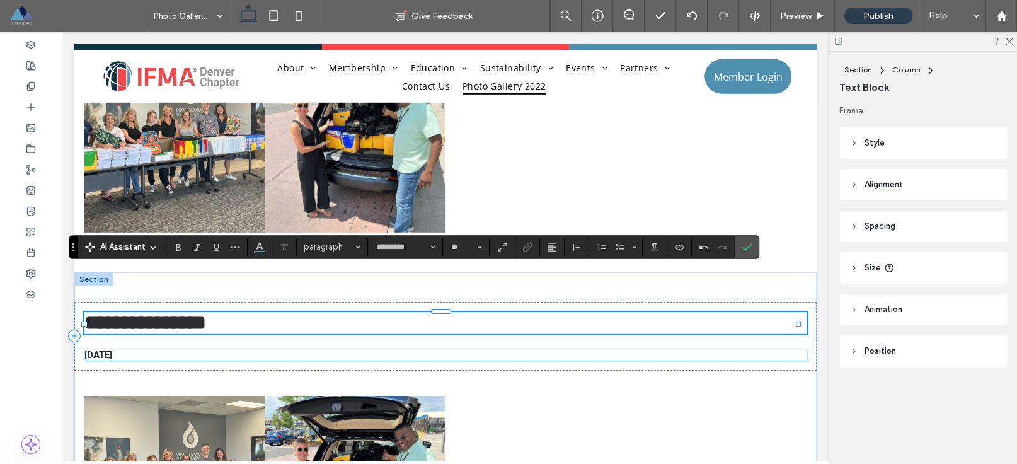
click at [112, 349] on span "[DATE]" at bounding box center [98, 354] width 28 height 11
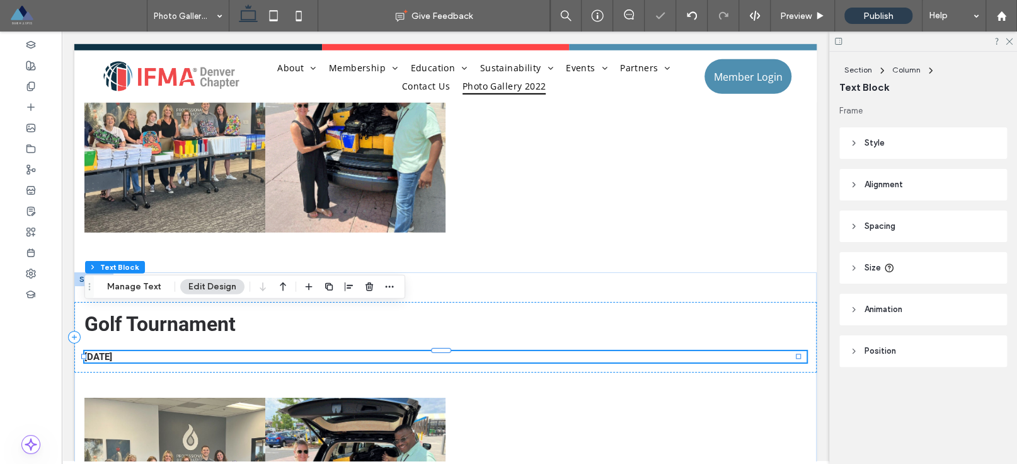
click at [124, 351] on div "[DATE]" at bounding box center [445, 356] width 722 height 11
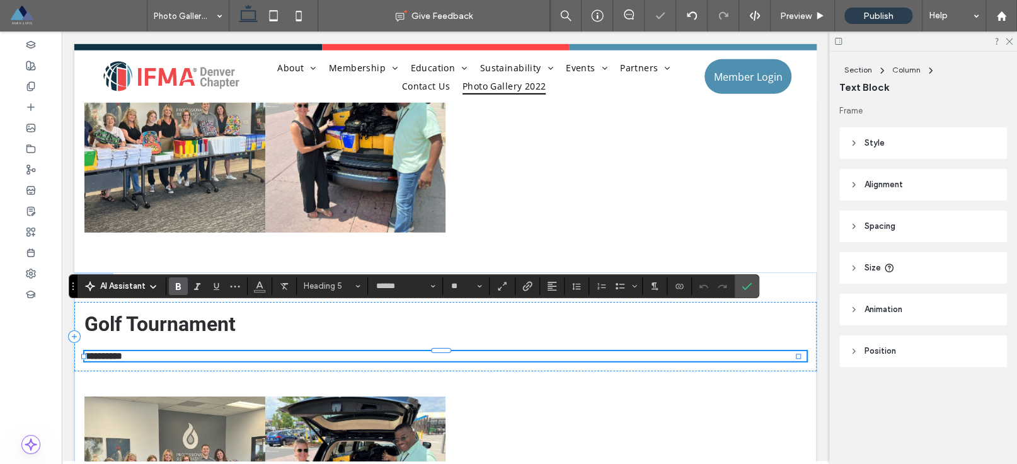
type input "*********"
type input "**"
